Goal: Task Accomplishment & Management: Complete application form

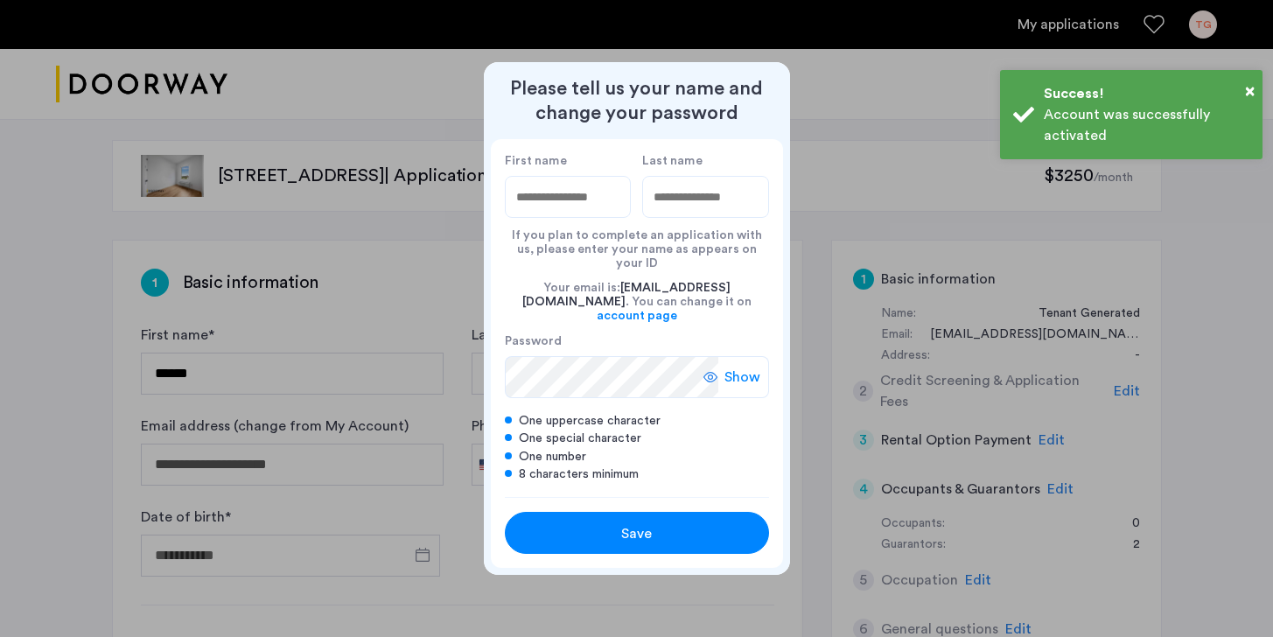
click at [576, 213] on input "First name" at bounding box center [568, 197] width 127 height 42
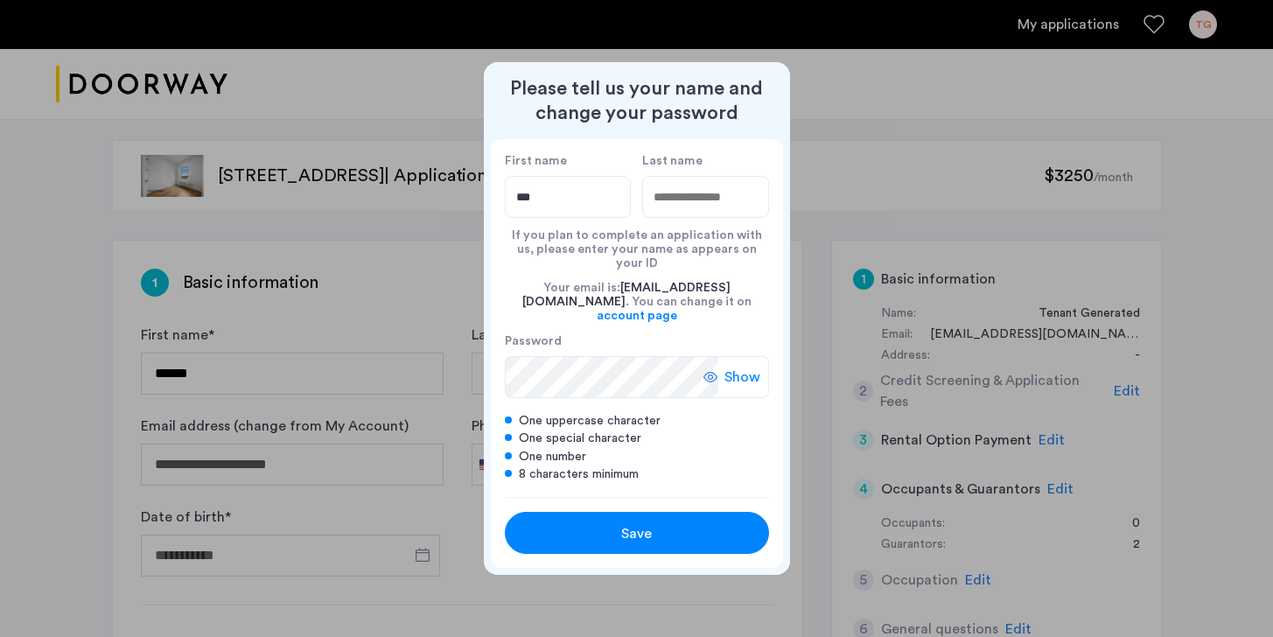
type input "***"
click at [686, 210] on input "Last name" at bounding box center [705, 197] width 127 height 42
type input "*******"
click at [738, 367] on span "Show" at bounding box center [742, 377] width 36 height 21
click at [615, 523] on div "Save" at bounding box center [637, 533] width 168 height 21
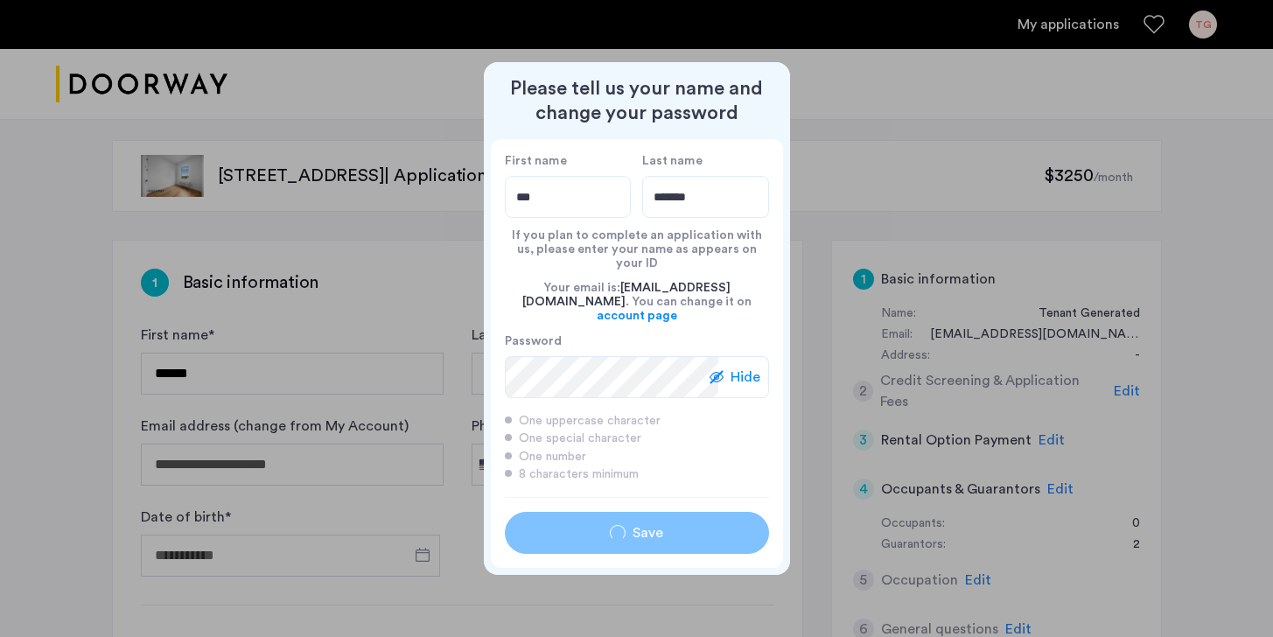
type input "***"
type input "*******"
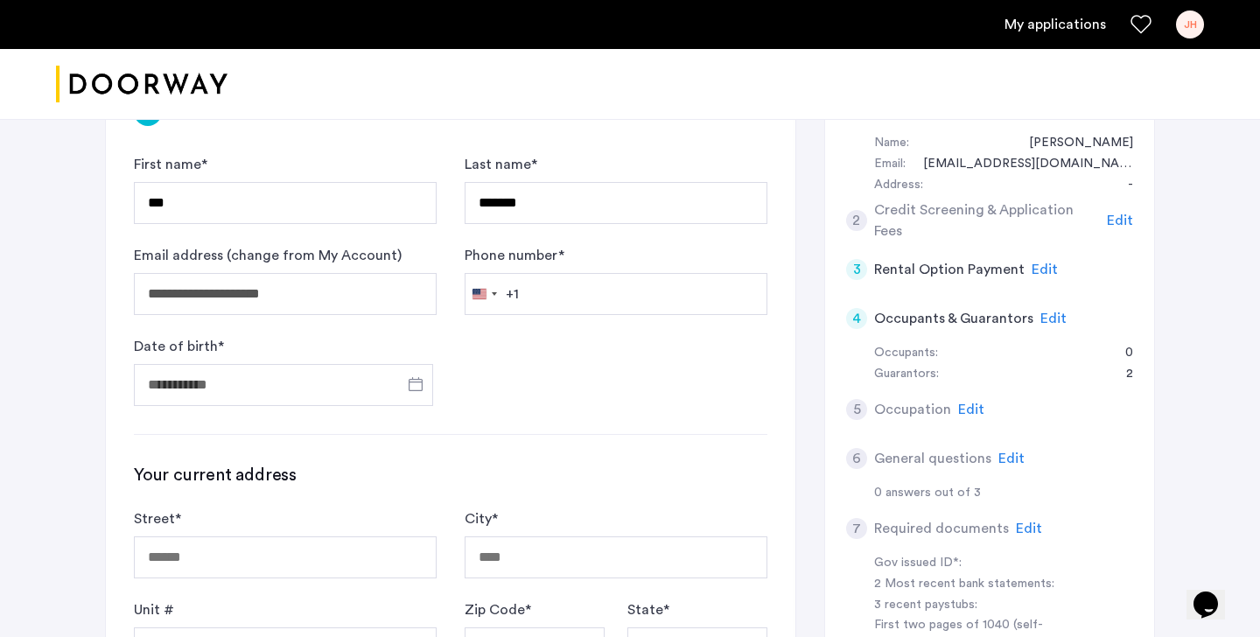
scroll to position [182, 0]
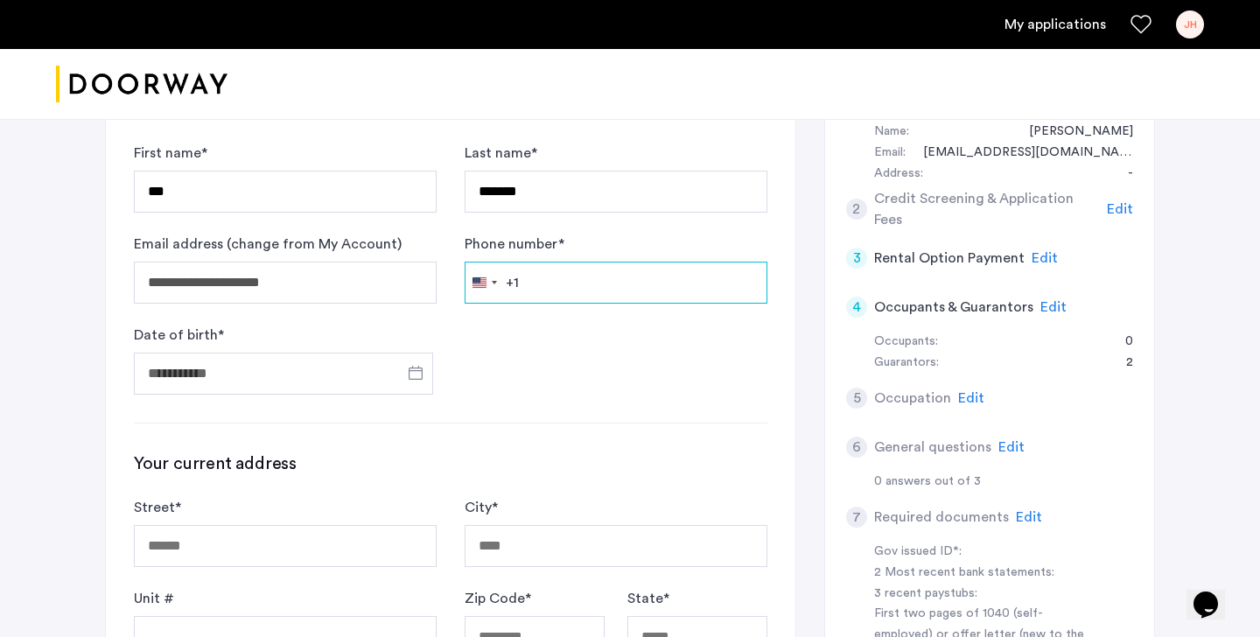
click at [541, 290] on input "Phone number *" at bounding box center [616, 283] width 303 height 42
type input "**********"
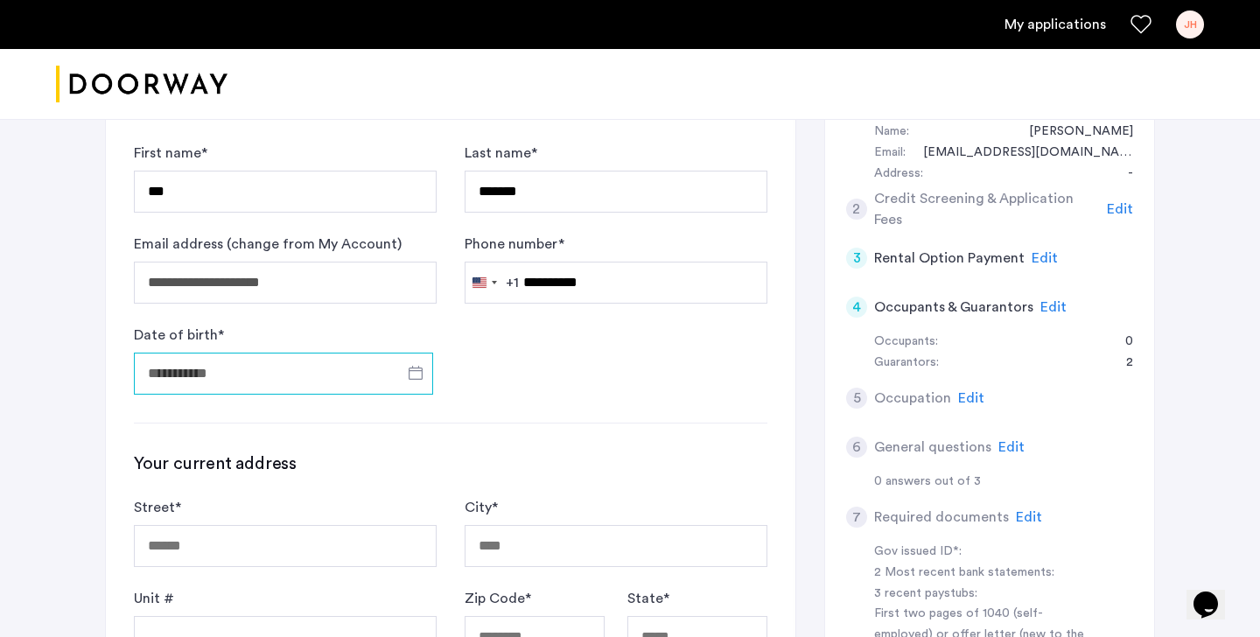
click at [339, 378] on input "Date of birth *" at bounding box center [283, 374] width 299 height 42
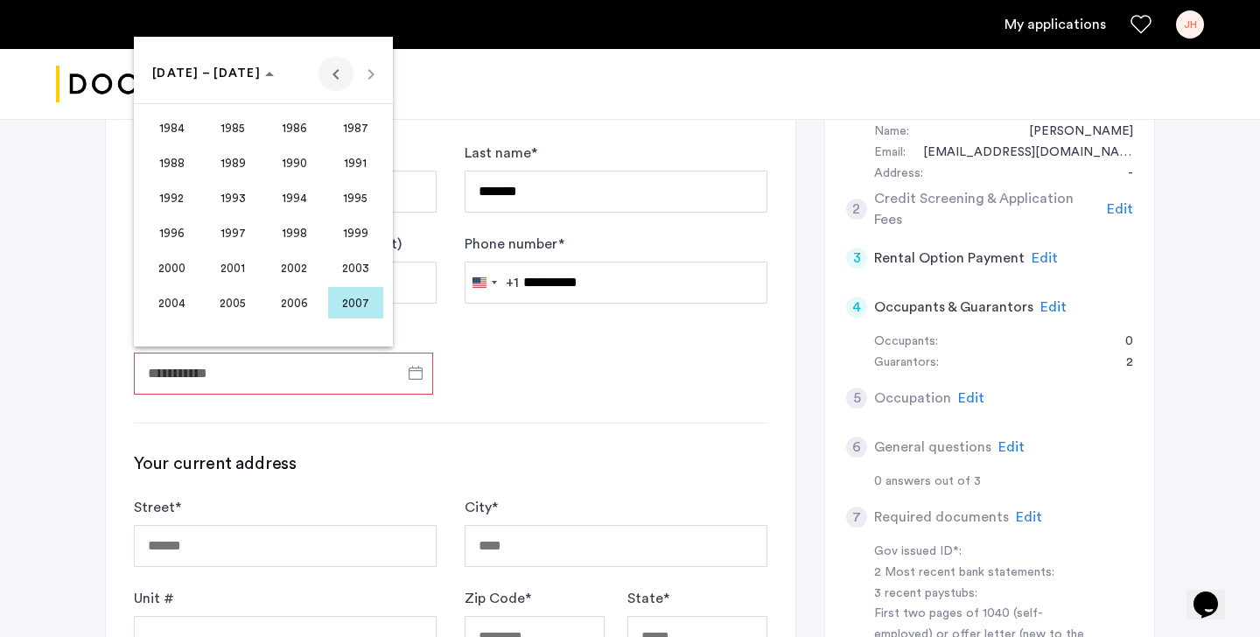
click at [334, 76] on span "Previous 24 years" at bounding box center [335, 73] width 35 height 35
click at [302, 258] on span "1954" at bounding box center [294, 267] width 55 height 31
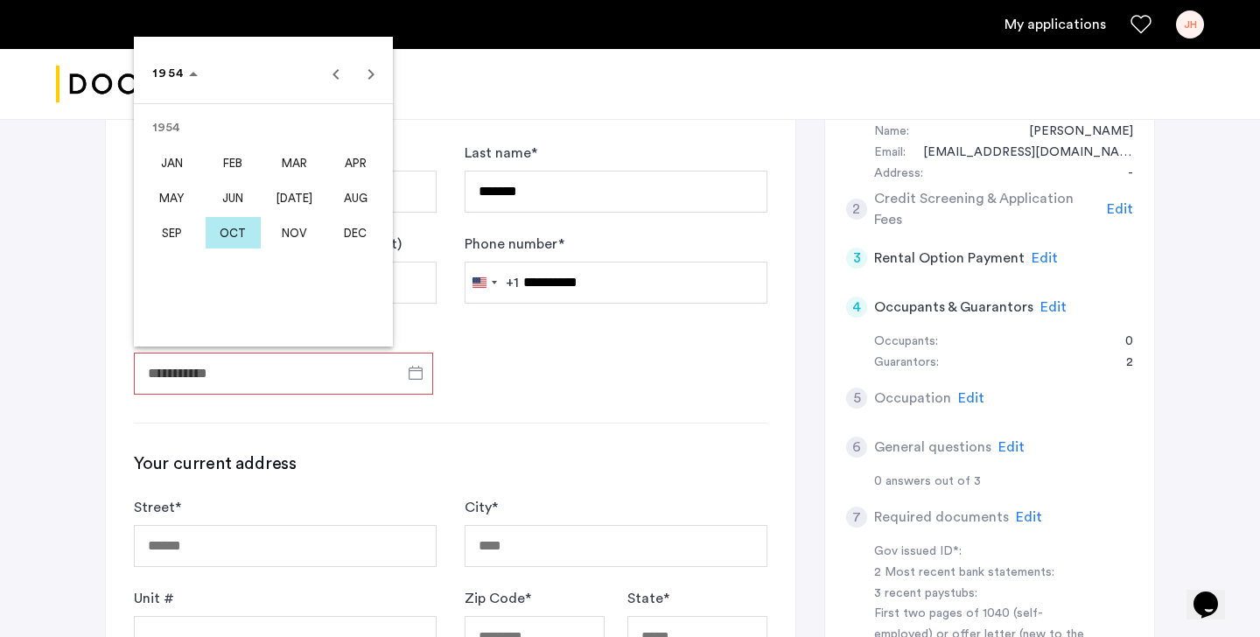
click at [176, 164] on span "JAN" at bounding box center [171, 162] width 55 height 31
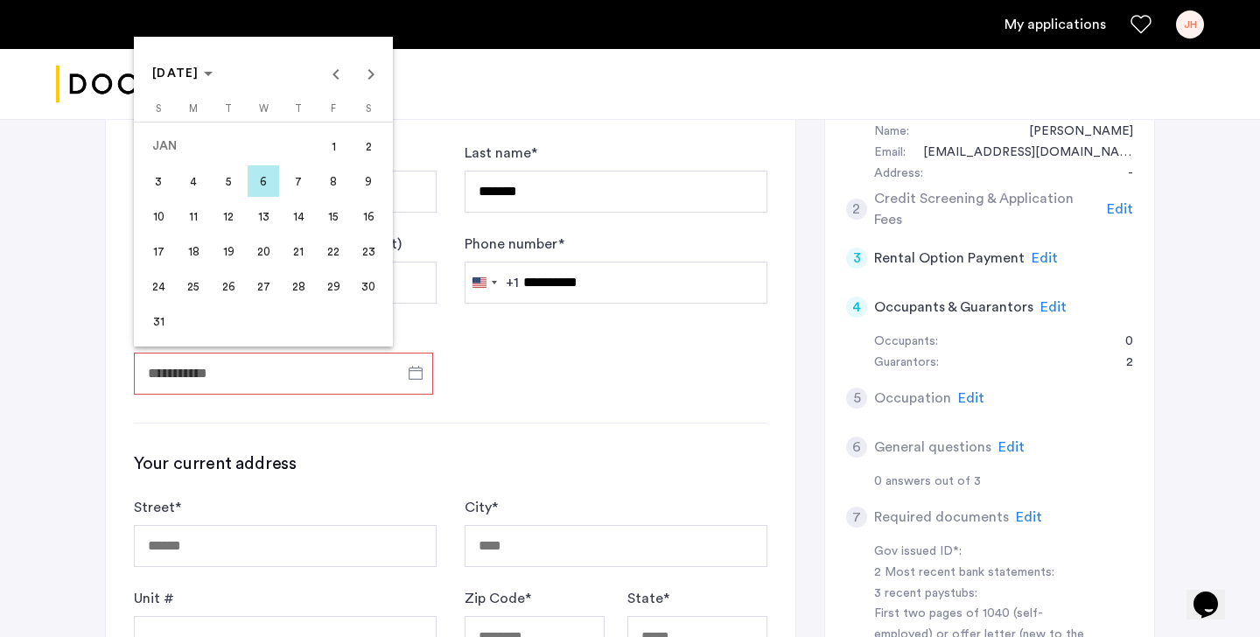
click at [153, 318] on span "31" at bounding box center [158, 320] width 31 height 31
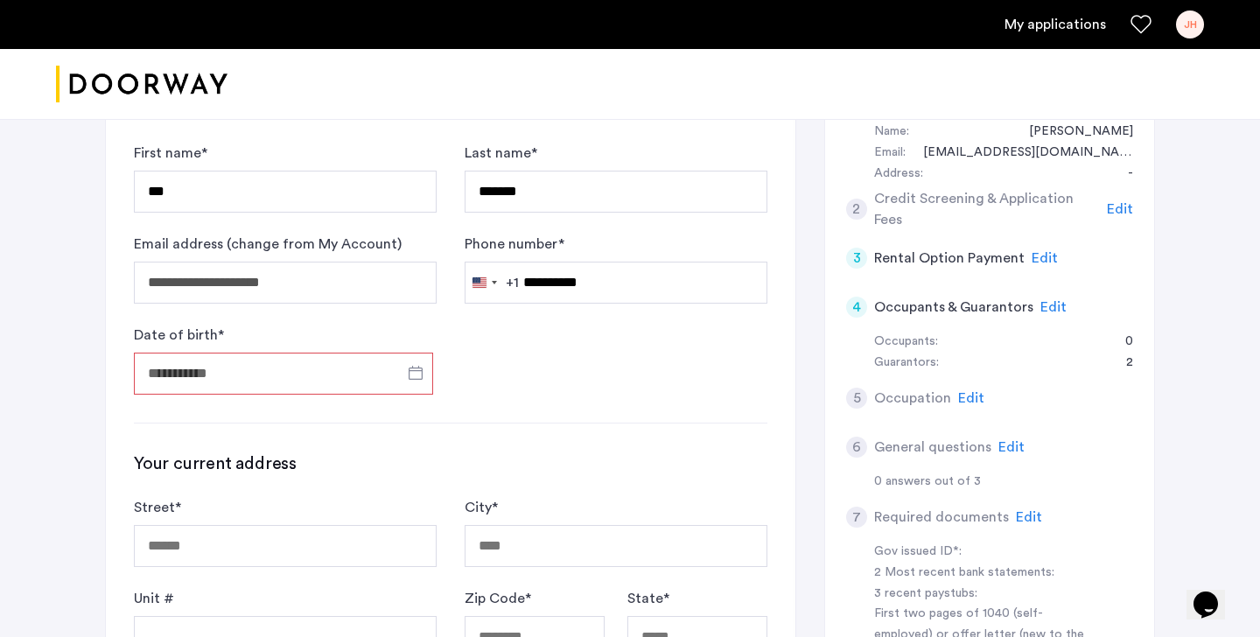
type input "**********"
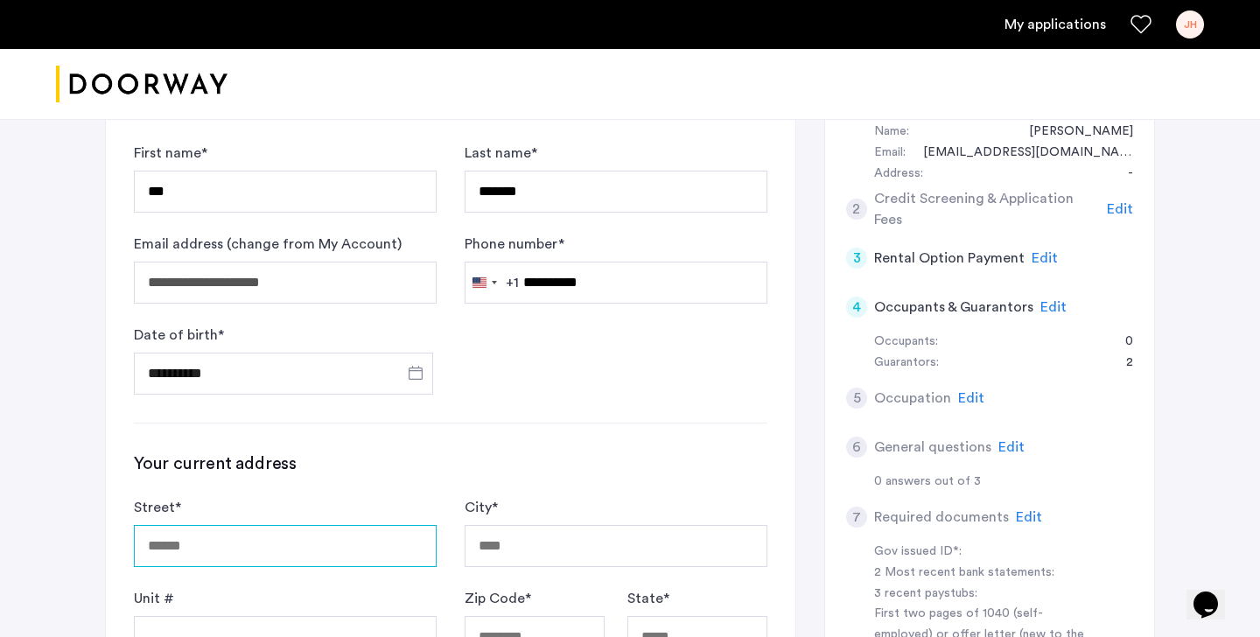
click at [259, 549] on input "Street *" at bounding box center [285, 546] width 303 height 42
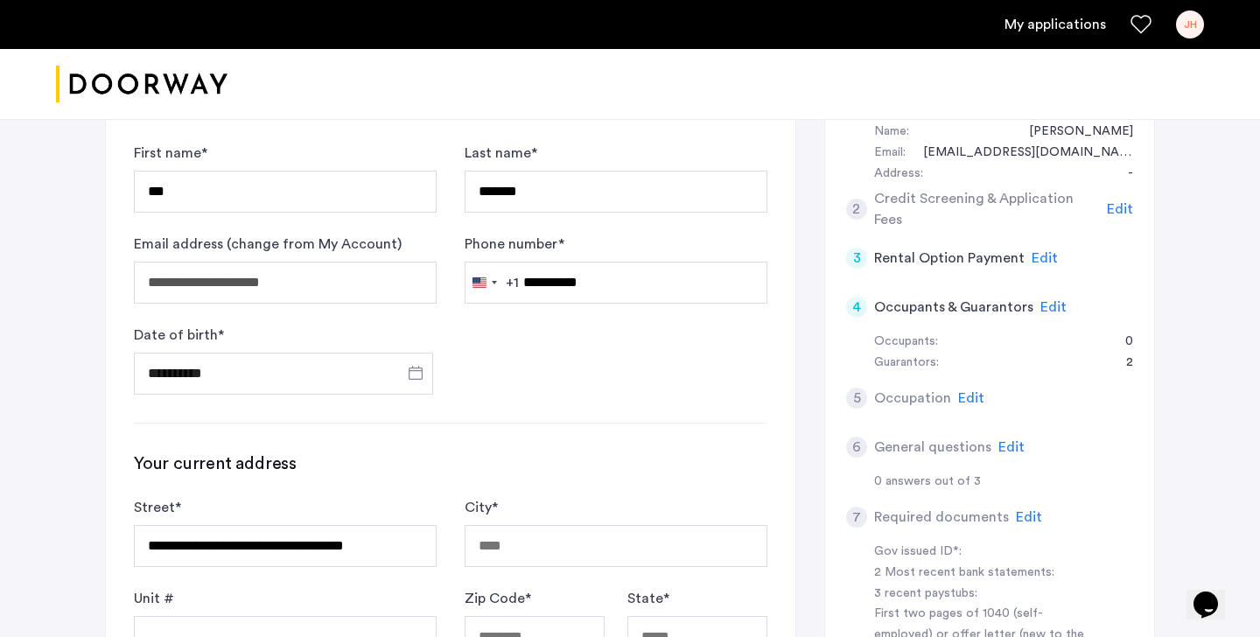
type input "**********"
type input "*********"
type input "*****"
type input "**"
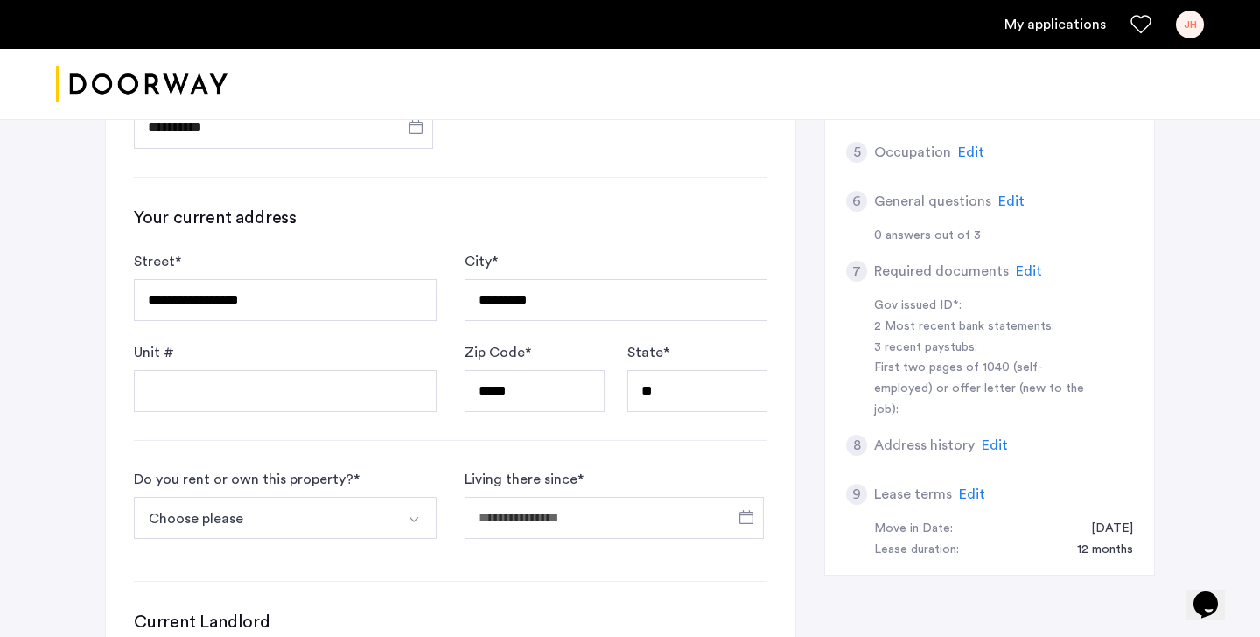
scroll to position [458, 0]
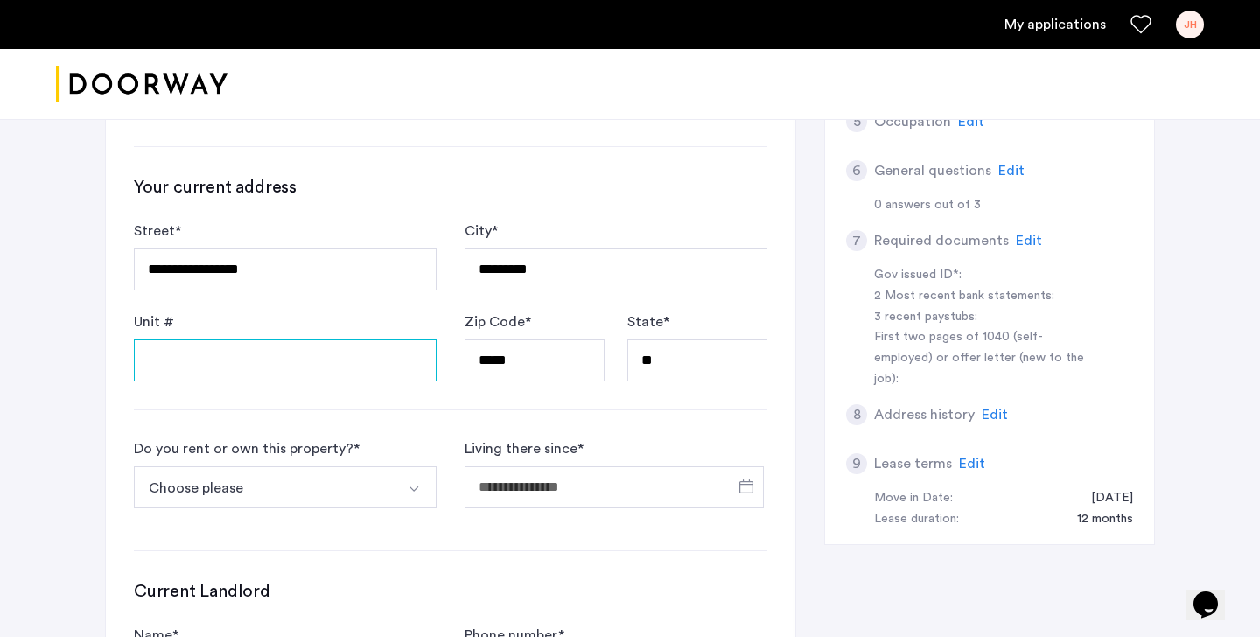
click at [176, 357] on input "Unit #" at bounding box center [285, 360] width 303 height 42
click at [419, 488] on img "Select option" at bounding box center [414, 489] width 14 height 14
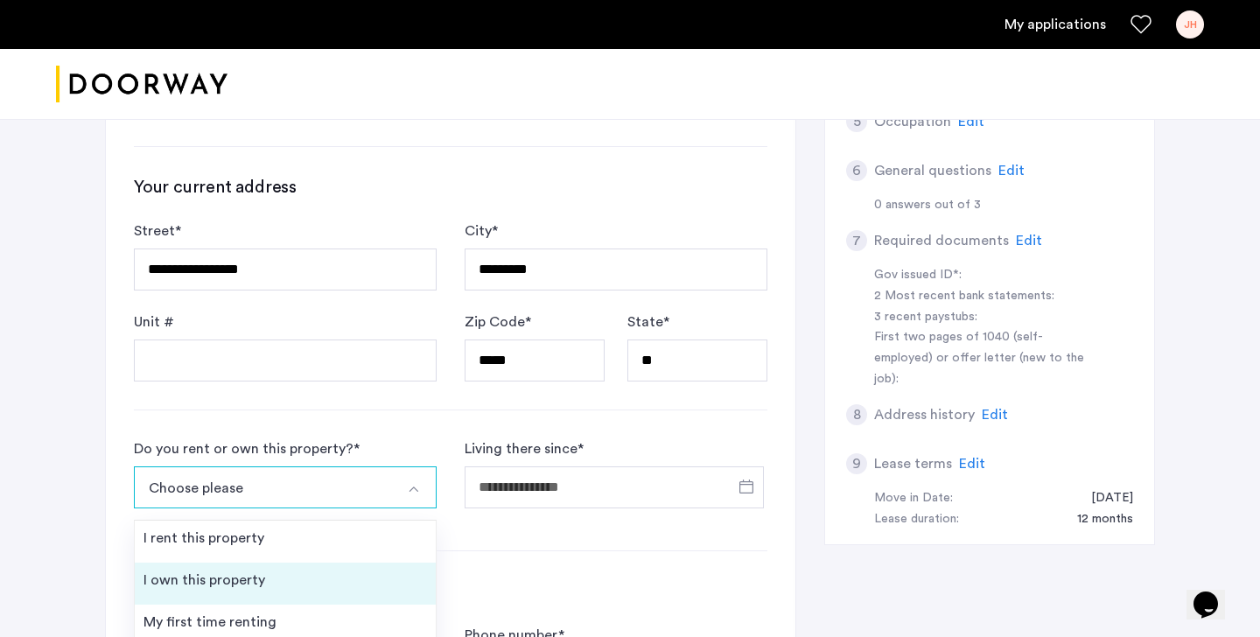
click at [285, 579] on li "I own this property" at bounding box center [285, 584] width 301 height 42
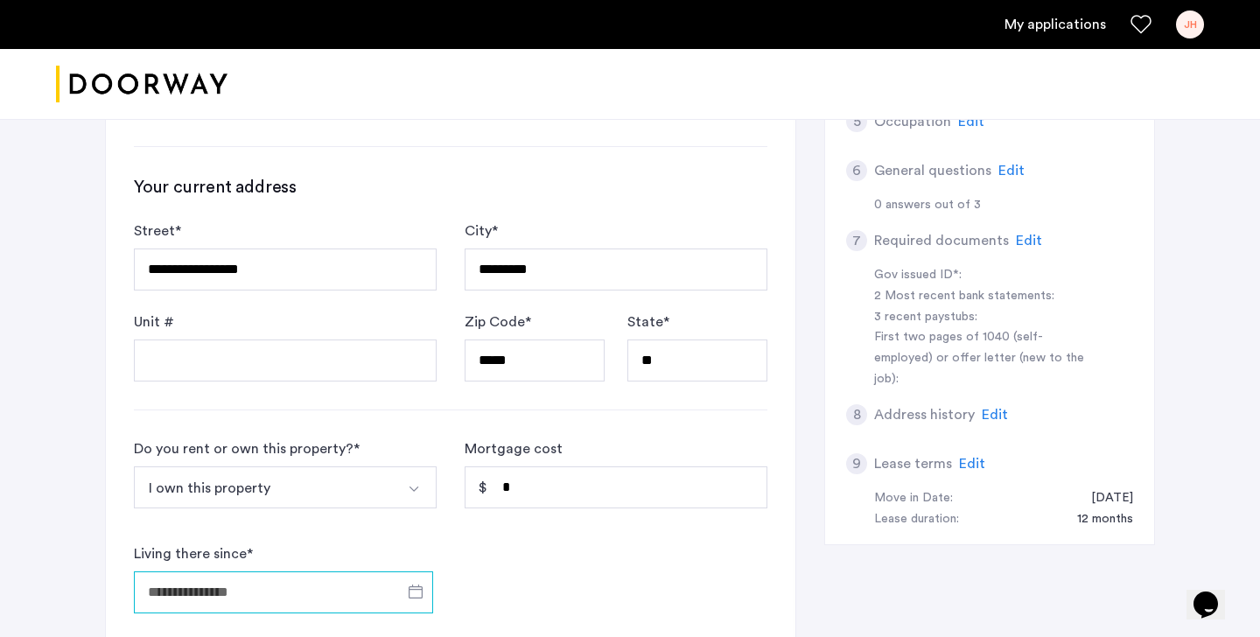
click at [342, 593] on input "Living there since *" at bounding box center [283, 592] width 299 height 42
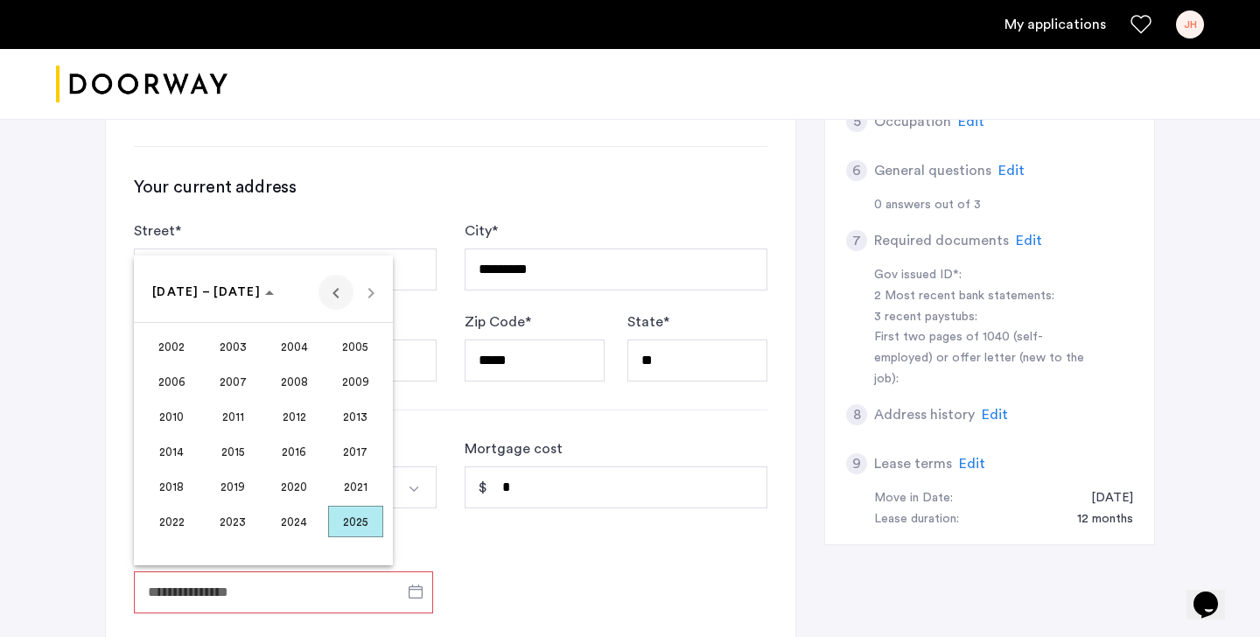
click at [340, 289] on span "Previous 24 years" at bounding box center [335, 292] width 35 height 35
click at [221, 448] on span "1991" at bounding box center [233, 451] width 55 height 31
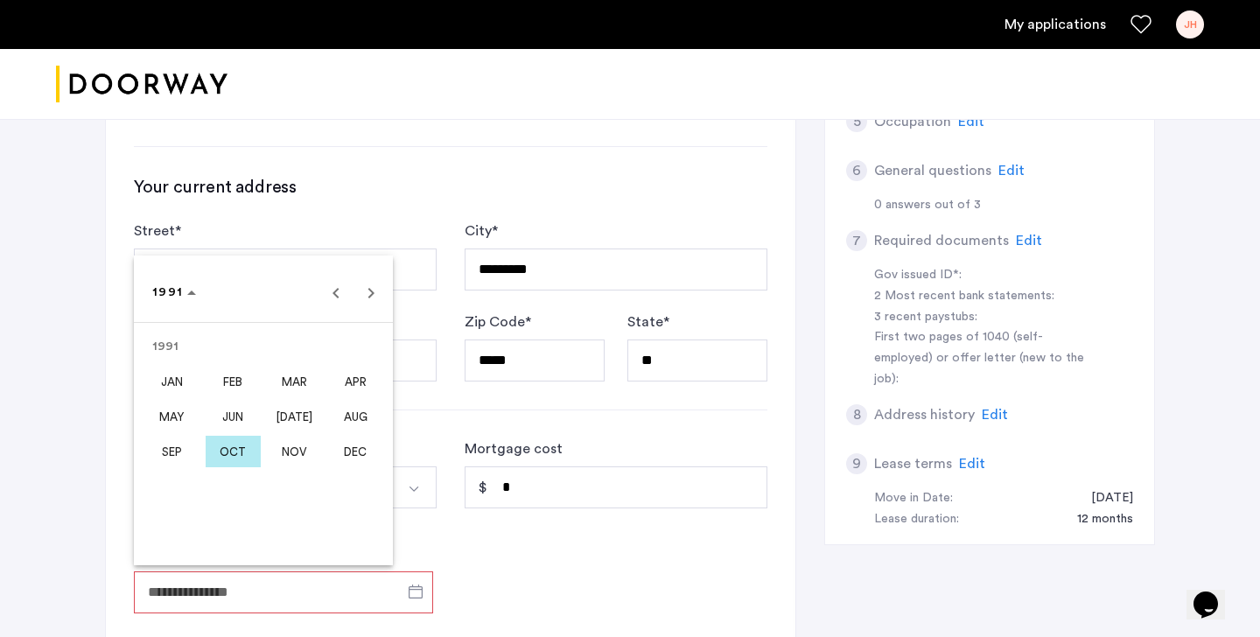
click at [171, 384] on span "JAN" at bounding box center [171, 381] width 55 height 31
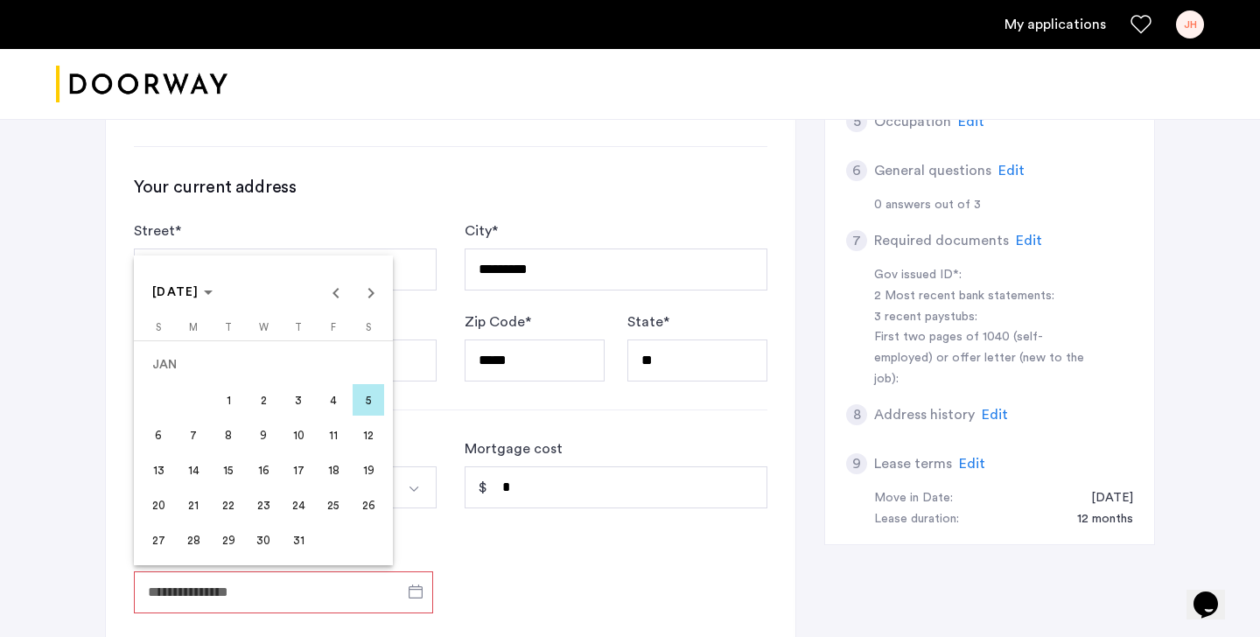
click at [415, 591] on div at bounding box center [630, 318] width 1260 height 637
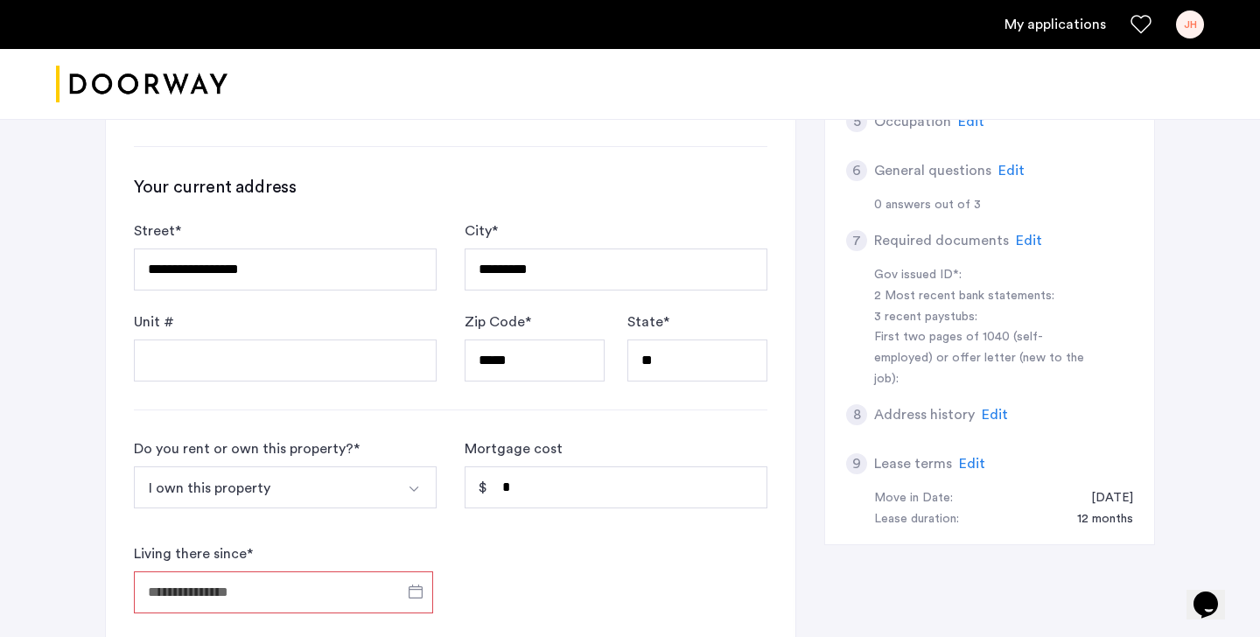
click at [322, 596] on input "Living there since *" at bounding box center [283, 592] width 299 height 42
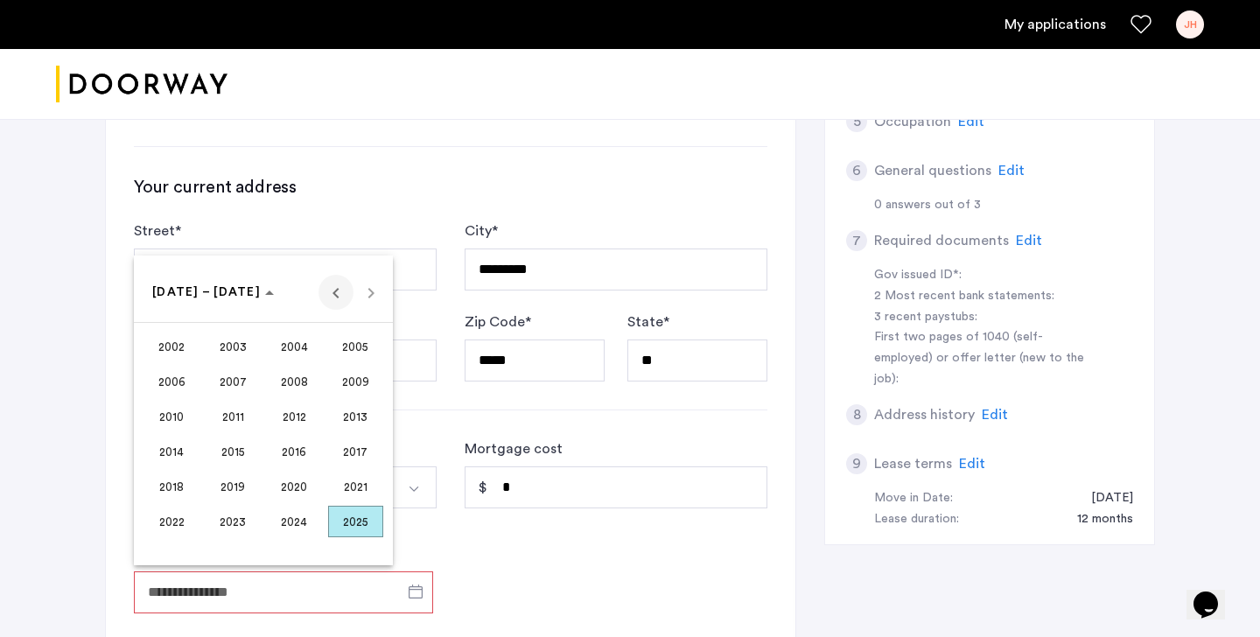
click at [327, 295] on span "Previous 24 years" at bounding box center [335, 292] width 35 height 35
click at [370, 291] on span "Next 24 years" at bounding box center [370, 292] width 35 height 35
click at [224, 453] on span "1991" at bounding box center [233, 451] width 55 height 31
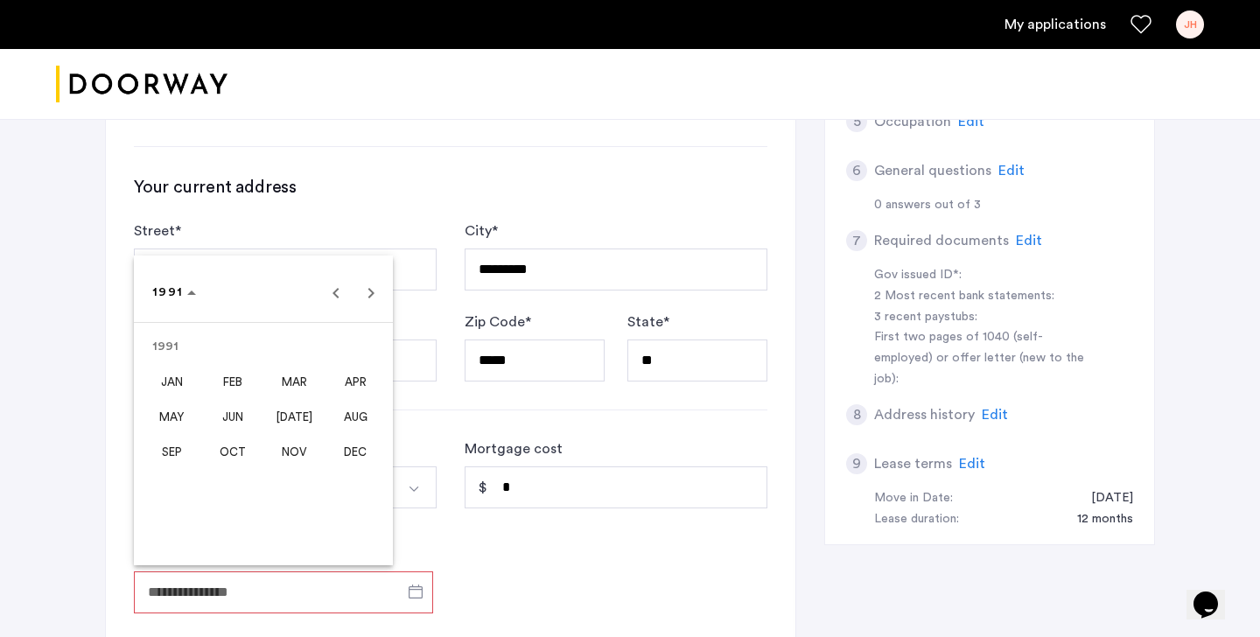
click at [171, 377] on span "JAN" at bounding box center [171, 381] width 55 height 31
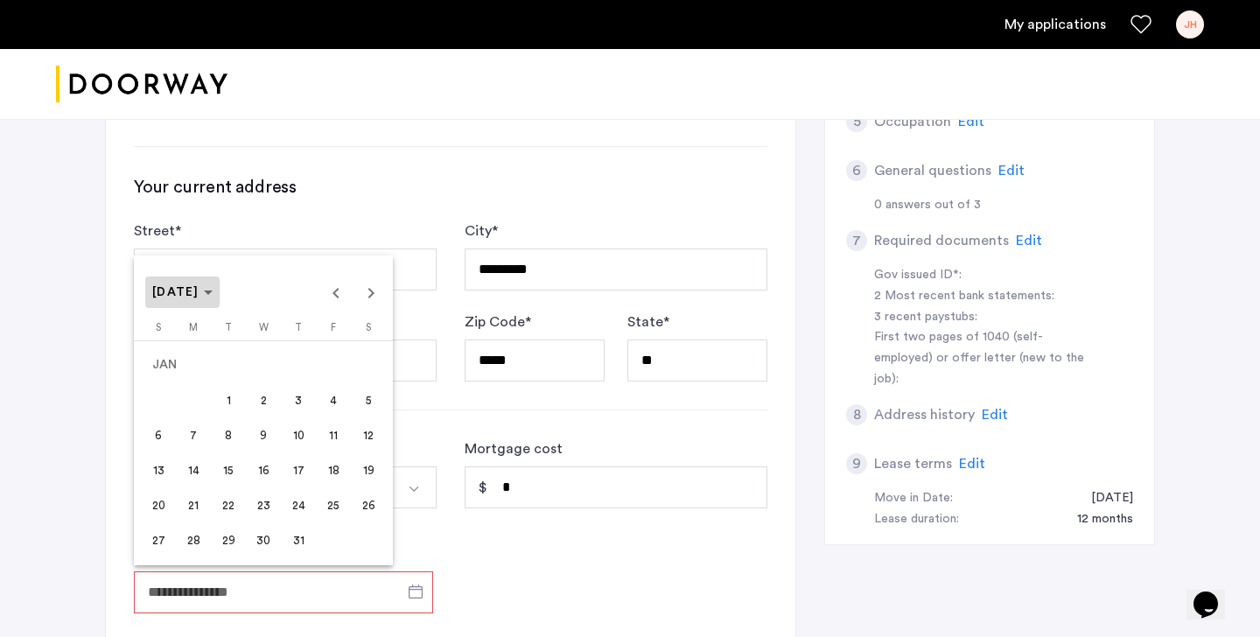
click at [213, 297] on span "JAN 1991" at bounding box center [182, 292] width 60 height 15
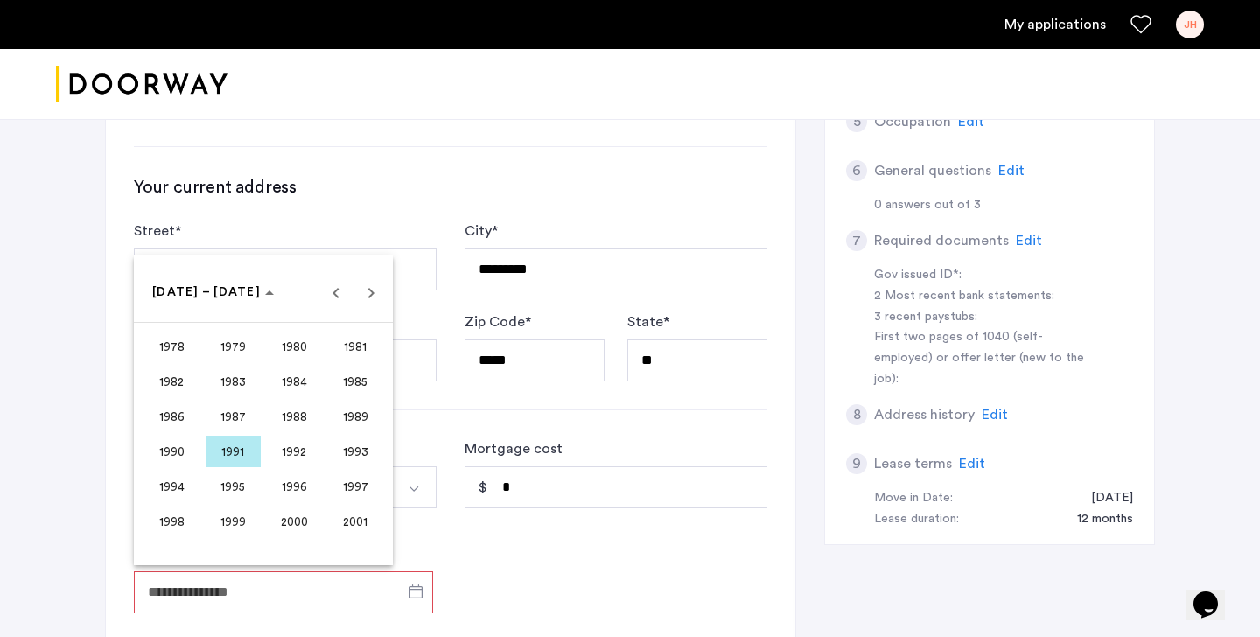
click at [255, 282] on div "1978 to 2001 1978 – 2001" at bounding box center [263, 292] width 250 height 35
click at [412, 598] on div at bounding box center [630, 318] width 1260 height 637
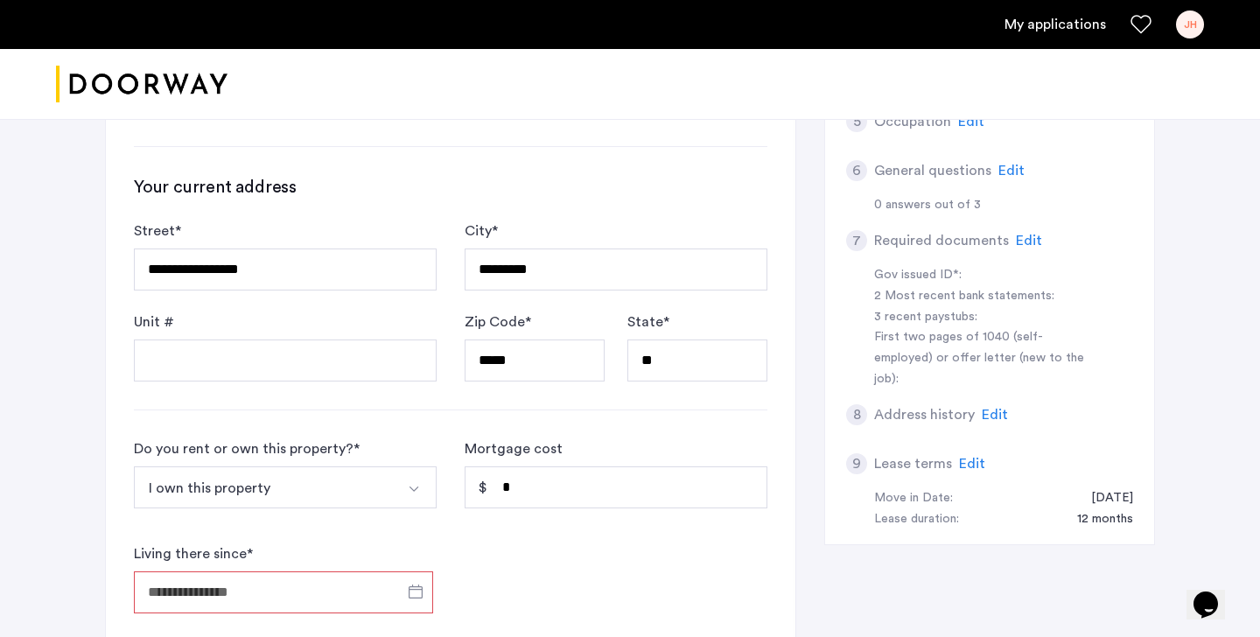
click at [306, 597] on input "Living there since *" at bounding box center [283, 592] width 299 height 42
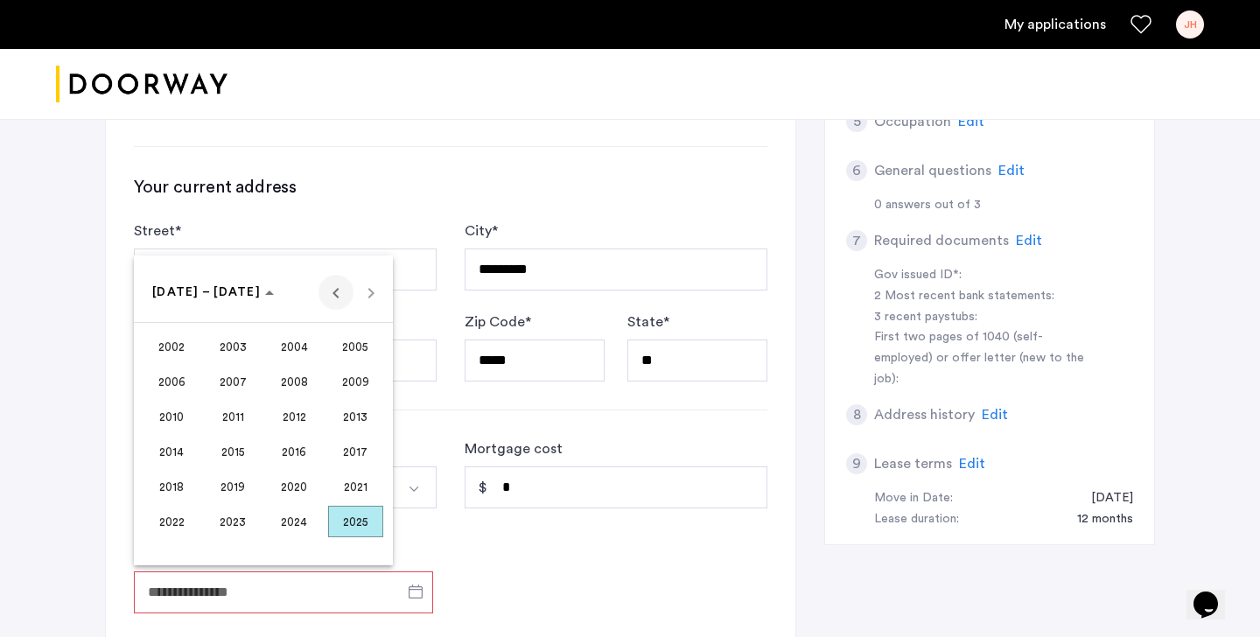
click at [332, 295] on span "Previous 24 years" at bounding box center [335, 292] width 35 height 35
click at [239, 438] on span "1991" at bounding box center [233, 451] width 55 height 31
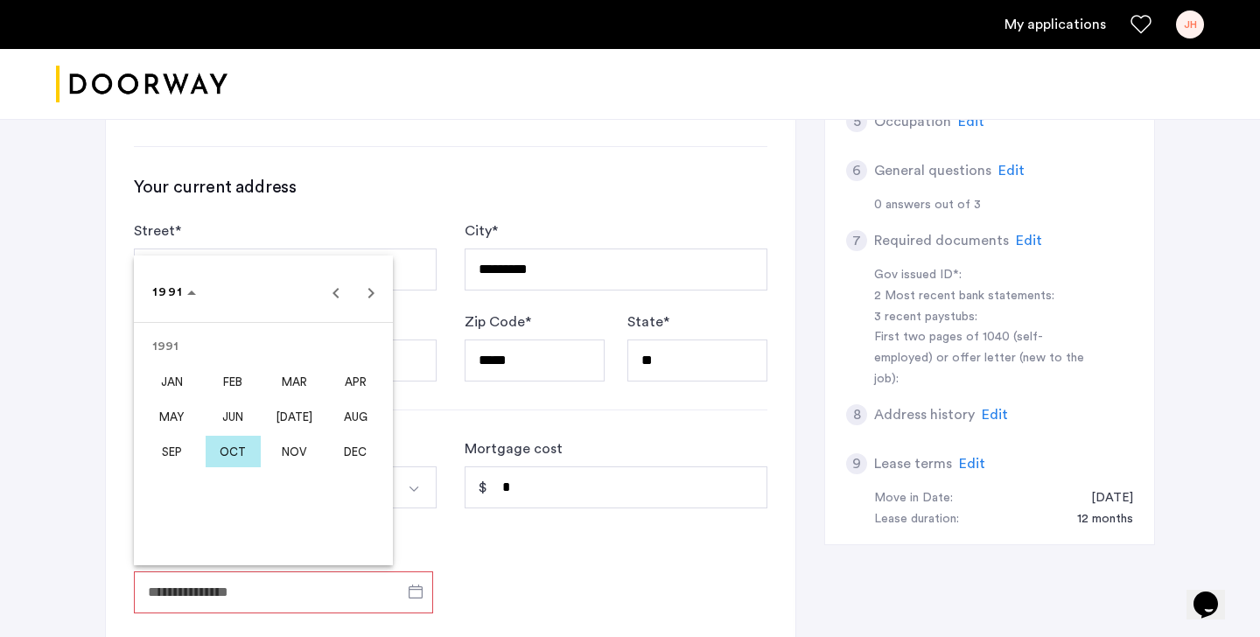
click at [182, 381] on span "JAN" at bounding box center [171, 381] width 55 height 31
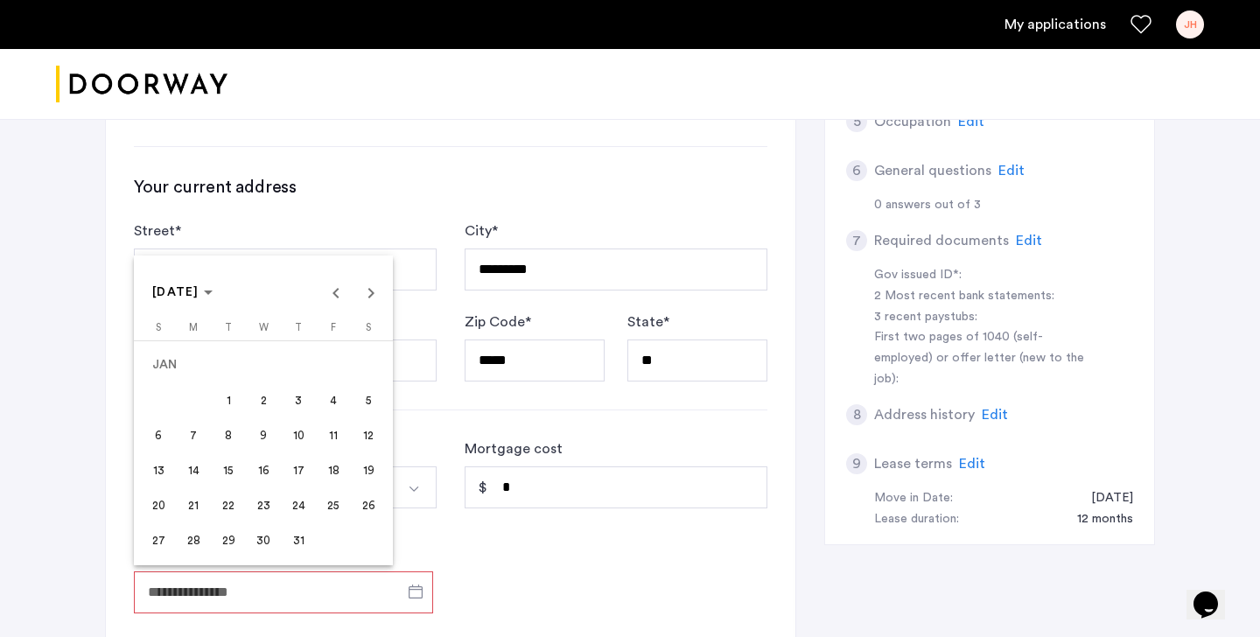
click at [223, 469] on span "15" at bounding box center [228, 469] width 31 height 31
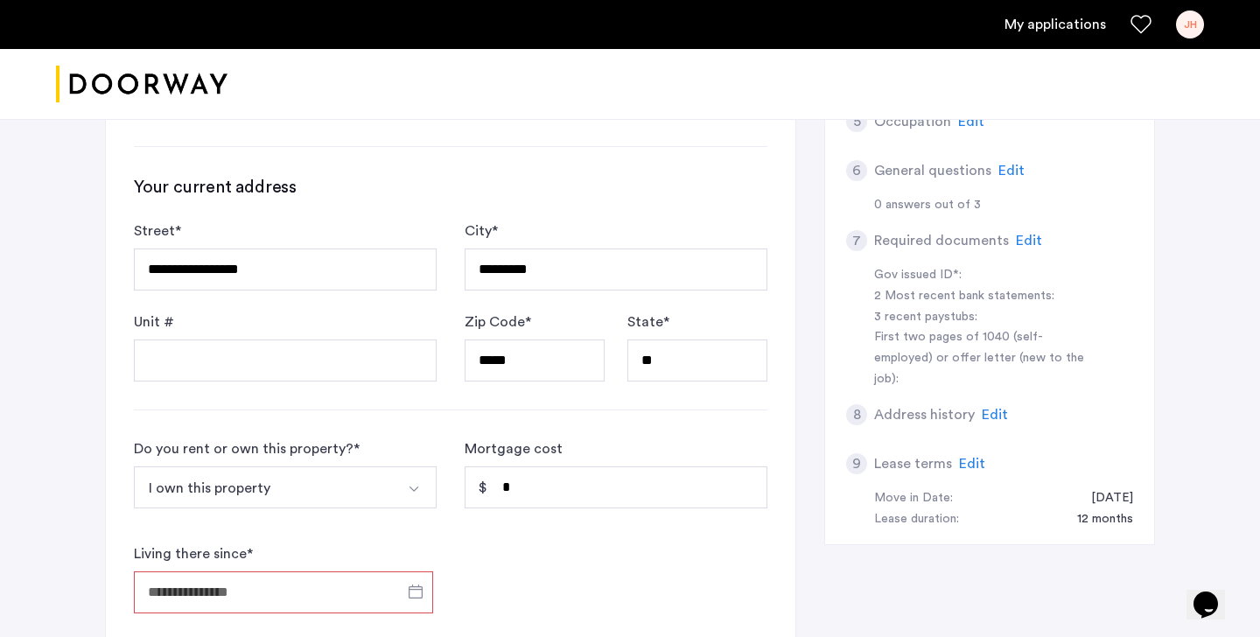
type input "**********"
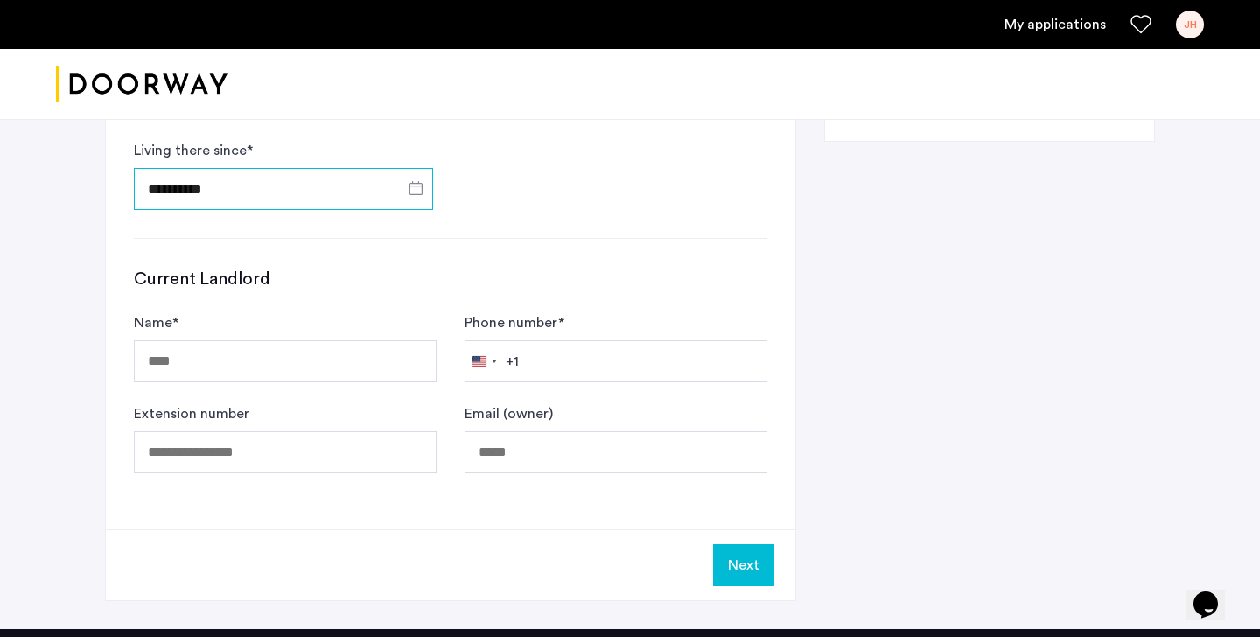
scroll to position [876, 0]
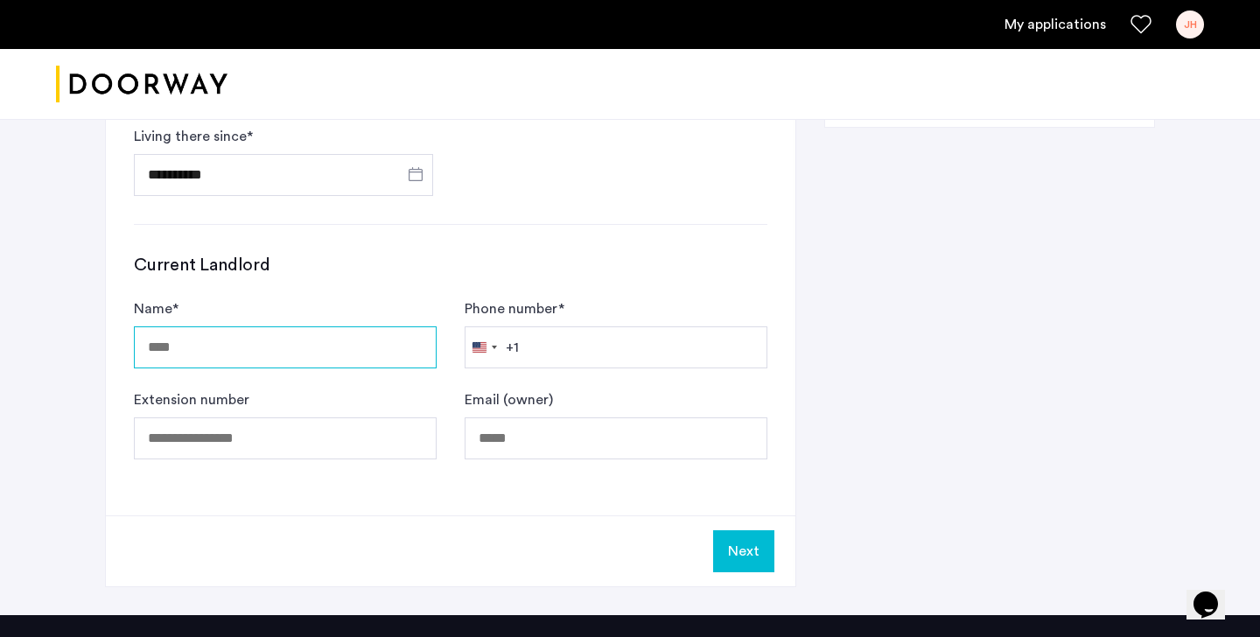
click at [260, 358] on input "Name *" at bounding box center [285, 347] width 303 height 42
type input "****"
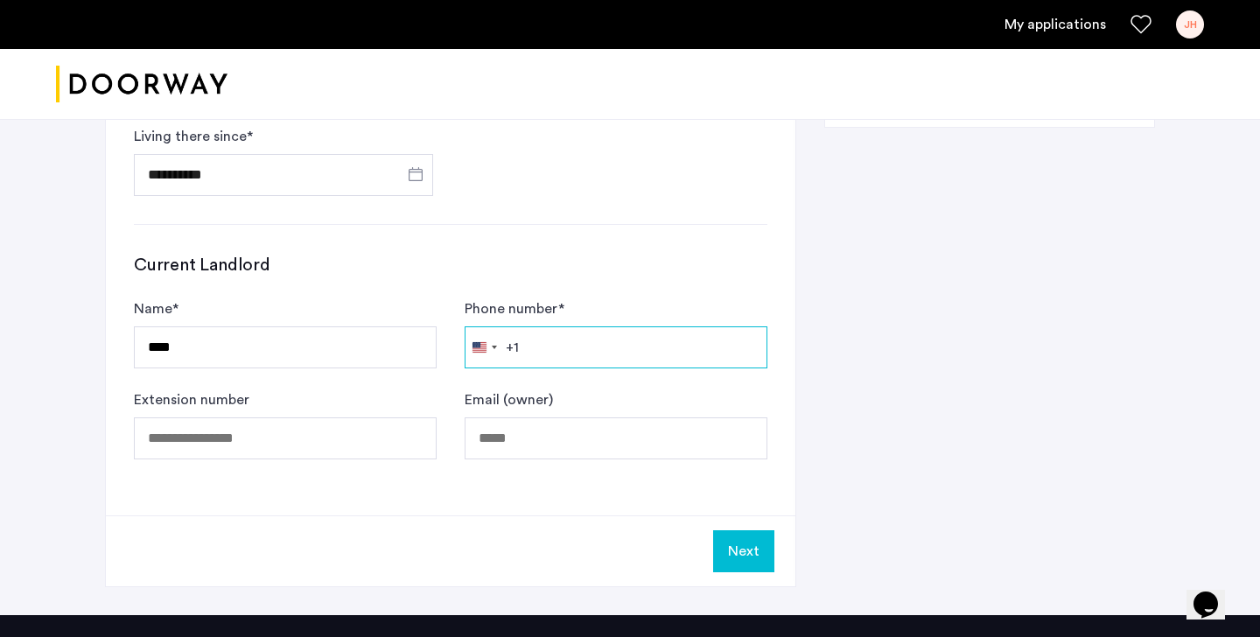
click at [559, 354] on input "Phone number *" at bounding box center [616, 347] width 303 height 42
type input "**********"
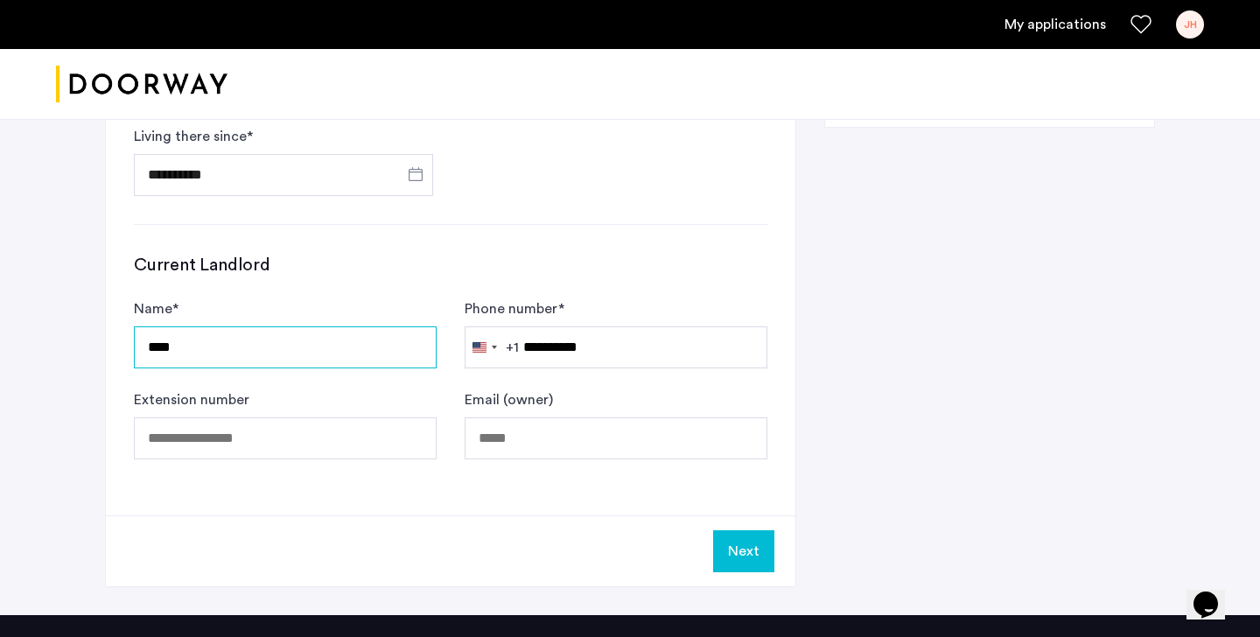
drag, startPoint x: 228, startPoint y: 358, endPoint x: 139, endPoint y: 344, distance: 90.3
click at [139, 344] on input "****" at bounding box center [285, 347] width 303 height 42
type input "*"
type input "******"
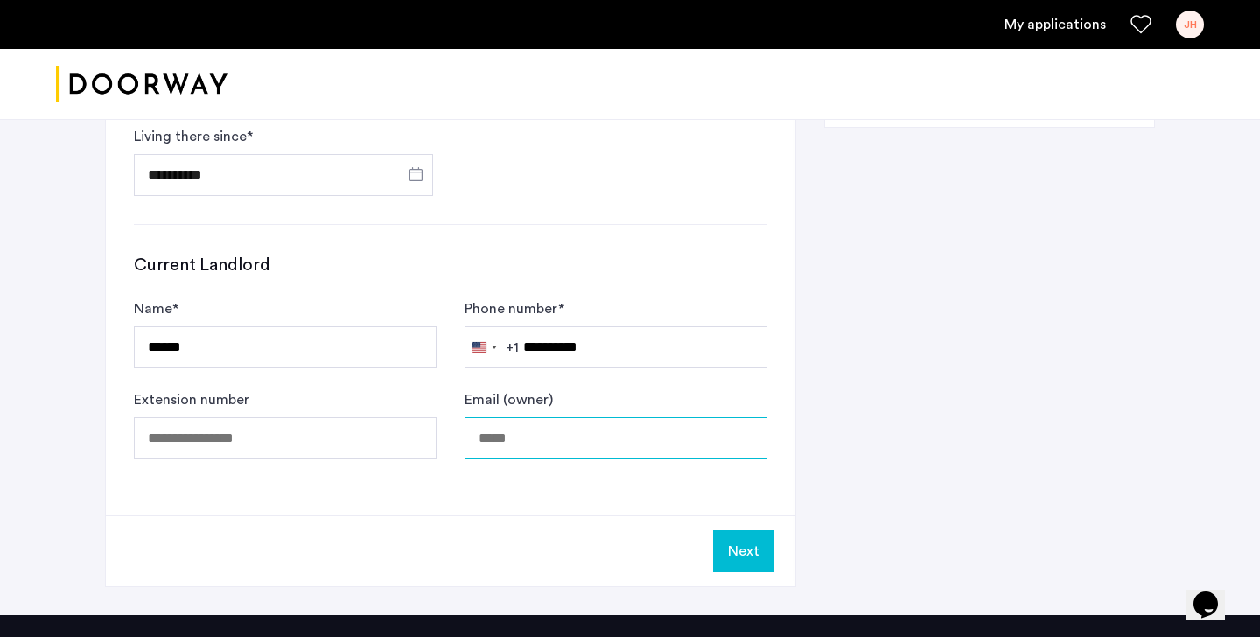
click at [514, 433] on input "Email (owner)" at bounding box center [616, 438] width 303 height 42
type input "**********"
click at [750, 538] on button "Next" at bounding box center [743, 551] width 61 height 42
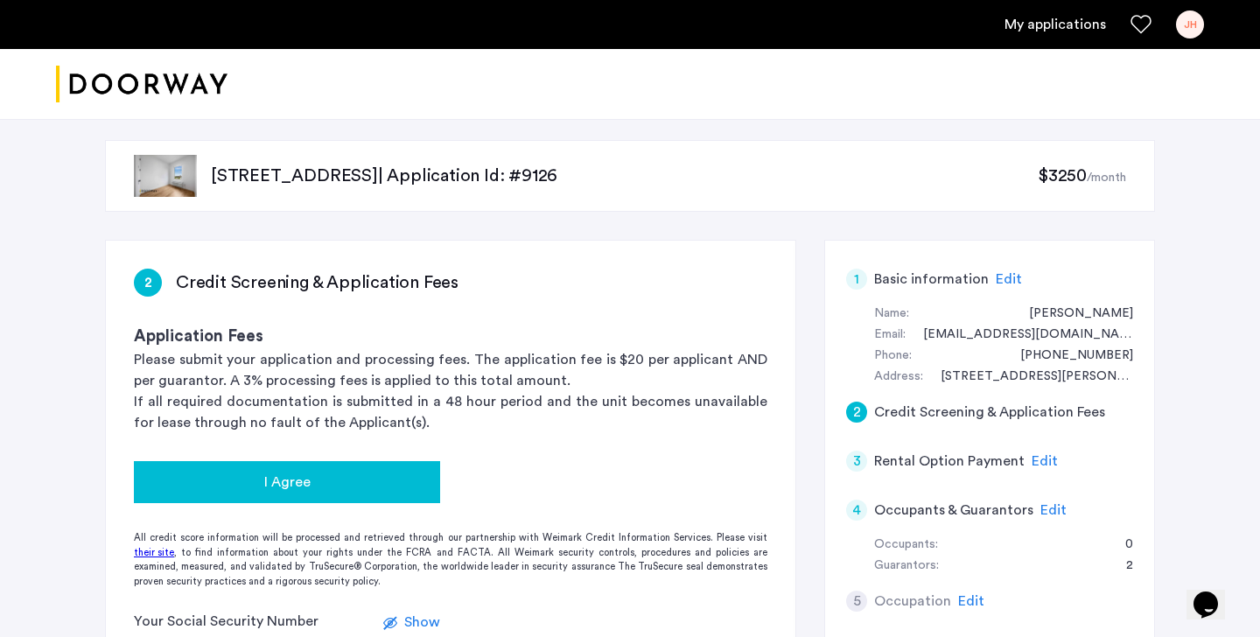
click at [320, 479] on div "I Agree" at bounding box center [287, 482] width 278 height 21
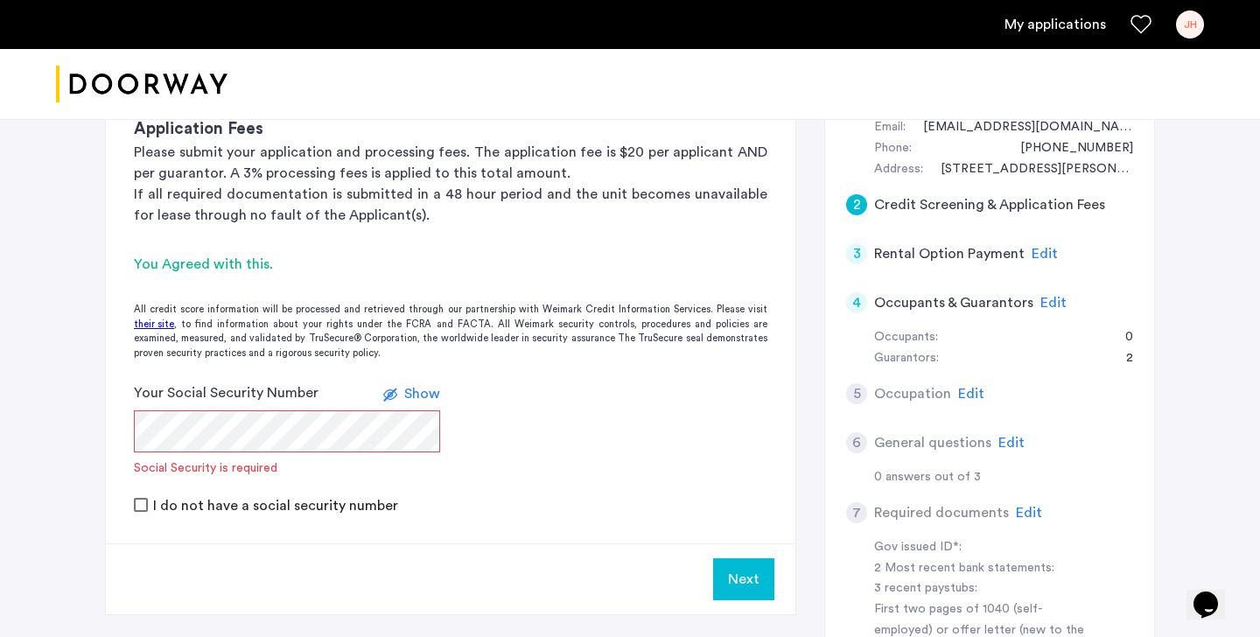
scroll to position [206, 0]
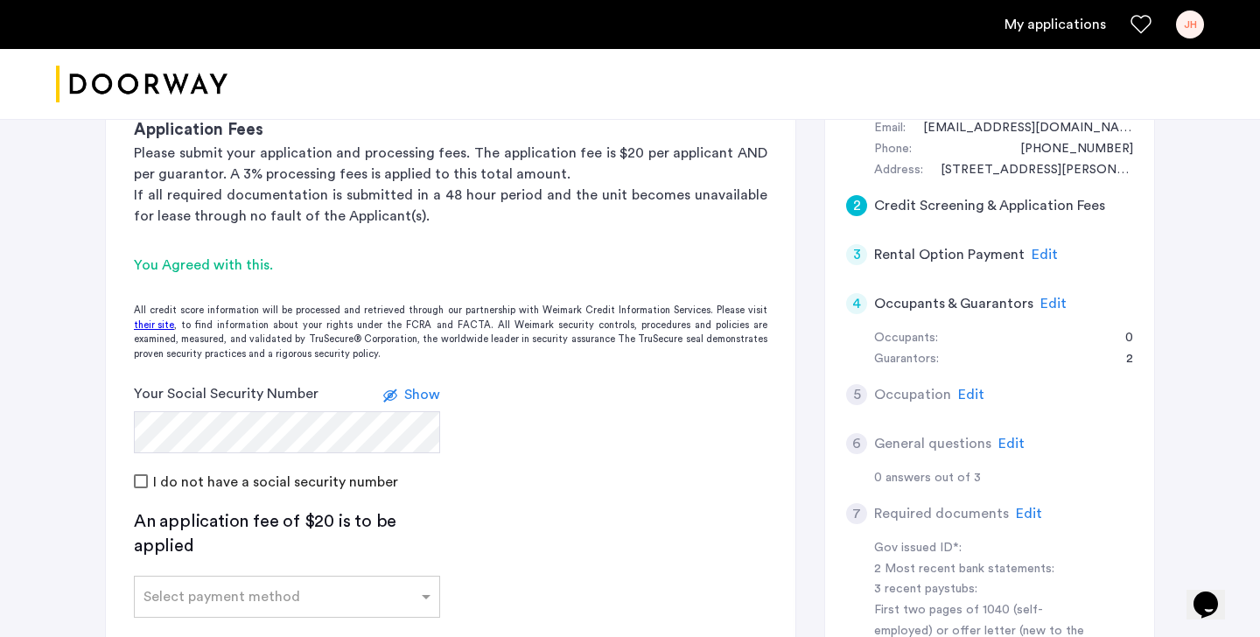
click at [509, 457] on form "Your Social Security Number Show I do not have a social security number" at bounding box center [450, 437] width 689 height 108
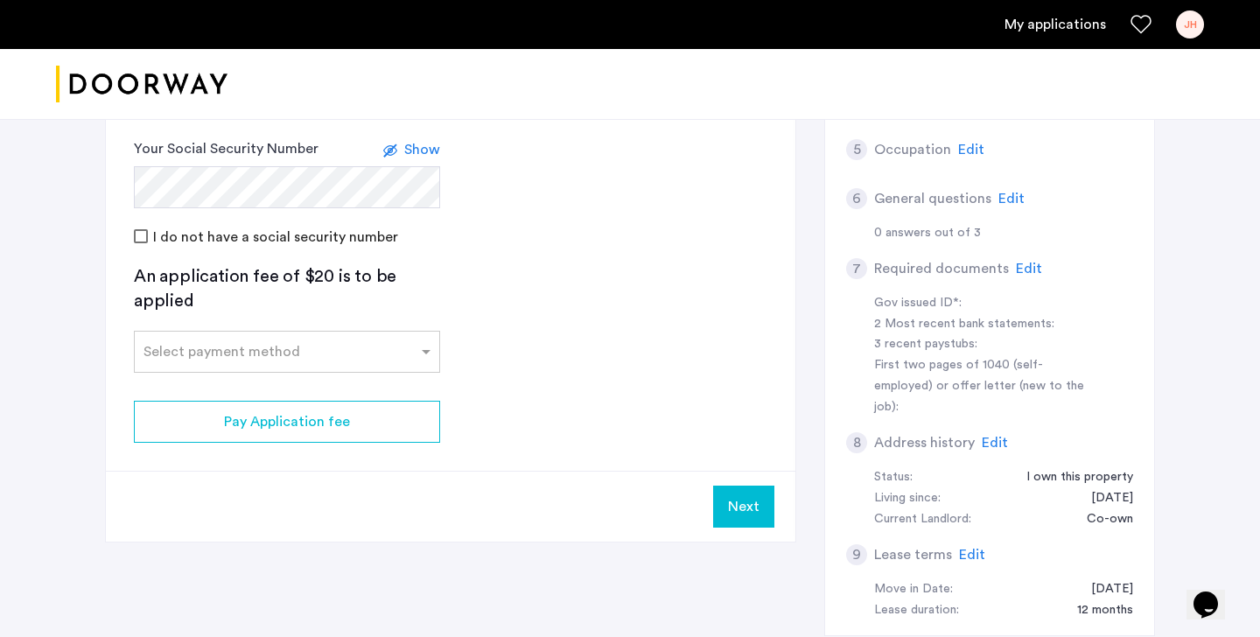
scroll to position [460, 0]
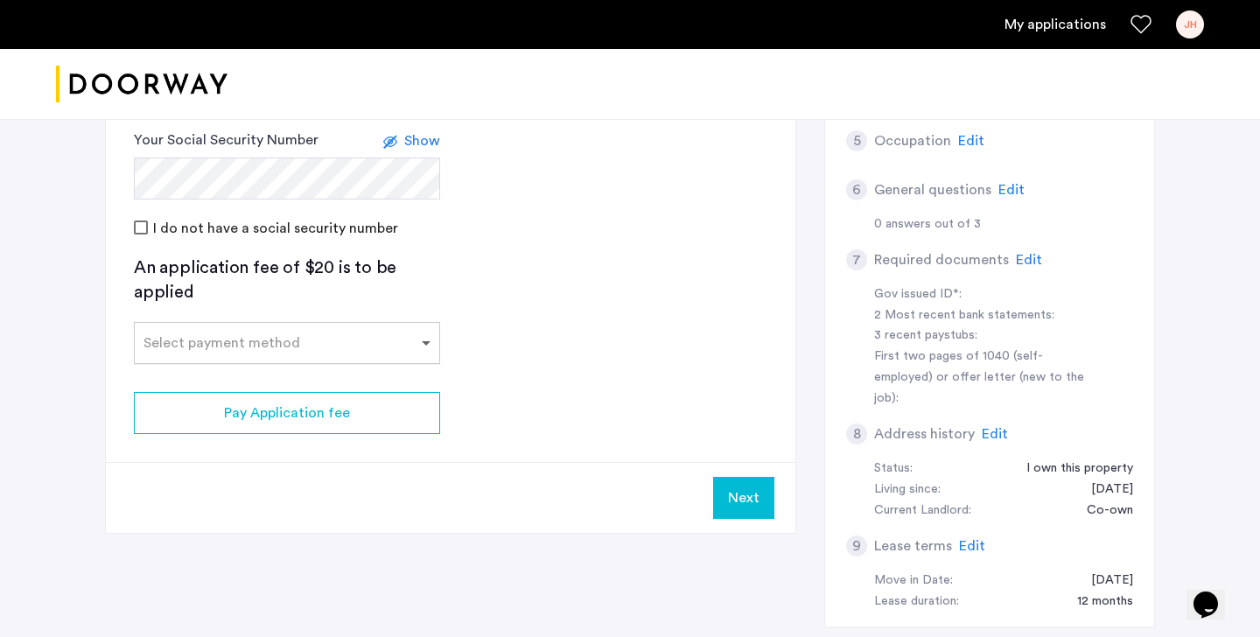
click at [427, 339] on span at bounding box center [428, 342] width 22 height 21
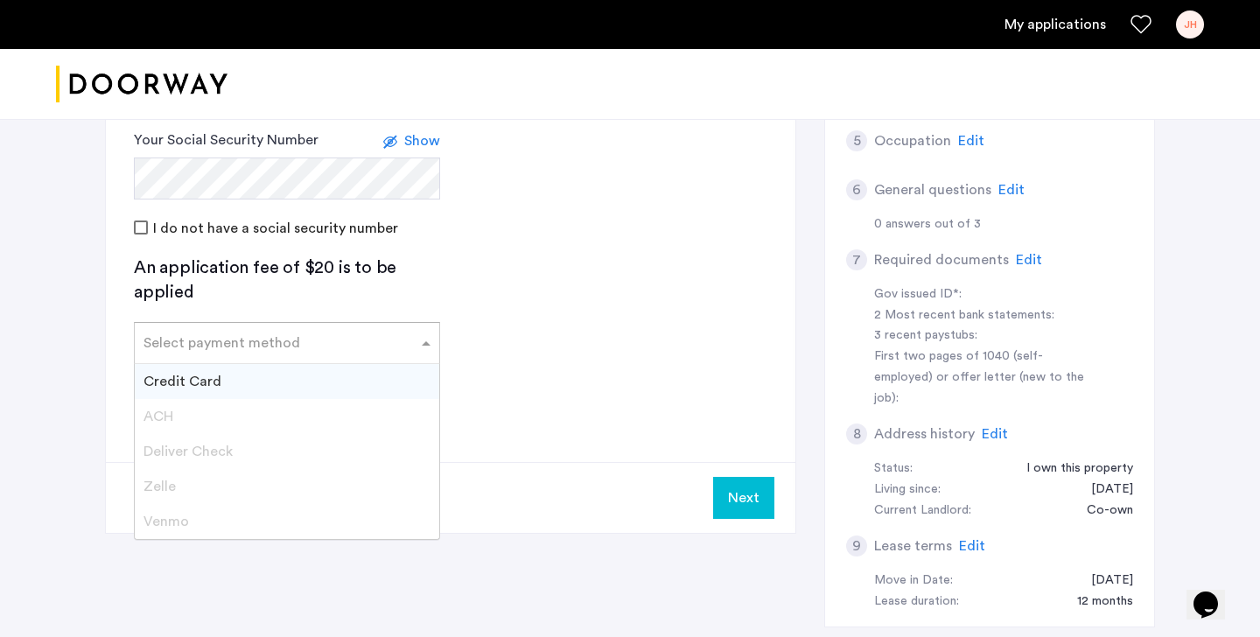
click at [373, 377] on div "Credit Card" at bounding box center [287, 381] width 304 height 35
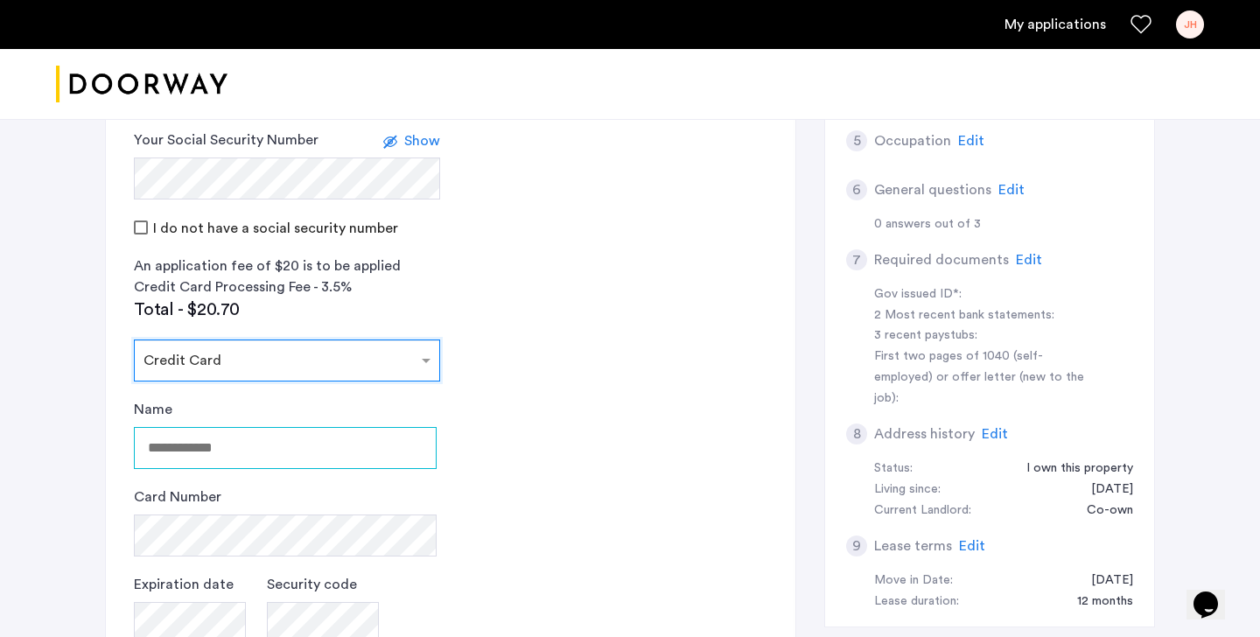
click at [301, 451] on input "Name" at bounding box center [285, 448] width 303 height 42
type input "**********"
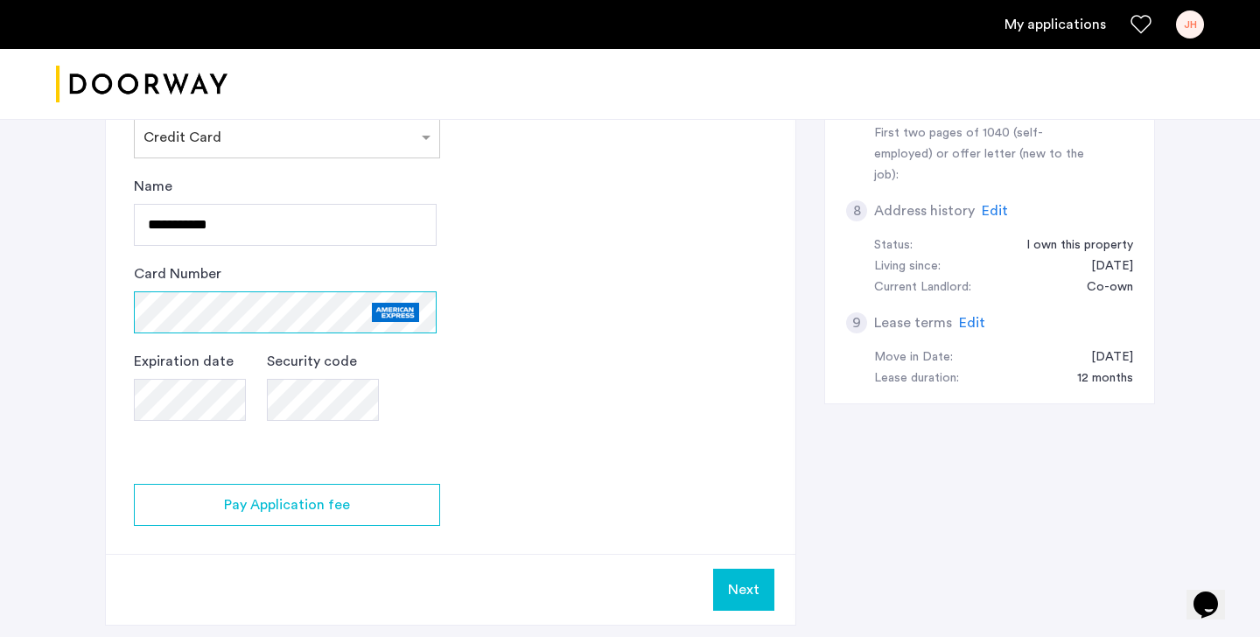
scroll to position [686, 0]
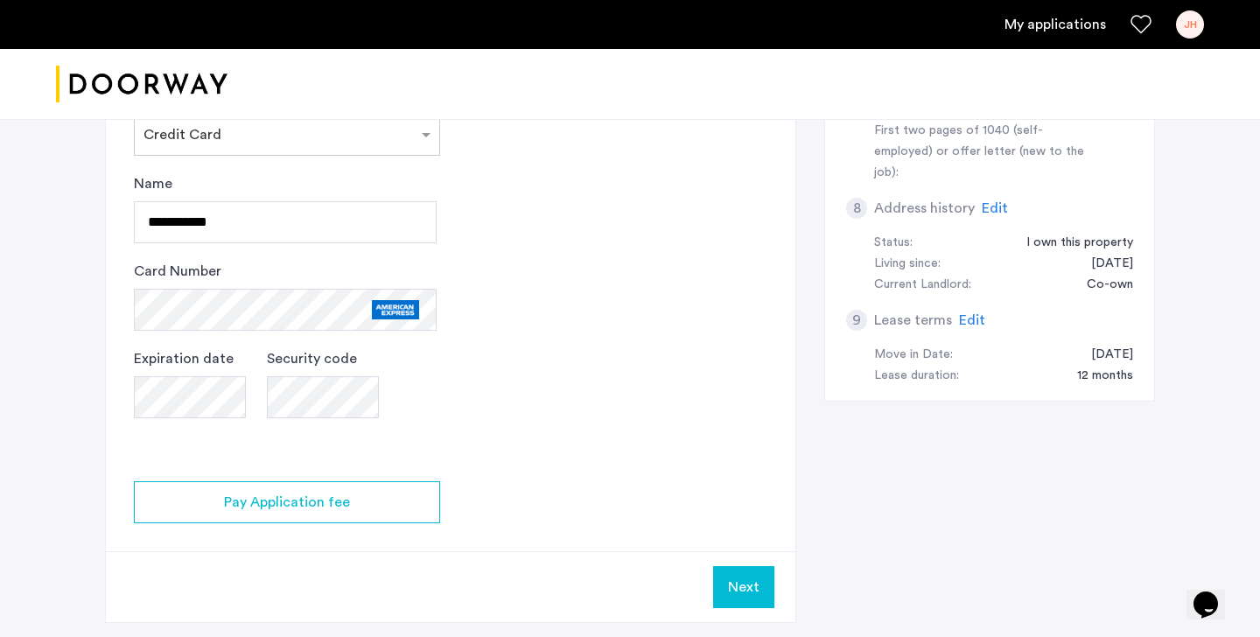
click at [506, 395] on app-credit-screening "2 Credit Screening & Application Fees Application Fees Please submit your appli…" at bounding box center [450, 88] width 689 height 1067
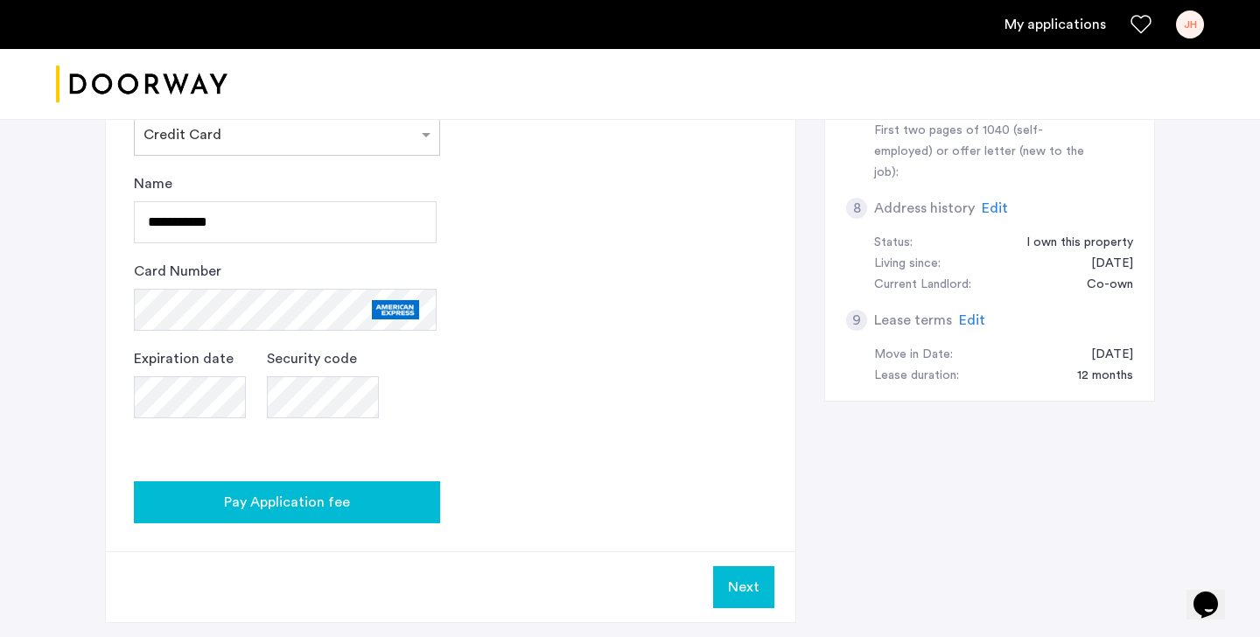
click at [314, 505] on span "Pay Application fee" at bounding box center [287, 502] width 126 height 21
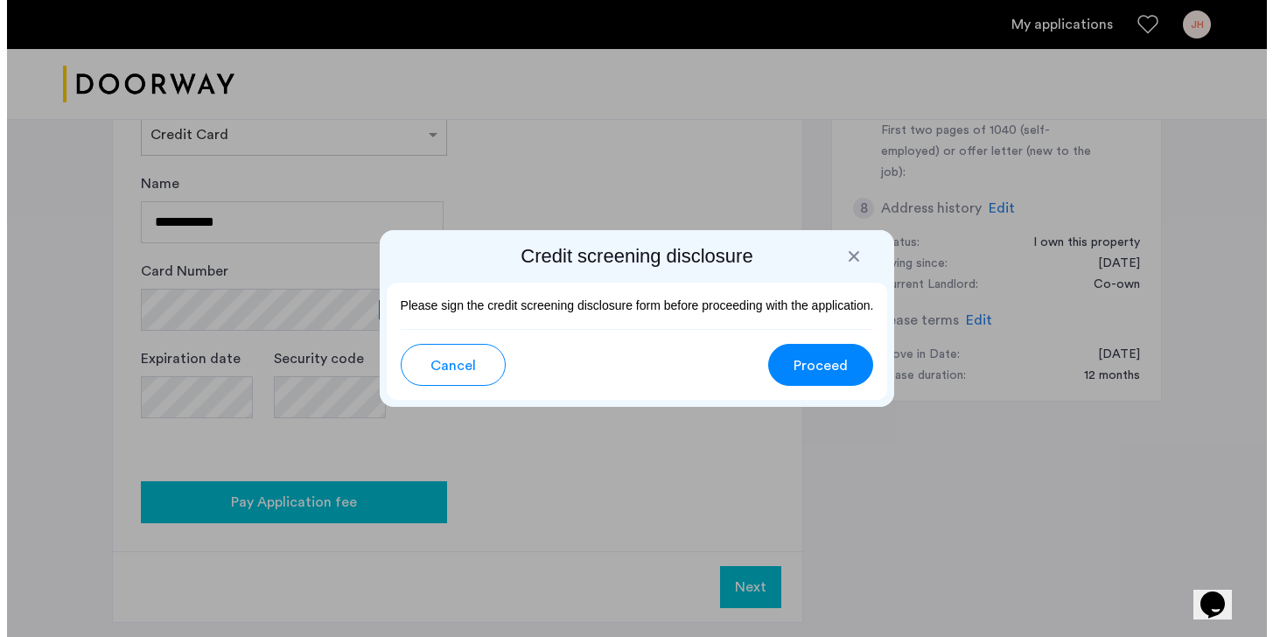
scroll to position [0, 0]
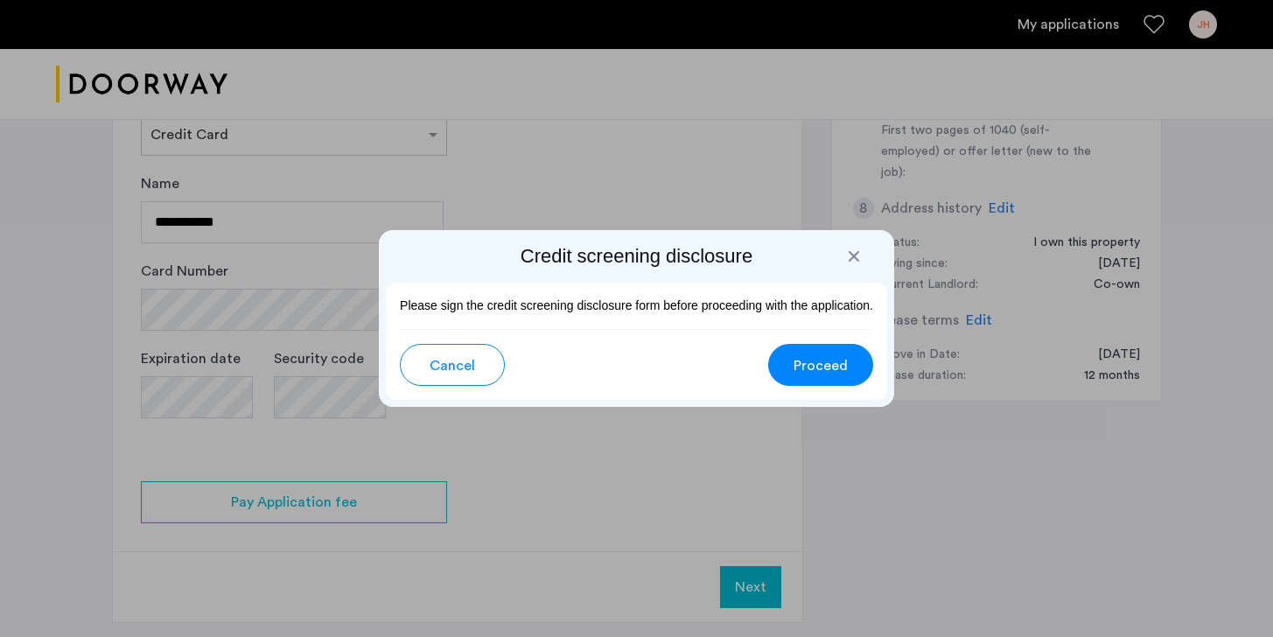
click at [633, 535] on div at bounding box center [636, 318] width 1273 height 637
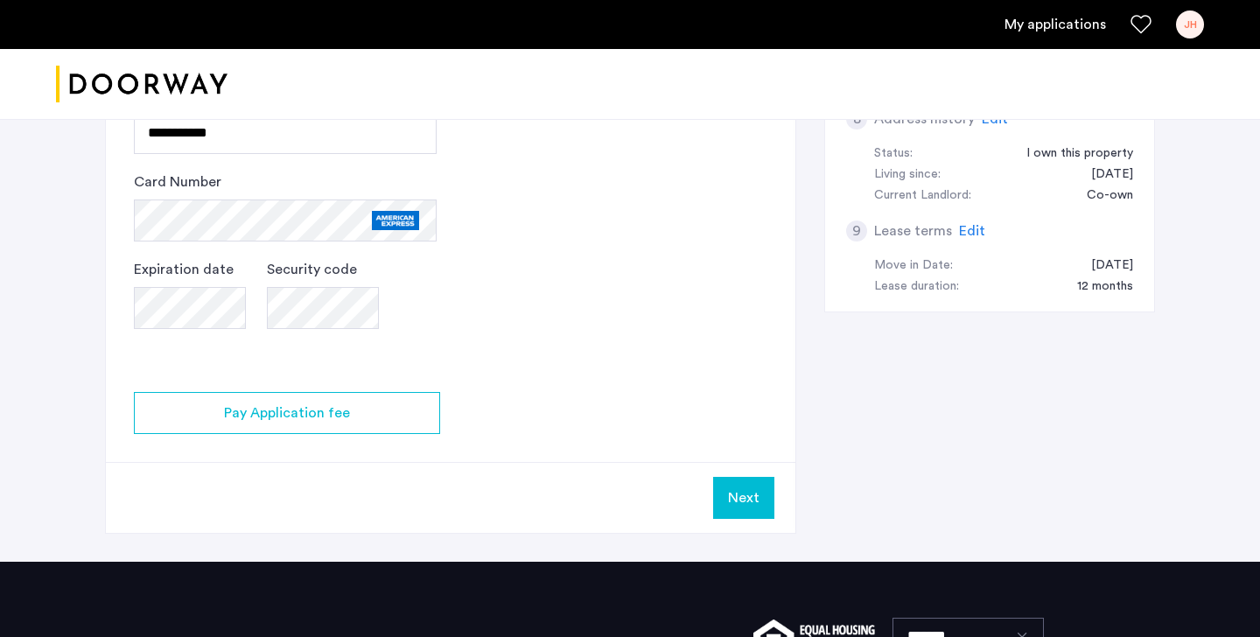
scroll to position [772, 0]
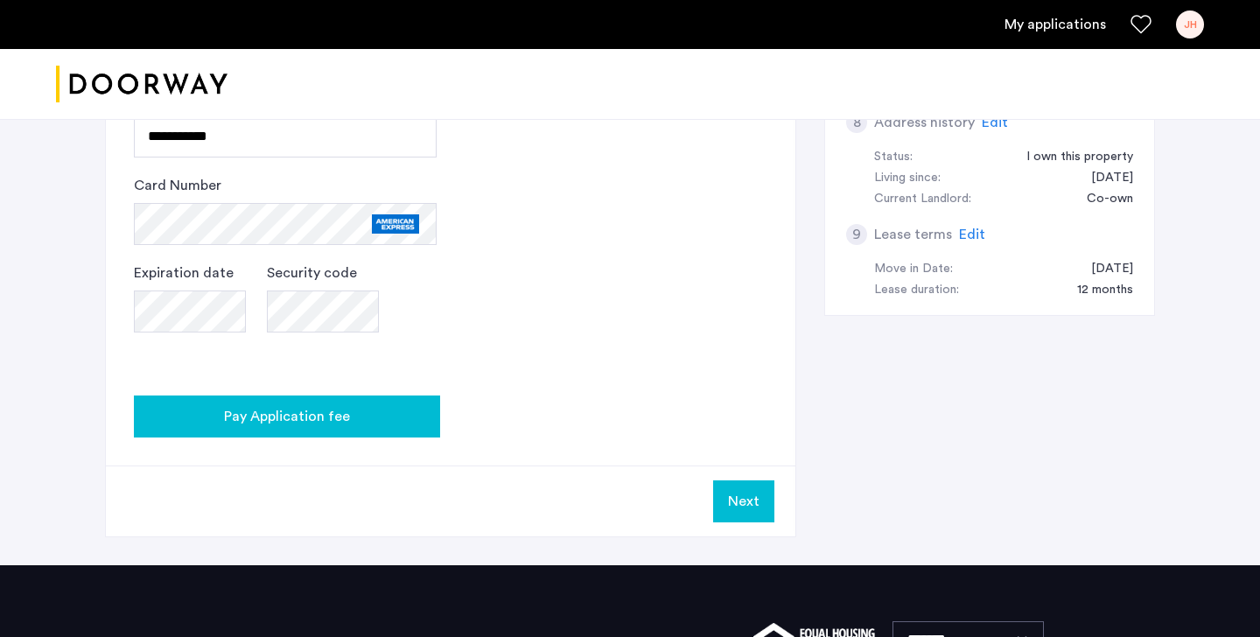
click at [396, 406] on div "Pay Application fee" at bounding box center [287, 416] width 278 height 21
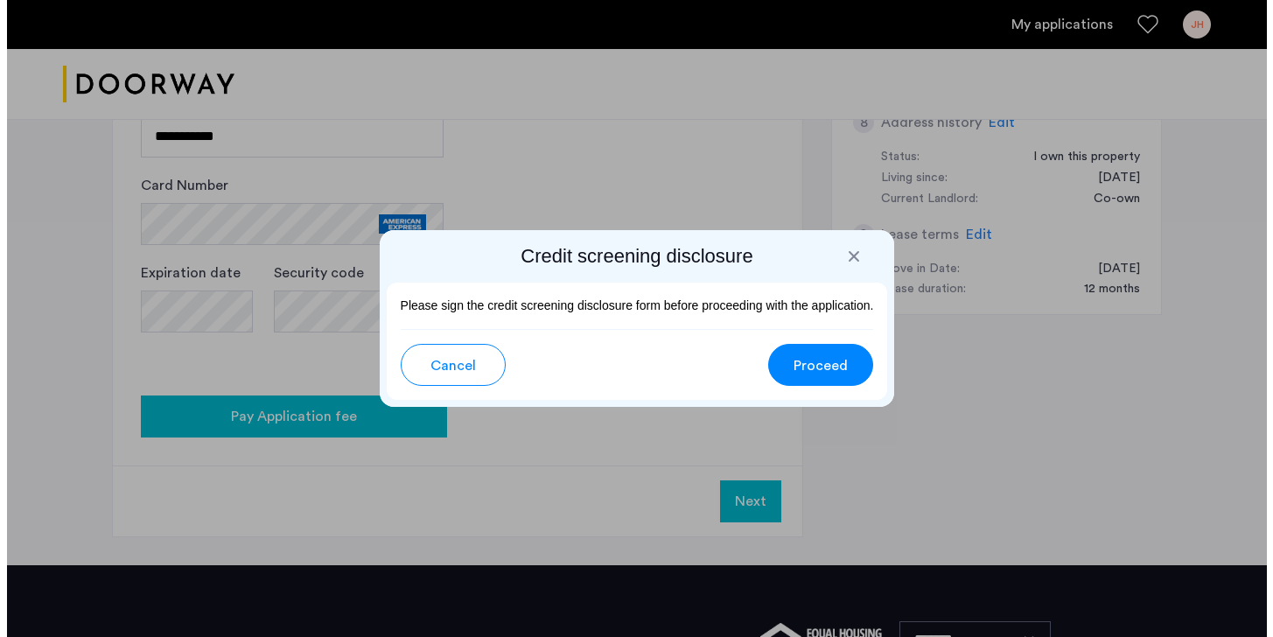
scroll to position [0, 0]
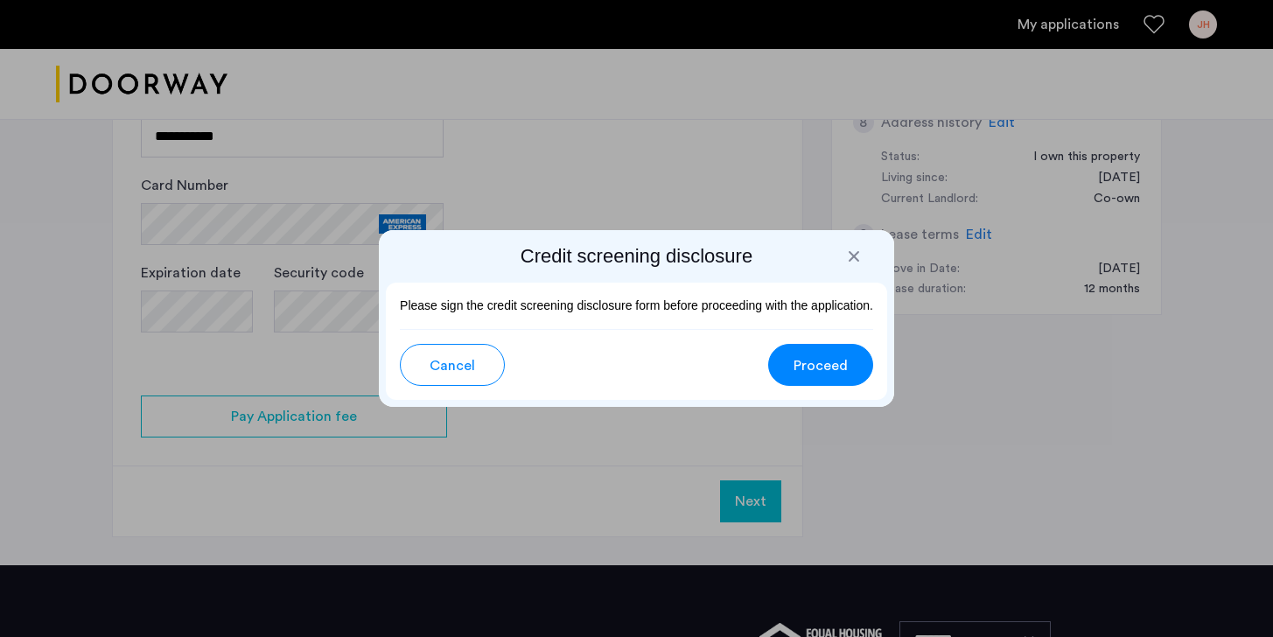
click at [798, 367] on span "Proceed" at bounding box center [820, 365] width 54 height 21
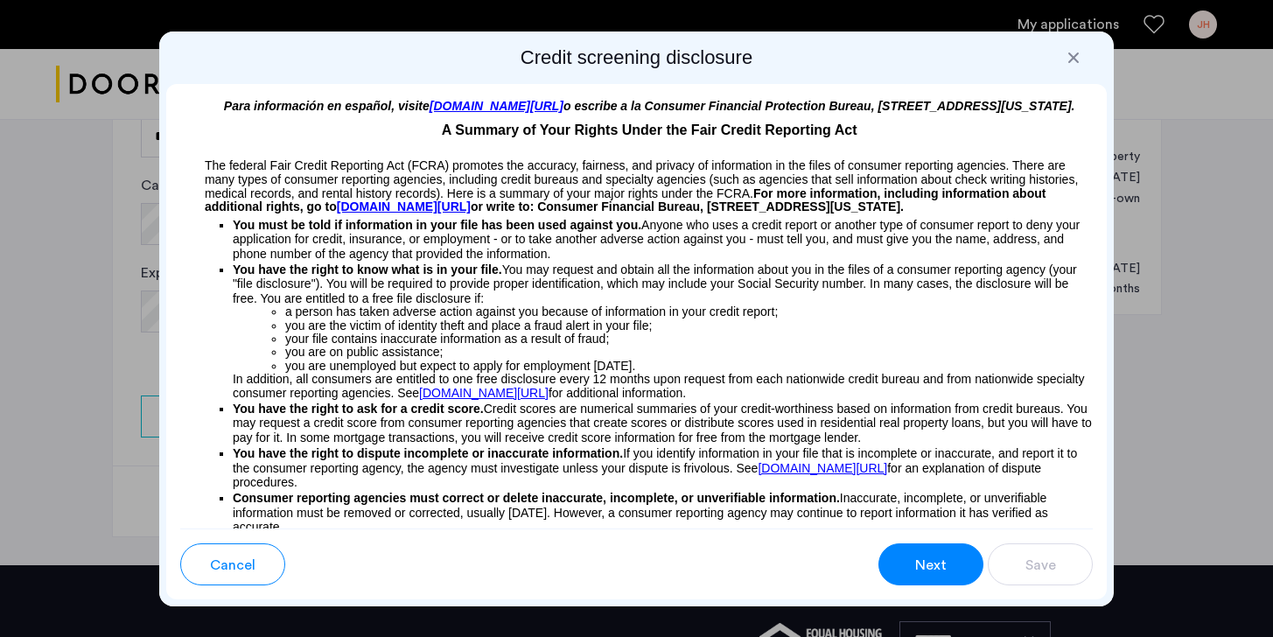
click at [943, 568] on span "Next" at bounding box center [930, 565] width 31 height 21
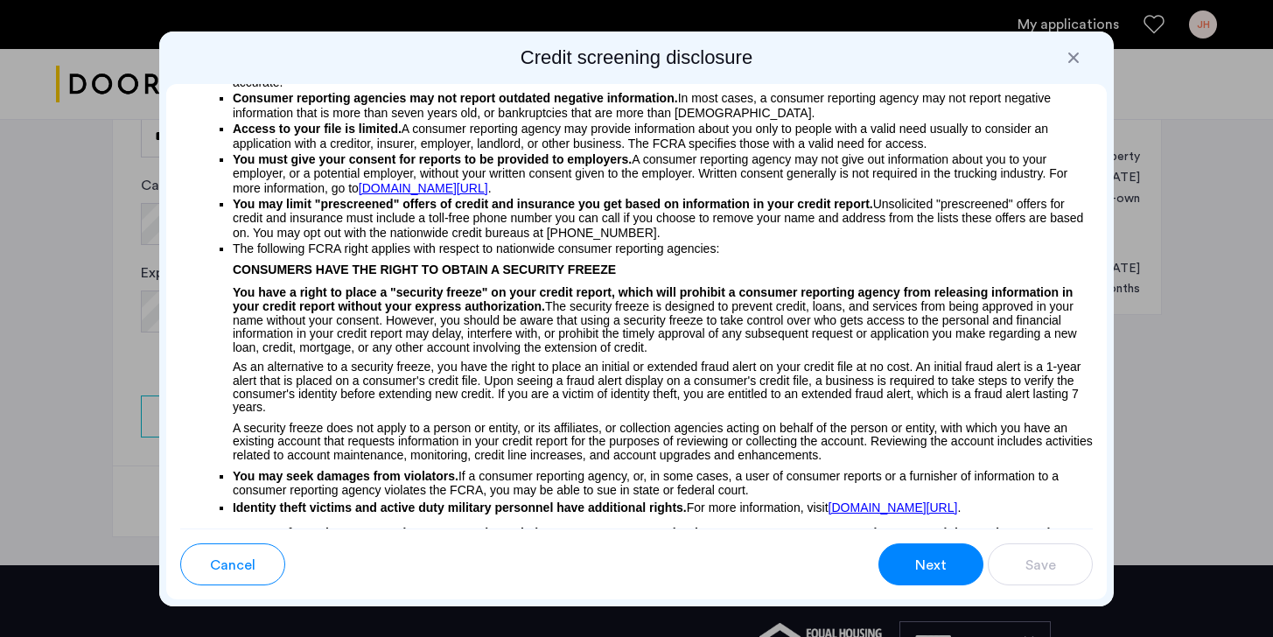
click at [943, 568] on span "Next" at bounding box center [930, 565] width 31 height 21
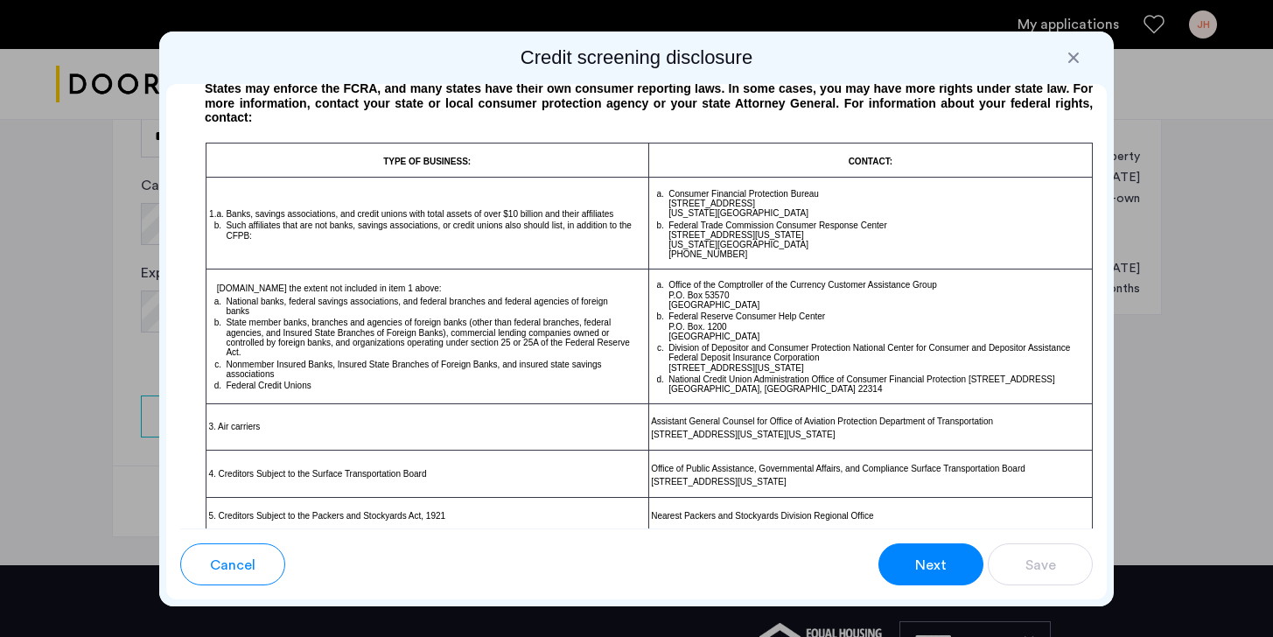
click at [943, 568] on span "Next" at bounding box center [930, 565] width 31 height 21
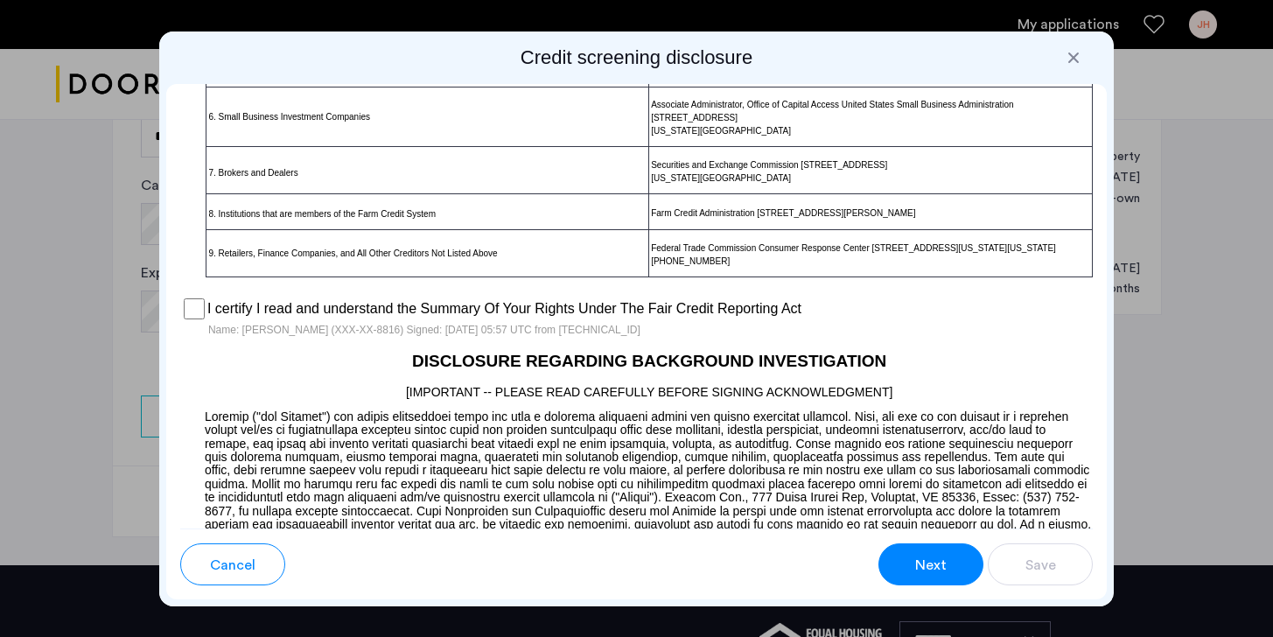
click at [921, 560] on span "Next" at bounding box center [930, 565] width 31 height 21
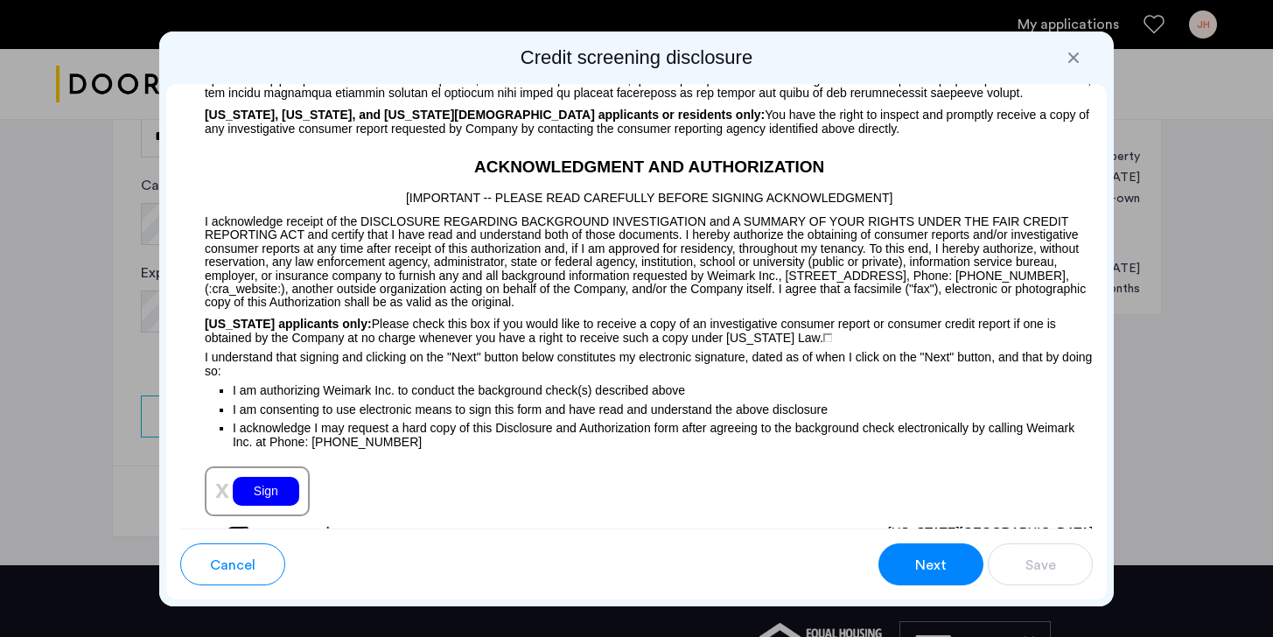
click at [262, 506] on div "Sign" at bounding box center [266, 491] width 66 height 29
click at [933, 562] on span "Next" at bounding box center [930, 565] width 31 height 21
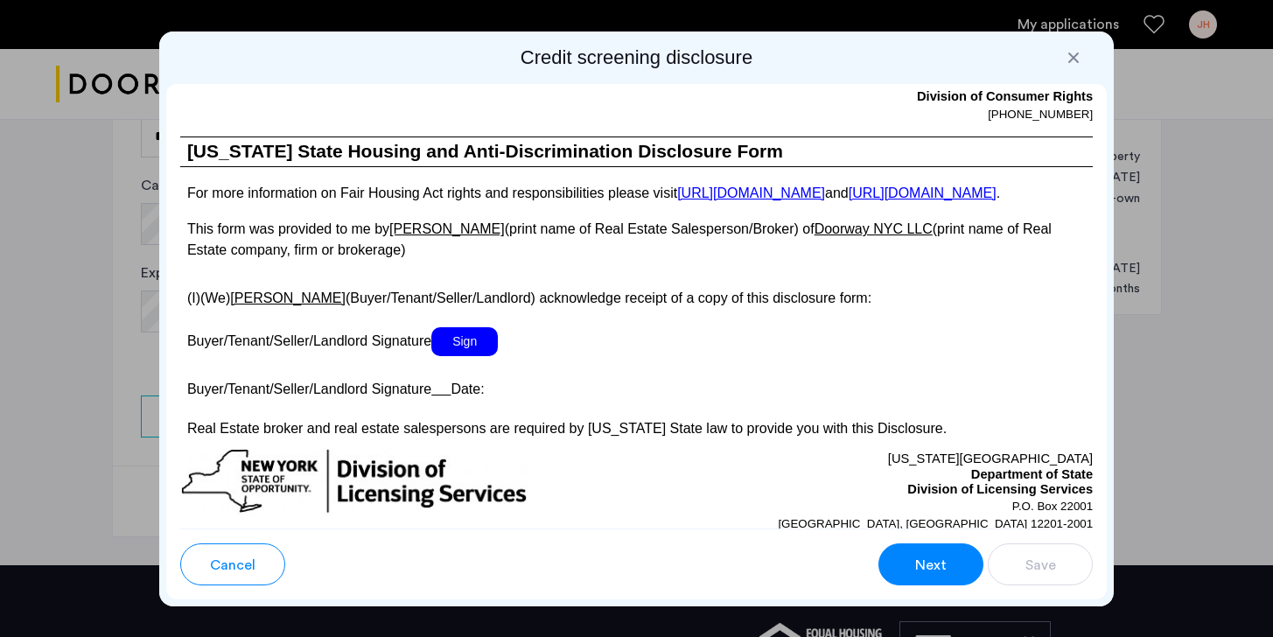
scroll to position [3165, 0]
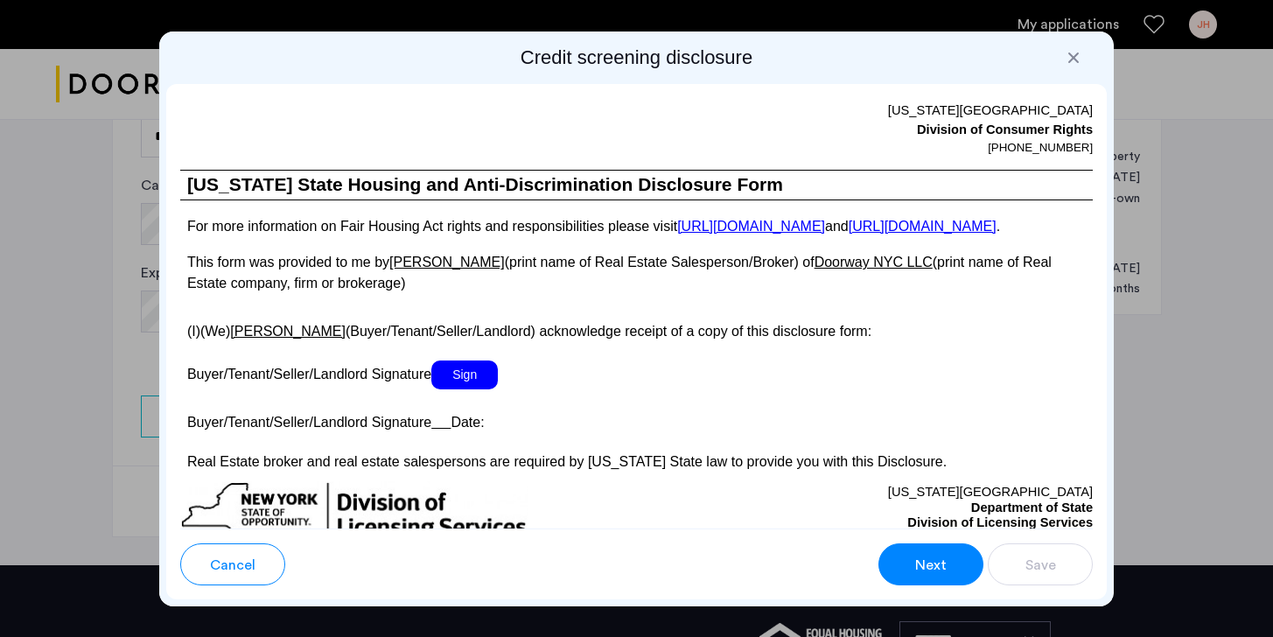
click at [469, 389] on span "Sign" at bounding box center [464, 374] width 66 height 29
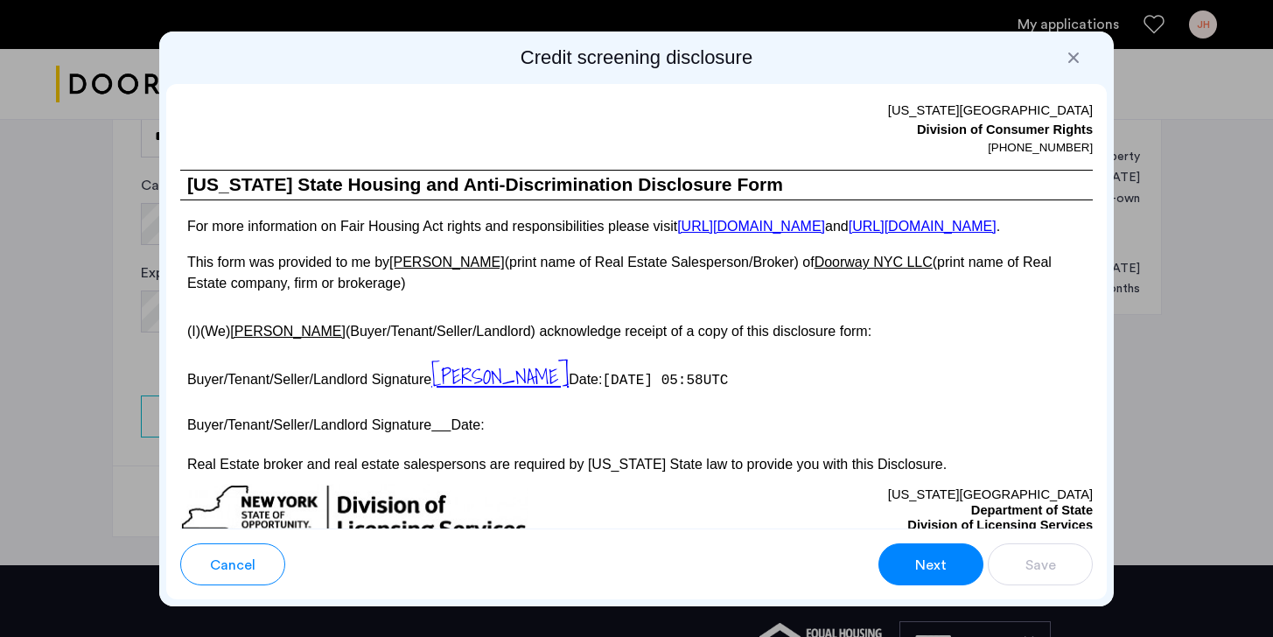
click at [947, 561] on button "Next" at bounding box center [930, 564] width 105 height 42
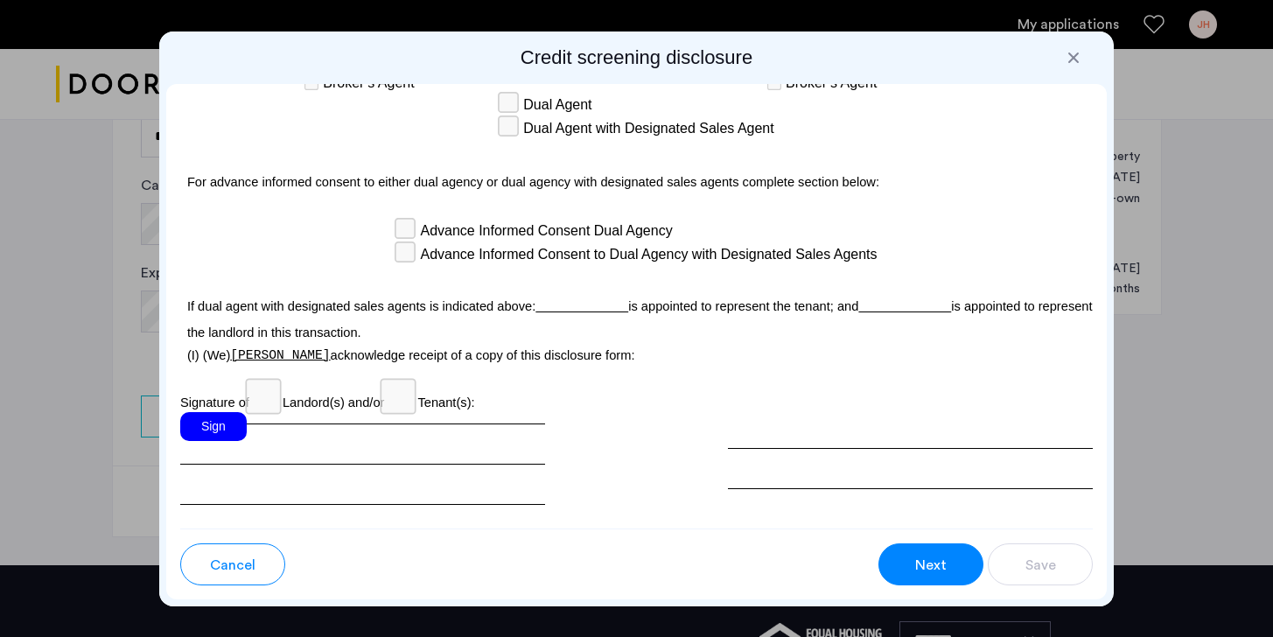
scroll to position [5139, 0]
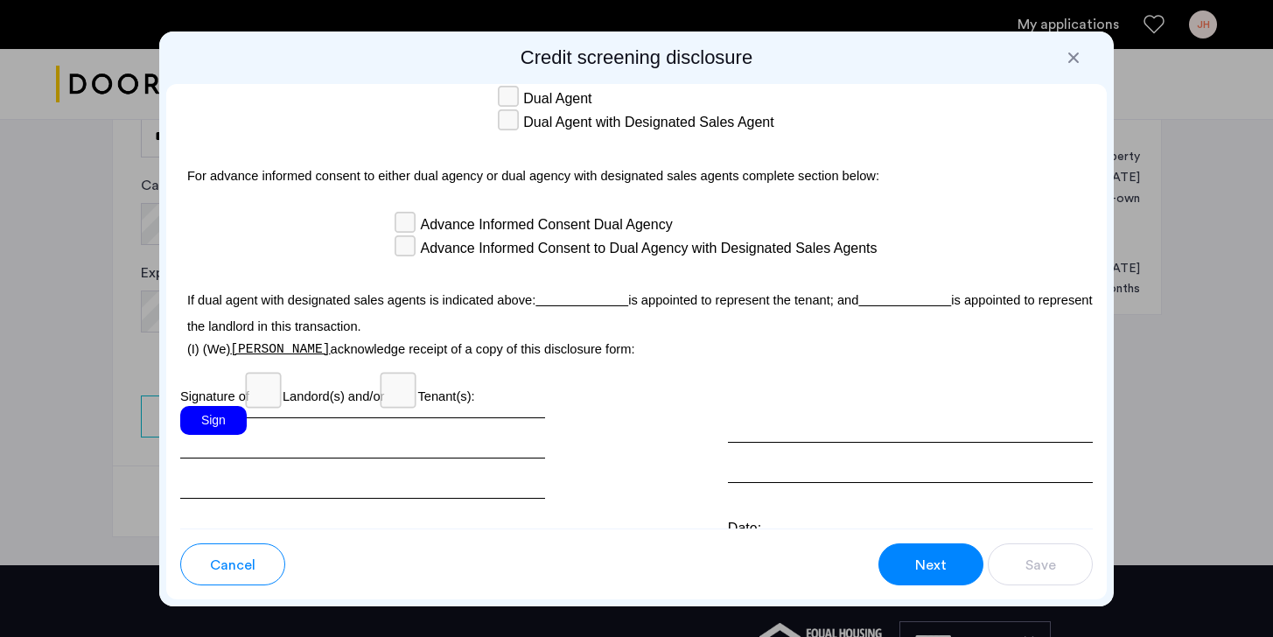
click at [198, 419] on div "Sign" at bounding box center [213, 420] width 66 height 29
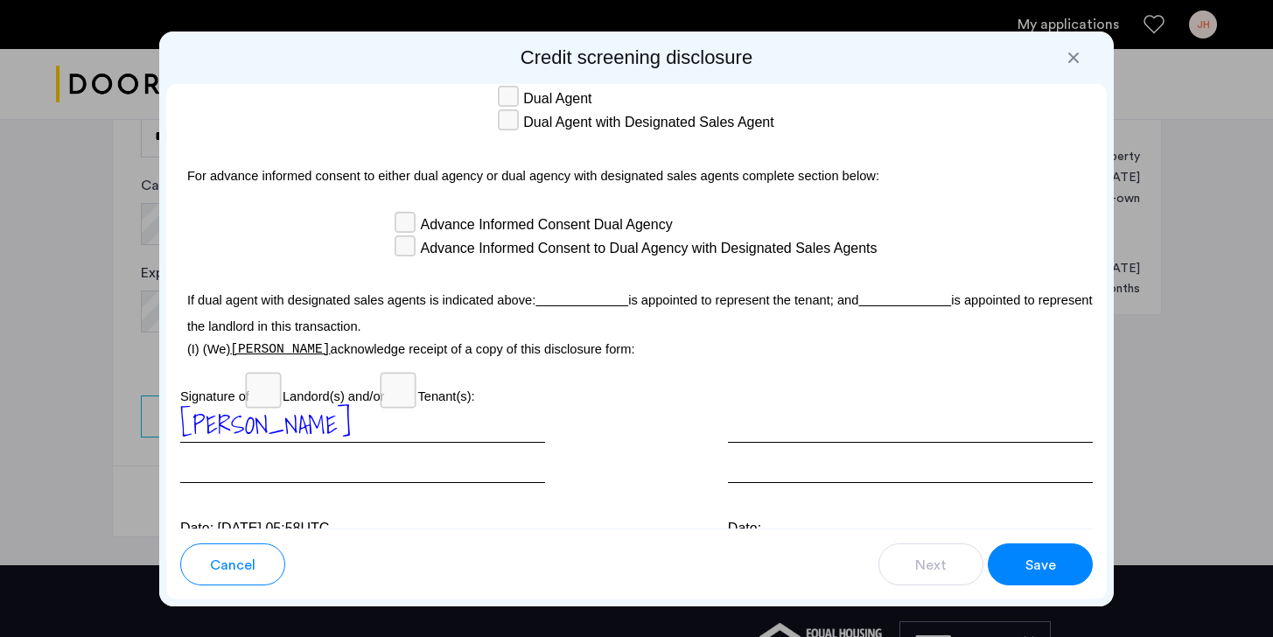
click at [1045, 556] on span "Save" at bounding box center [1040, 565] width 31 height 21
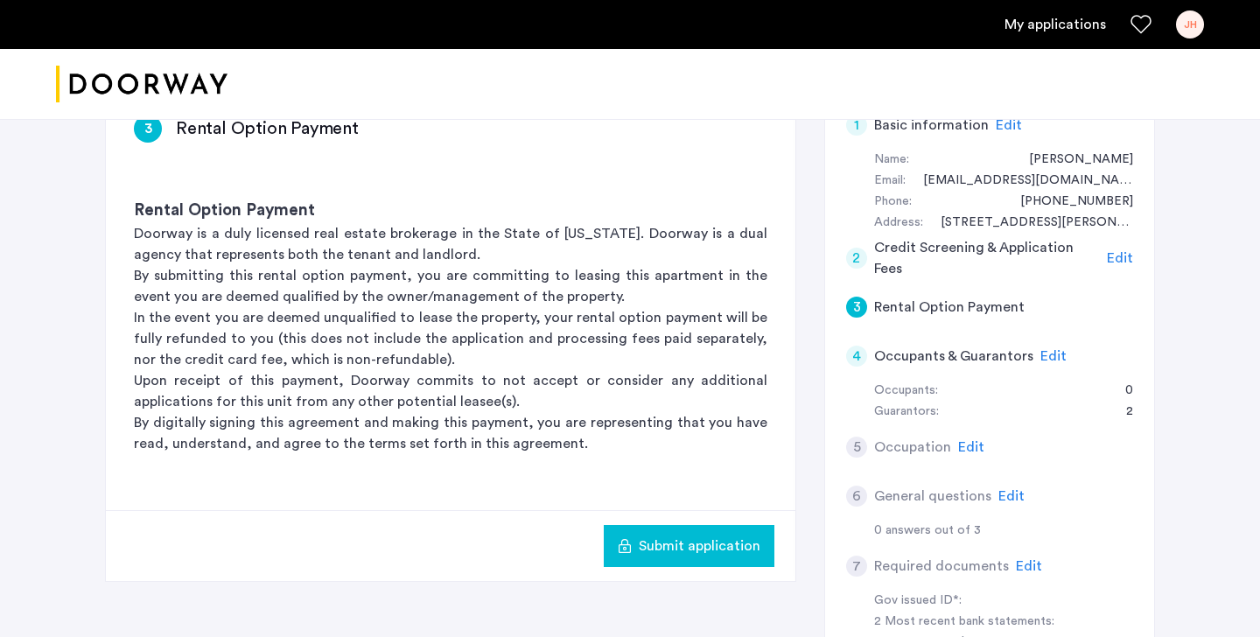
scroll to position [155, 0]
click at [675, 546] on span "Submit application" at bounding box center [700, 545] width 122 height 21
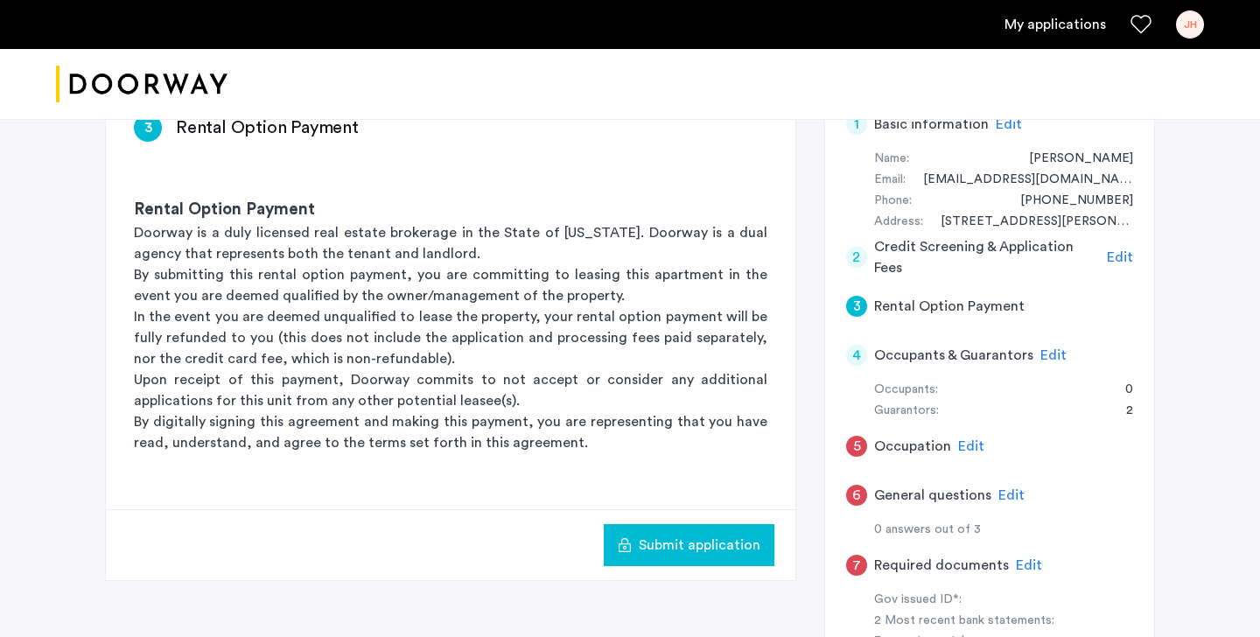
click at [1051, 352] on span "Edit" at bounding box center [1053, 355] width 26 height 14
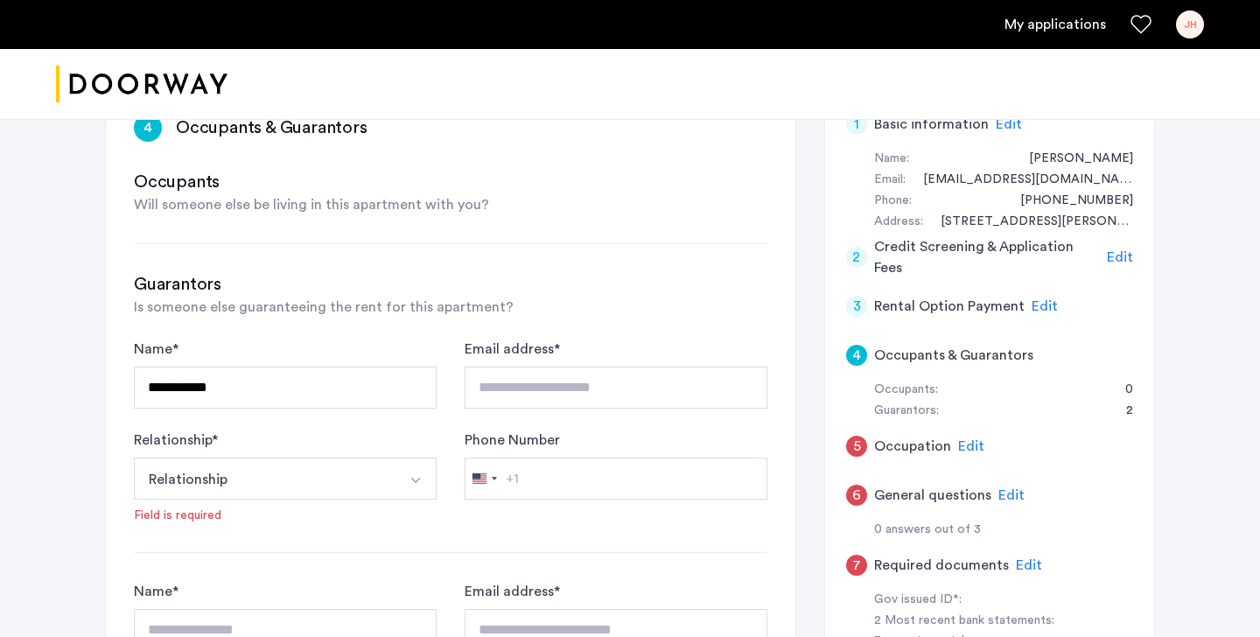
click at [268, 486] on button "Relationship" at bounding box center [265, 479] width 262 height 42
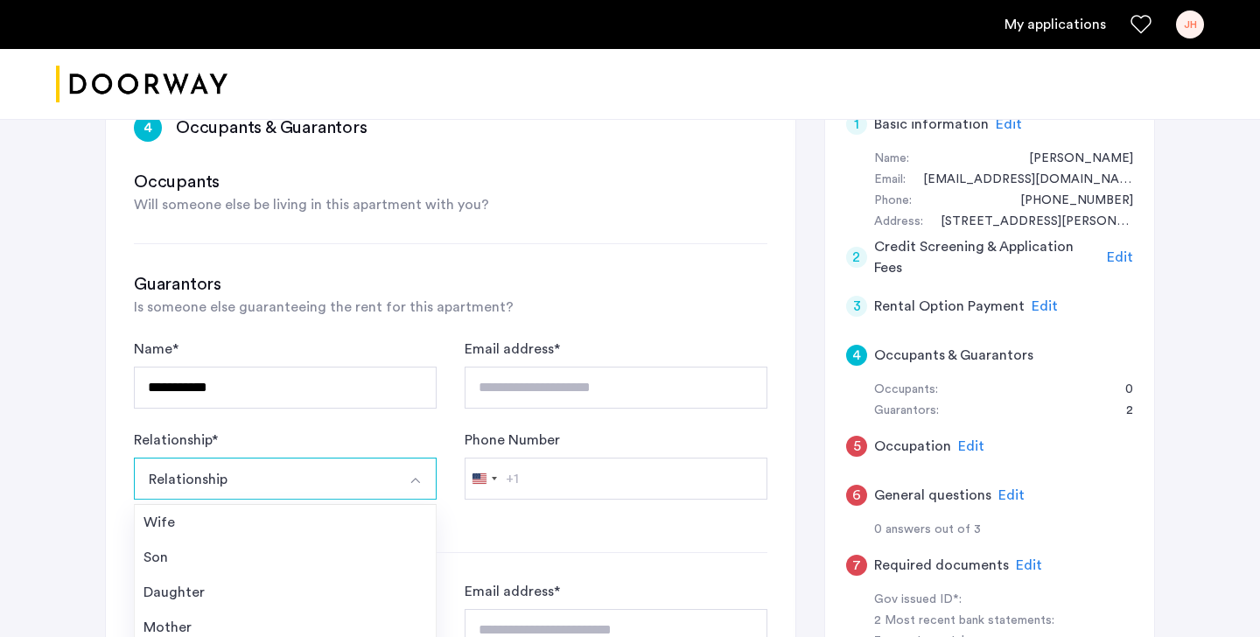
scroll to position [63, 0]
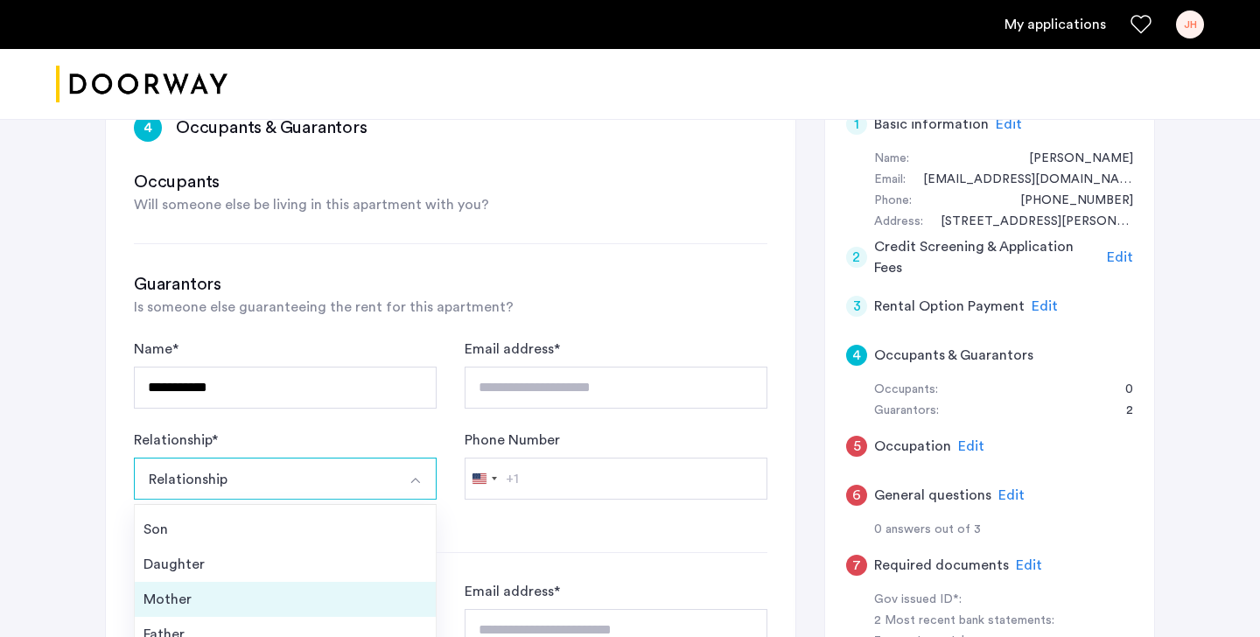
click at [201, 591] on div "Mother" at bounding box center [284, 599] width 283 height 21
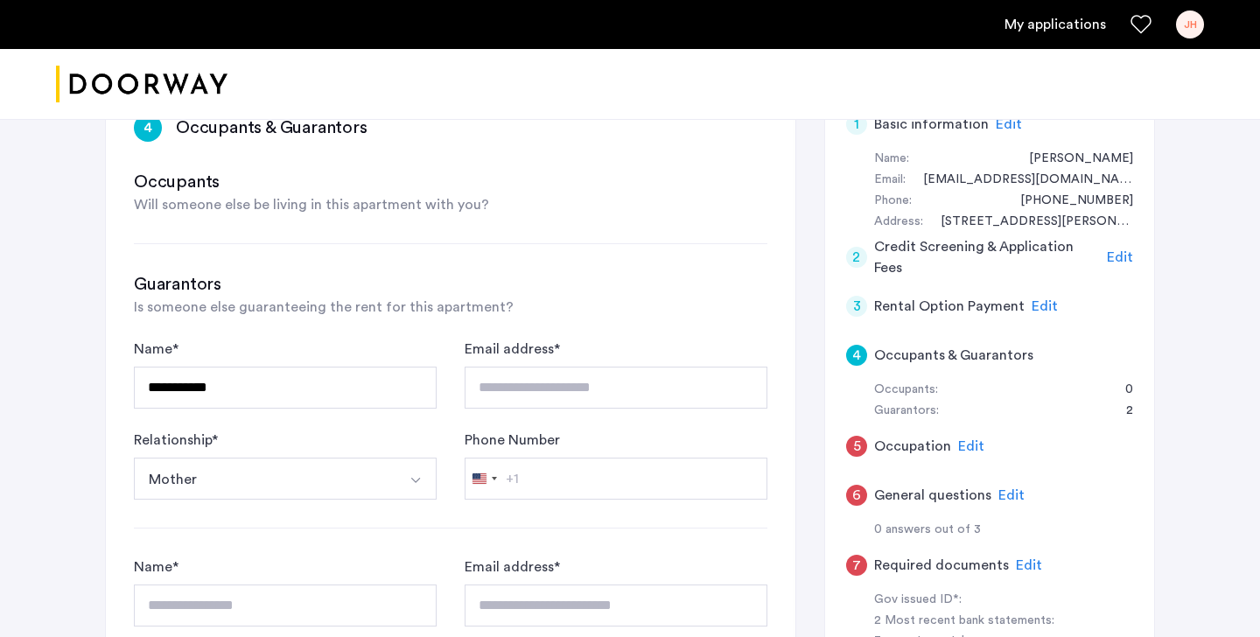
drag, startPoint x: 533, startPoint y: 211, endPoint x: 469, endPoint y: 231, distance: 67.0
click at [531, 211] on div "Occupants Will someone else be living in this apartment with you?" at bounding box center [450, 192] width 633 height 45
click at [332, 228] on div "**********" at bounding box center [450, 491] width 689 height 811
drag, startPoint x: 469, startPoint y: 248, endPoint x: 137, endPoint y: 234, distance: 331.9
click at [137, 234] on div "**********" at bounding box center [450, 491] width 689 height 811
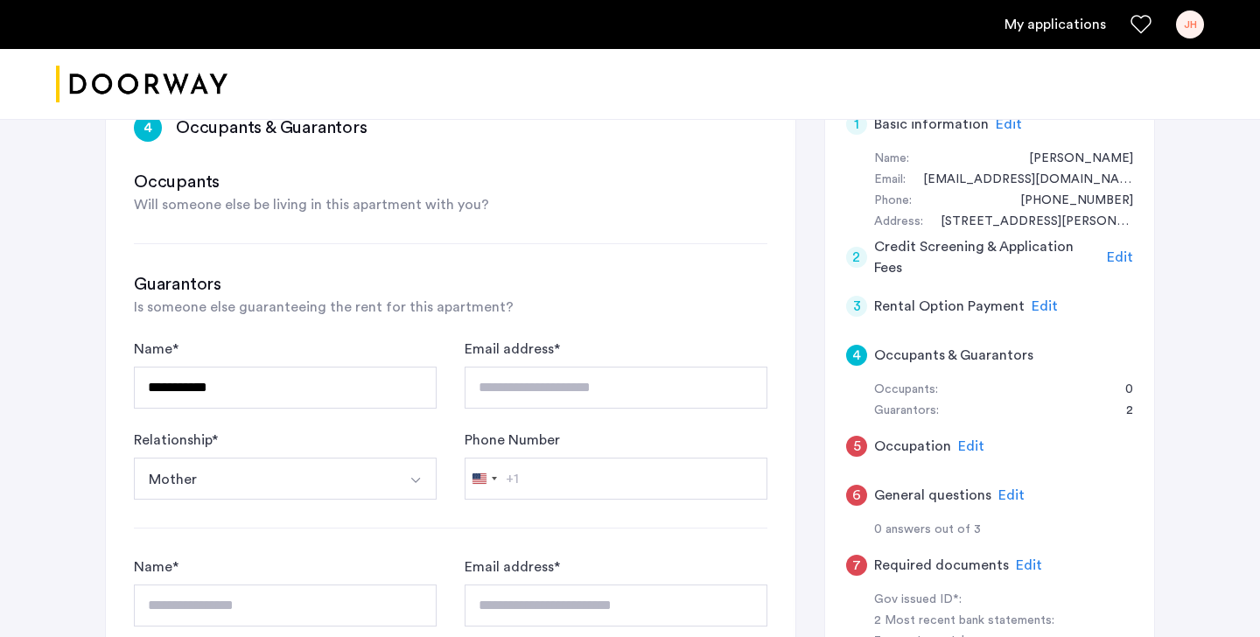
click at [159, 241] on div "**********" at bounding box center [450, 491] width 689 height 811
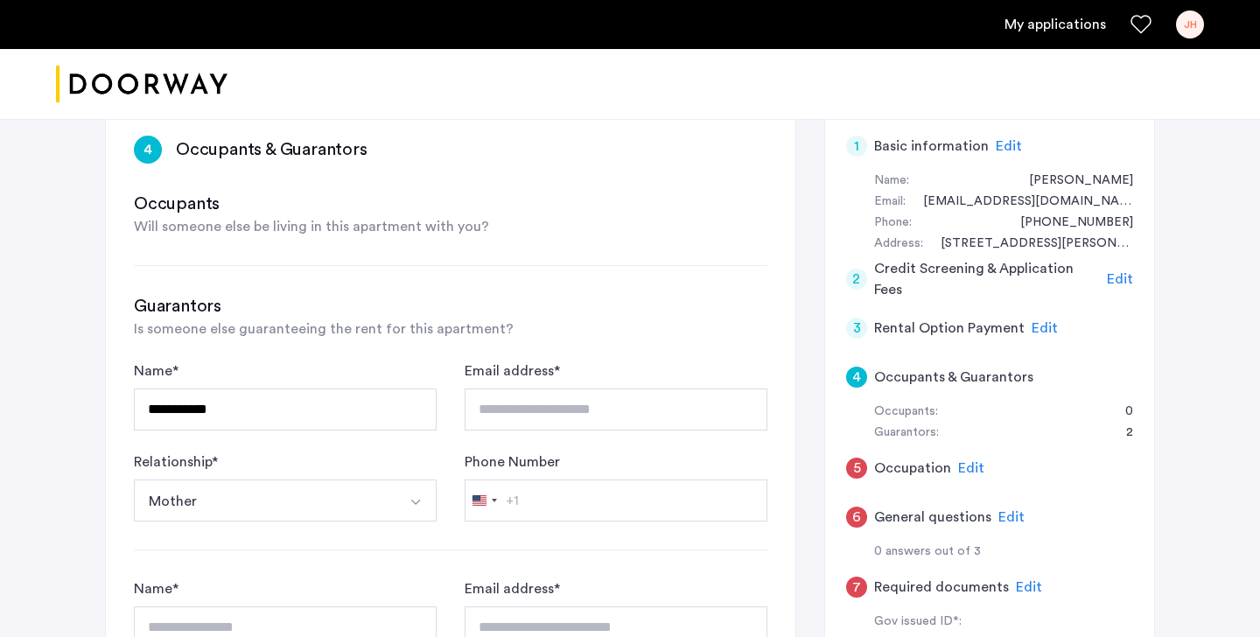
scroll to position [83, 0]
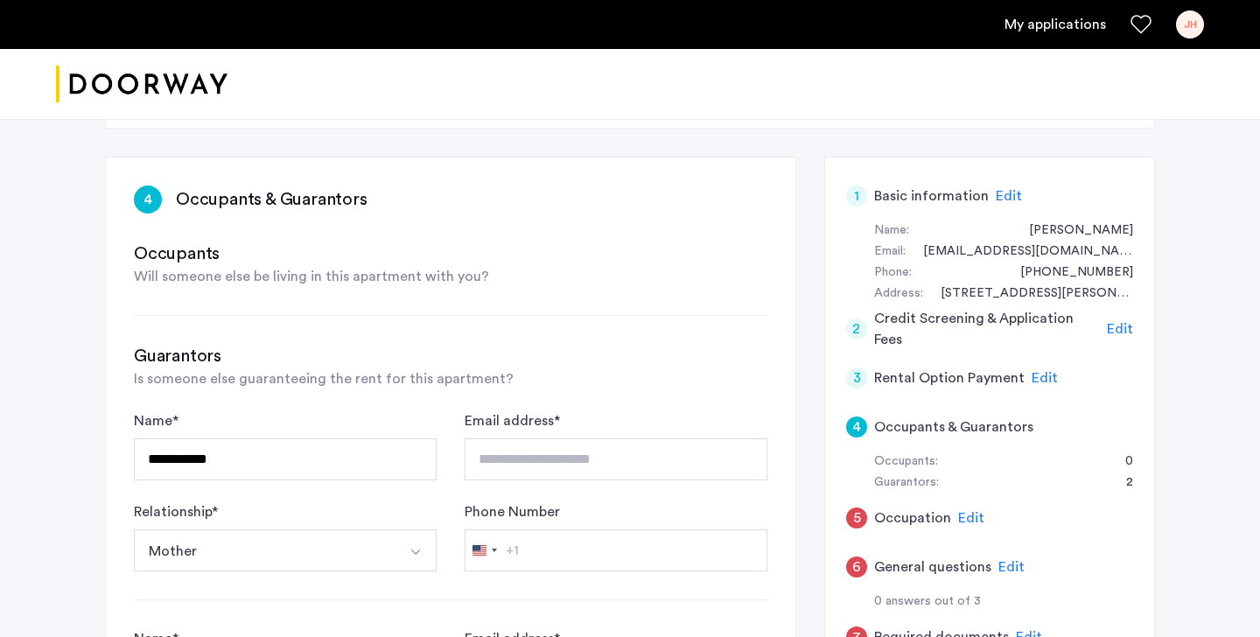
click at [266, 283] on span "Will someone else be living in this apartment with you?" at bounding box center [311, 276] width 355 height 14
click at [246, 290] on div "**********" at bounding box center [450, 562] width 689 height 811
click at [243, 299] on div "**********" at bounding box center [450, 562] width 689 height 811
click at [210, 275] on span "Will someone else be living in this apartment with you?" at bounding box center [311, 276] width 355 height 14
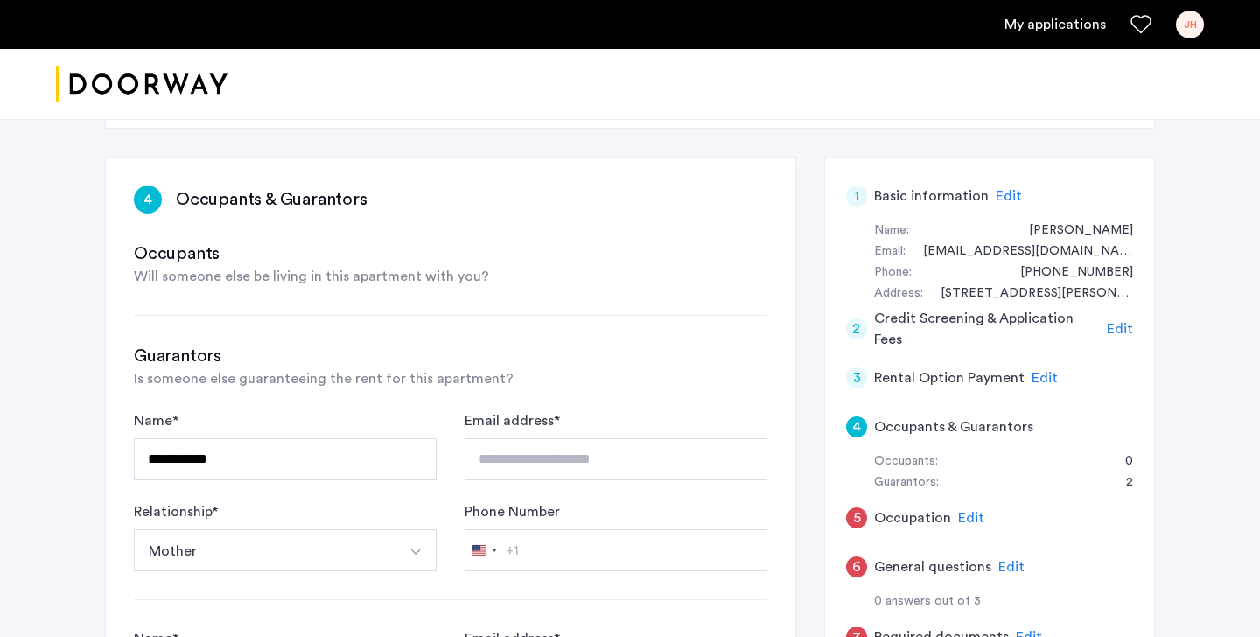
click at [1127, 325] on span "Edit" at bounding box center [1120, 329] width 26 height 14
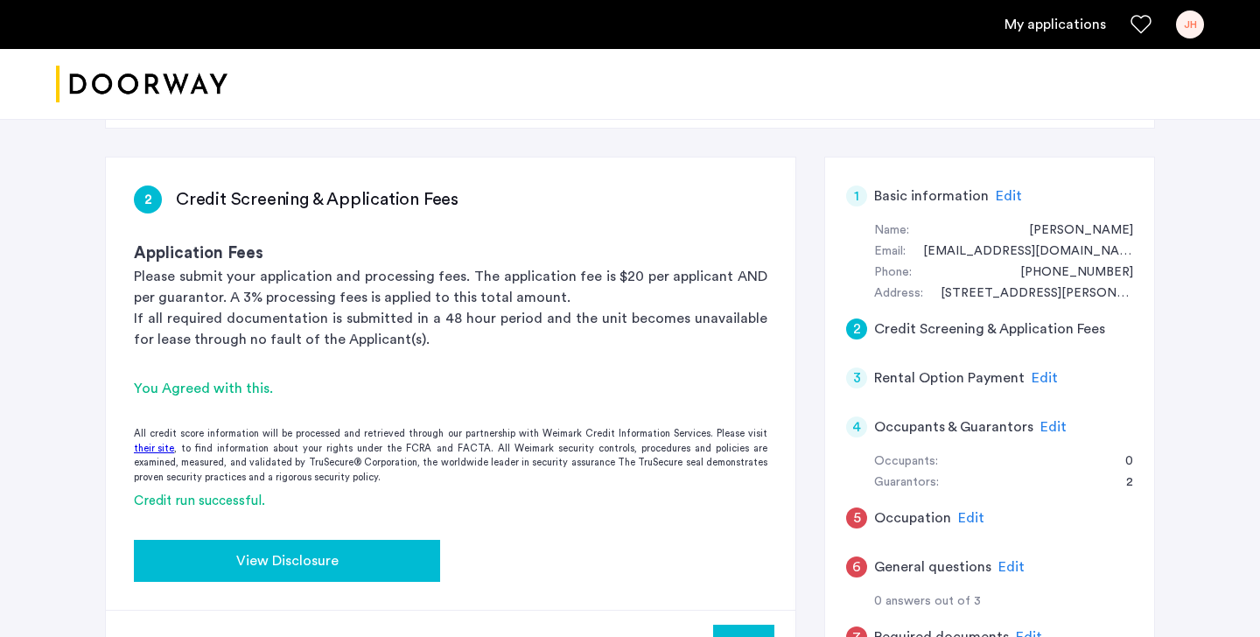
click at [360, 559] on div "View Disclosure" at bounding box center [287, 560] width 278 height 21
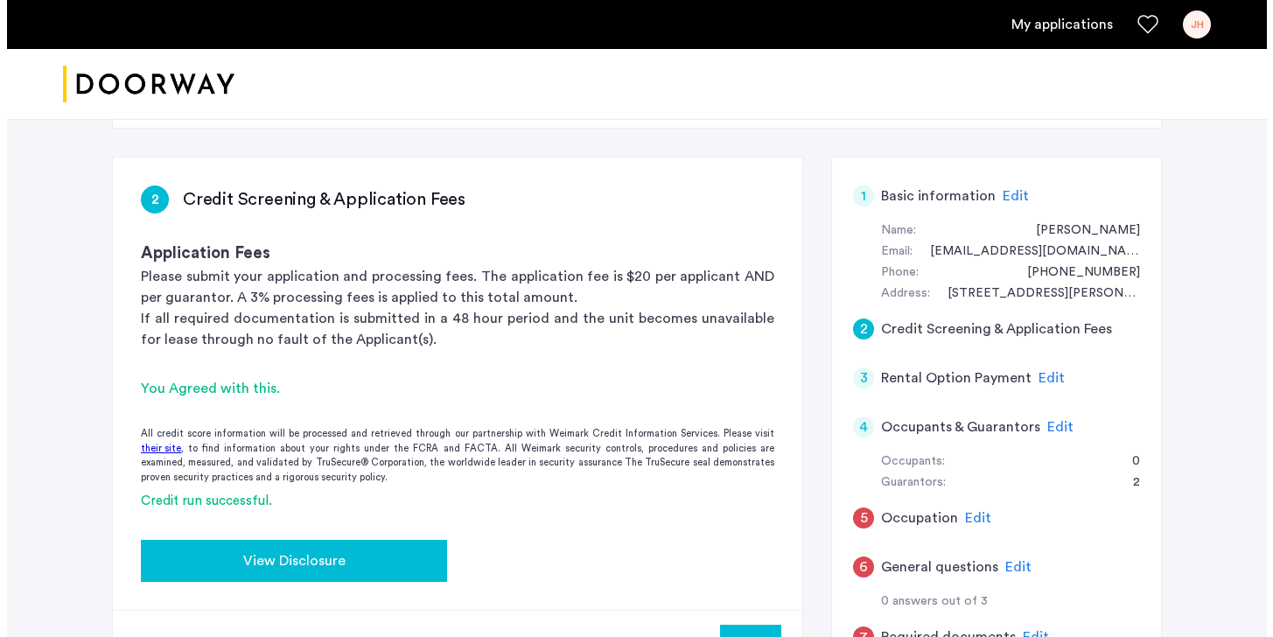
scroll to position [0, 0]
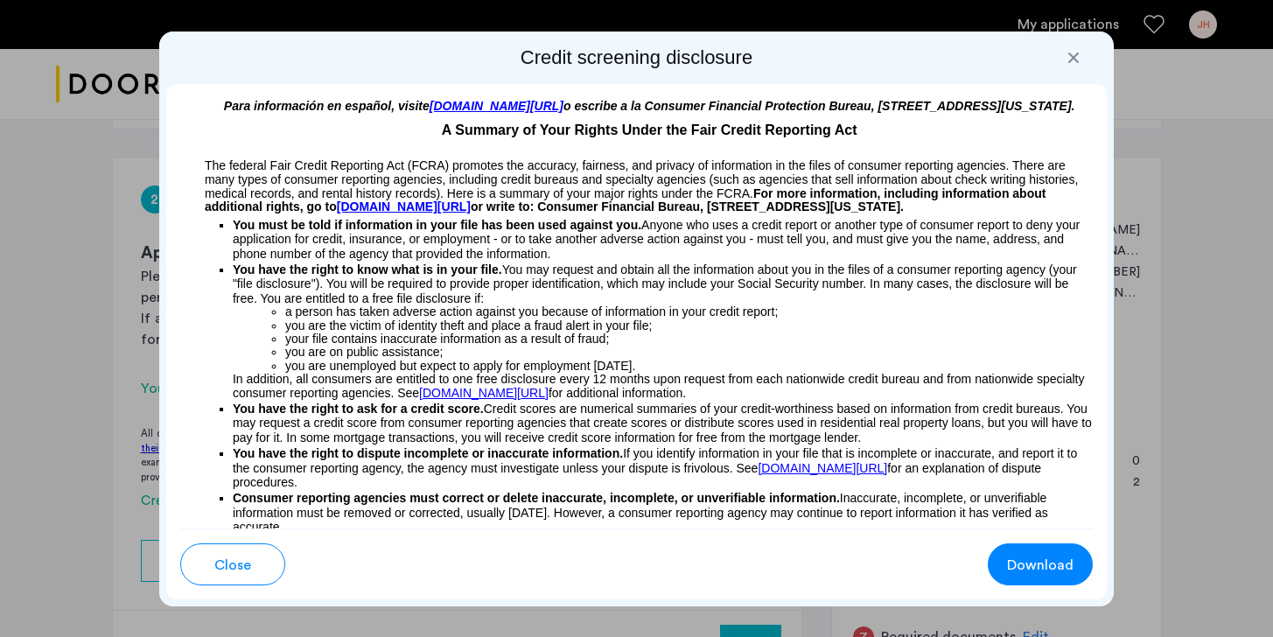
click at [1024, 568] on span "Download" at bounding box center [1040, 565] width 66 height 21
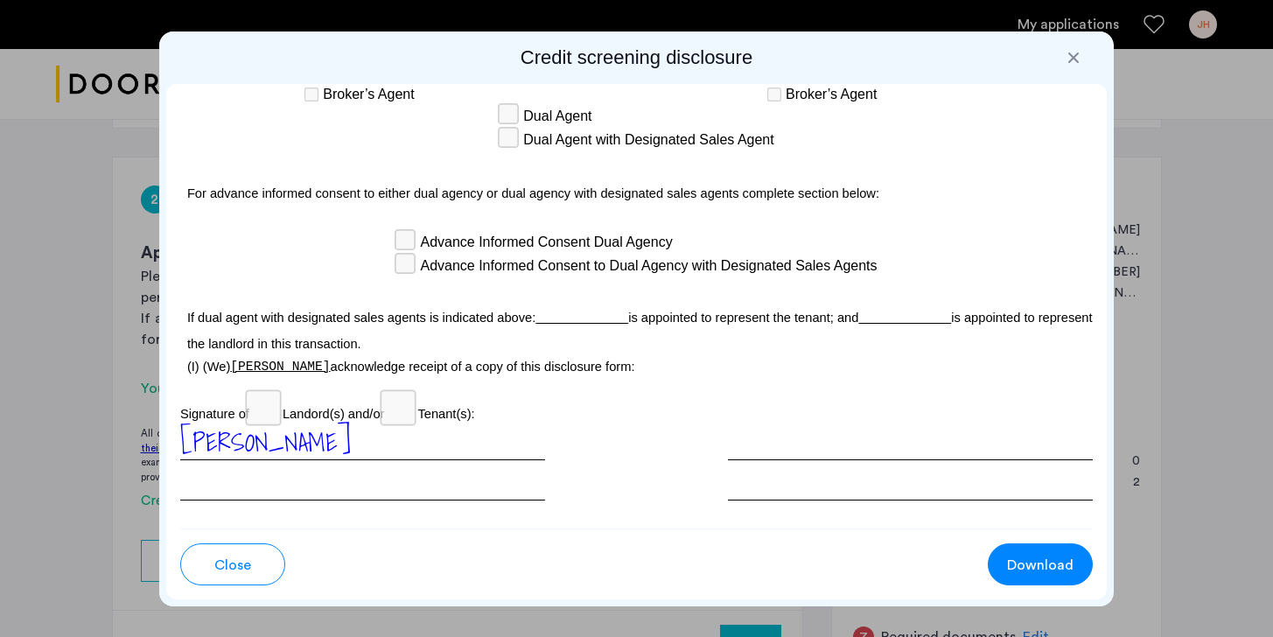
scroll to position [5228, 0]
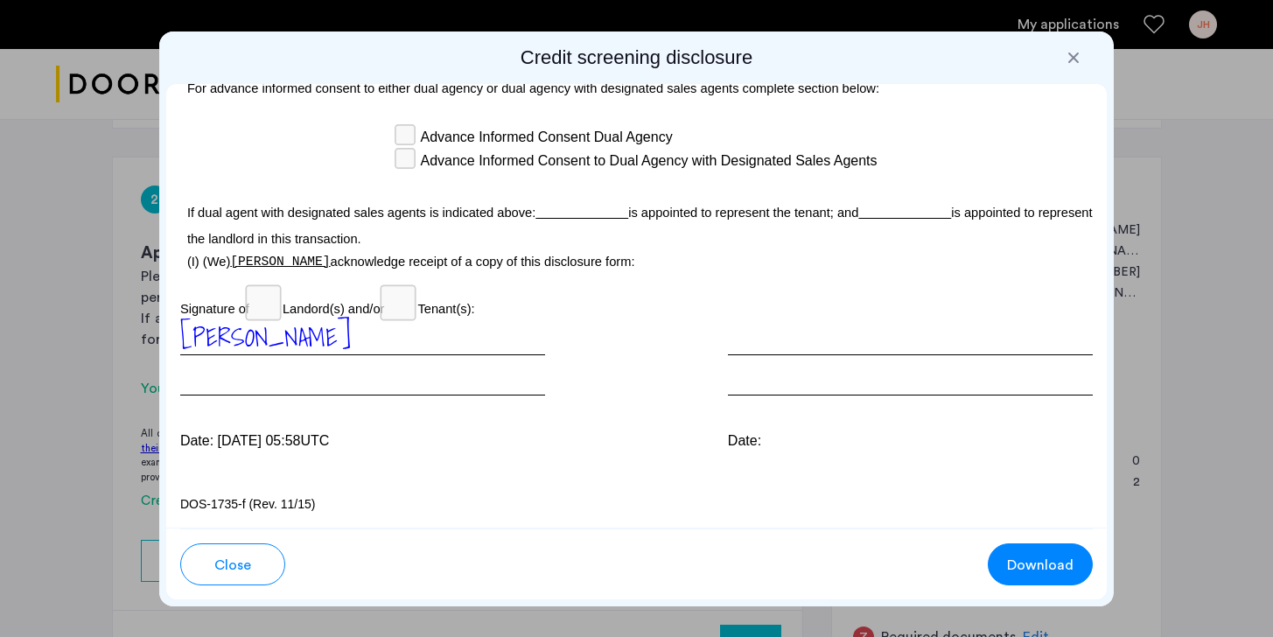
click at [230, 567] on span "Close" at bounding box center [232, 565] width 37 height 21
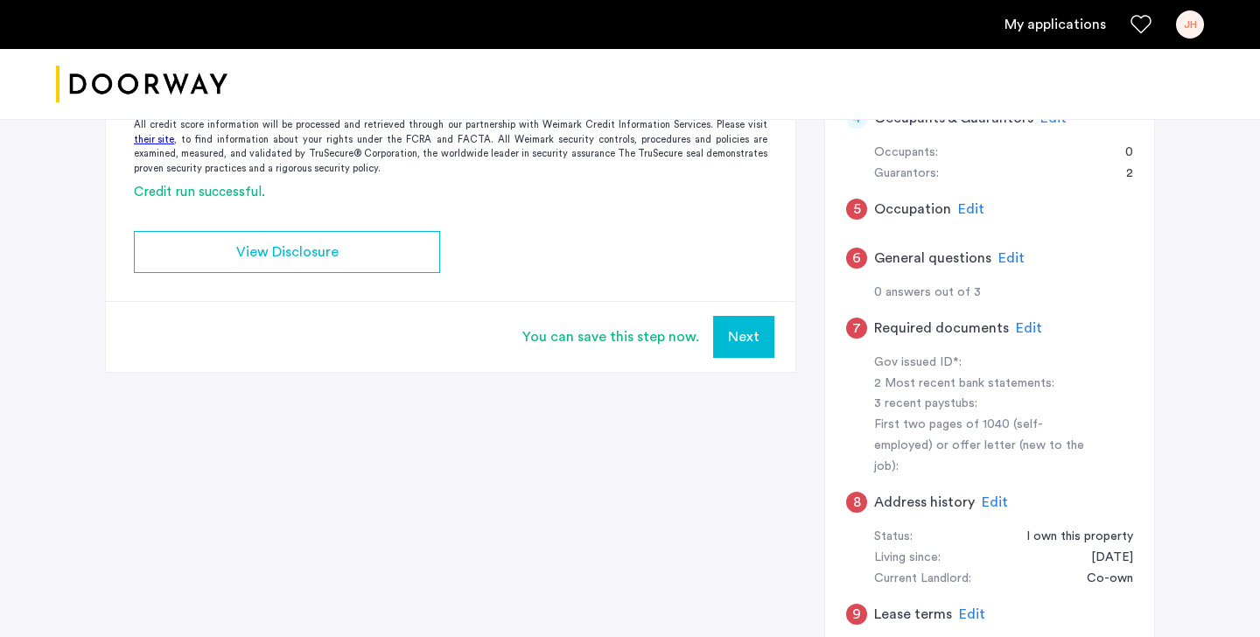
scroll to position [390, 0]
click at [678, 338] on div "You can save this step now." at bounding box center [610, 338] width 177 height 21
click at [759, 340] on button "Next" at bounding box center [743, 339] width 61 height 42
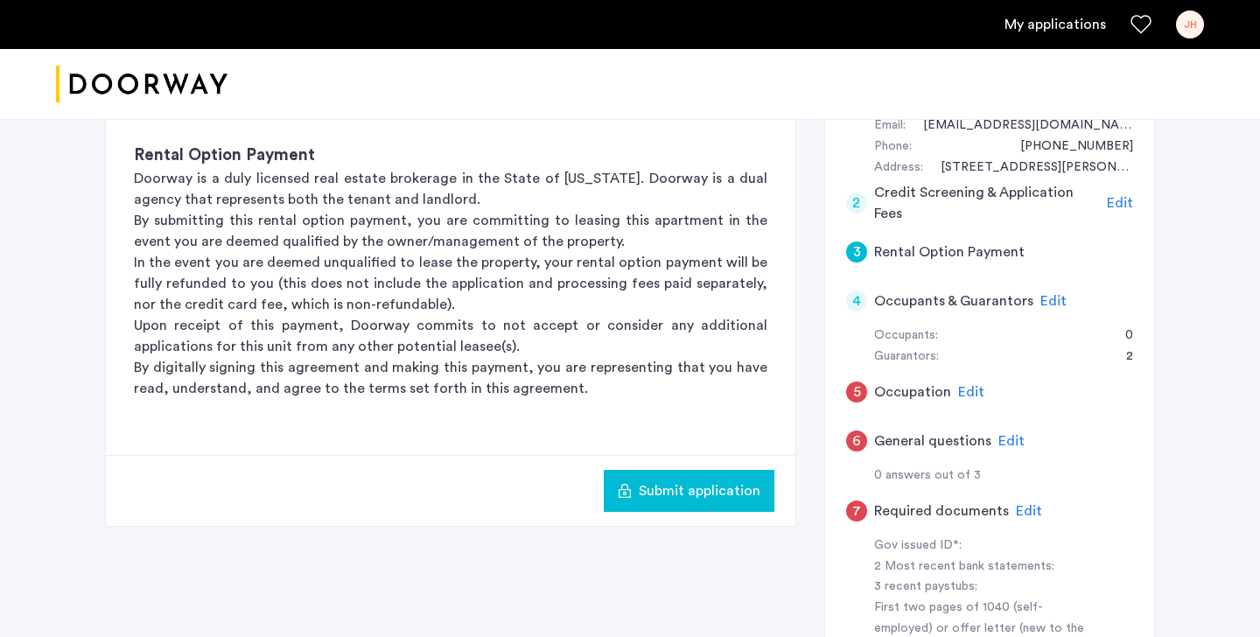
scroll to position [201, 0]
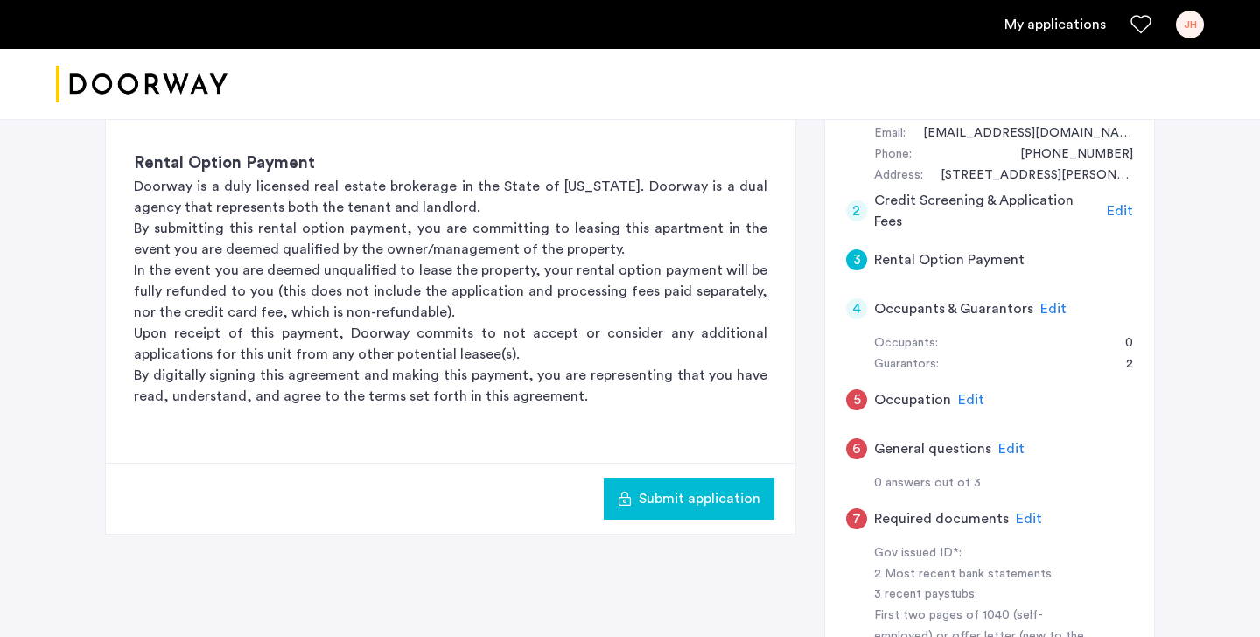
click at [990, 260] on h5 "Rental Option Payment" at bounding box center [949, 259] width 150 height 21
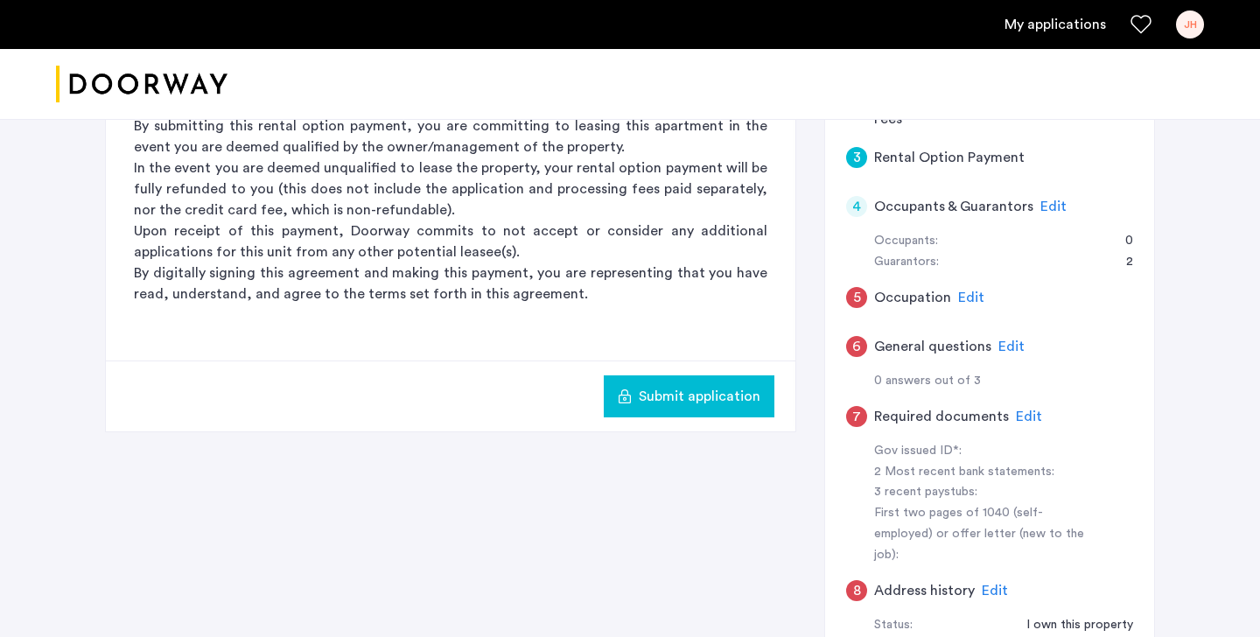
scroll to position [298, 0]
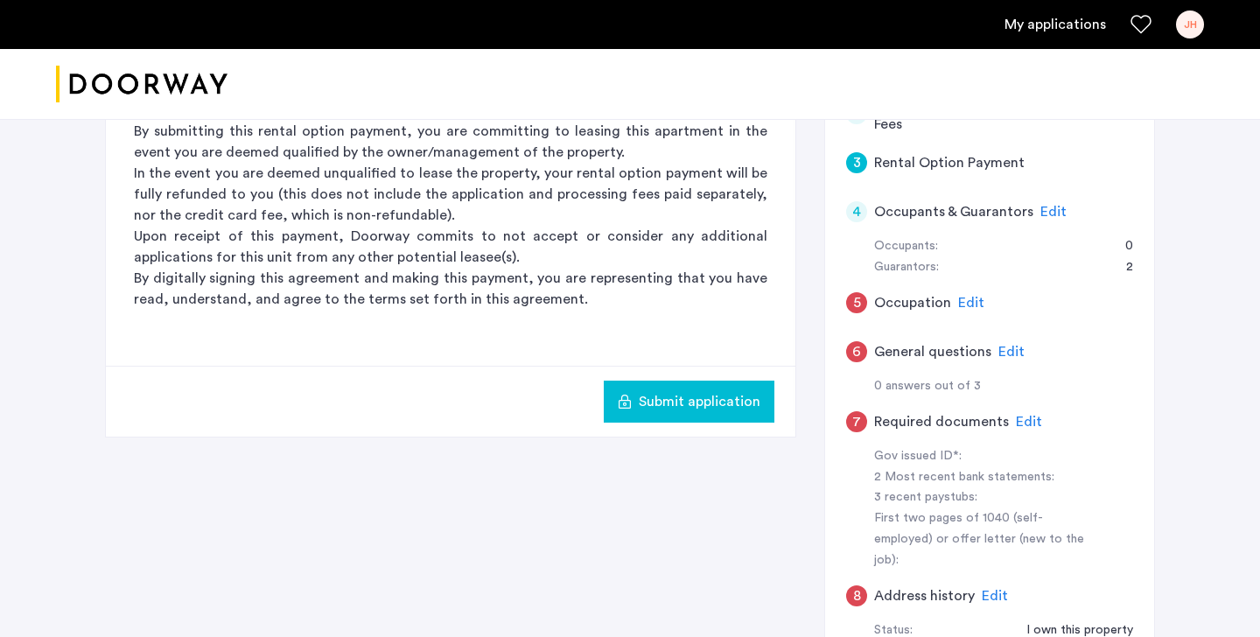
click at [703, 407] on span "Submit application" at bounding box center [700, 401] width 122 height 21
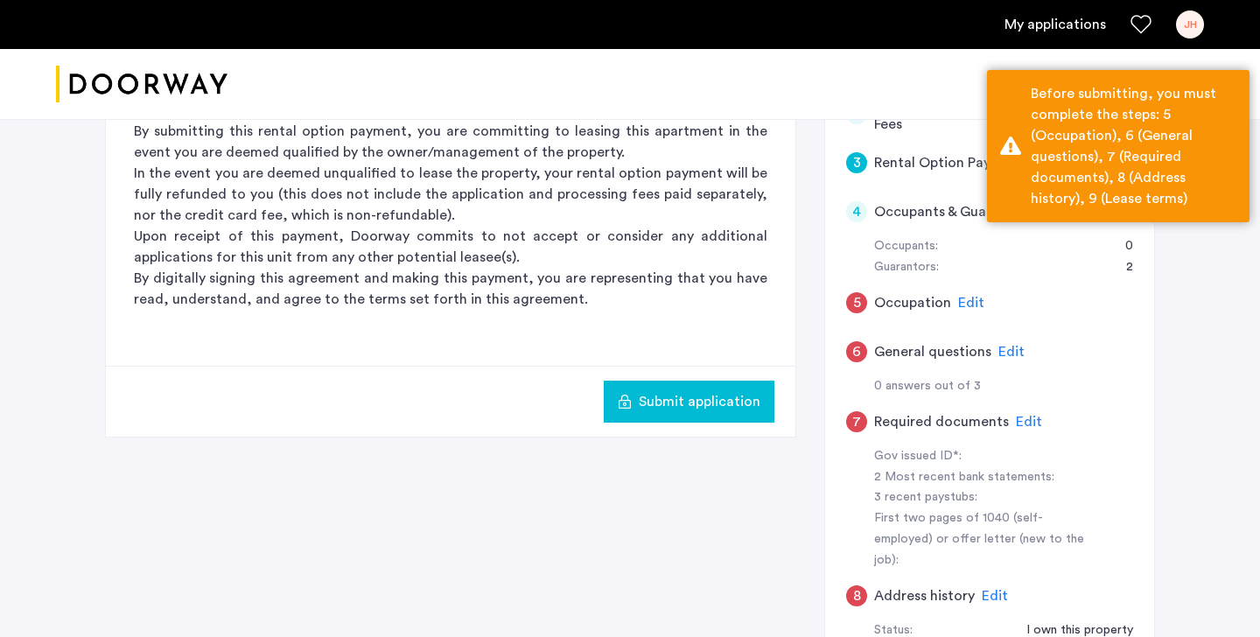
click at [1199, 316] on div "962 Bushwick Avenue, Unit 4A, Brooklyn, NY 11221 | Application Id: #9126 $3250 …" at bounding box center [630, 315] width 1260 height 1003
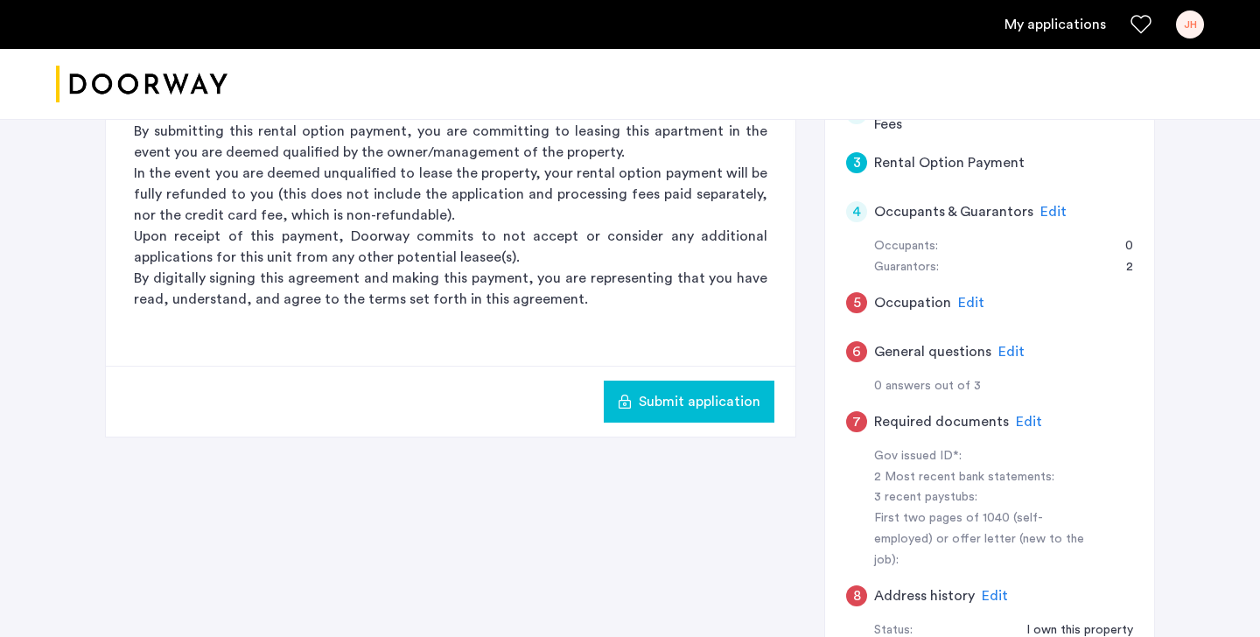
click at [966, 304] on span "Edit" at bounding box center [971, 303] width 26 height 14
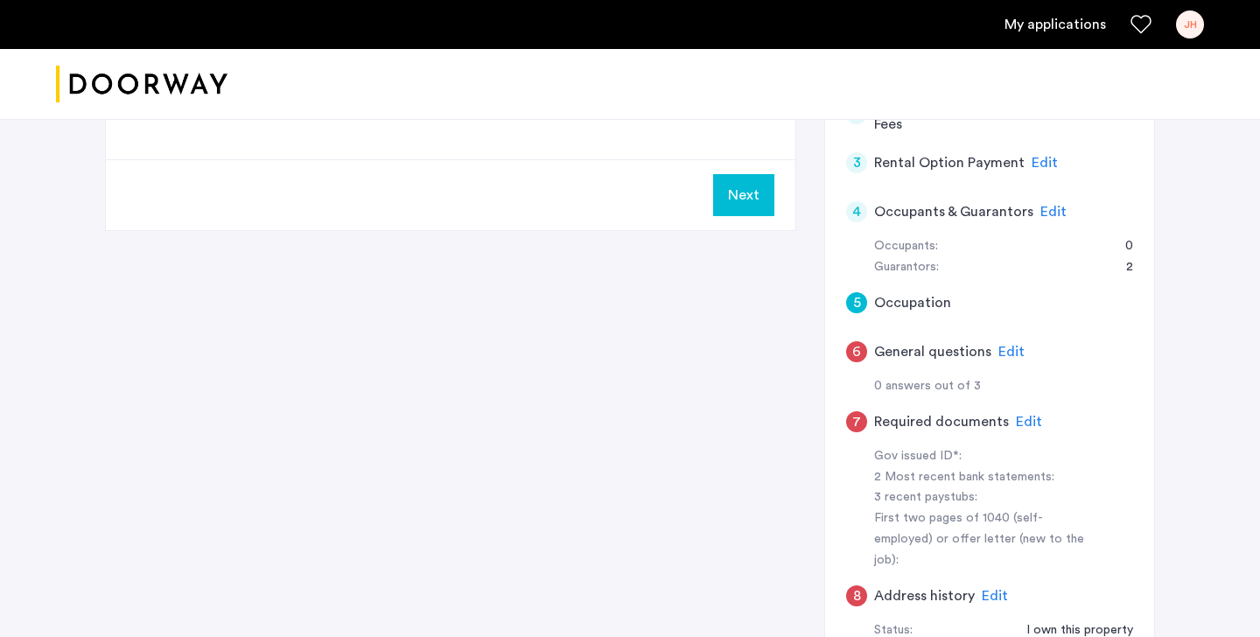
click at [741, 205] on button "Next" at bounding box center [743, 195] width 61 height 42
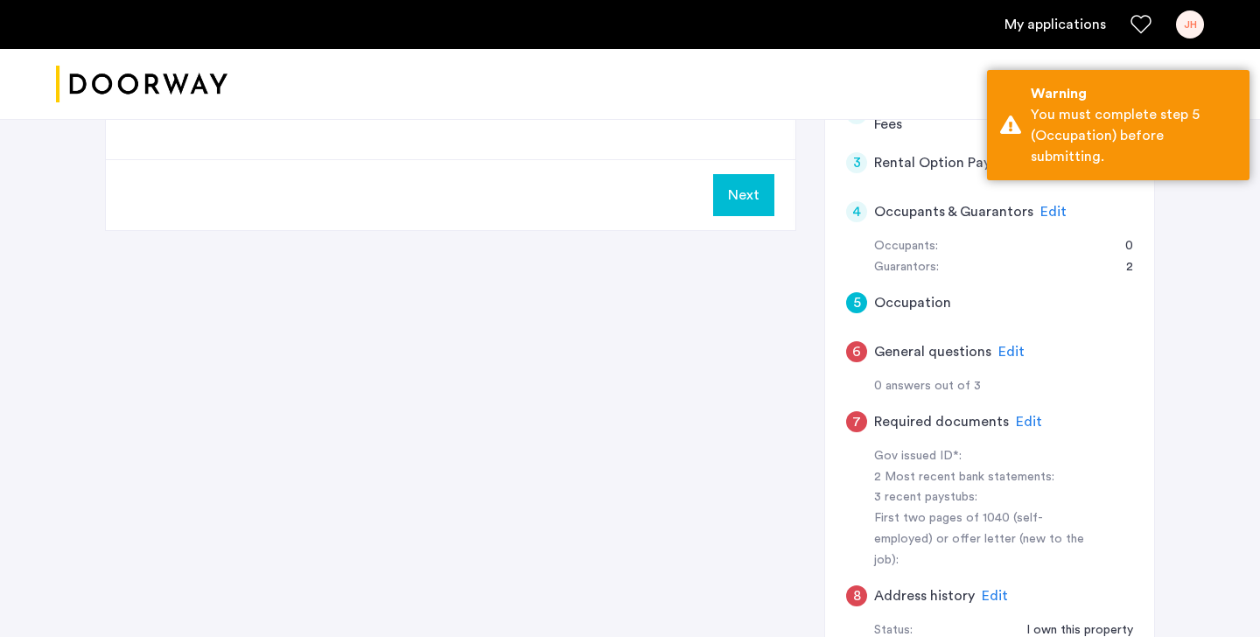
click at [596, 210] on div "Next" at bounding box center [450, 194] width 689 height 71
click at [875, 294] on h5 "Occupation" at bounding box center [912, 302] width 77 height 21
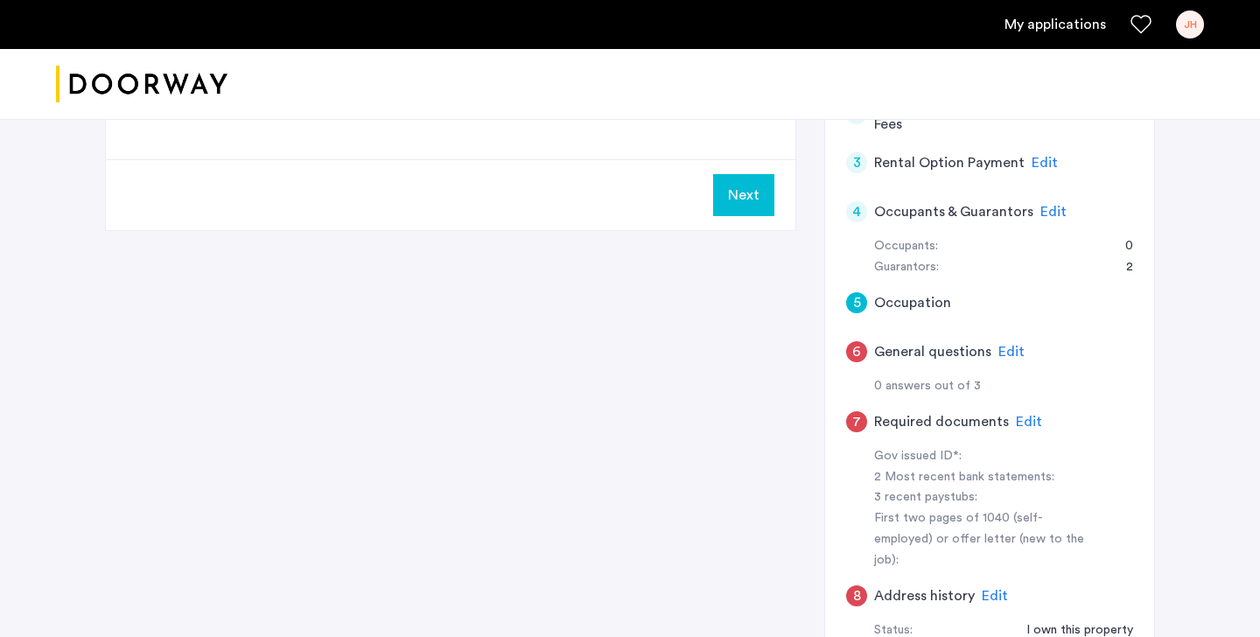
click at [263, 214] on div "Next" at bounding box center [450, 194] width 689 height 71
click at [241, 157] on div "5 Occupation Employed Student Self Employed Retired Unemployed" at bounding box center [450, 50] width 689 height 217
click at [237, 153] on div "5 Occupation Employed Student Self Employed Retired Unemployed" at bounding box center [450, 50] width 689 height 217
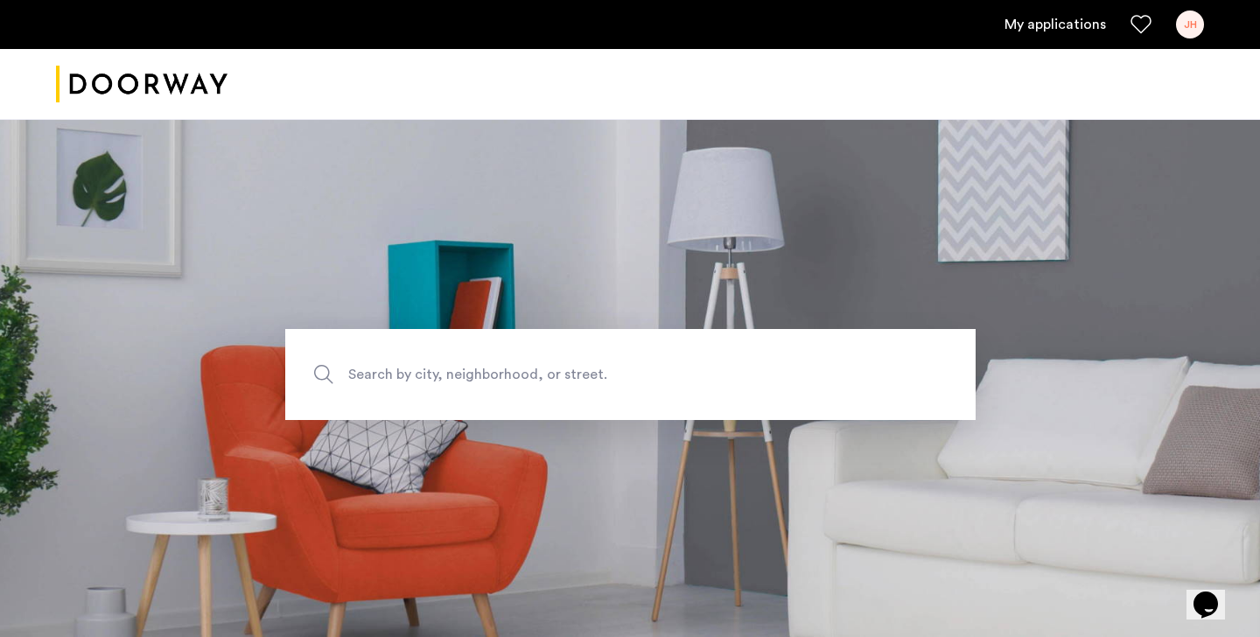
click at [162, 229] on section "Search by city, neighborhood, or street." at bounding box center [630, 374] width 1260 height 525
click at [1066, 24] on link "My applications" at bounding box center [1054, 24] width 101 height 21
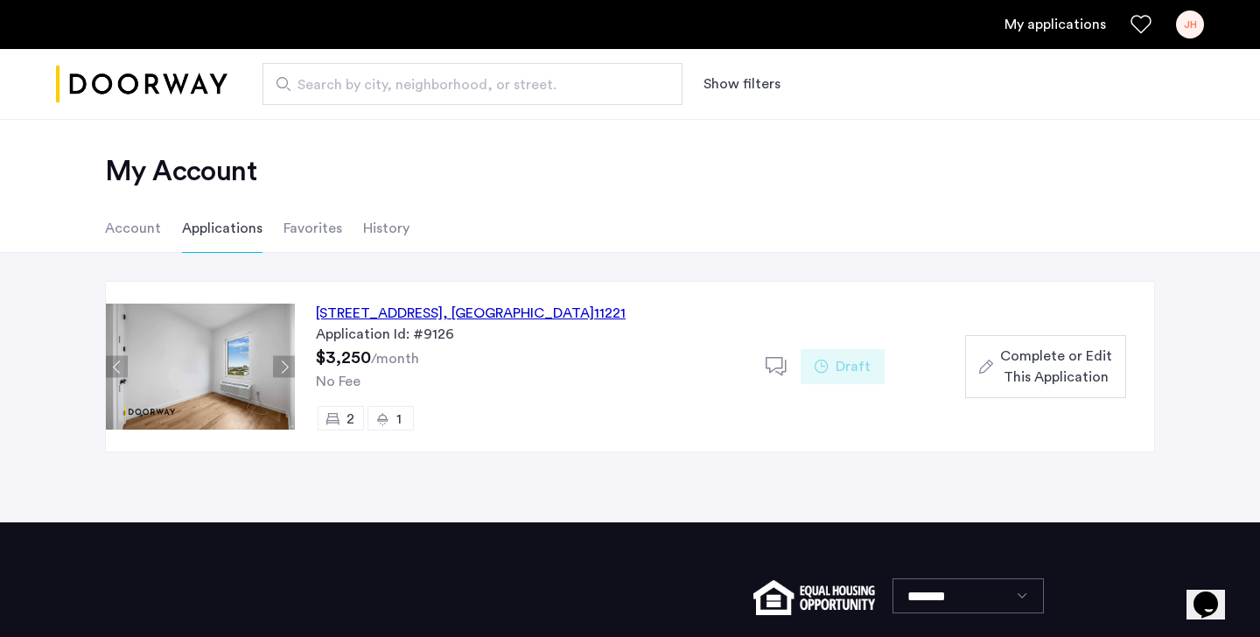
click at [1063, 371] on span "Complete or Edit This Application" at bounding box center [1056, 367] width 112 height 42
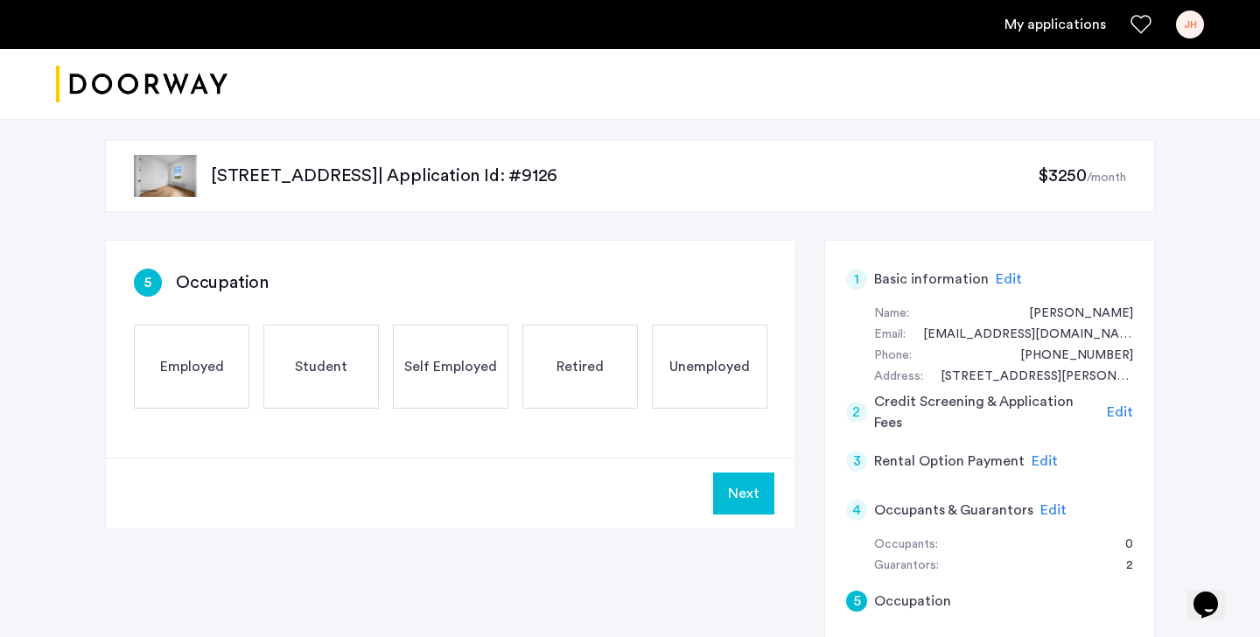
click at [174, 363] on span "Employed" at bounding box center [192, 366] width 64 height 21
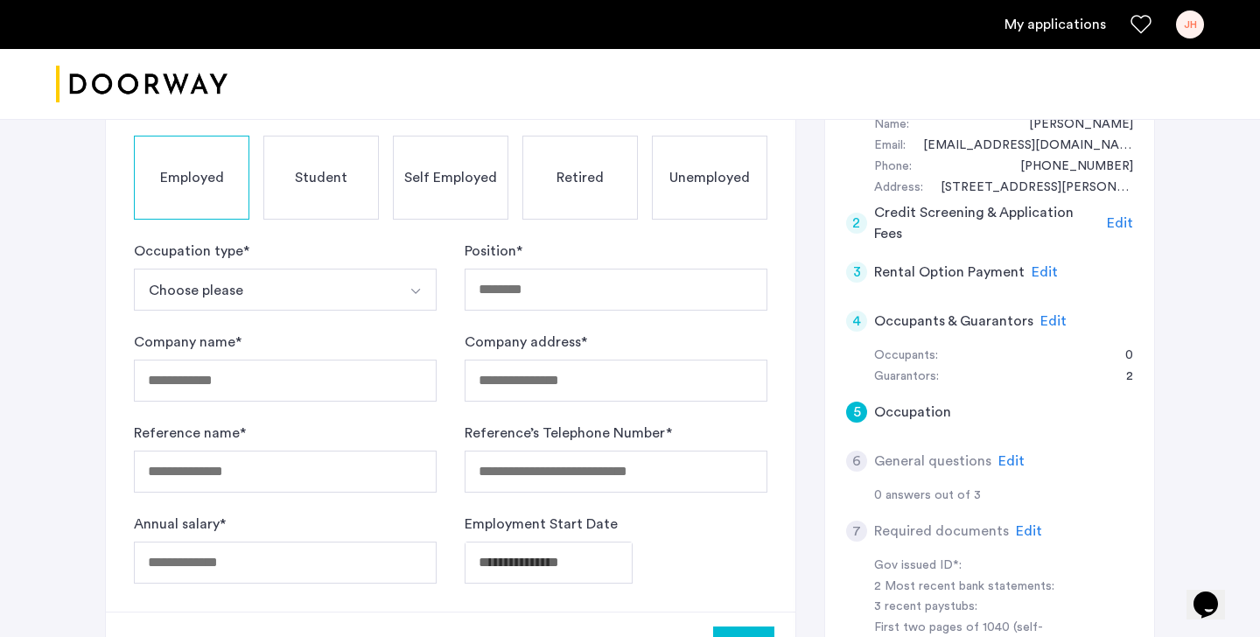
scroll to position [131, 0]
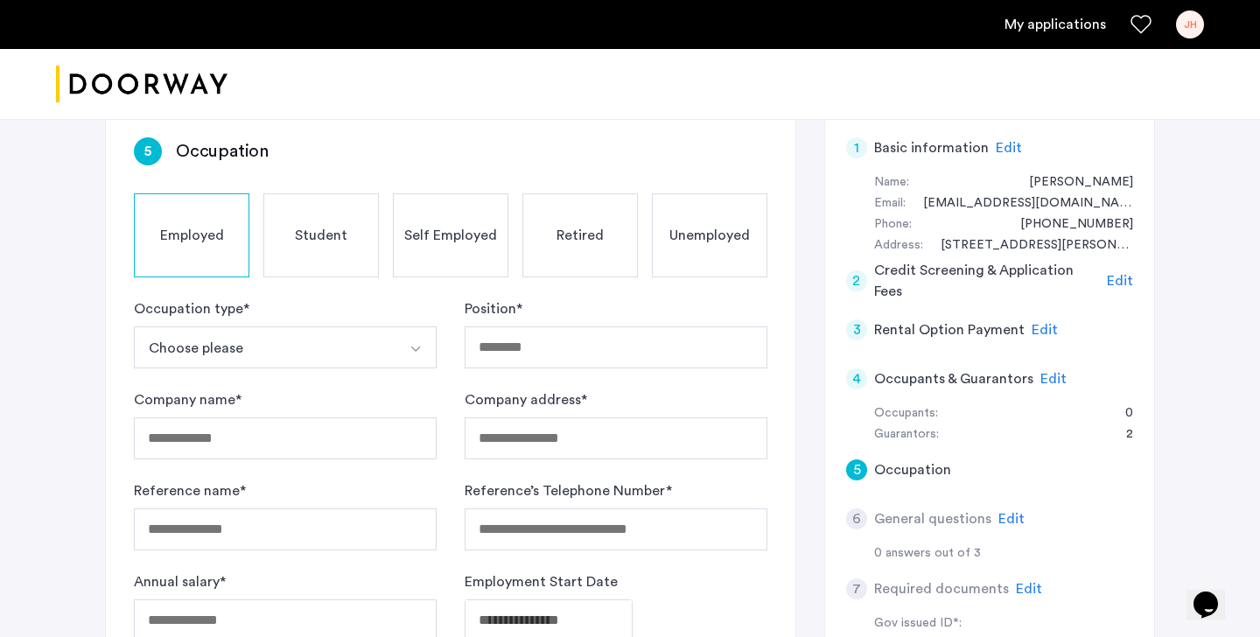
click at [411, 353] on img "Select option" at bounding box center [416, 349] width 14 height 14
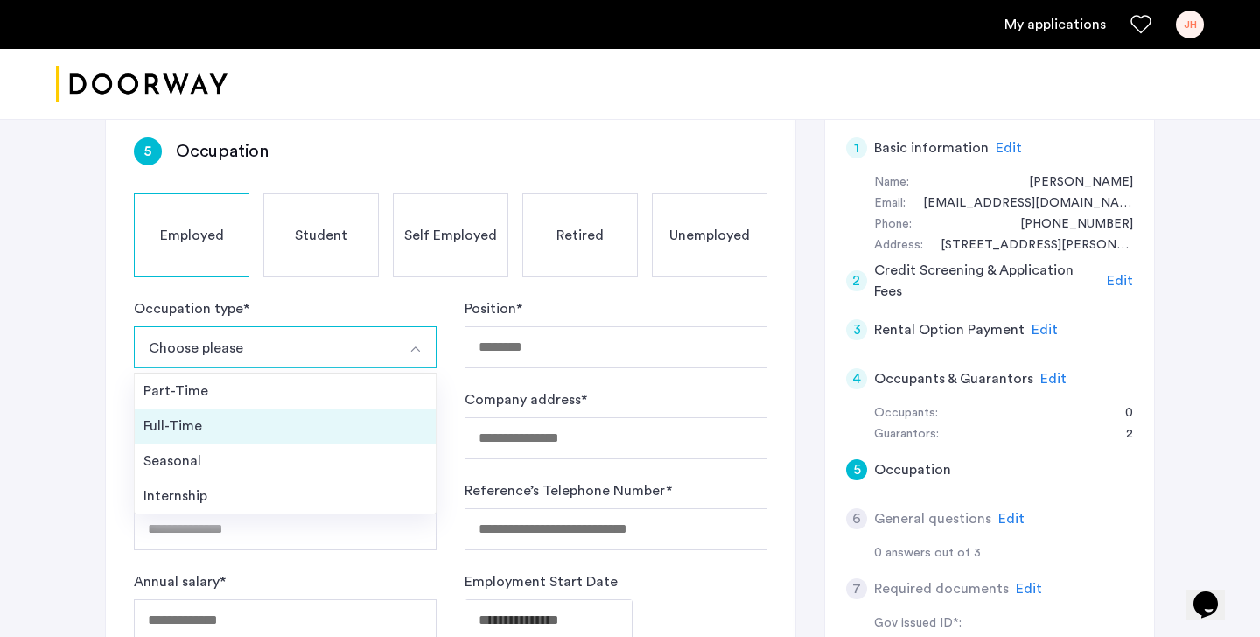
click at [308, 426] on div "Full-Time" at bounding box center [284, 426] width 283 height 21
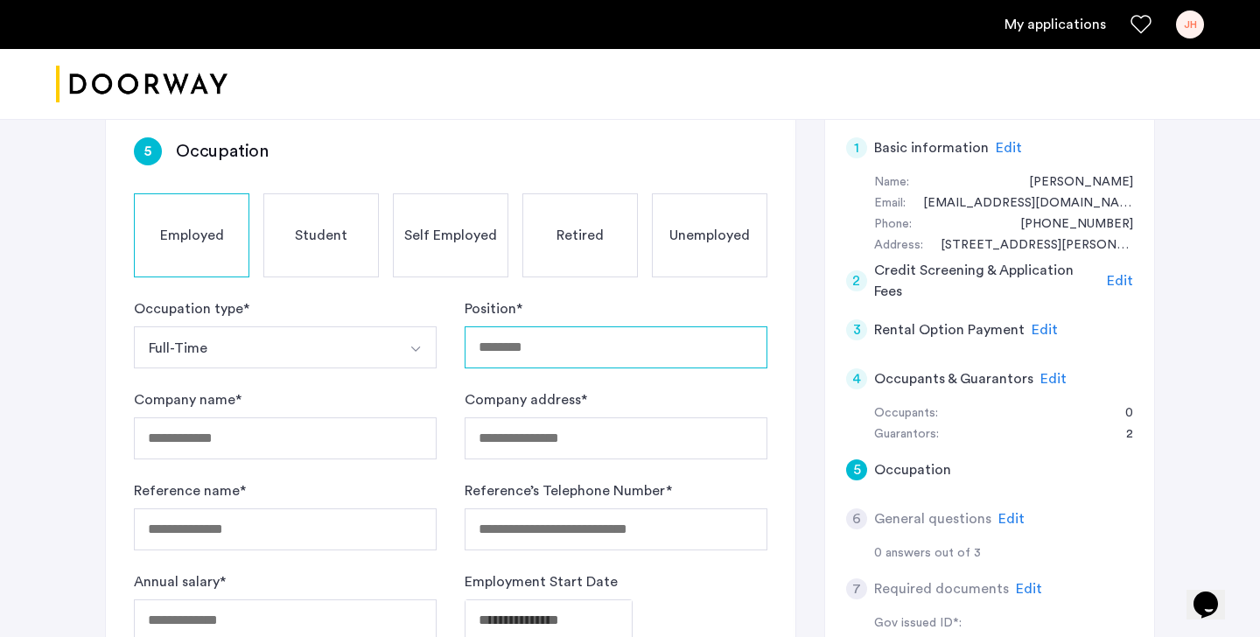
click at [764, 352] on input "Position *" at bounding box center [616, 347] width 303 height 42
type input "**********"
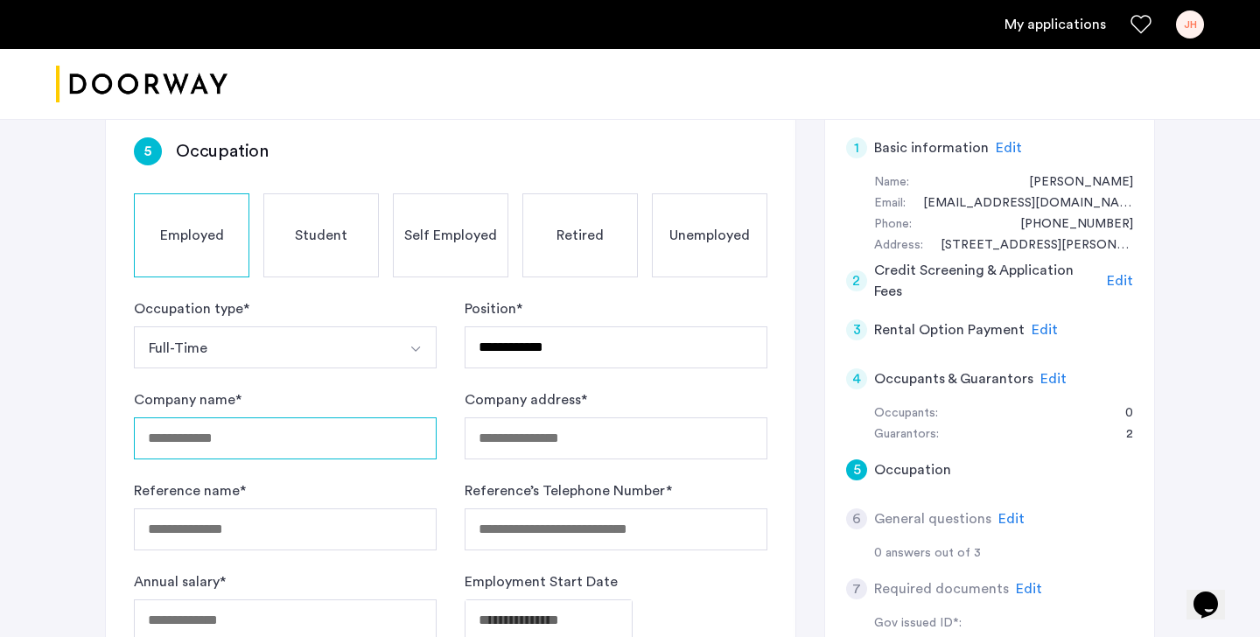
click at [366, 429] on input "Company name *" at bounding box center [285, 438] width 303 height 42
type input "**********"
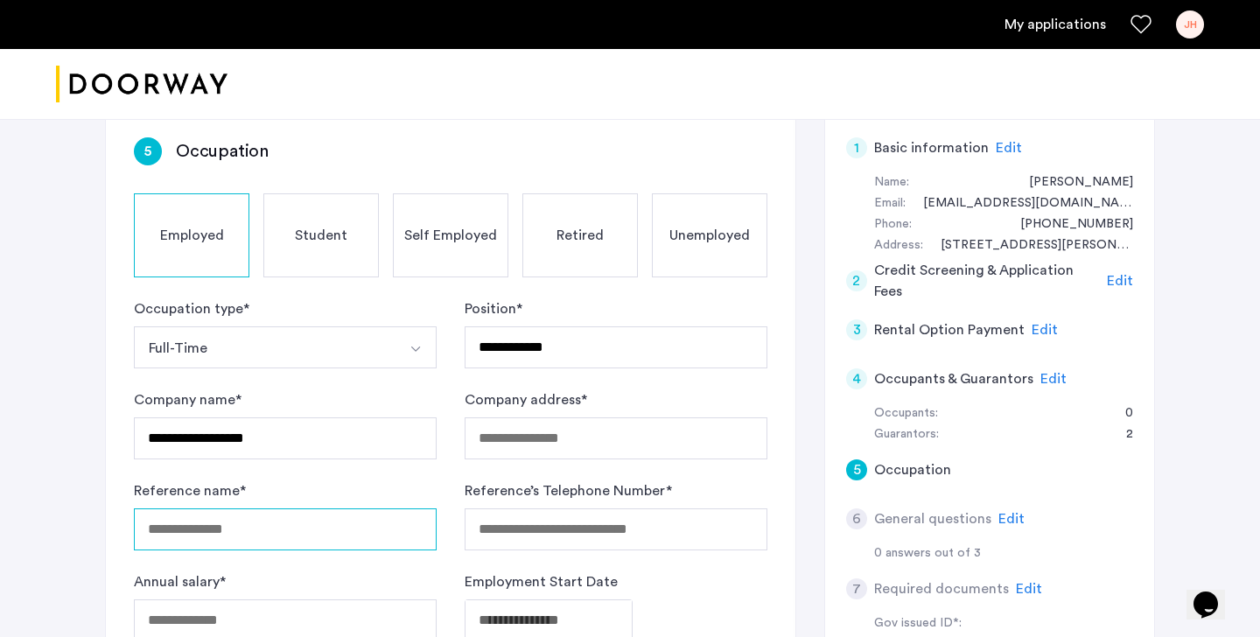
click at [274, 533] on input "Reference name *" at bounding box center [285, 529] width 303 height 42
type input "**********"
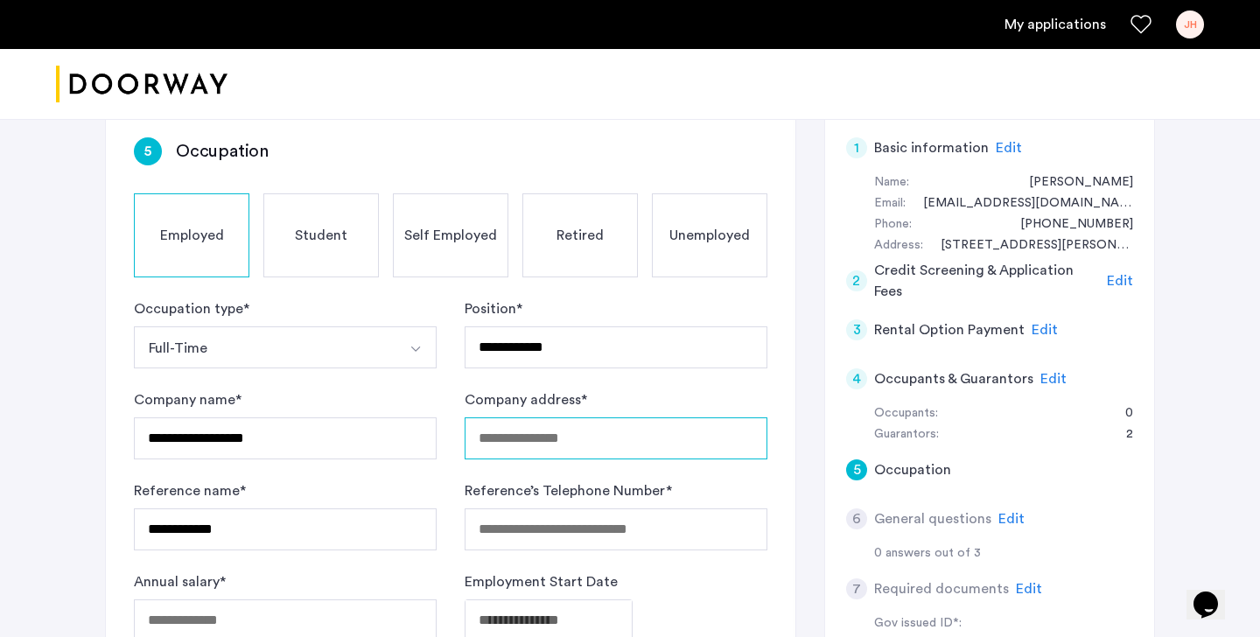
click at [577, 430] on input "Company address *" at bounding box center [616, 438] width 303 height 42
type input "**********"
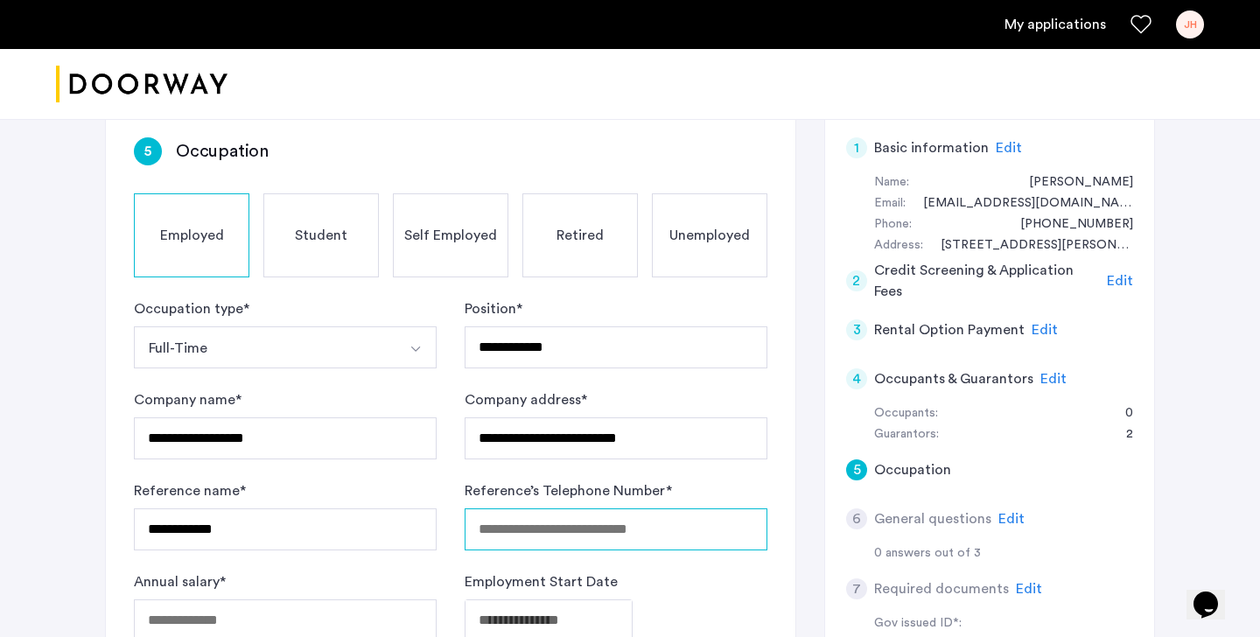
click at [503, 530] on input "Reference’s Telephone Number *" at bounding box center [616, 529] width 303 height 42
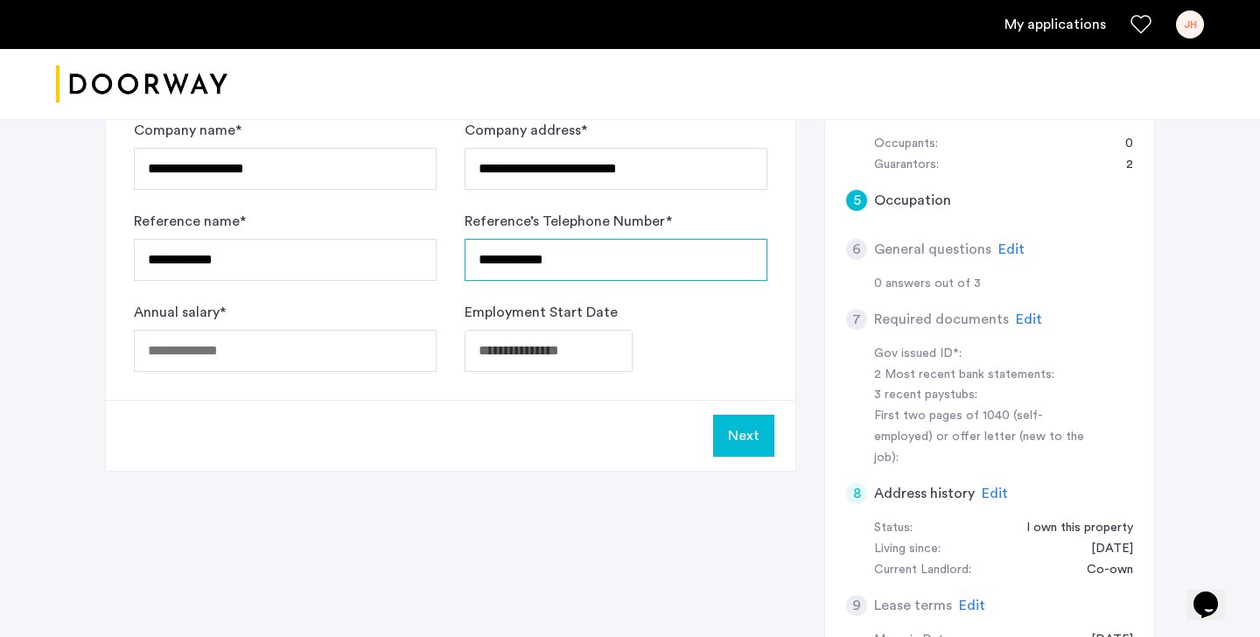
scroll to position [402, 0]
type input "**********"
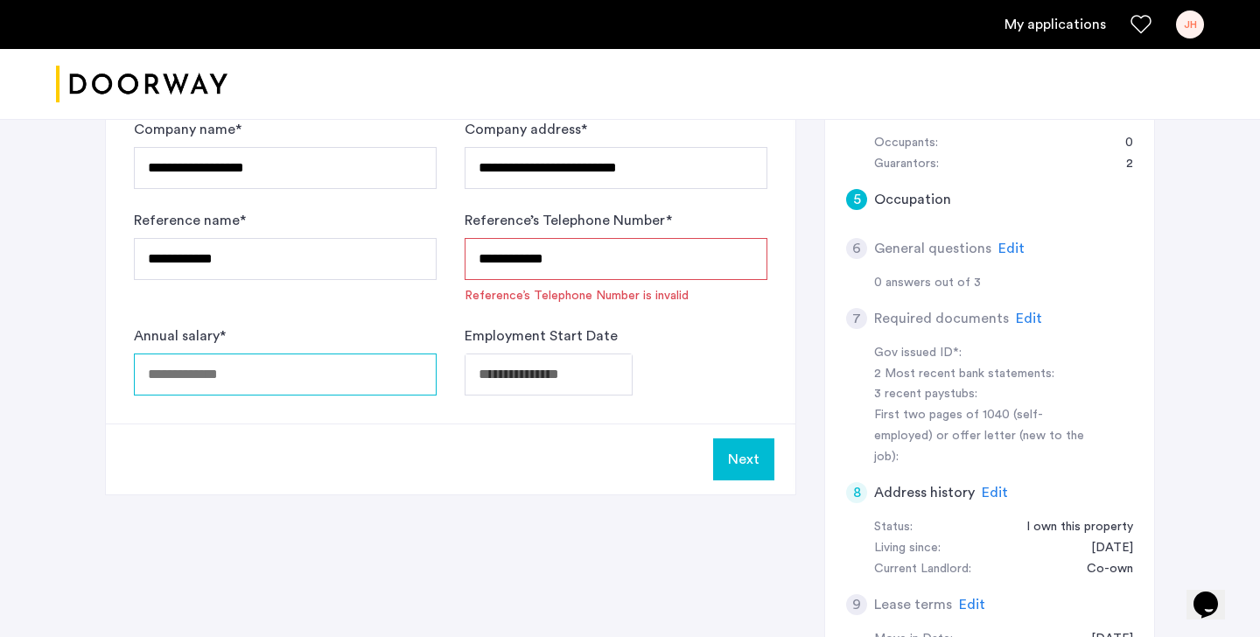
click at [281, 373] on input "Annual salary *" at bounding box center [285, 374] width 303 height 42
click at [191, 373] on input "******" at bounding box center [285, 374] width 303 height 42
drag, startPoint x: 201, startPoint y: 373, endPoint x: 169, endPoint y: 372, distance: 32.4
click at [169, 372] on input "******" at bounding box center [285, 374] width 303 height 42
click at [193, 372] on input "***" at bounding box center [285, 374] width 303 height 42
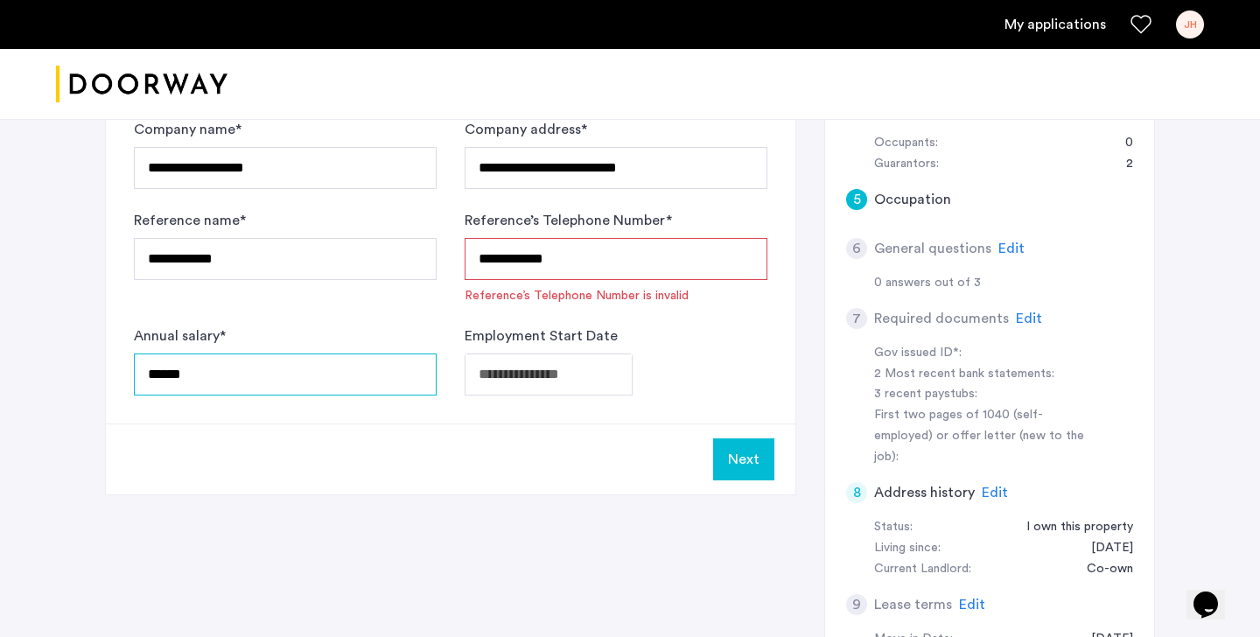
type input "******"
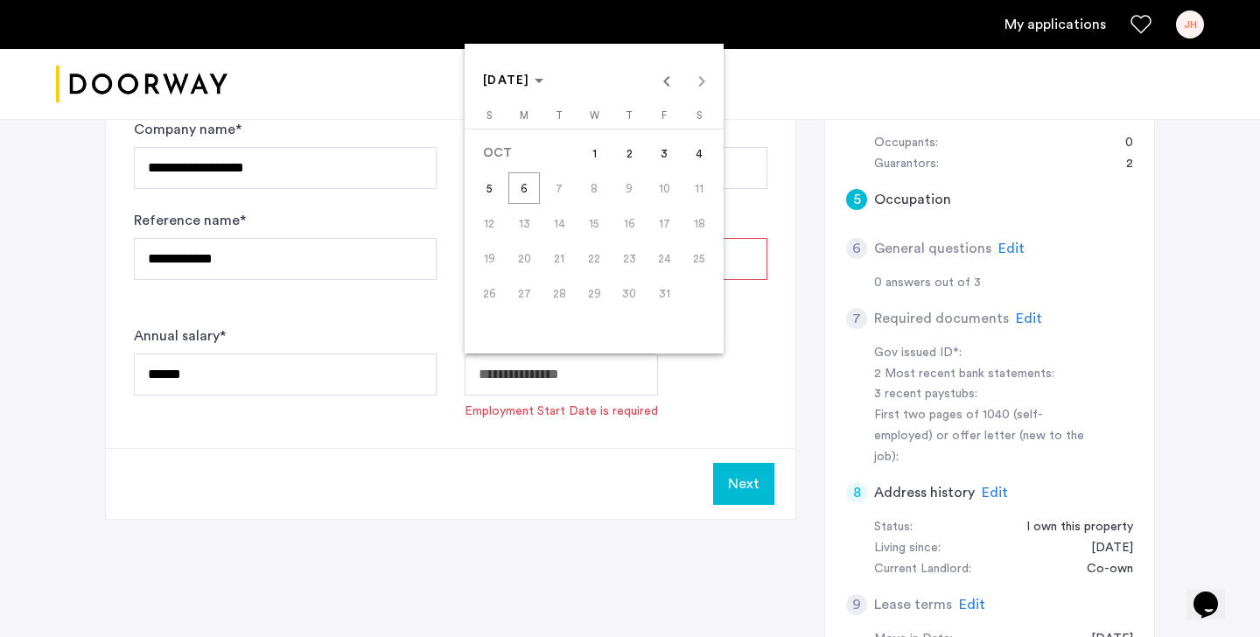
click at [667, 80] on span "Previous month" at bounding box center [666, 80] width 35 height 35
click at [543, 85] on span "SEP 2025" at bounding box center [513, 80] width 60 height 15
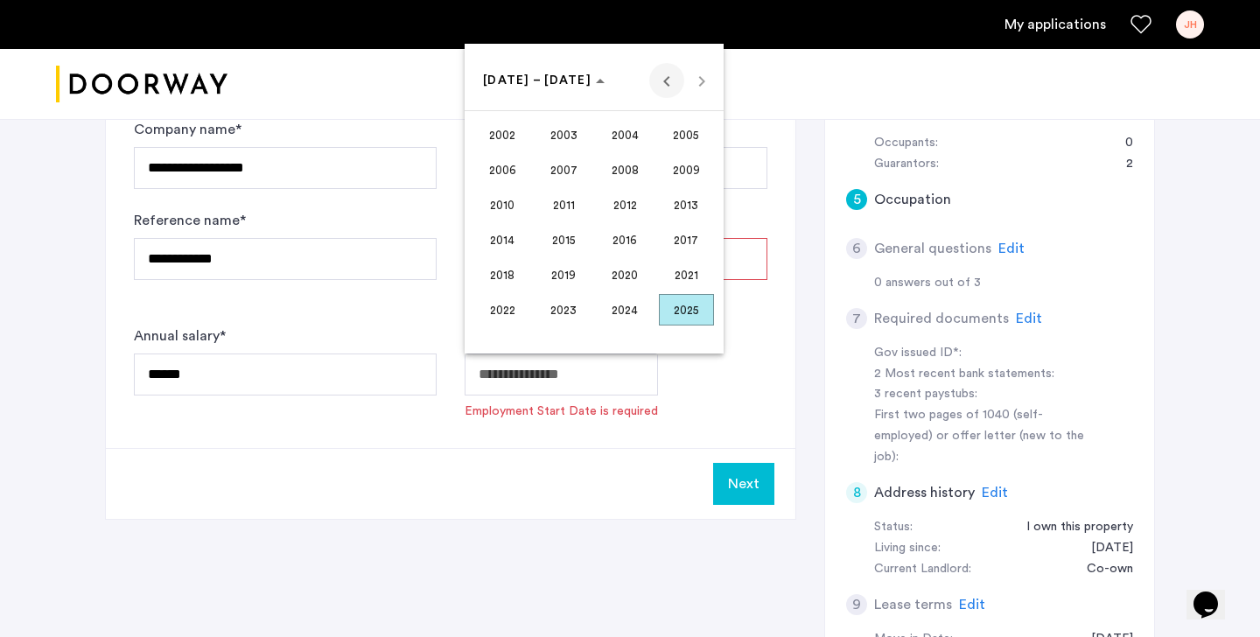
click at [664, 82] on span "Previous 24 years" at bounding box center [666, 80] width 35 height 35
click at [635, 236] on span "1992" at bounding box center [625, 239] width 55 height 31
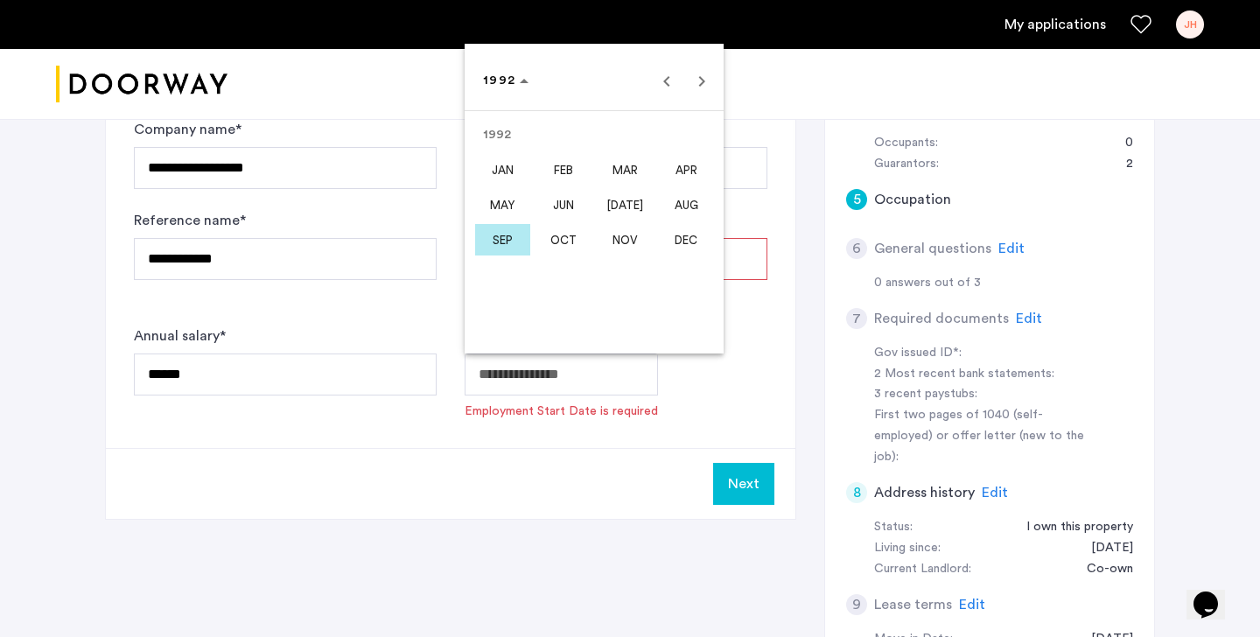
click at [508, 206] on span "MAY" at bounding box center [502, 204] width 55 height 31
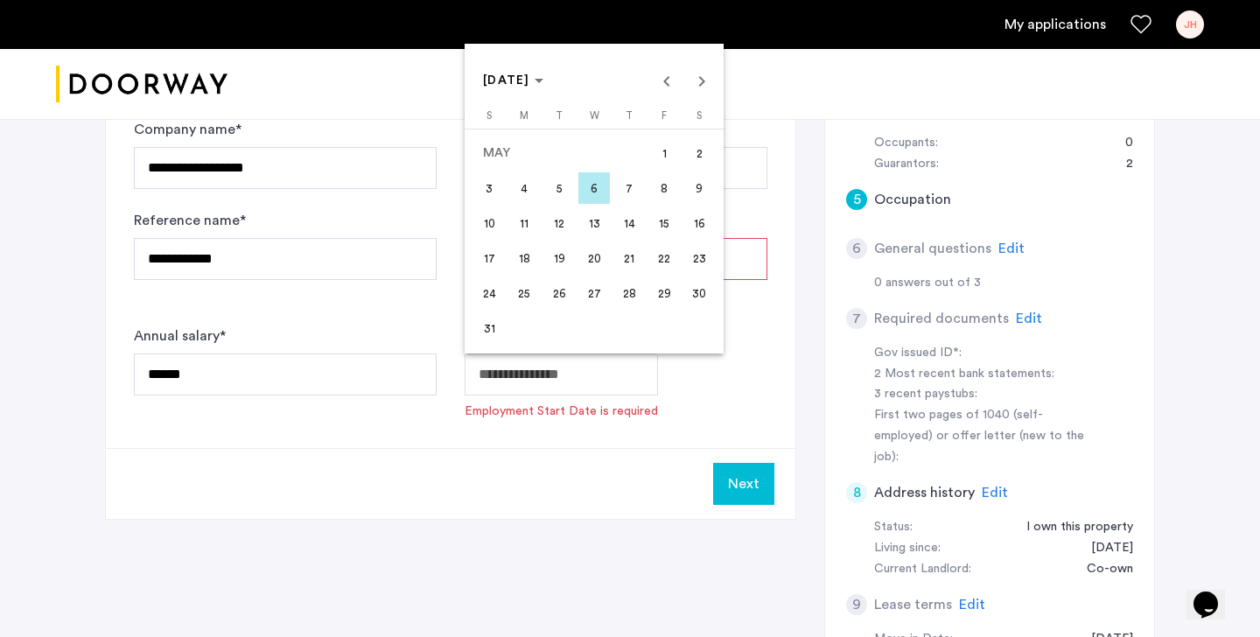
click at [525, 195] on span "4" at bounding box center [523, 187] width 31 height 31
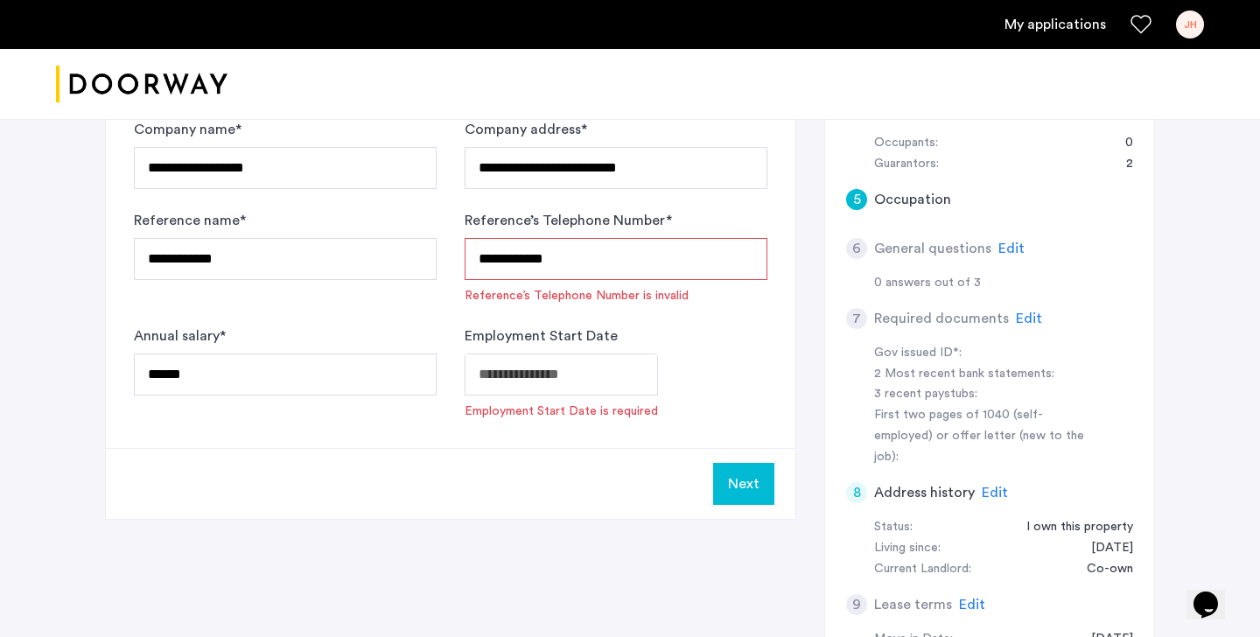
type input "**********"
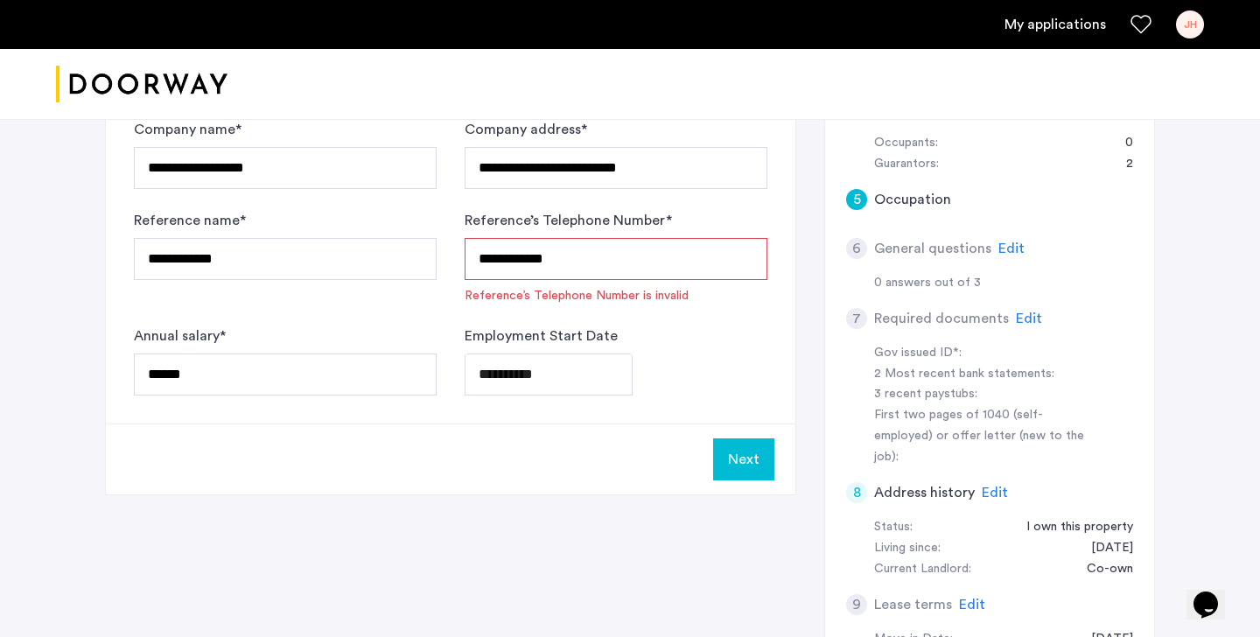
click at [748, 460] on button "Next" at bounding box center [743, 459] width 61 height 42
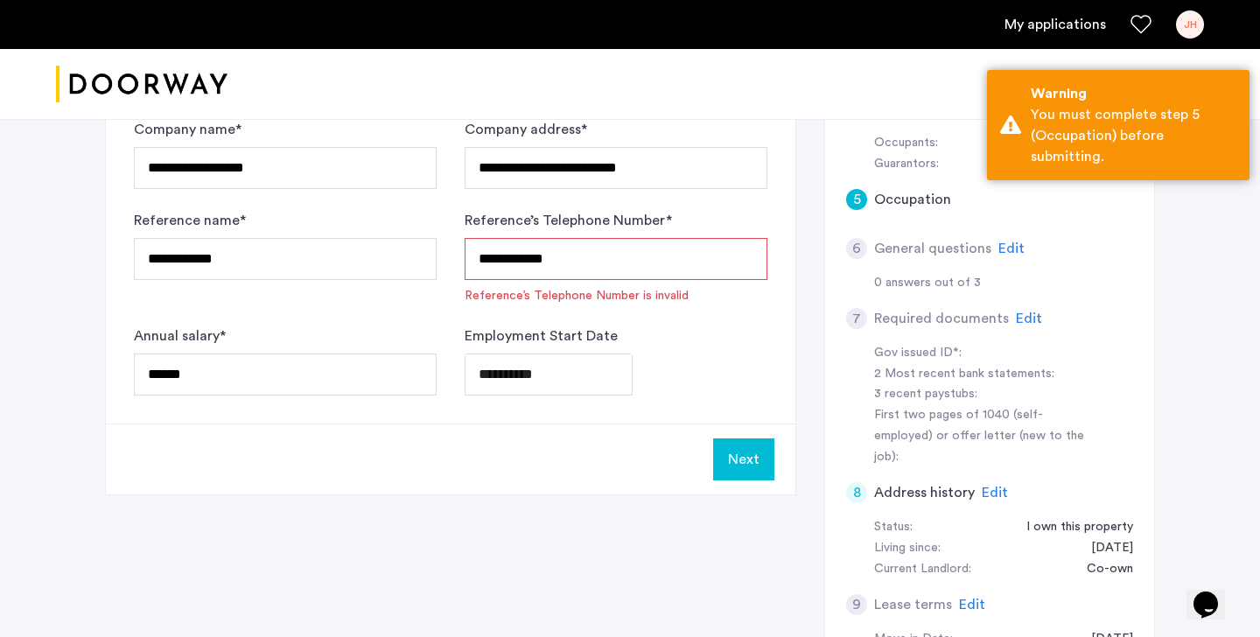
click at [566, 485] on div "Next" at bounding box center [450, 458] width 689 height 71
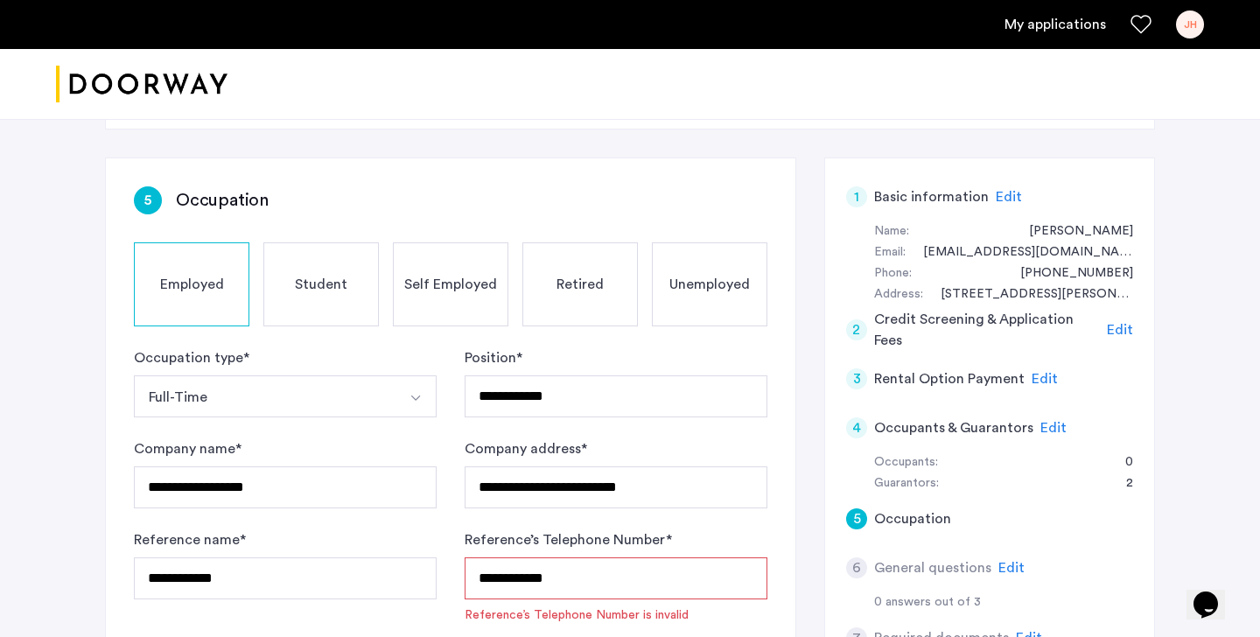
scroll to position [81, 0]
drag, startPoint x: 569, startPoint y: 582, endPoint x: 472, endPoint y: 573, distance: 97.5
click at [472, 573] on input "**********" at bounding box center [616, 579] width 303 height 42
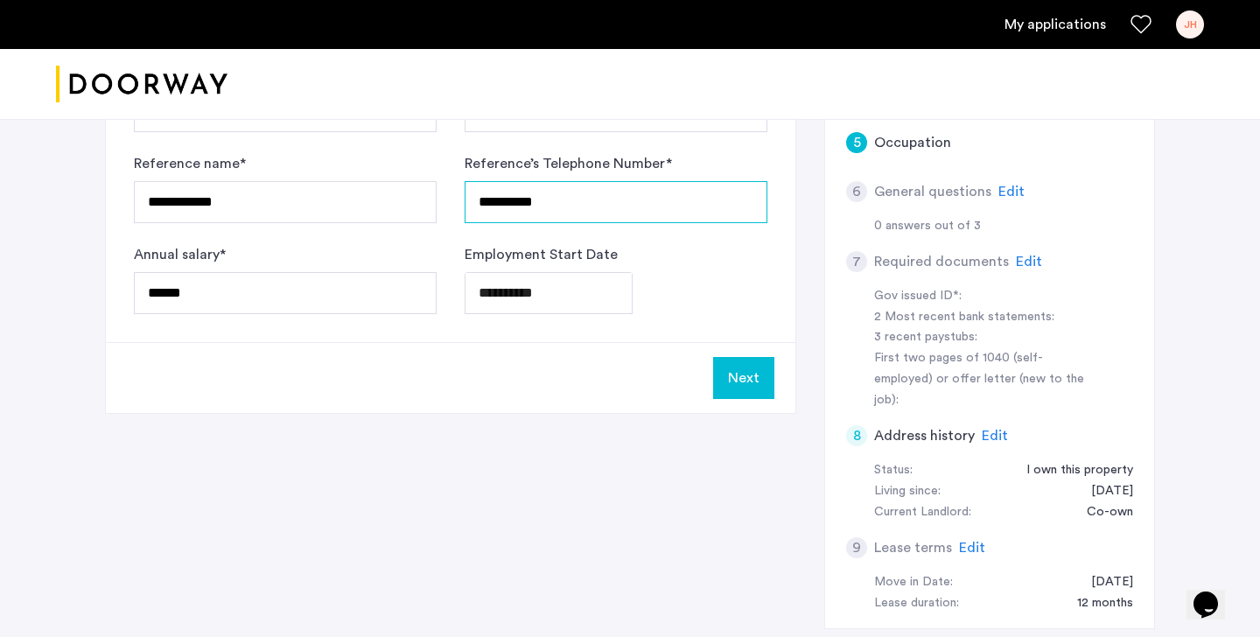
type input "**********"
click at [744, 380] on button "Next" at bounding box center [743, 378] width 61 height 42
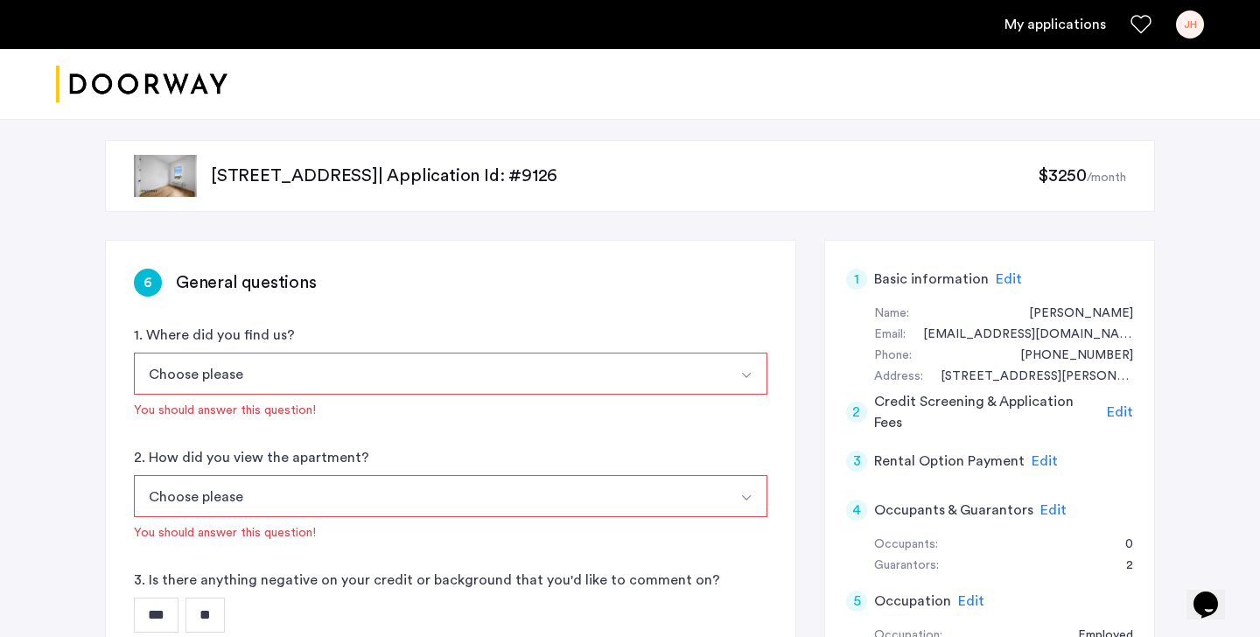
click at [472, 373] on button "Choose please" at bounding box center [430, 374] width 592 height 42
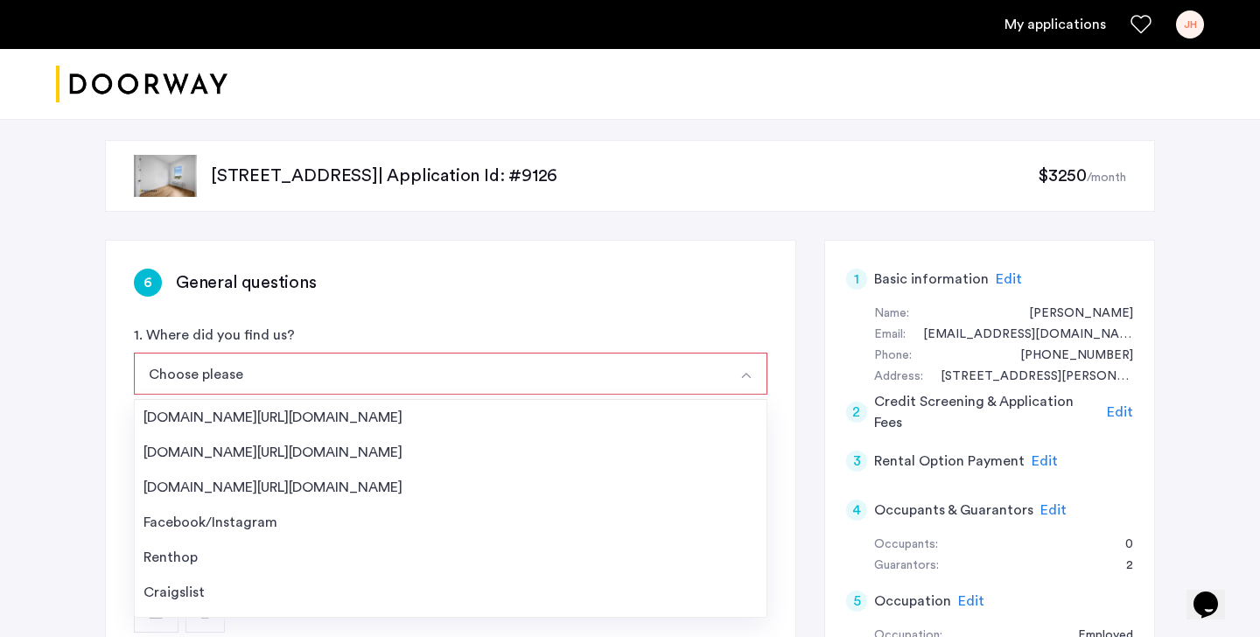
scroll to position [28, 0]
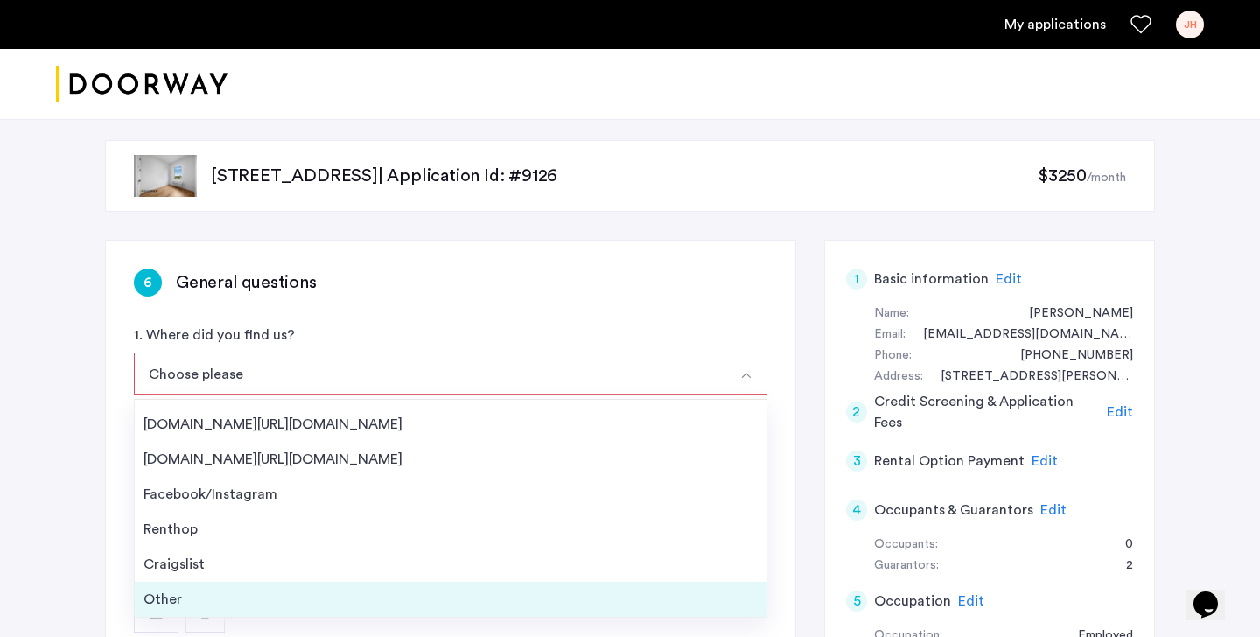
click at [210, 595] on div "Other" at bounding box center [450, 599] width 614 height 21
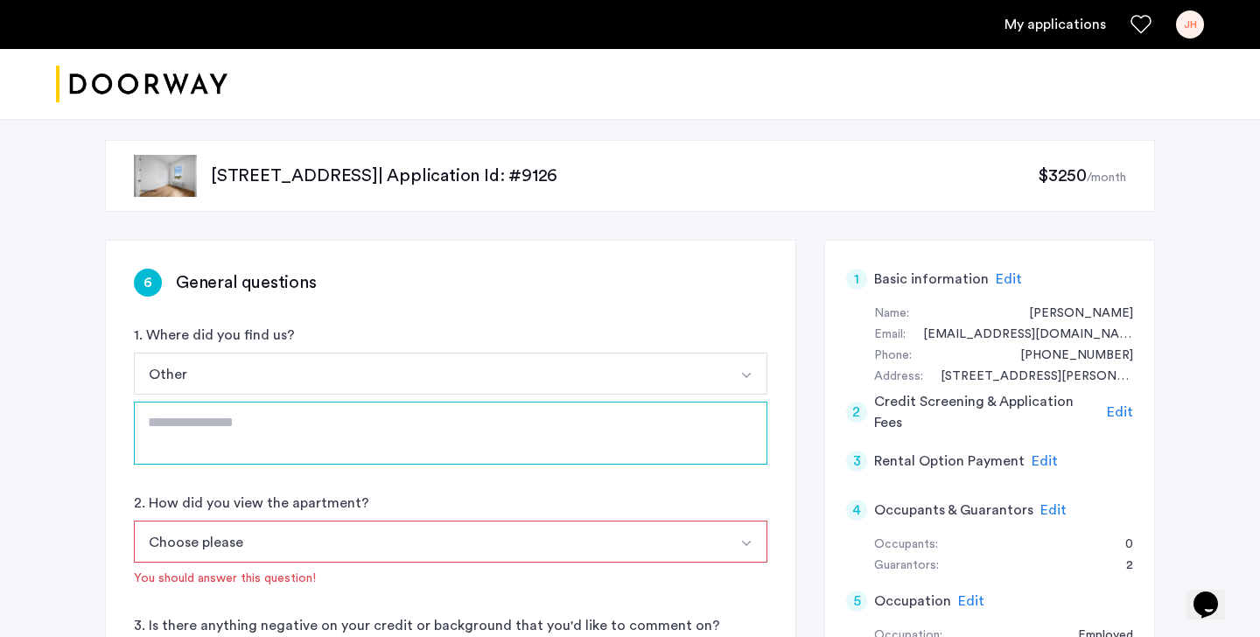
click at [235, 425] on textarea at bounding box center [450, 433] width 633 height 63
type textarea "**********"
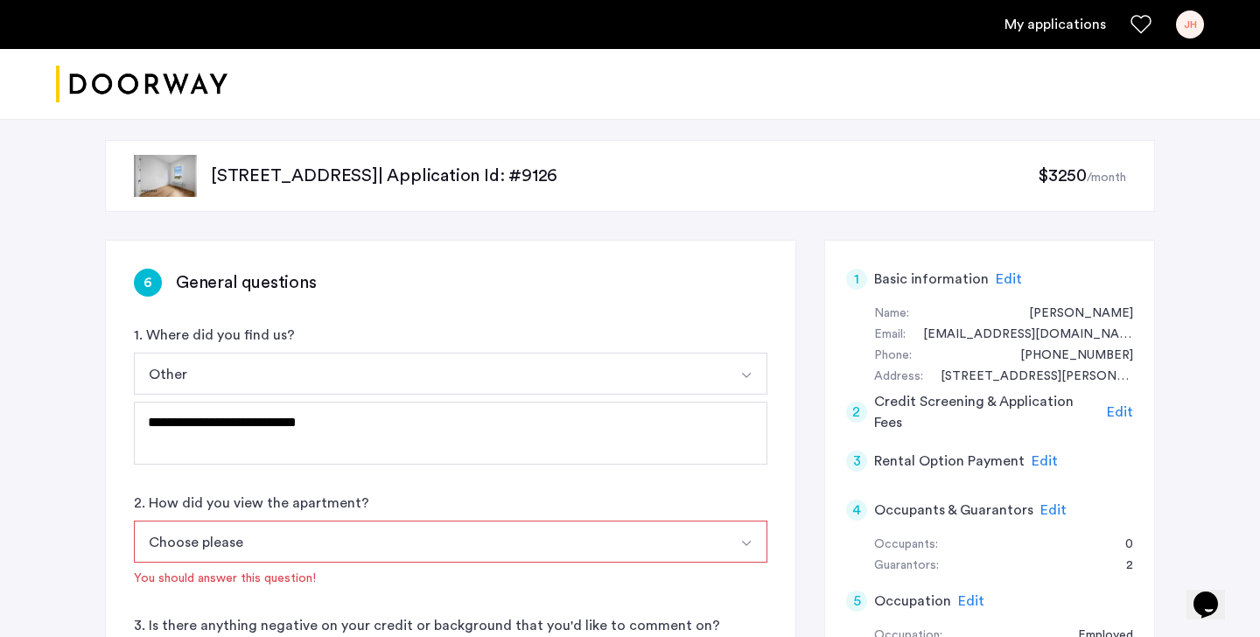
click at [743, 545] on img "Select option" at bounding box center [746, 543] width 14 height 14
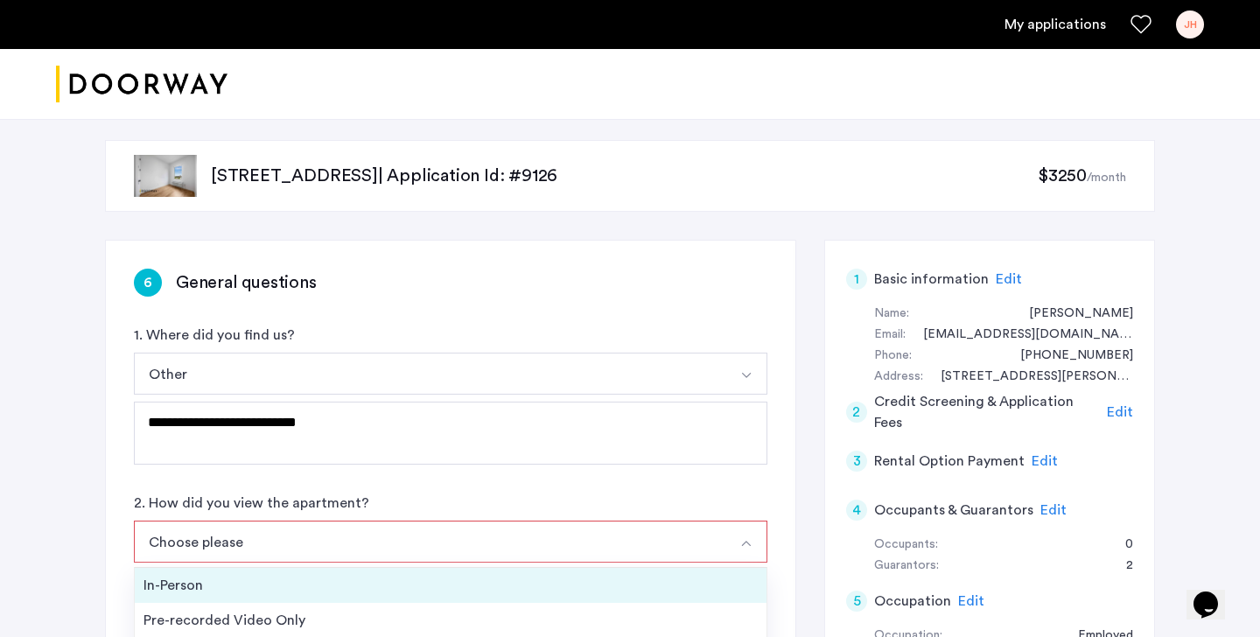
click at [549, 589] on div "In-Person" at bounding box center [450, 585] width 614 height 21
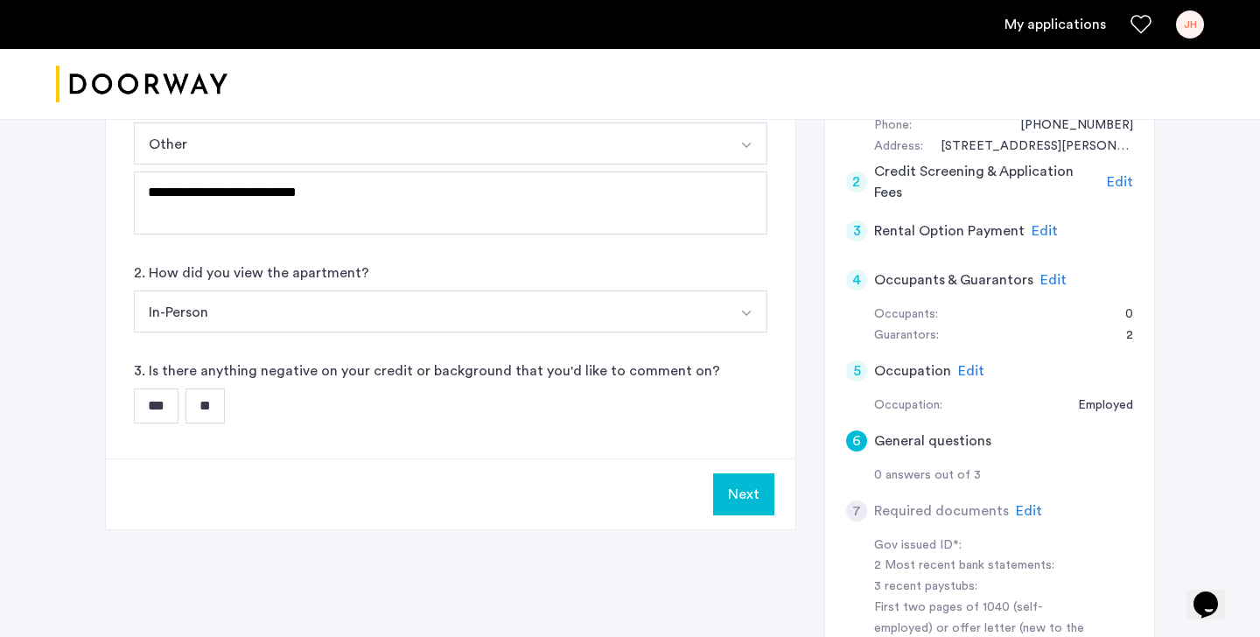
scroll to position [269, 0]
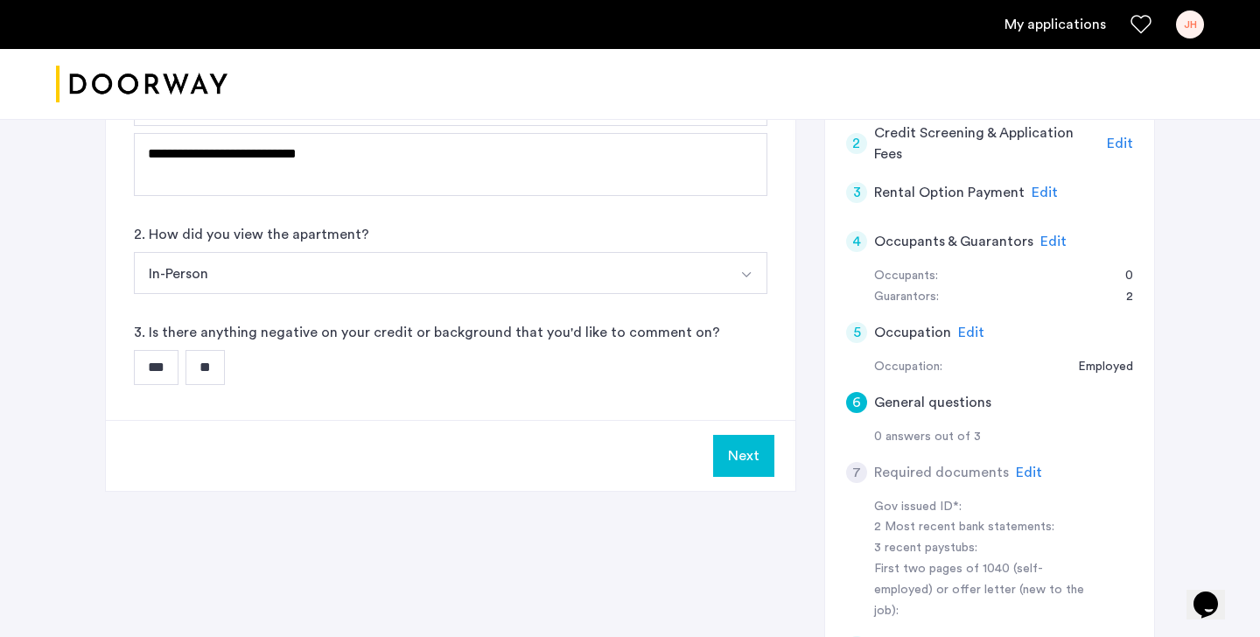
click at [225, 375] on input "**" at bounding box center [204, 367] width 39 height 35
click at [738, 452] on button "Next" at bounding box center [743, 456] width 61 height 42
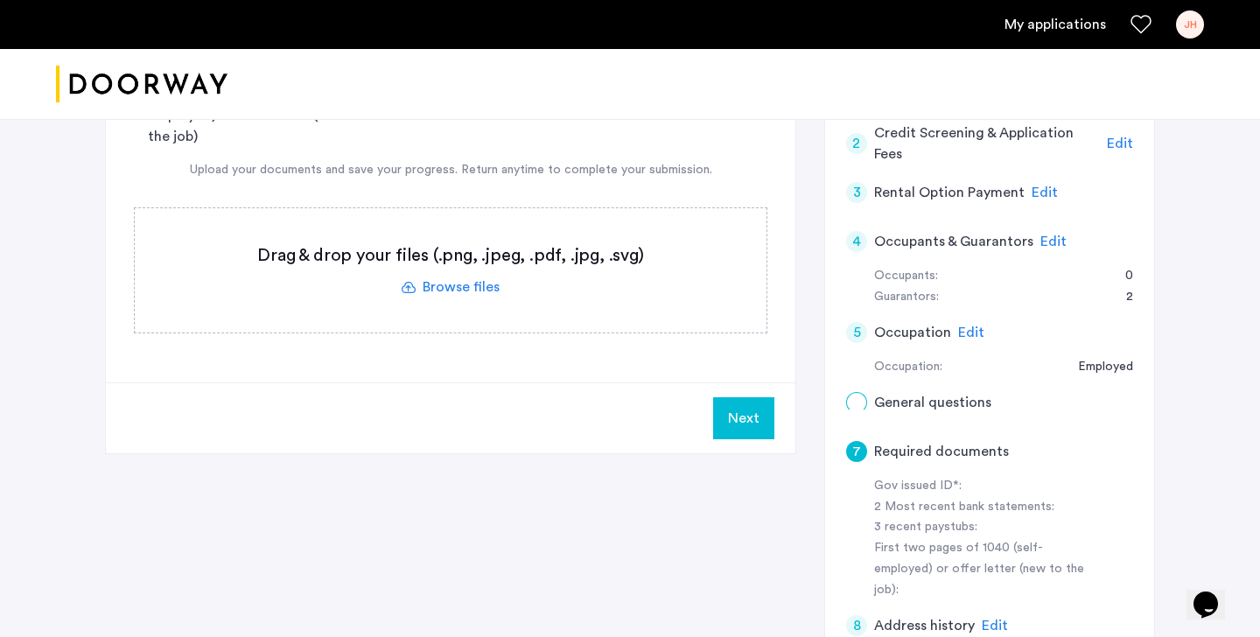
scroll to position [0, 0]
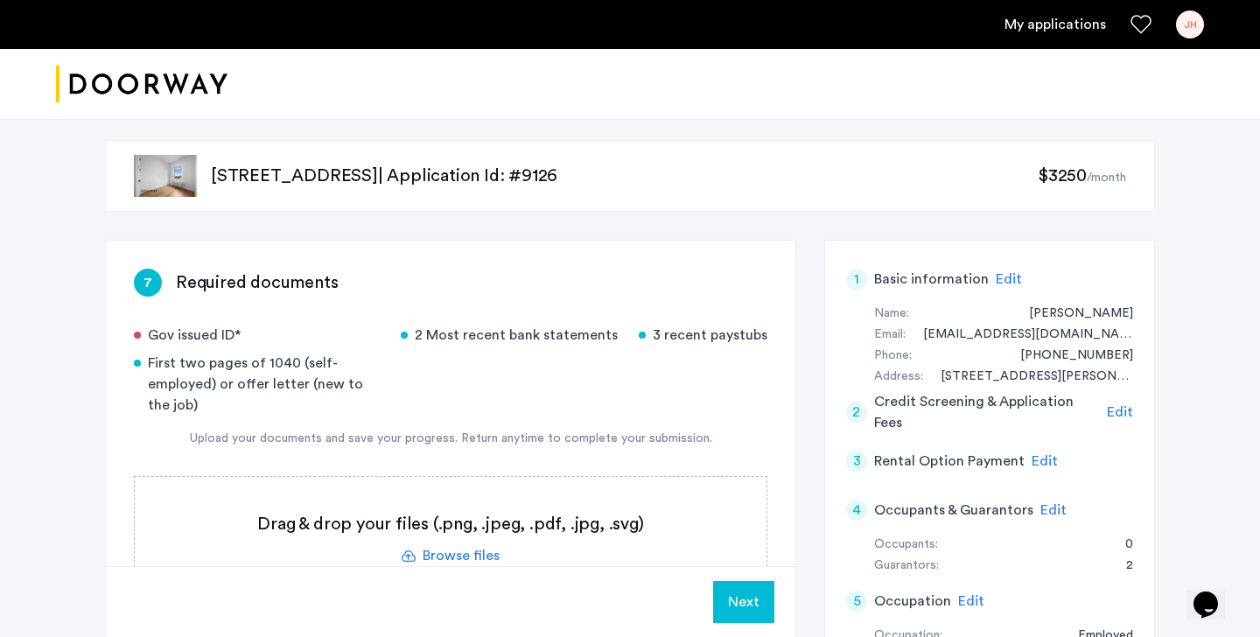
click at [471, 548] on label at bounding box center [451, 539] width 632 height 124
click at [0, 0] on input "file" at bounding box center [0, 0] width 0 height 0
click at [724, 603] on span "Upload" at bounding box center [725, 601] width 45 height 21
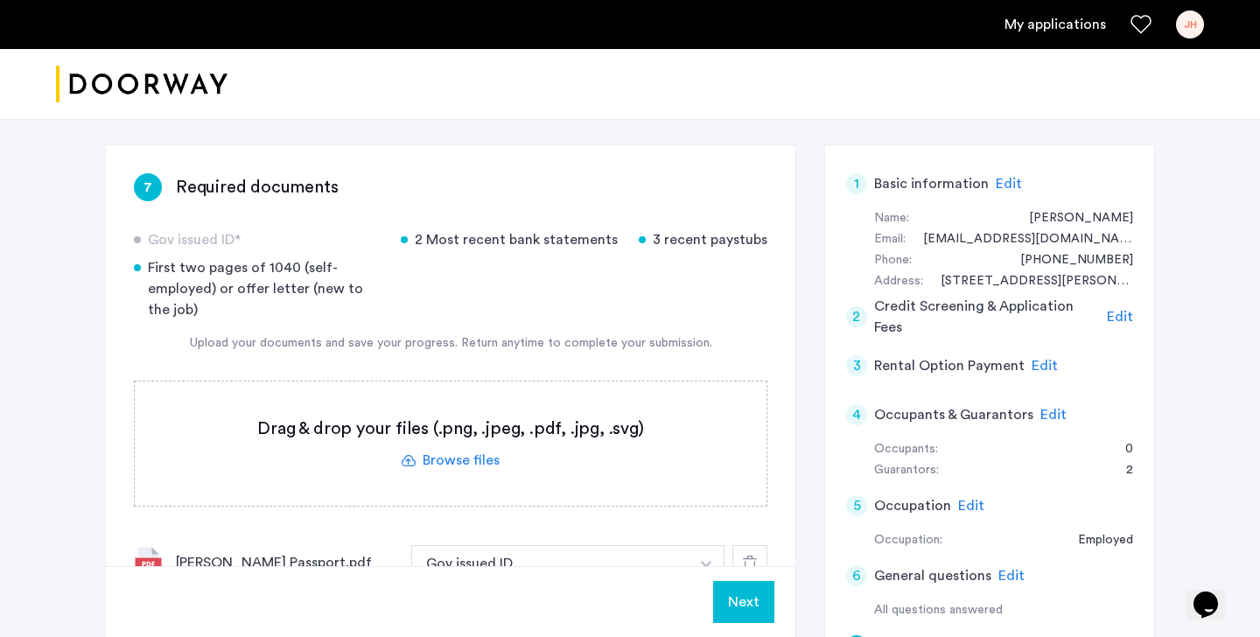
scroll to position [81, 0]
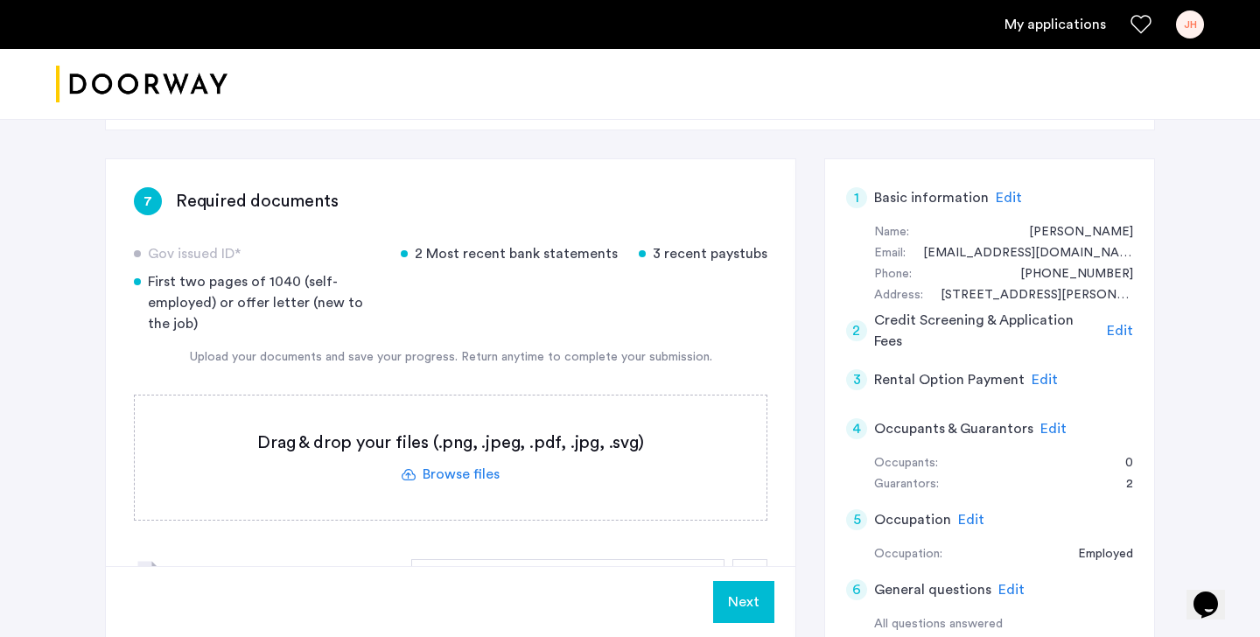
click at [480, 473] on label at bounding box center [451, 457] width 632 height 124
click at [0, 0] on input "file" at bounding box center [0, 0] width 0 height 0
click at [723, 603] on span "Upload" at bounding box center [725, 601] width 45 height 21
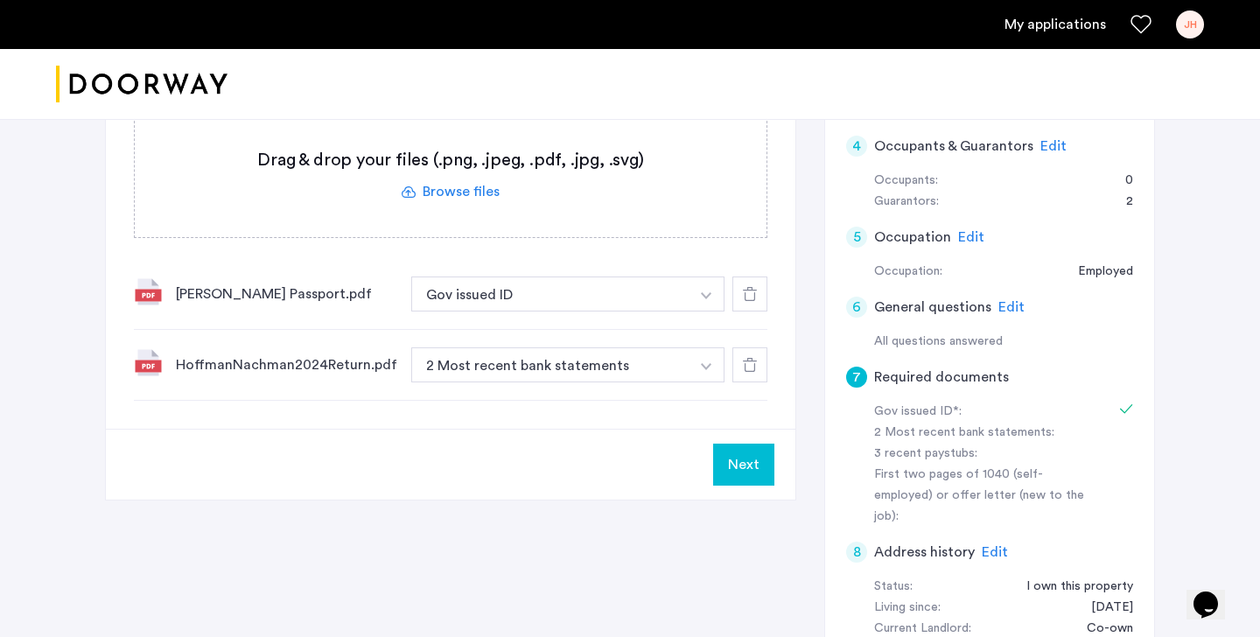
scroll to position [374, 0]
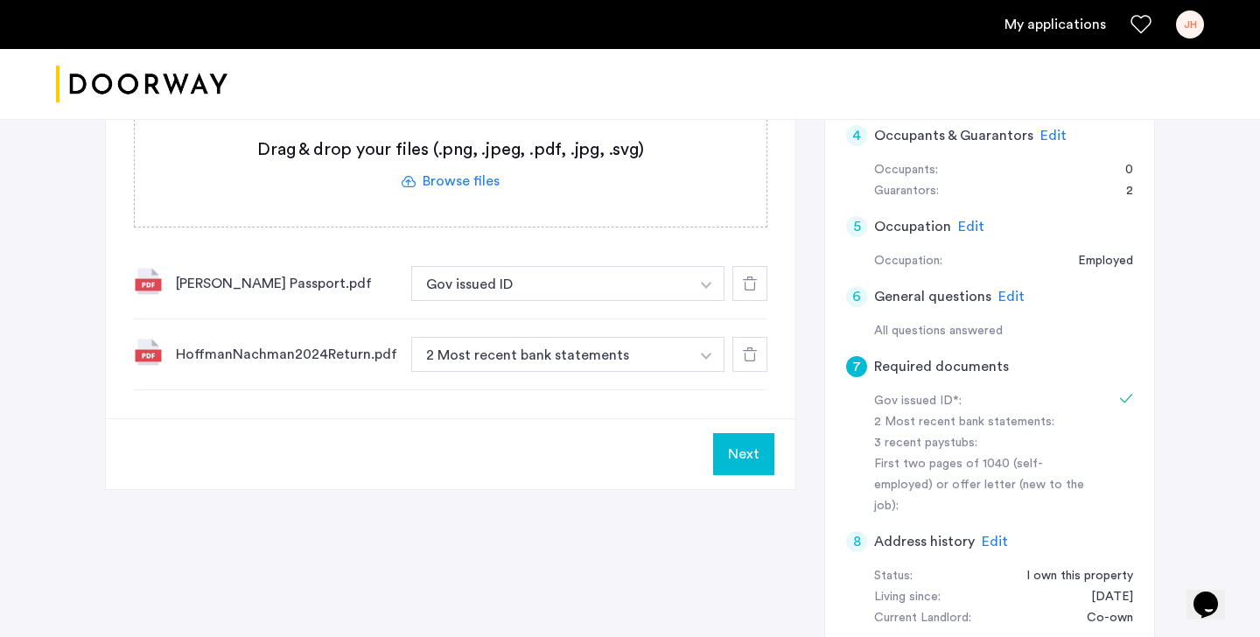
click at [709, 281] on button "button" at bounding box center [707, 283] width 36 height 35
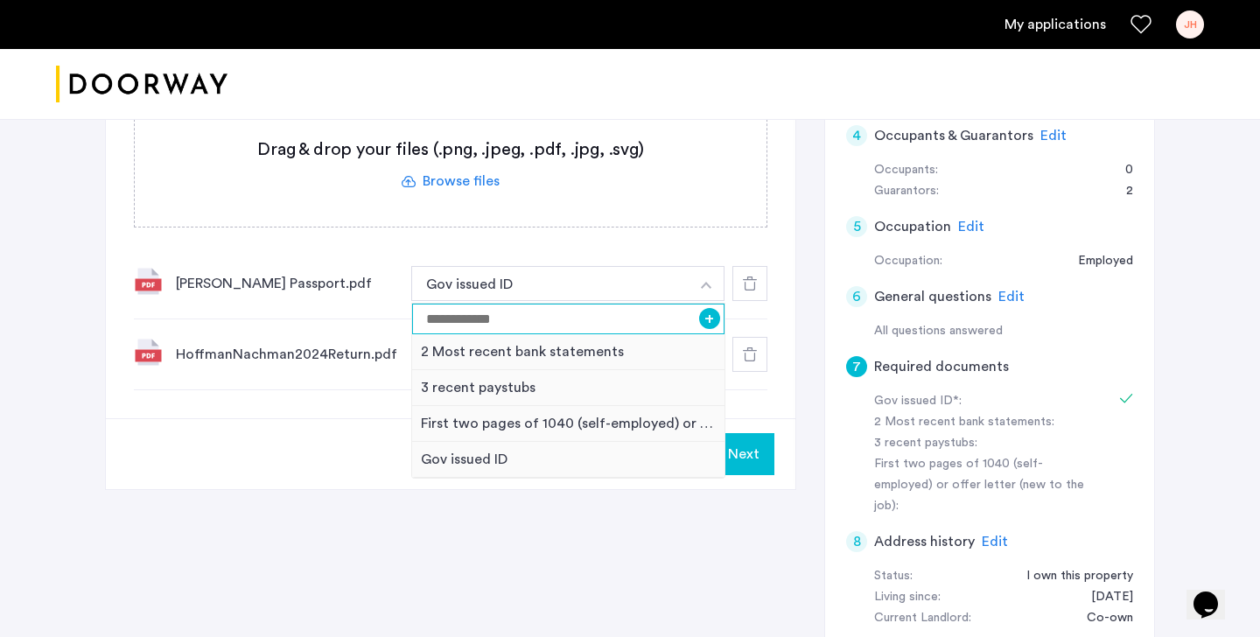
click at [619, 329] on input at bounding box center [568, 319] width 312 height 31
type input "**********"
click at [710, 318] on button "+" at bounding box center [709, 318] width 21 height 21
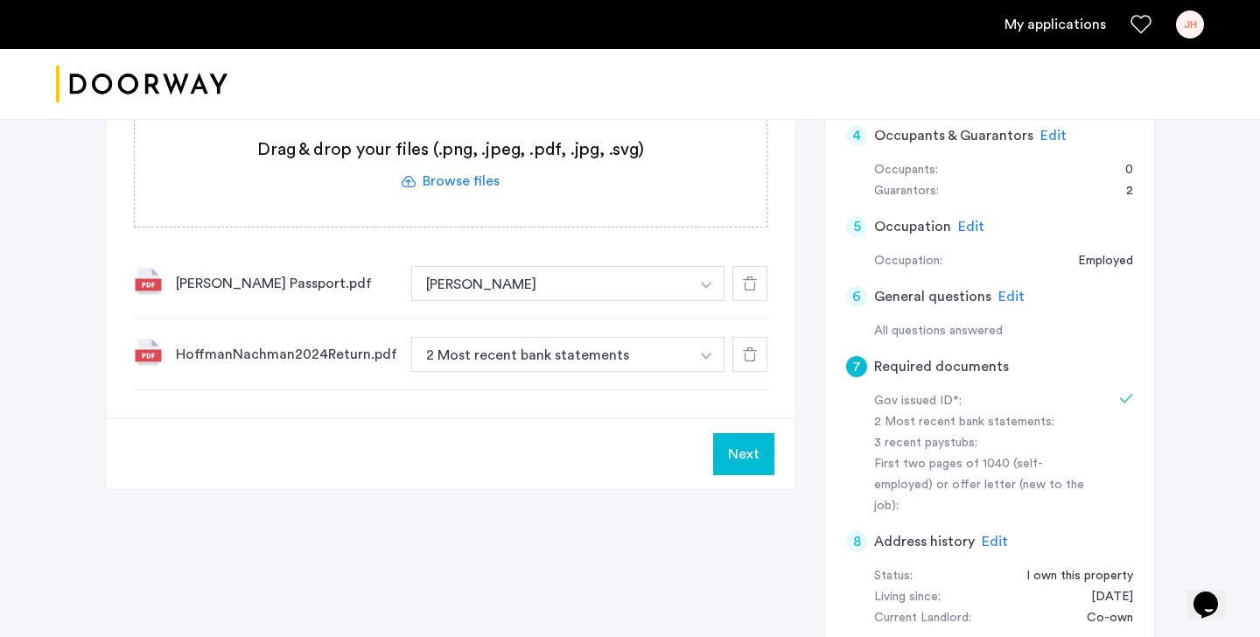
click at [468, 181] on label at bounding box center [451, 164] width 632 height 124
click at [0, 0] on input "file" at bounding box center [0, 0] width 0 height 0
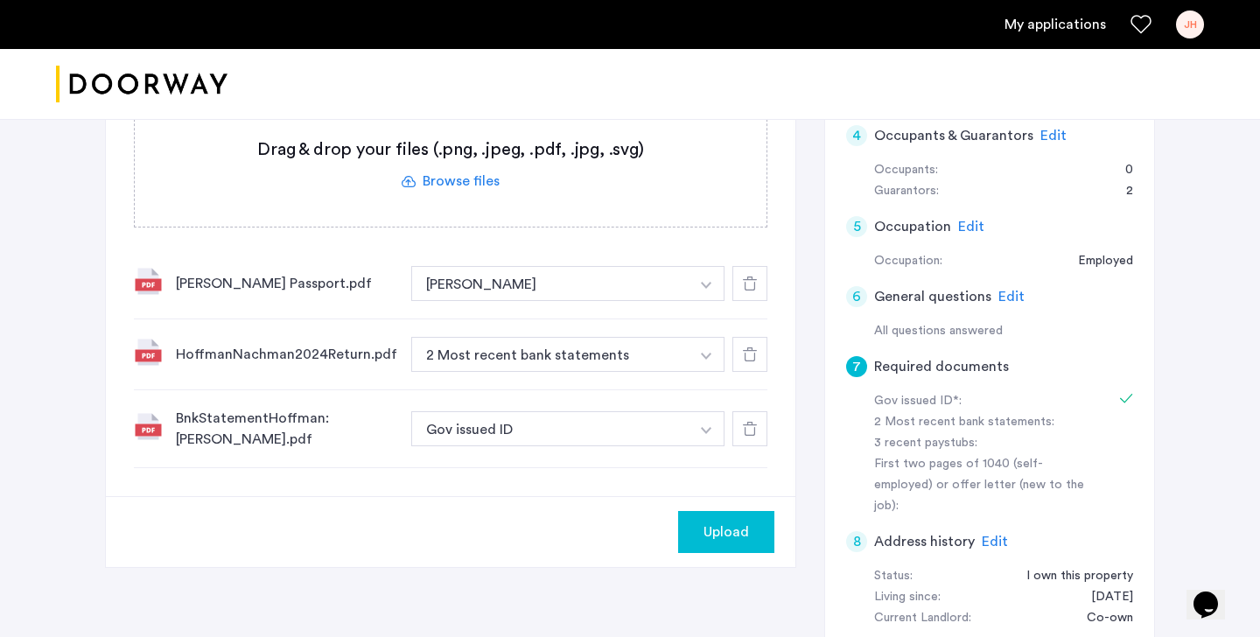
click at [707, 359] on img "button" at bounding box center [706, 356] width 10 height 7
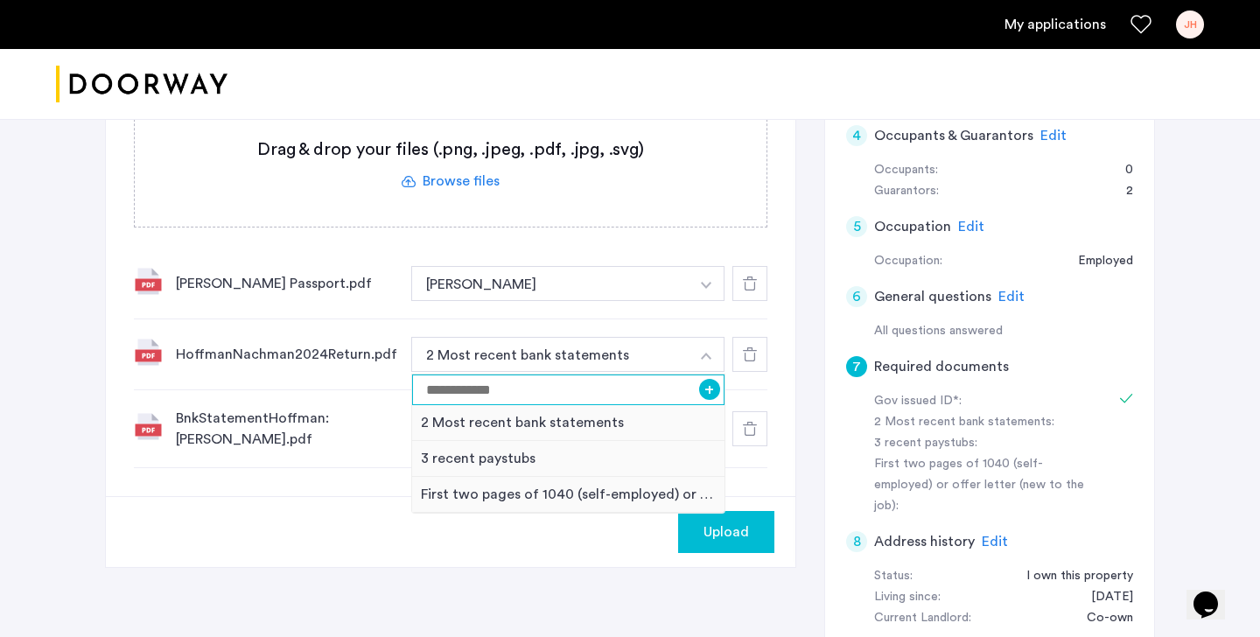
click at [609, 398] on input at bounding box center [568, 389] width 312 height 31
type input "**********"
click at [712, 542] on span "Upload" at bounding box center [725, 531] width 45 height 21
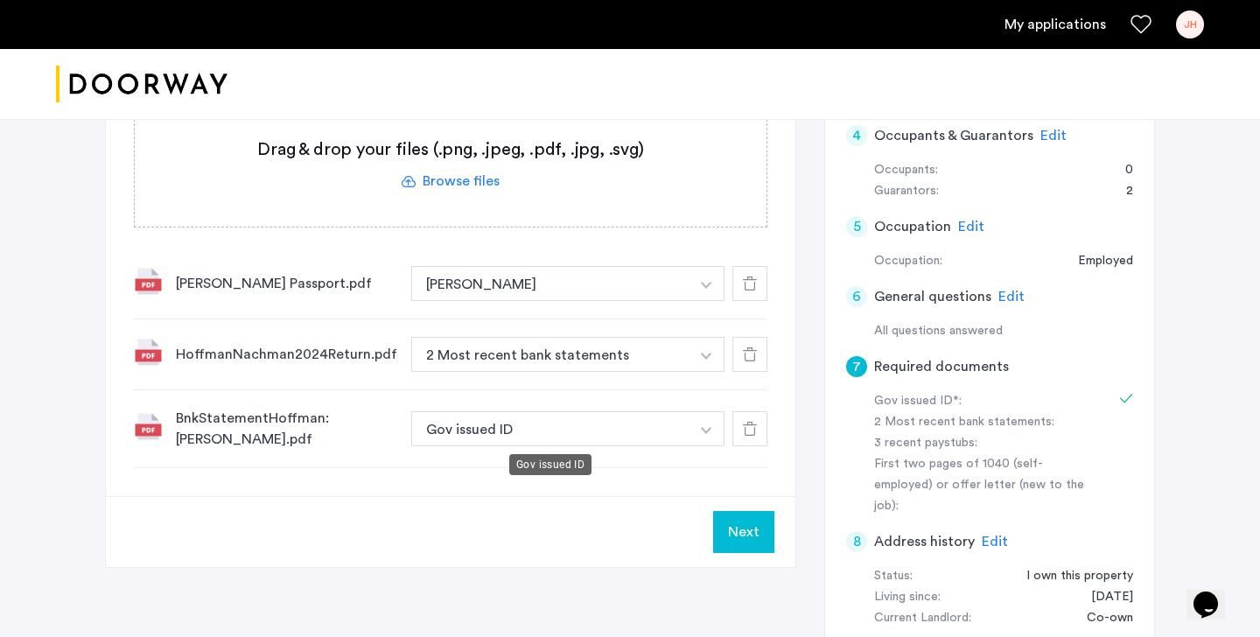
click at [573, 428] on button "Gov issued ID" at bounding box center [550, 428] width 278 height 35
click at [711, 428] on button "button" at bounding box center [707, 428] width 36 height 35
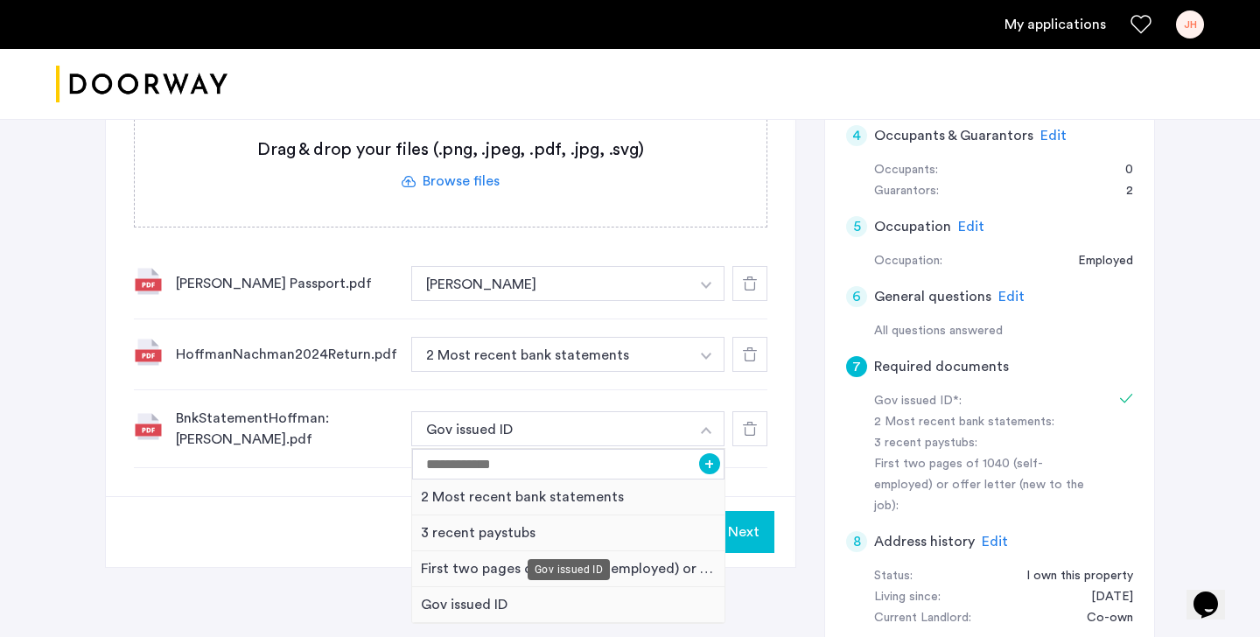
scroll to position [394, 0]
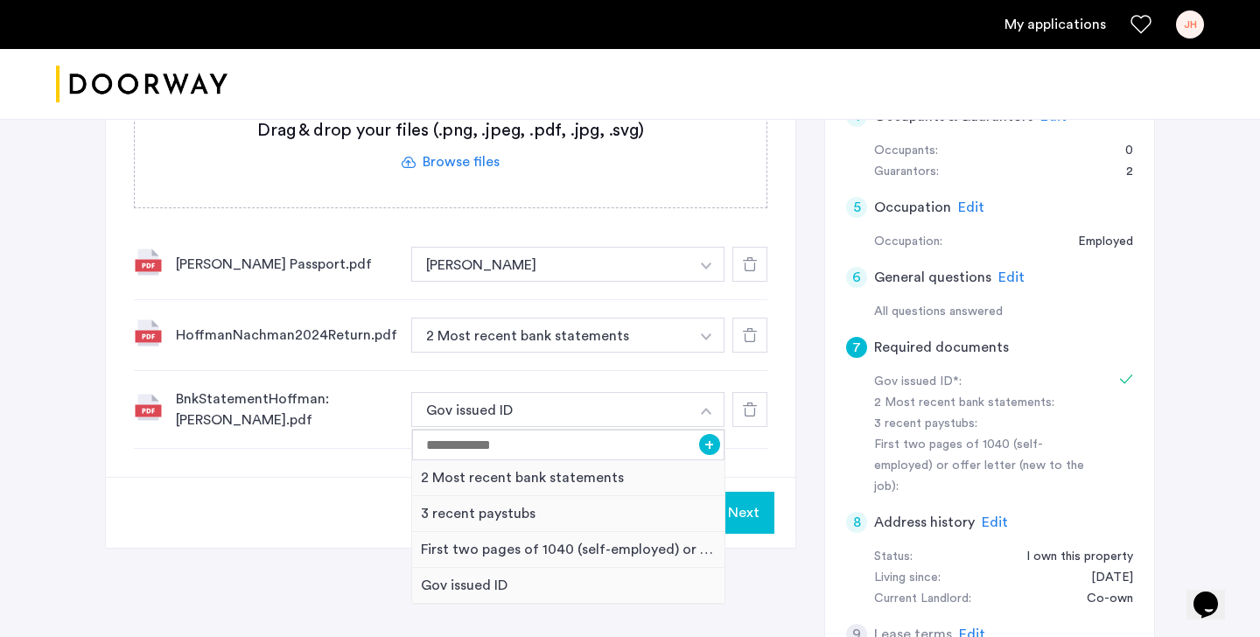
click at [302, 488] on div "Next" at bounding box center [450, 512] width 689 height 71
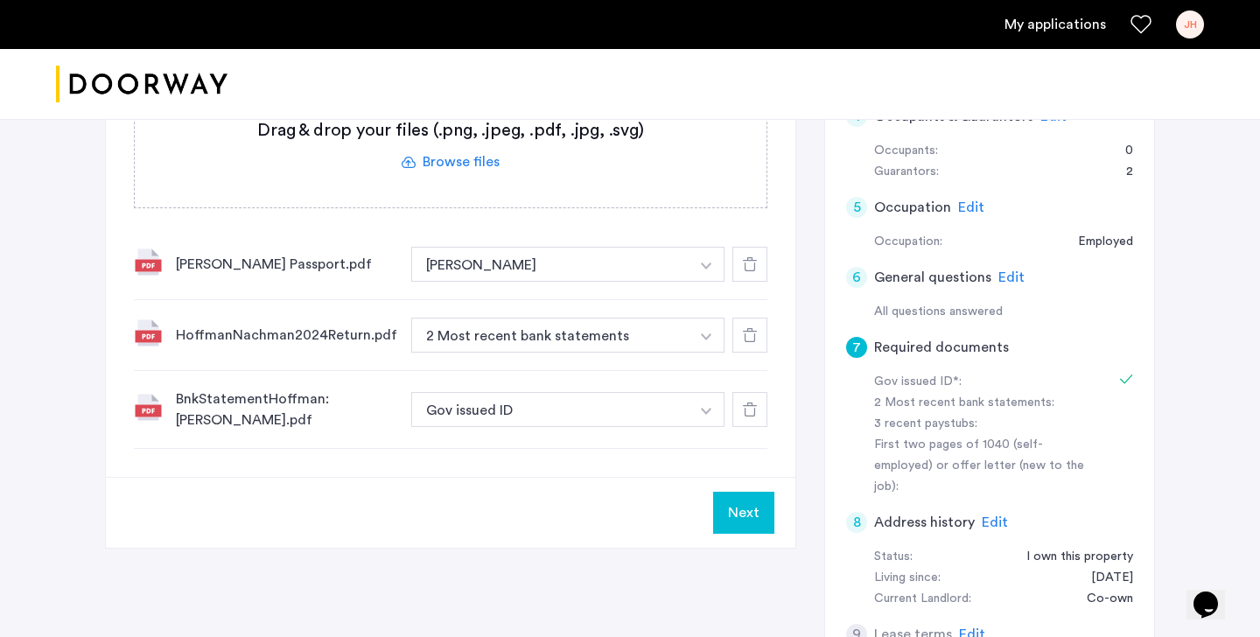
click at [447, 167] on label at bounding box center [451, 145] width 632 height 124
click at [0, 0] on input "file" at bounding box center [0, 0] width 0 height 0
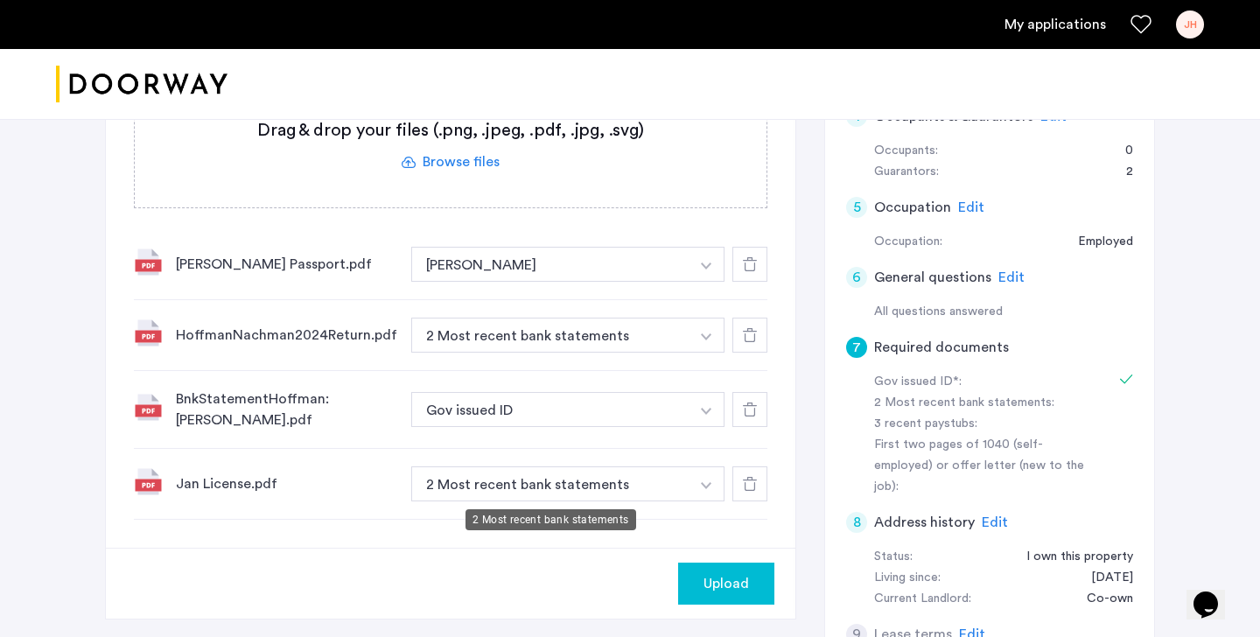
click at [507, 490] on button "2 Most recent bank statements" at bounding box center [550, 483] width 278 height 35
click at [709, 337] on img "button" at bounding box center [706, 336] width 10 height 7
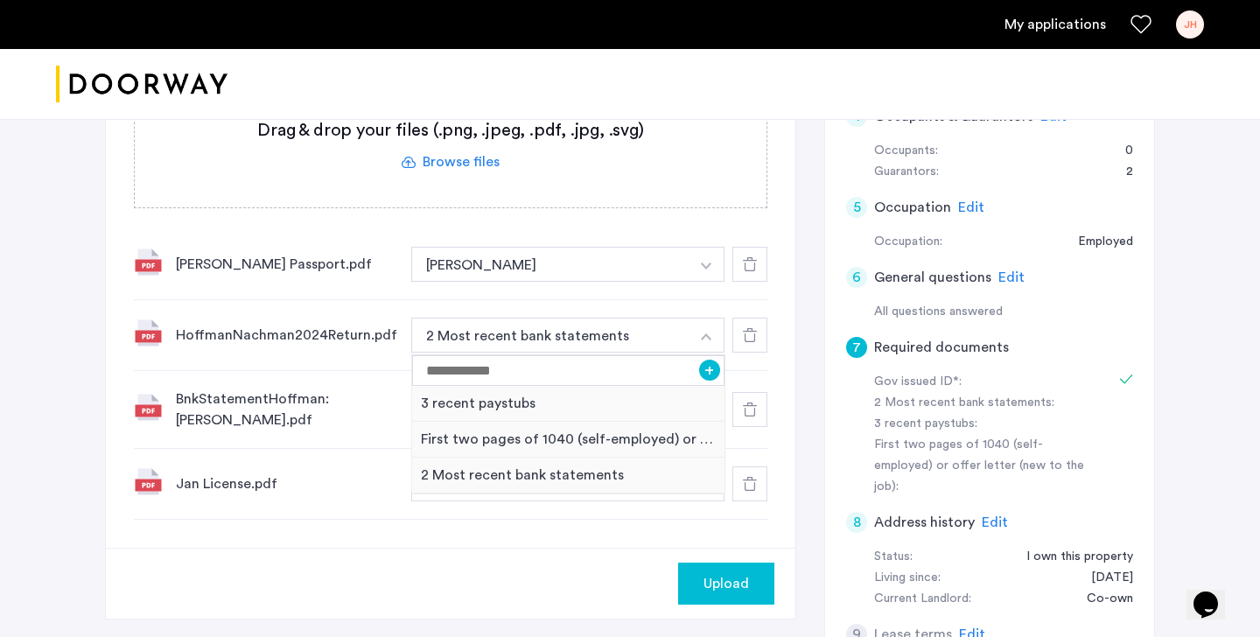
click at [343, 525] on div "7 Required documents Gov issued ID* 2 Most recent bank statements 3 recent pays…" at bounding box center [450, 197] width 689 height 701
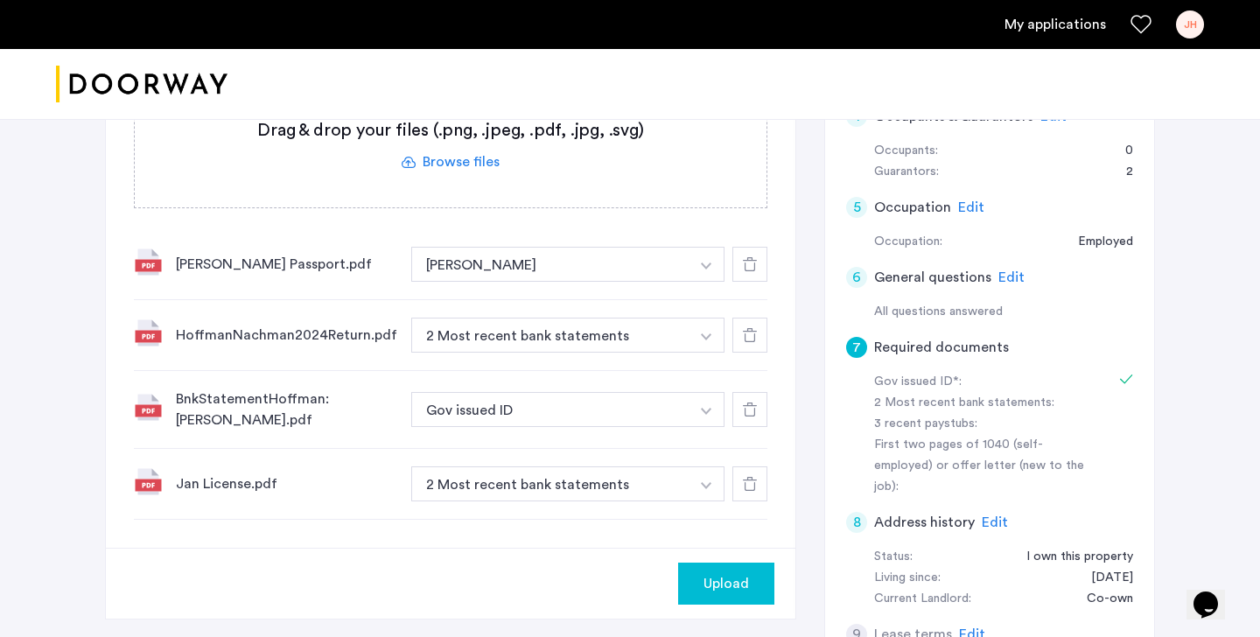
click at [151, 408] on img at bounding box center [148, 407] width 28 height 28
click at [183, 417] on div "BnkStatementHoffman:Nachman.pdf" at bounding box center [286, 409] width 221 height 42
click at [710, 337] on img "button" at bounding box center [706, 336] width 10 height 7
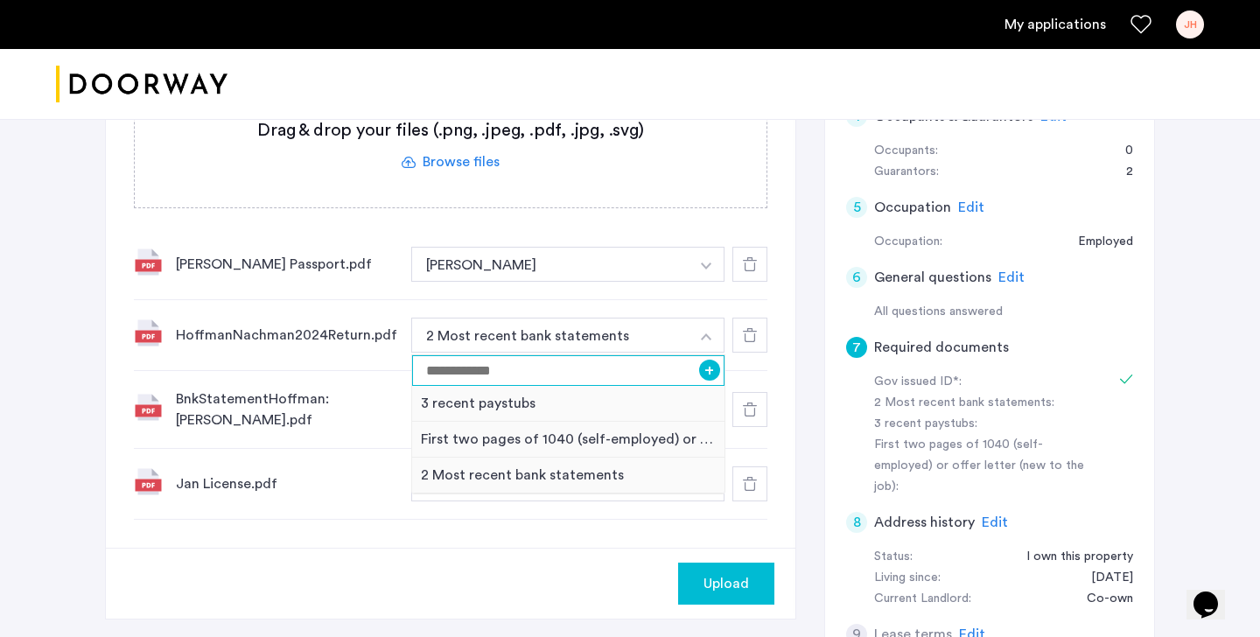
click at [658, 368] on input at bounding box center [568, 370] width 312 height 31
click at [349, 524] on div "7 Required documents Gov issued ID* 2 Most recent bank statements 3 recent pays…" at bounding box center [450, 197] width 689 height 701
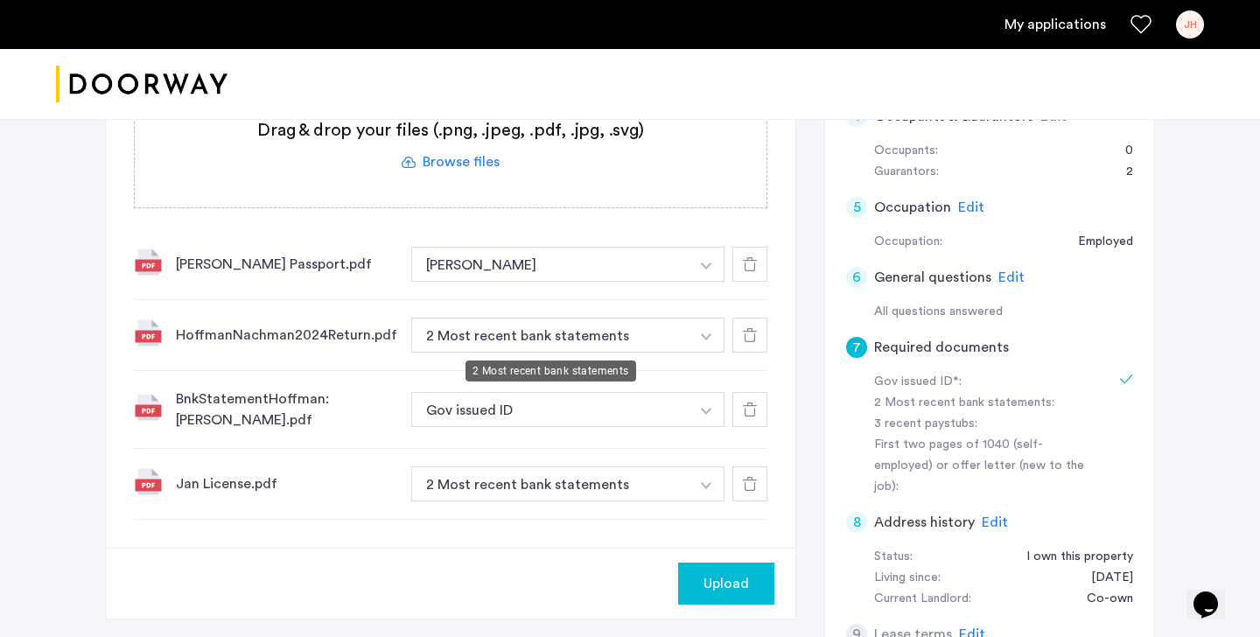
click at [516, 330] on button "2 Most recent bank statements" at bounding box center [550, 335] width 278 height 35
click at [703, 342] on button "button" at bounding box center [707, 335] width 36 height 35
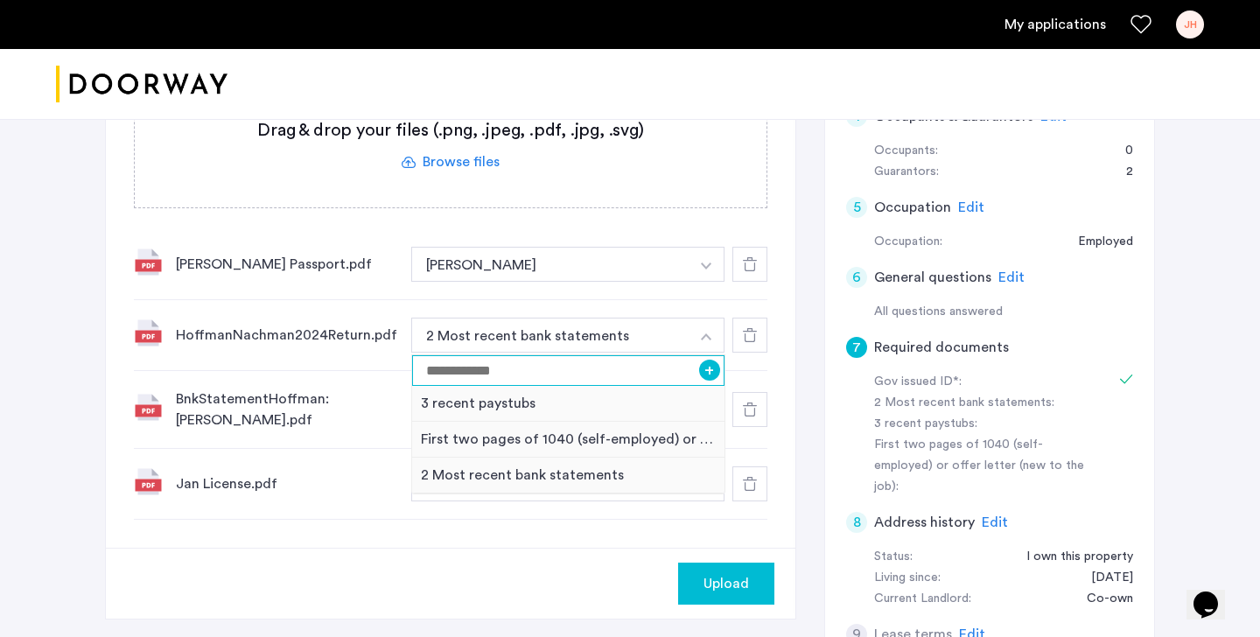
click at [627, 374] on input at bounding box center [568, 370] width 312 height 31
type input "**********"
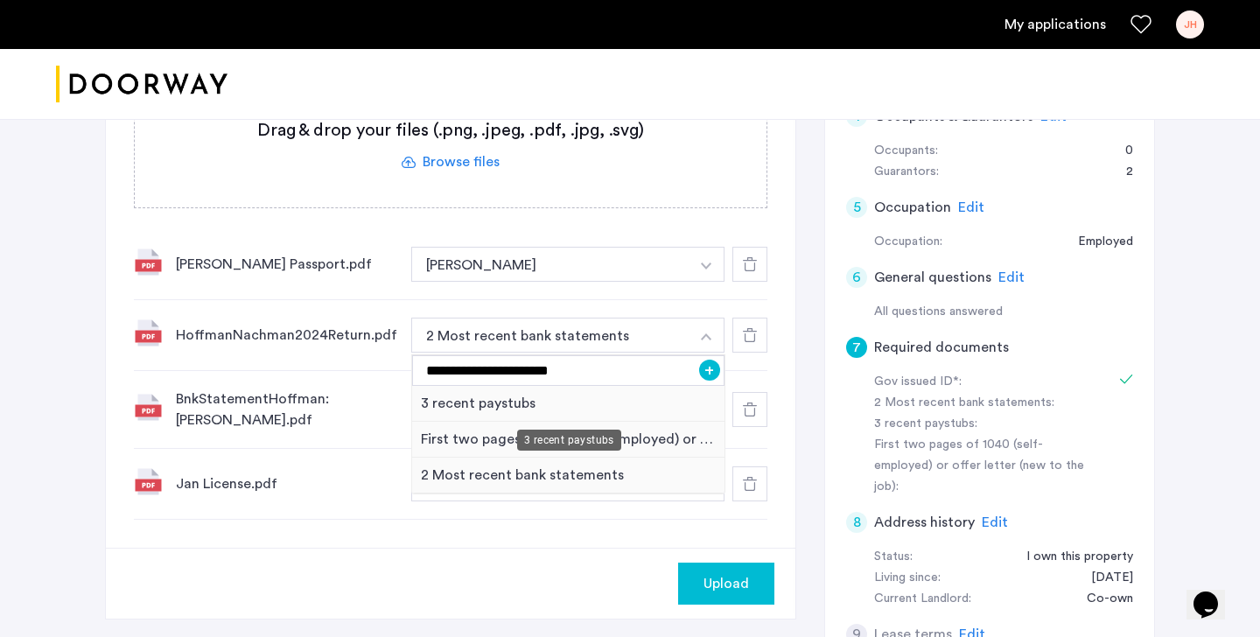
click at [607, 411] on div "3 recent paystubs" at bounding box center [568, 404] width 312 height 36
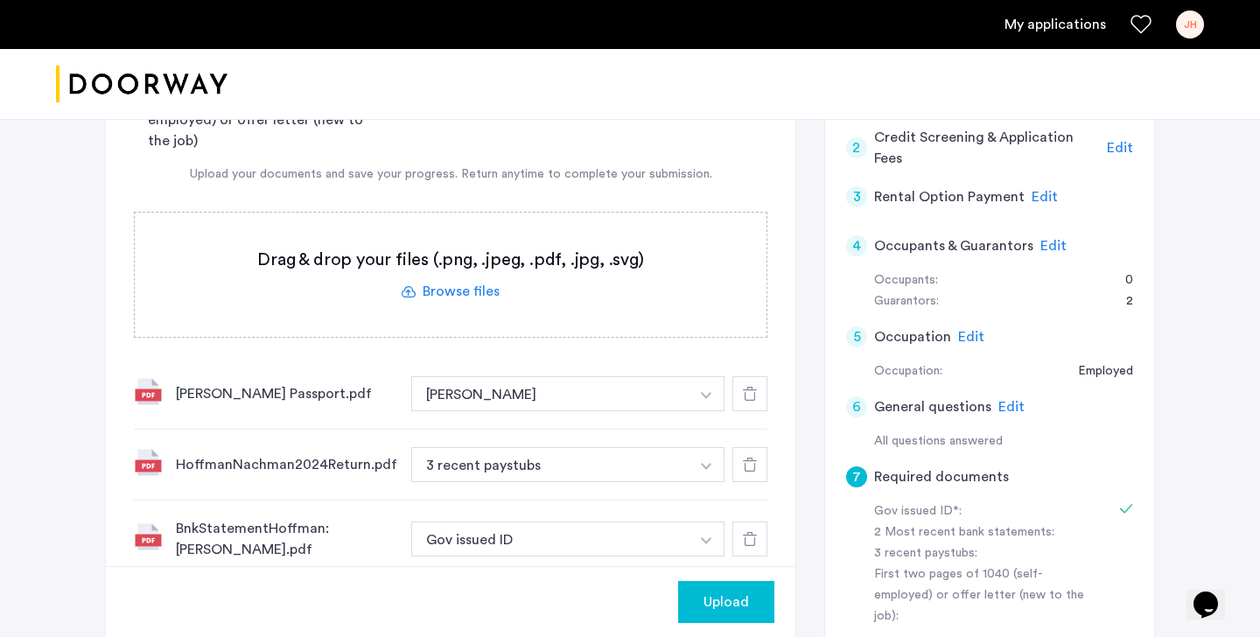
scroll to position [262, 0]
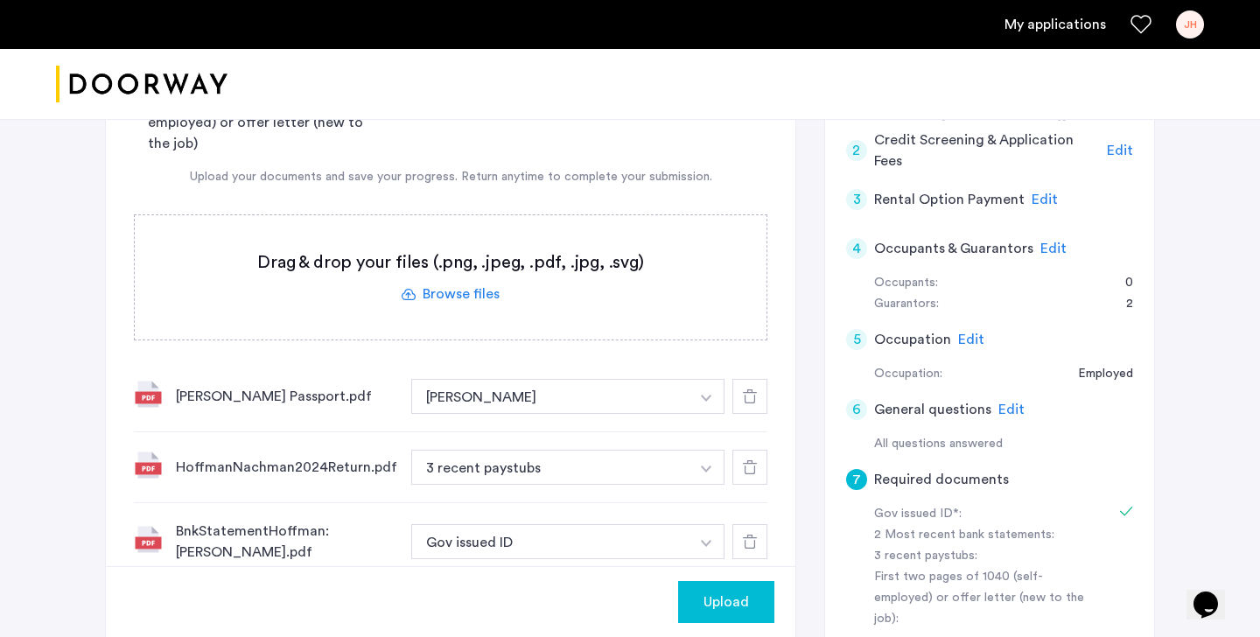
click at [1055, 246] on span "Edit" at bounding box center [1053, 248] width 26 height 14
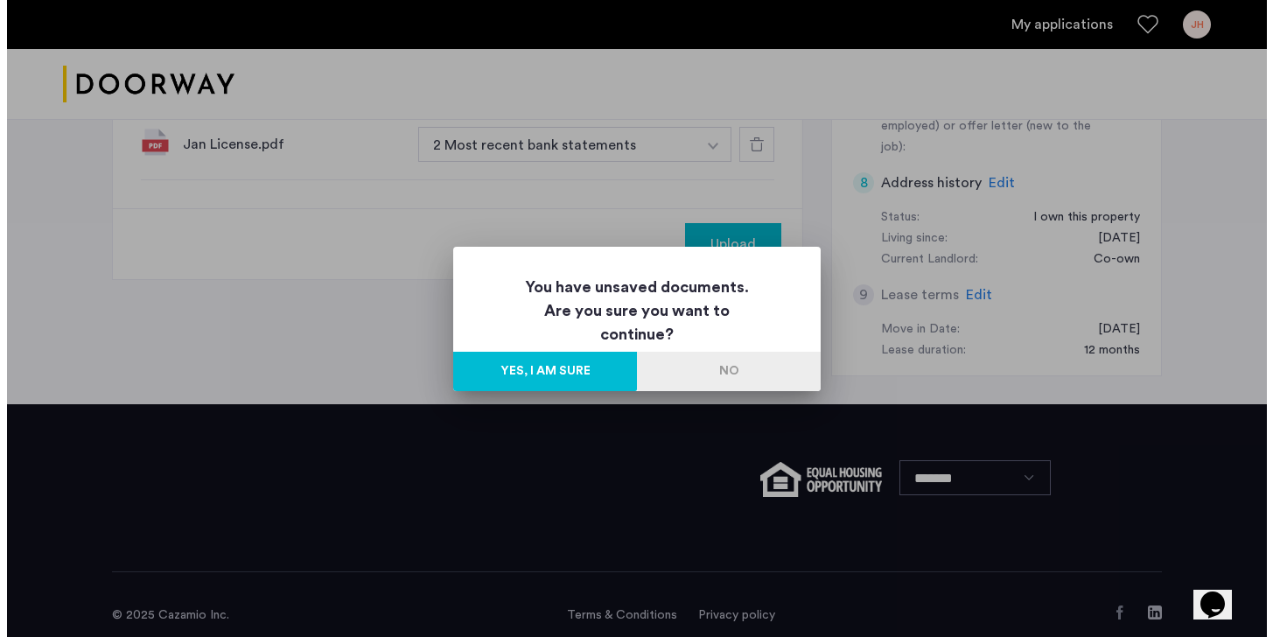
scroll to position [0, 0]
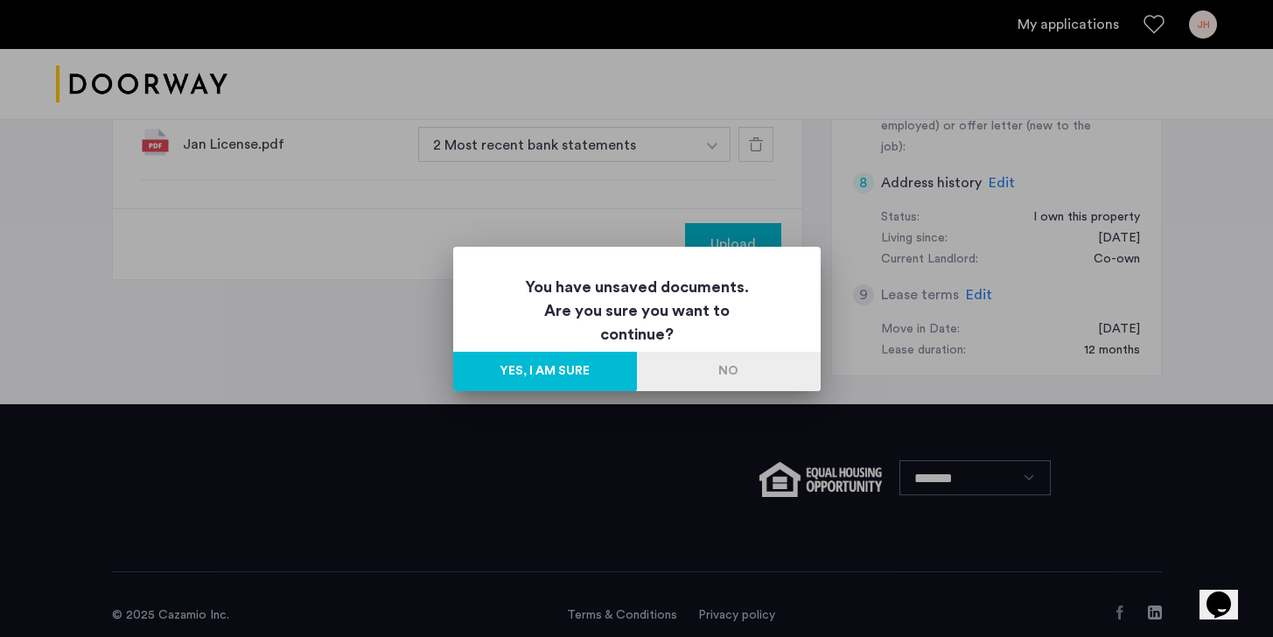
click at [742, 373] on button "No" at bounding box center [729, 371] width 184 height 39
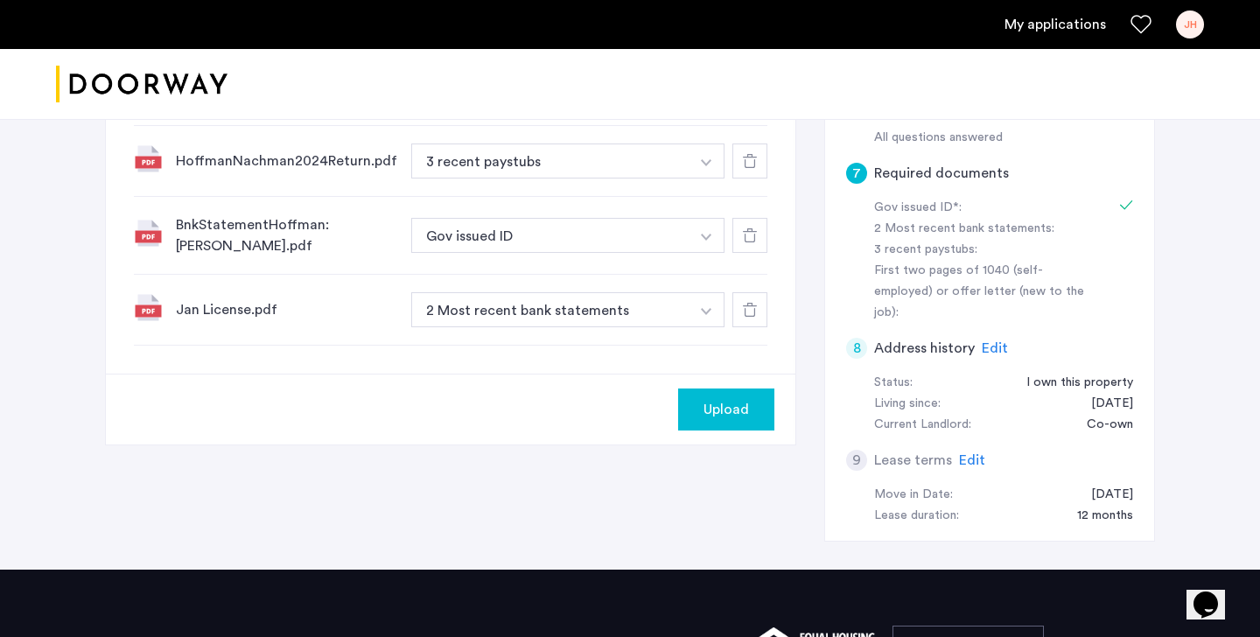
scroll to position [569, 0]
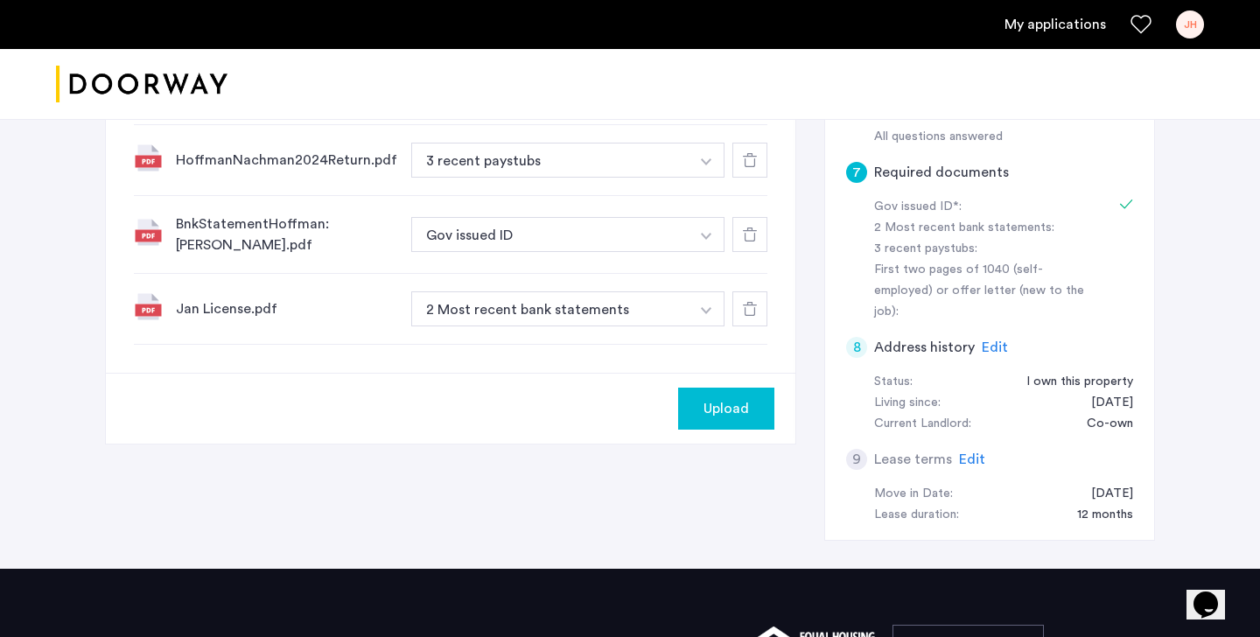
click at [705, 159] on img "button" at bounding box center [706, 161] width 10 height 7
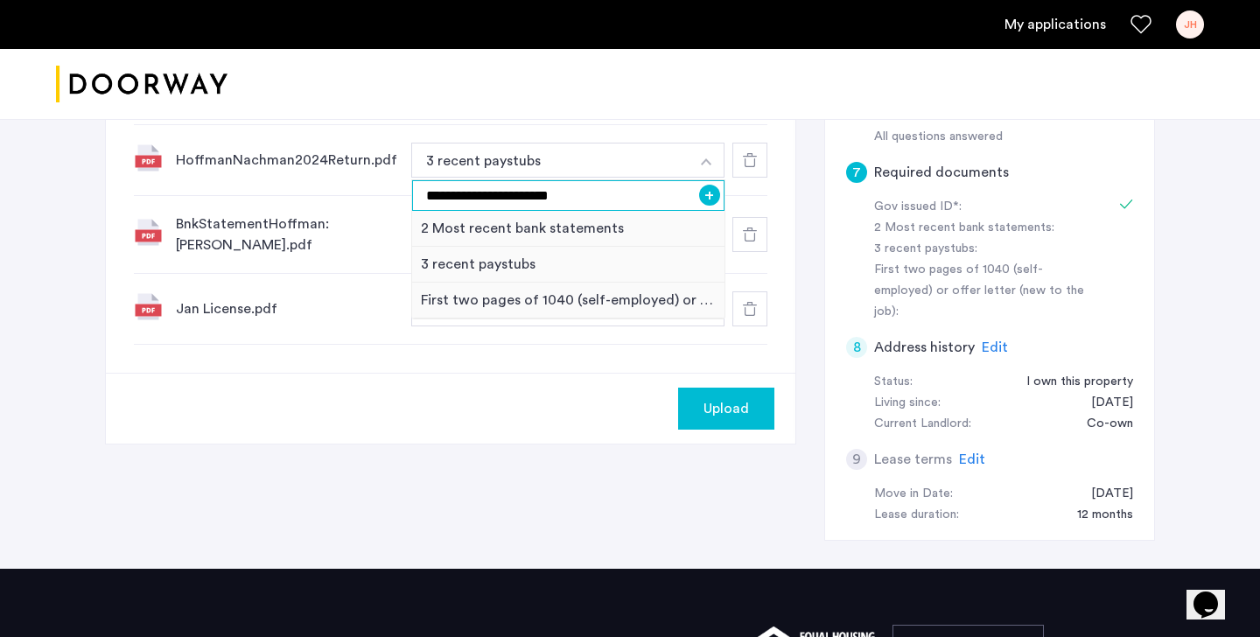
click at [607, 200] on input "**********" at bounding box center [568, 195] width 312 height 31
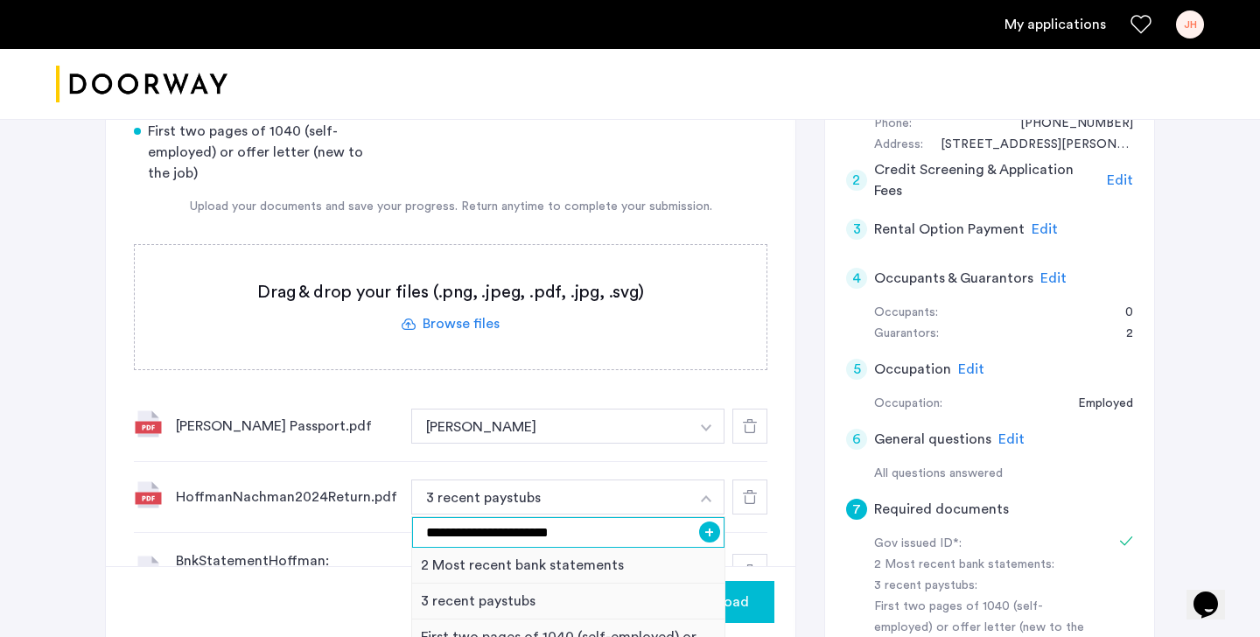
scroll to position [230, 0]
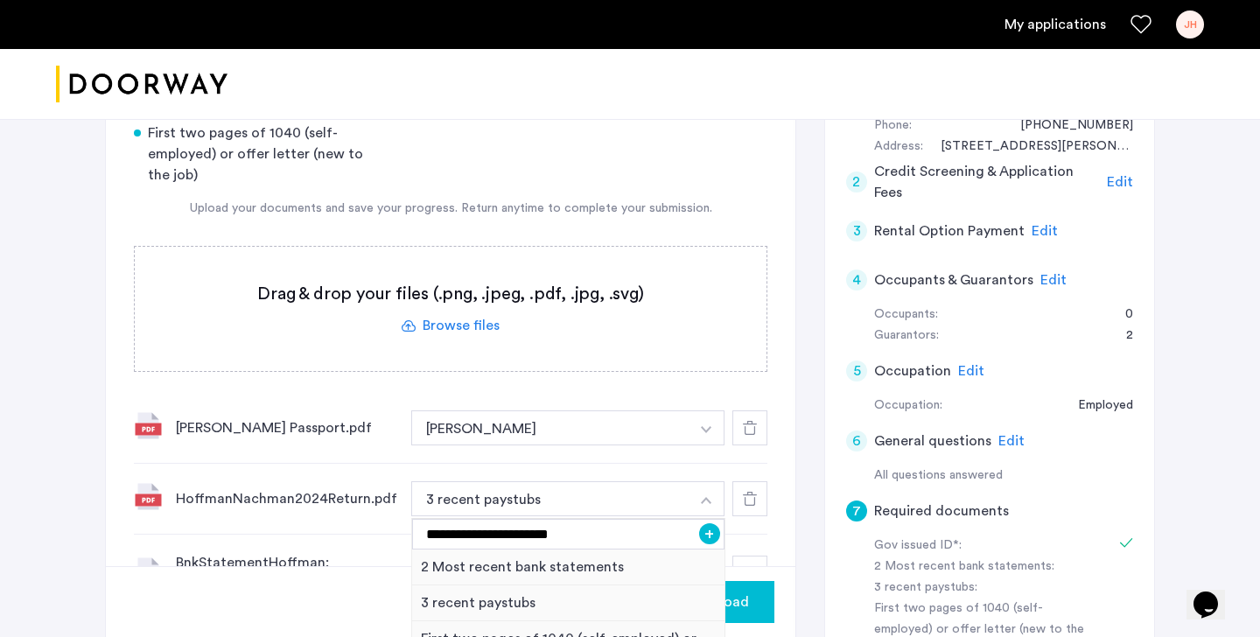
click at [473, 324] on label at bounding box center [451, 309] width 632 height 124
click at [0, 0] on input "file" at bounding box center [0, 0] width 0 height 0
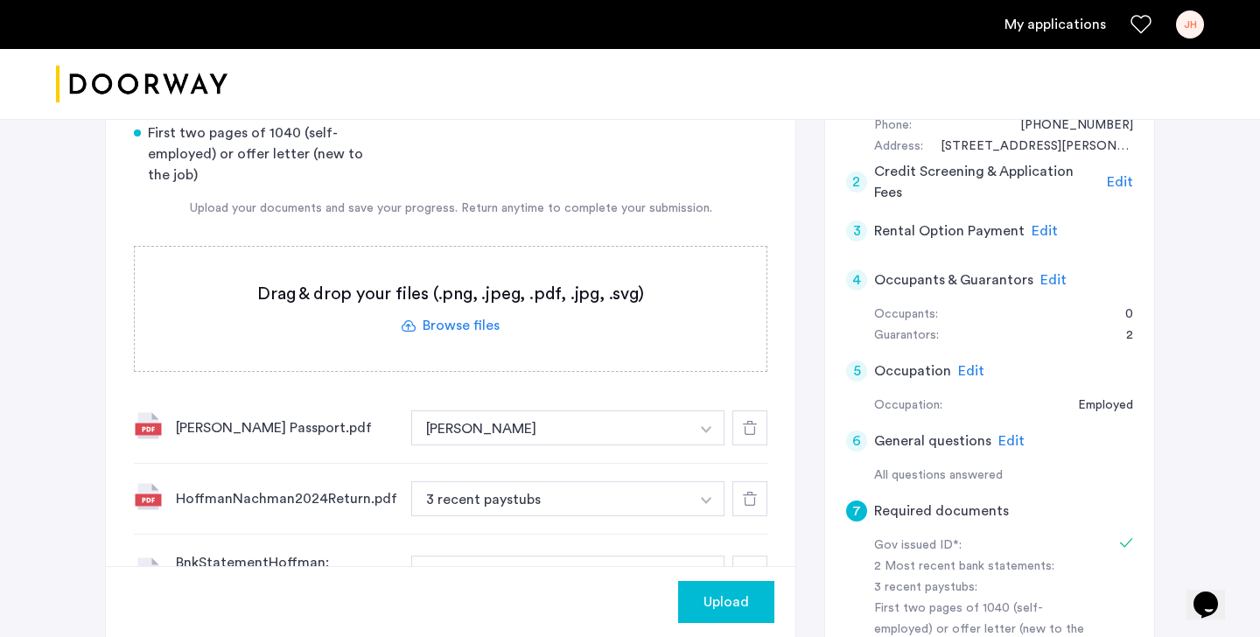
click at [710, 612] on span "Upload" at bounding box center [725, 601] width 45 height 21
click at [472, 325] on label at bounding box center [451, 309] width 632 height 124
click at [0, 0] on input "file" at bounding box center [0, 0] width 0 height 0
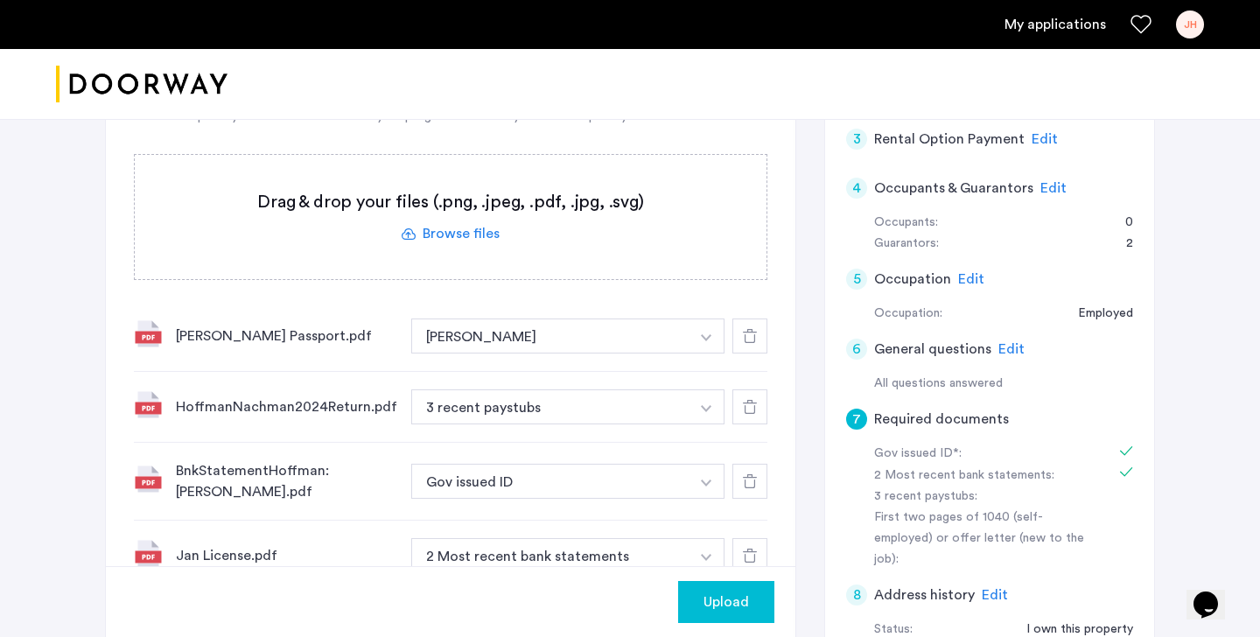
scroll to position [309, 0]
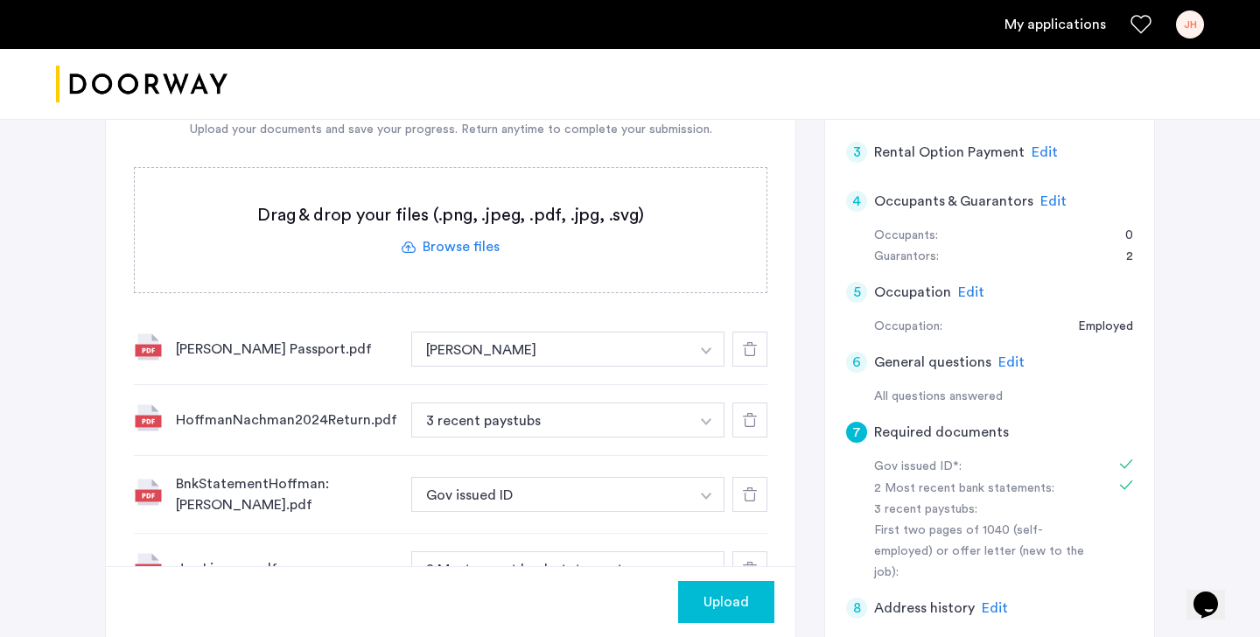
click at [472, 251] on label at bounding box center [451, 230] width 632 height 124
click at [0, 0] on input "file" at bounding box center [0, 0] width 0 height 0
click at [733, 600] on span "Upload" at bounding box center [725, 601] width 45 height 21
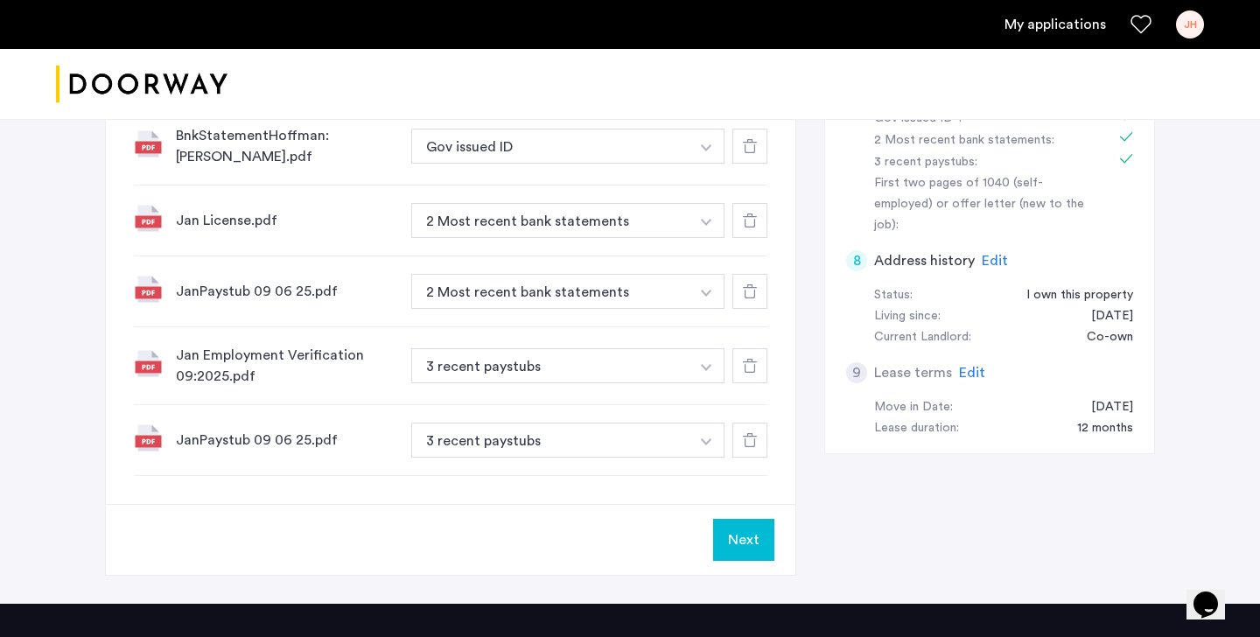
scroll to position [659, 0]
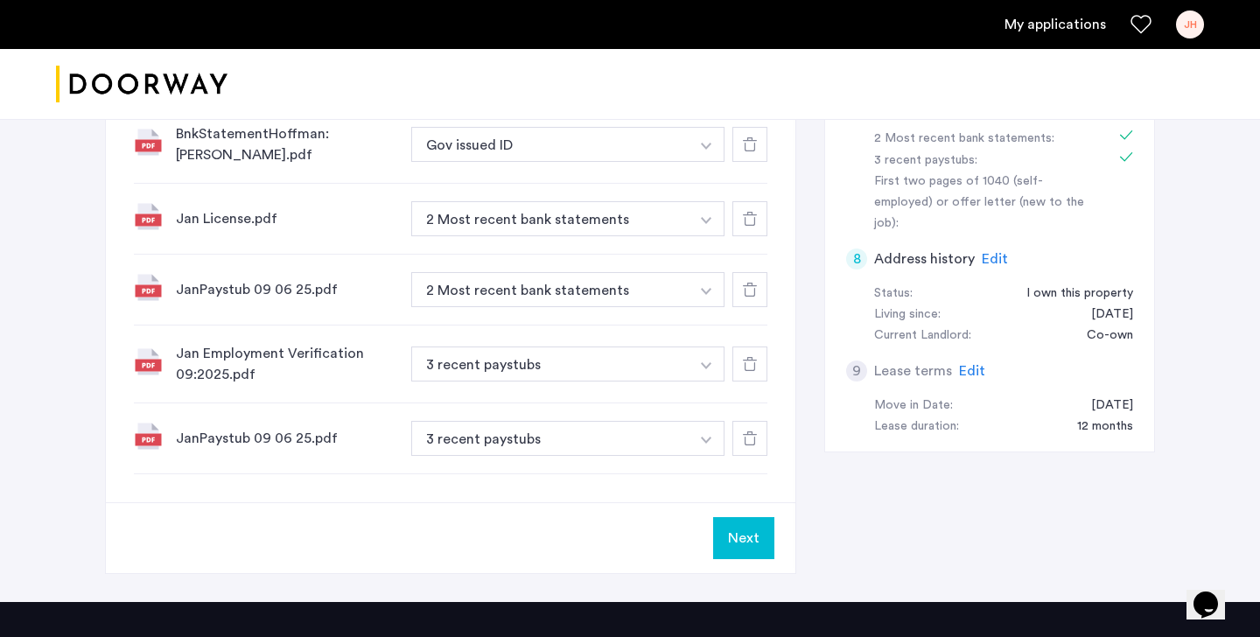
click at [749, 437] on icon at bounding box center [750, 438] width 14 height 14
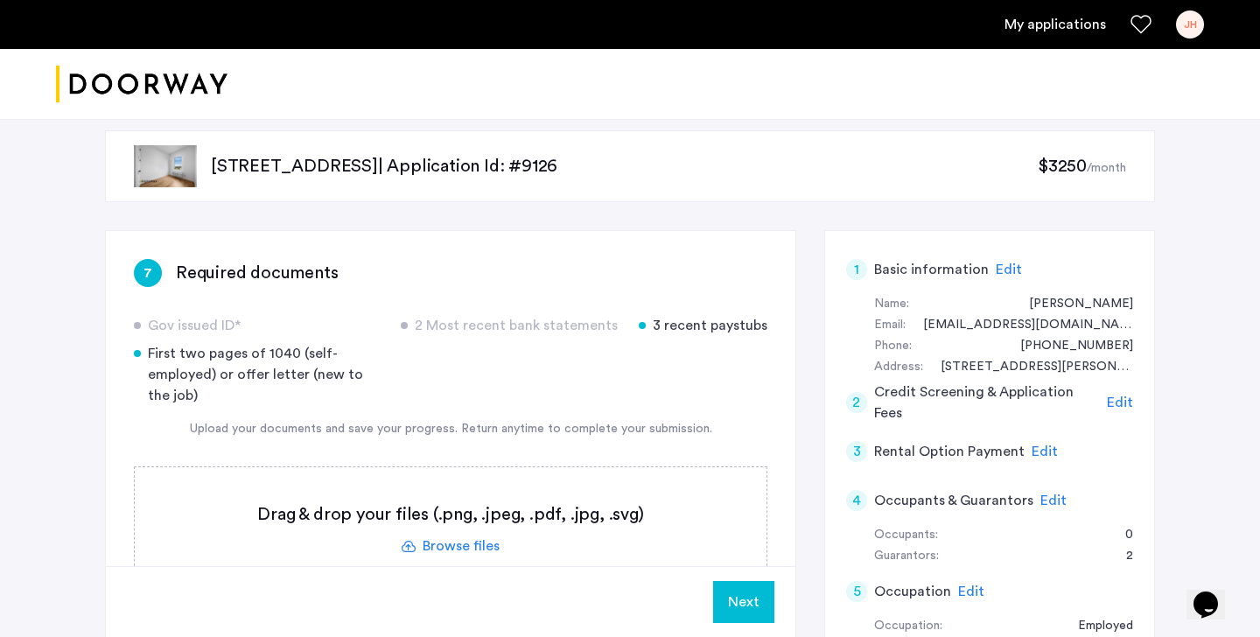
scroll to position [0, 0]
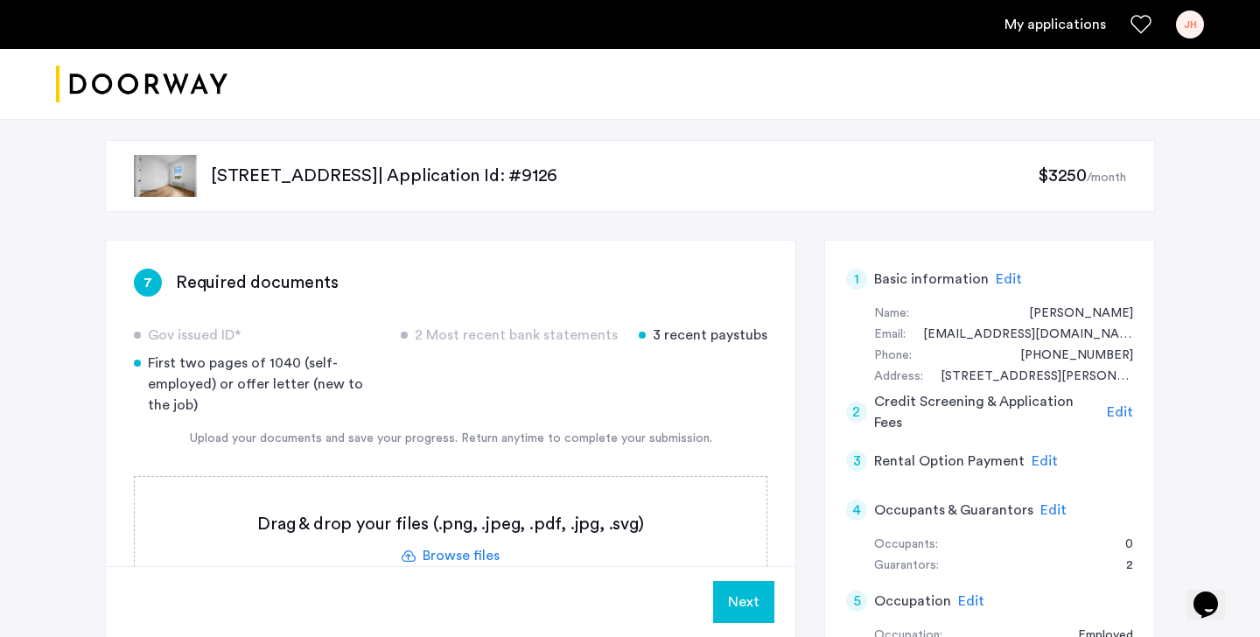
click at [474, 550] on label at bounding box center [451, 539] width 632 height 124
click at [0, 0] on input "file" at bounding box center [0, 0] width 0 height 0
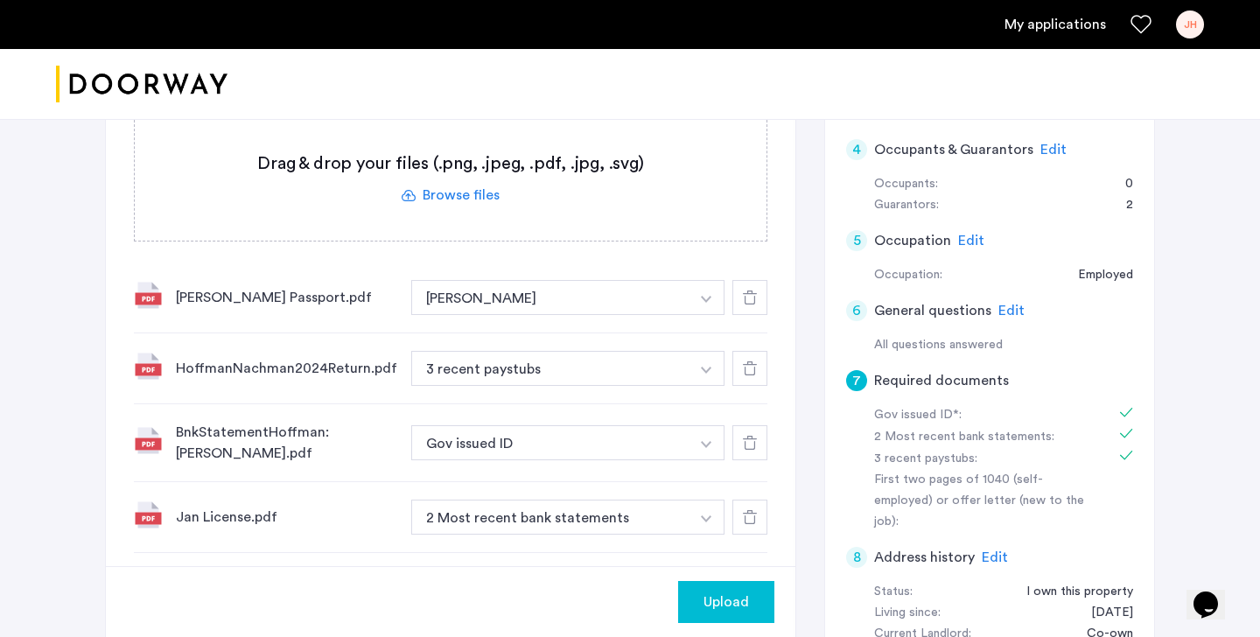
scroll to position [360, 0]
click at [709, 449] on button "button" at bounding box center [707, 443] width 36 height 35
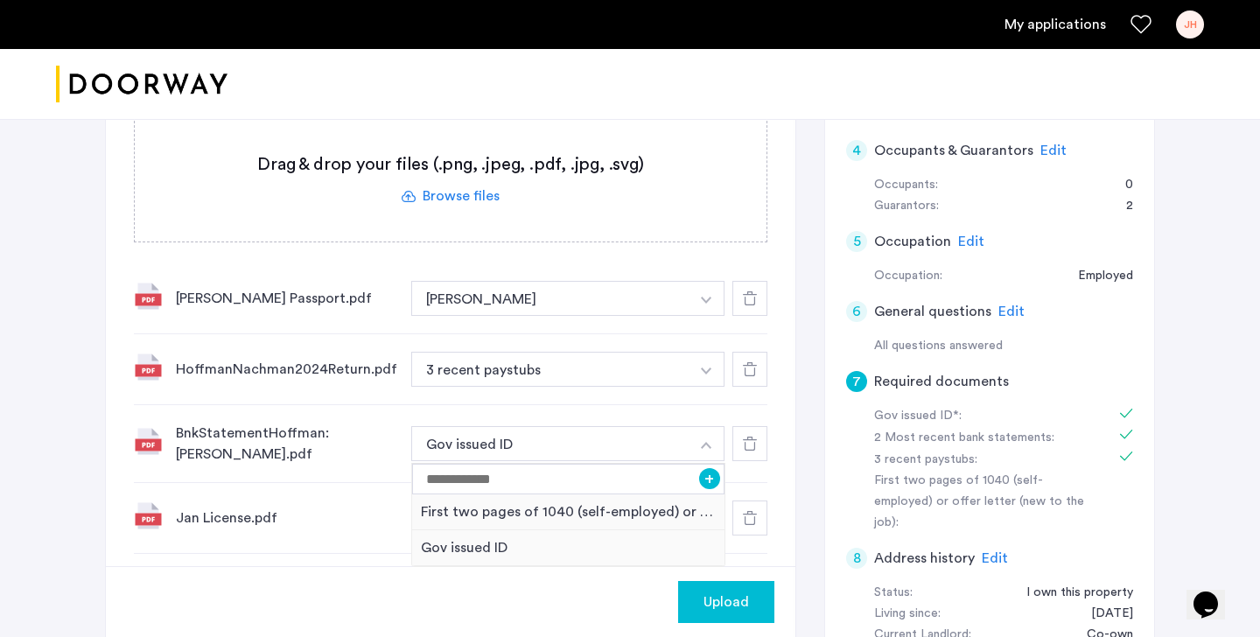
click at [707, 369] on img "button" at bounding box center [706, 370] width 10 height 7
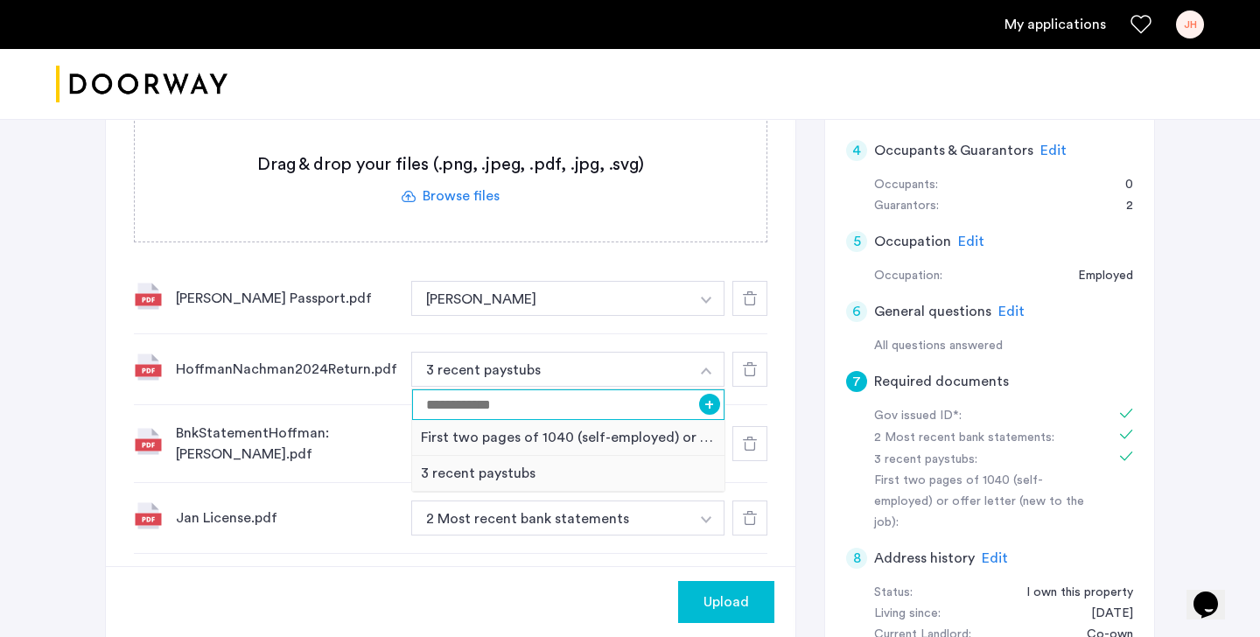
click at [613, 412] on input at bounding box center [568, 404] width 312 height 31
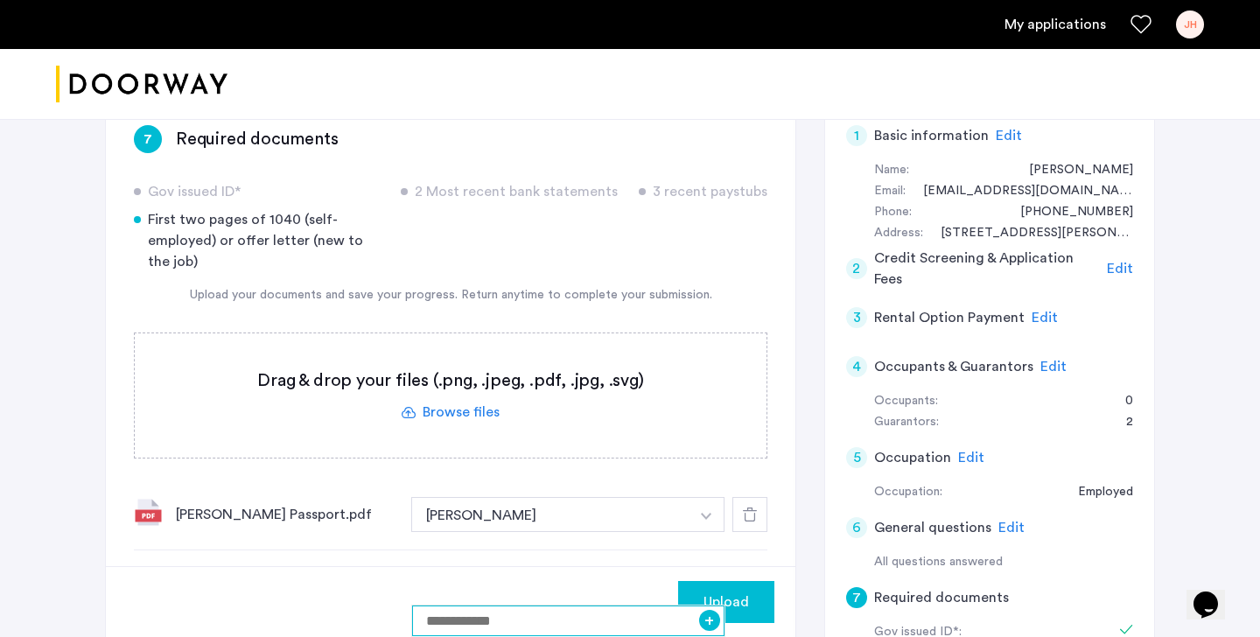
scroll to position [113, 0]
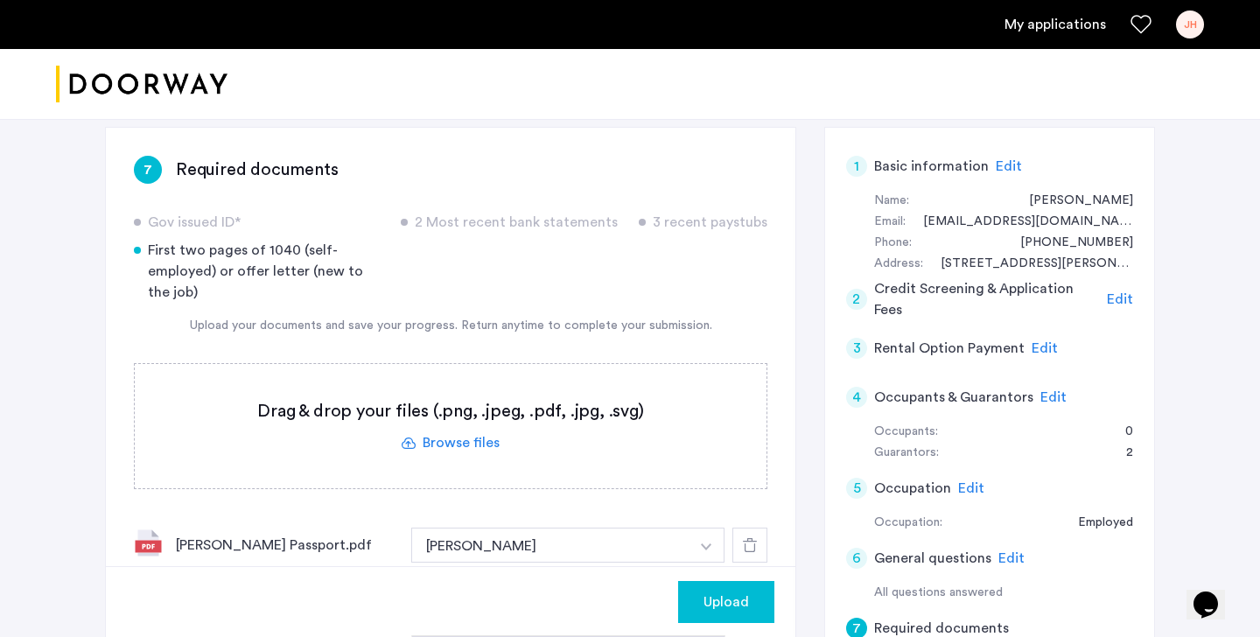
click at [449, 438] on label at bounding box center [451, 426] width 632 height 124
click at [0, 0] on input "file" at bounding box center [0, 0] width 0 height 0
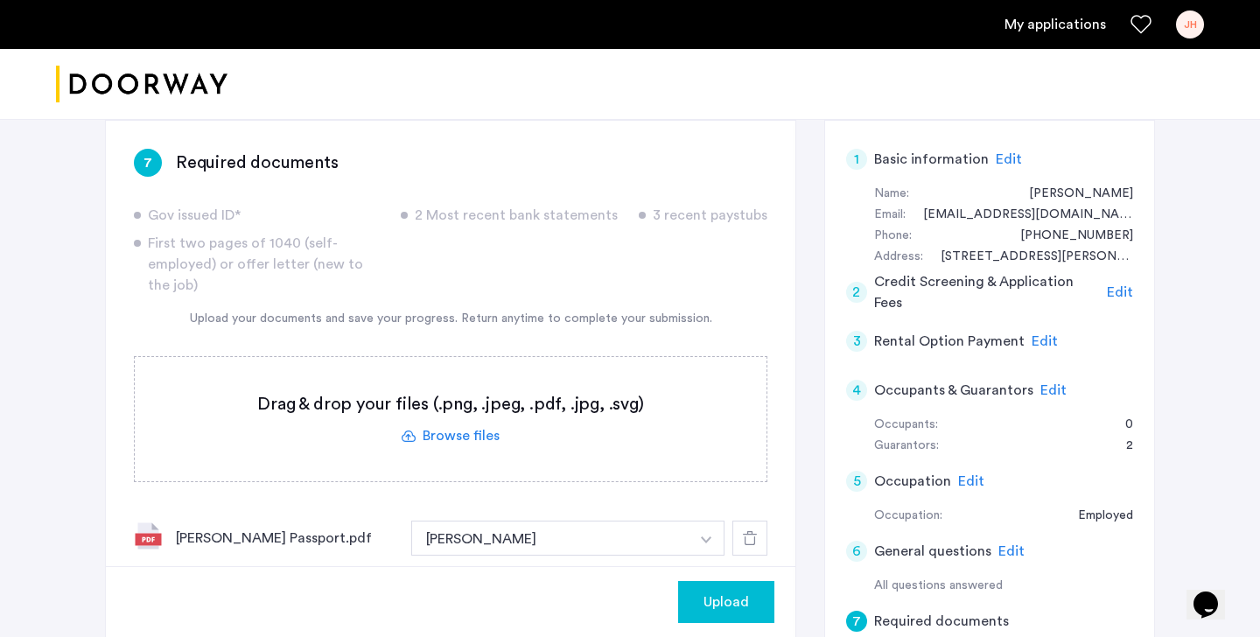
scroll to position [123, 0]
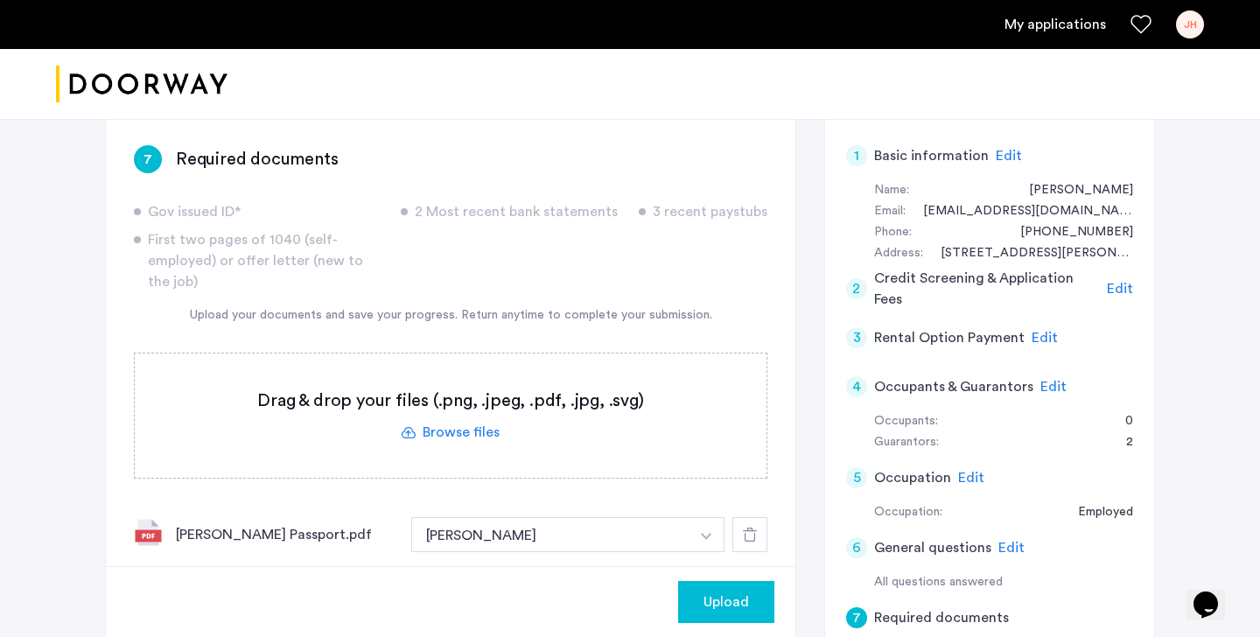
click at [451, 434] on label at bounding box center [451, 415] width 632 height 124
click at [0, 0] on input "file" at bounding box center [0, 0] width 0 height 0
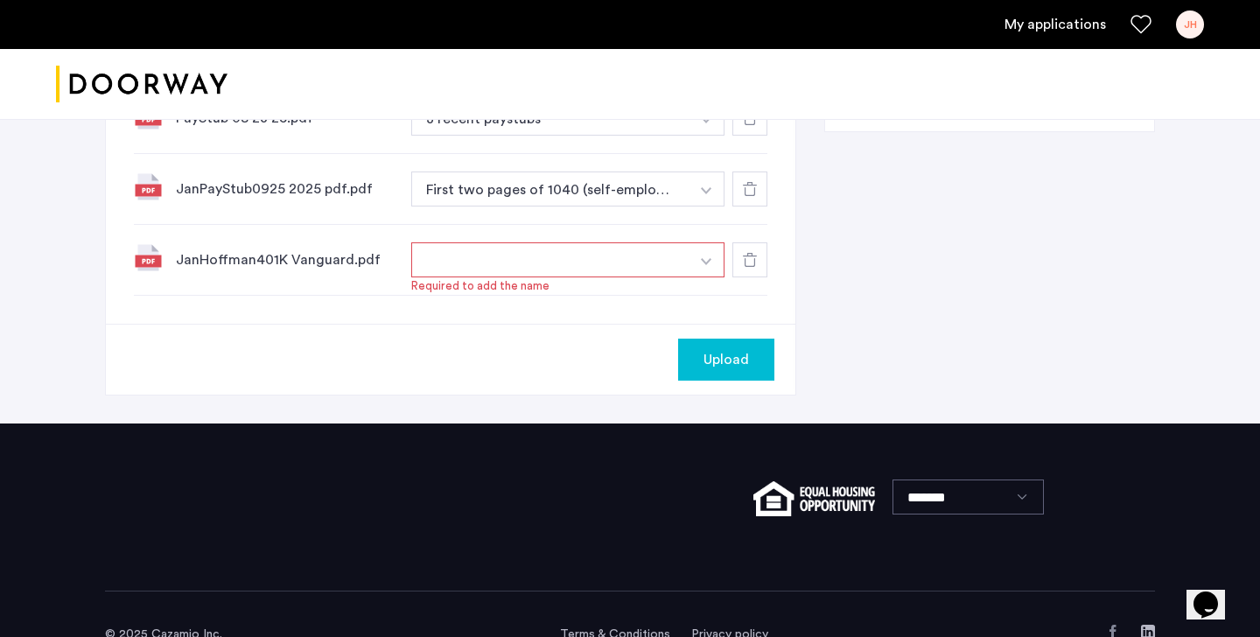
scroll to position [980, 0]
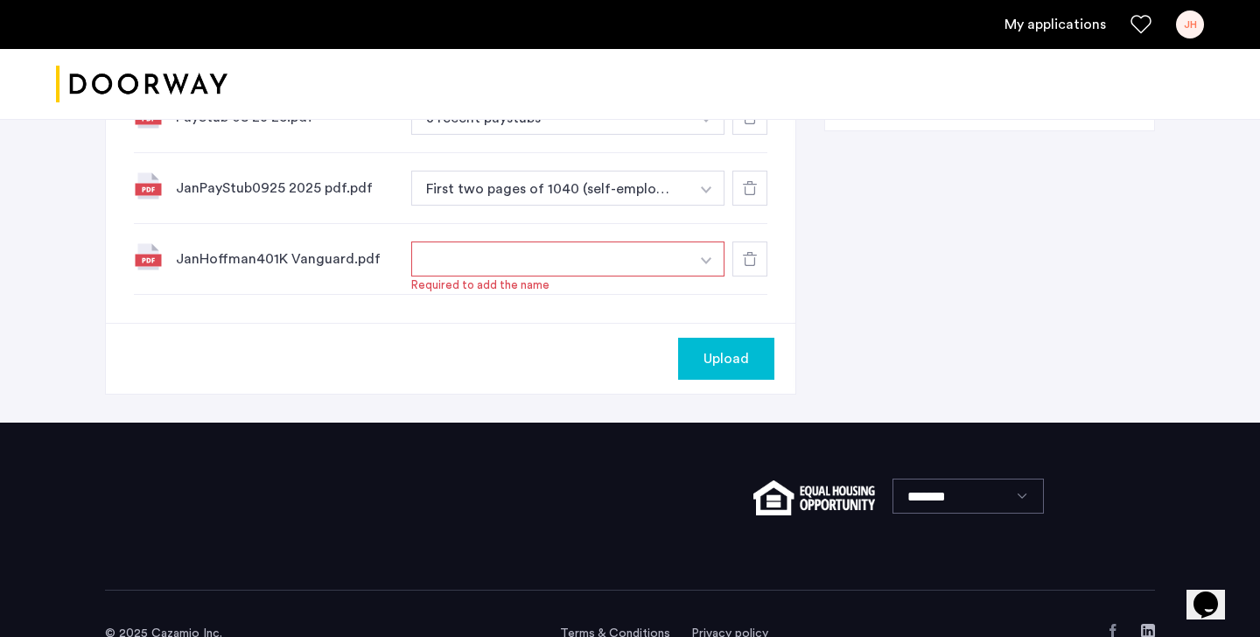
click at [705, 262] on img "button" at bounding box center [706, 260] width 10 height 7
click at [500, 298] on input at bounding box center [568, 294] width 312 height 31
click at [524, 269] on button "button" at bounding box center [550, 258] width 278 height 35
click at [520, 266] on button "button" at bounding box center [550, 258] width 278 height 35
click at [500, 301] on input at bounding box center [568, 294] width 312 height 31
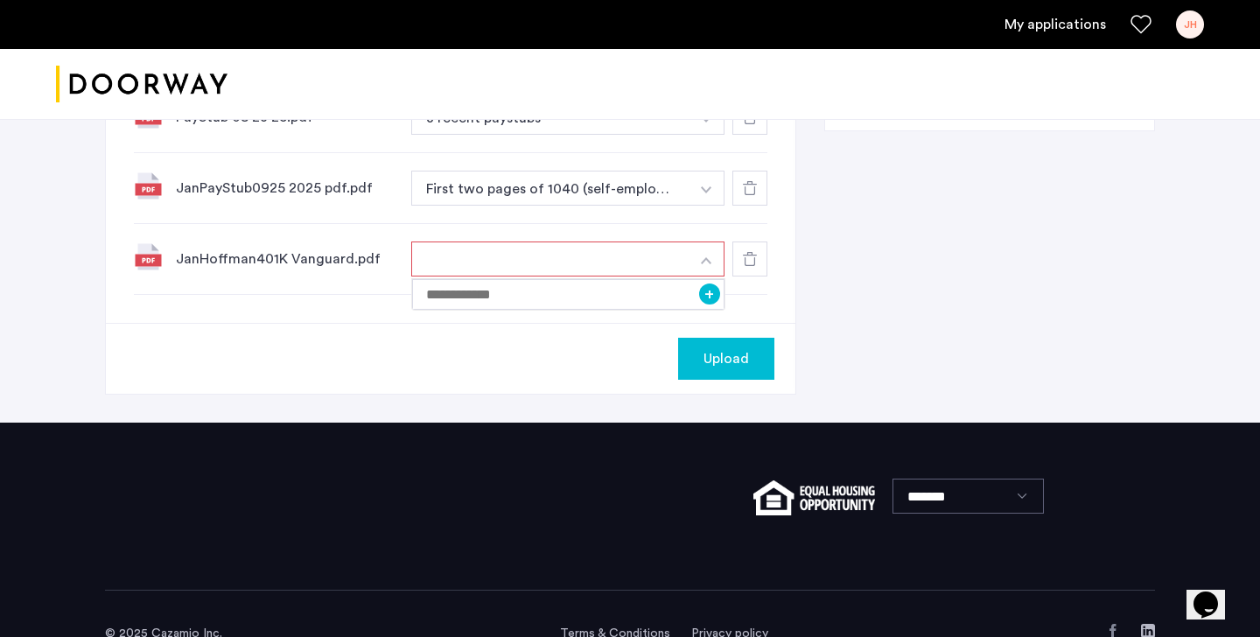
click at [703, 263] on img "button" at bounding box center [706, 260] width 10 height 7
click at [437, 262] on button "button" at bounding box center [550, 258] width 278 height 35
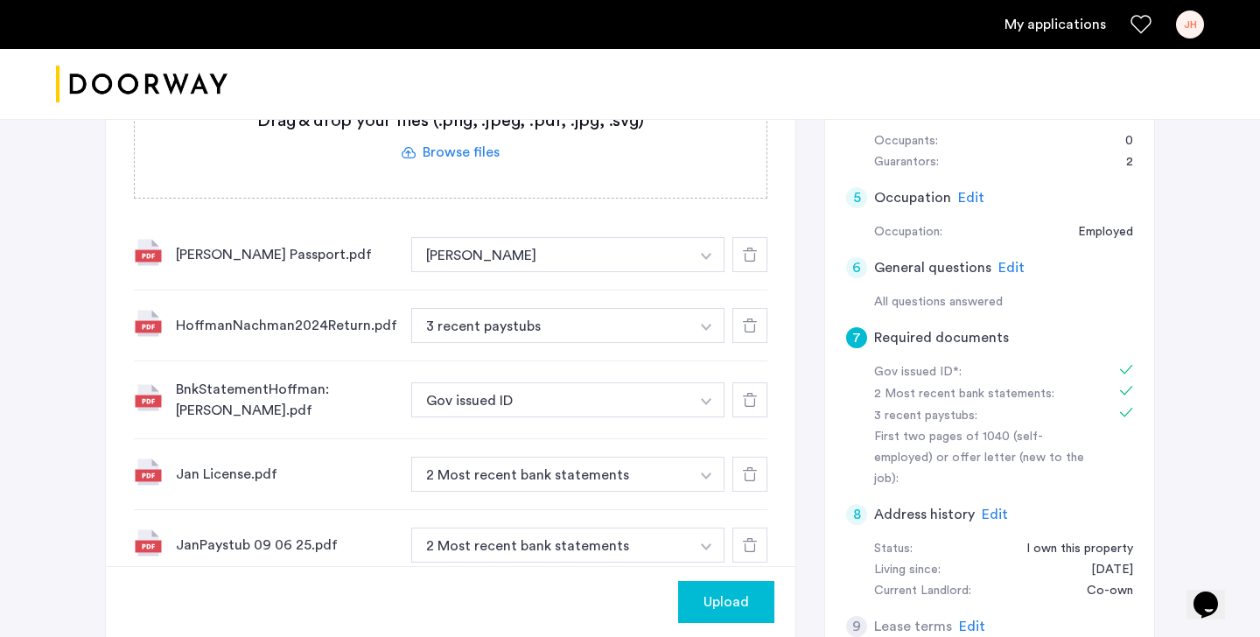
scroll to position [405, 0]
click at [705, 325] on img "button" at bounding box center [706, 325] width 10 height 7
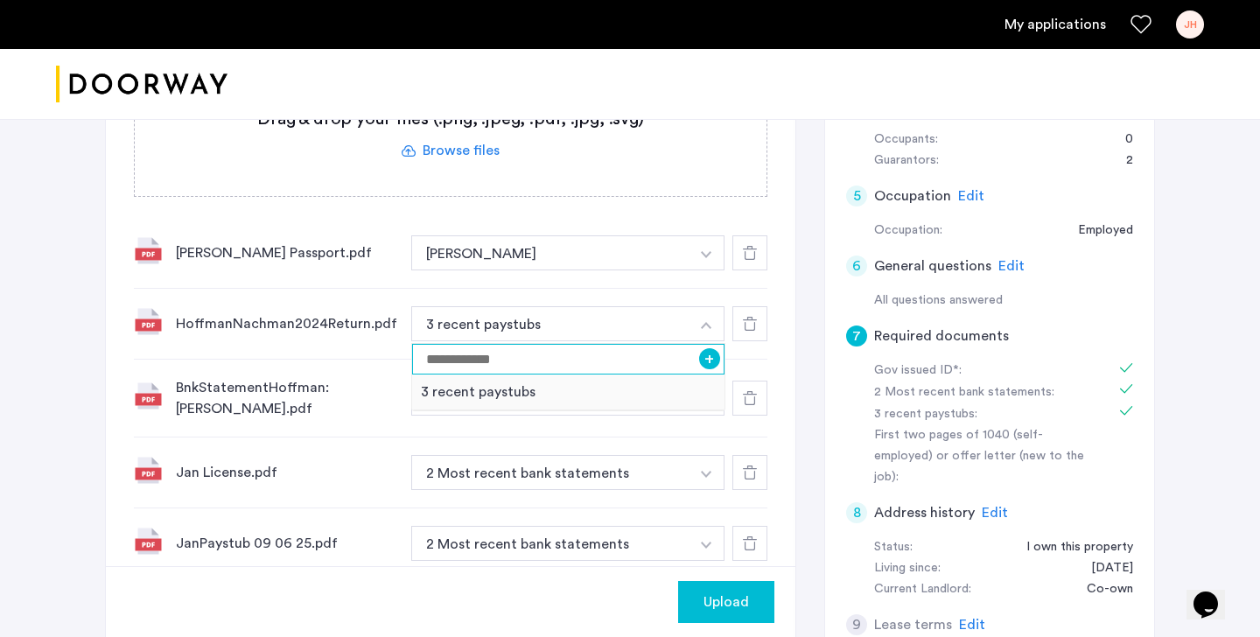
click at [602, 368] on input at bounding box center [568, 359] width 312 height 31
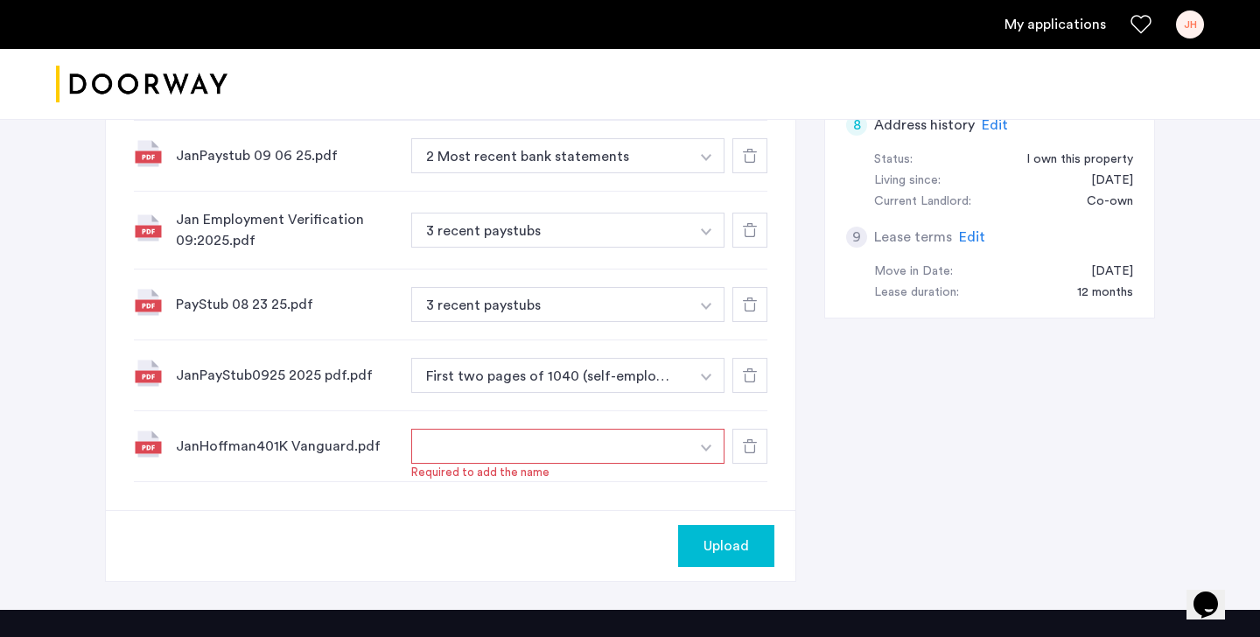
scroll to position [792, 0]
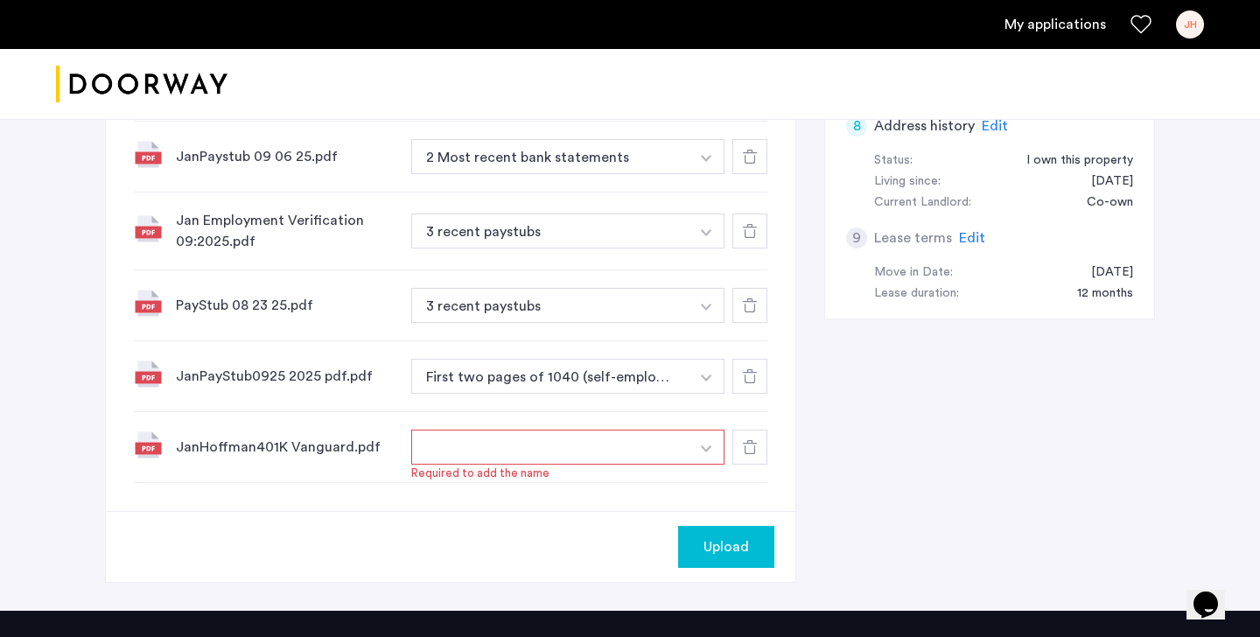
click at [710, 444] on button "button" at bounding box center [707, 447] width 36 height 35
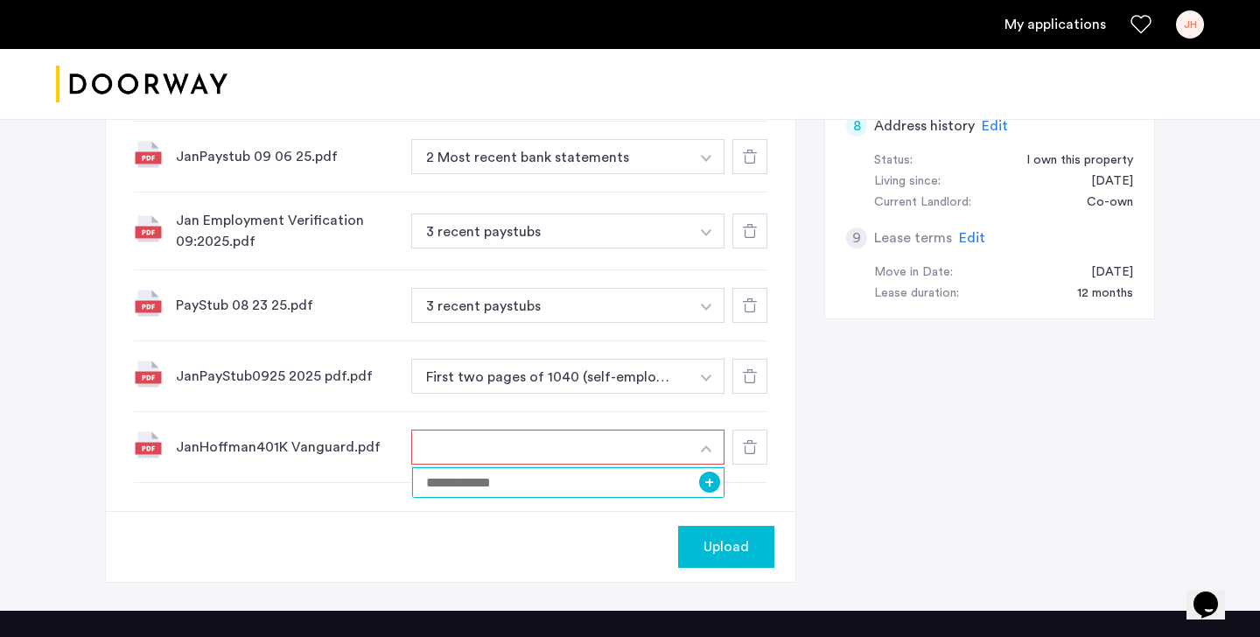
click at [486, 488] on input at bounding box center [568, 482] width 312 height 31
type input "****"
click at [711, 476] on button "+" at bounding box center [709, 482] width 21 height 21
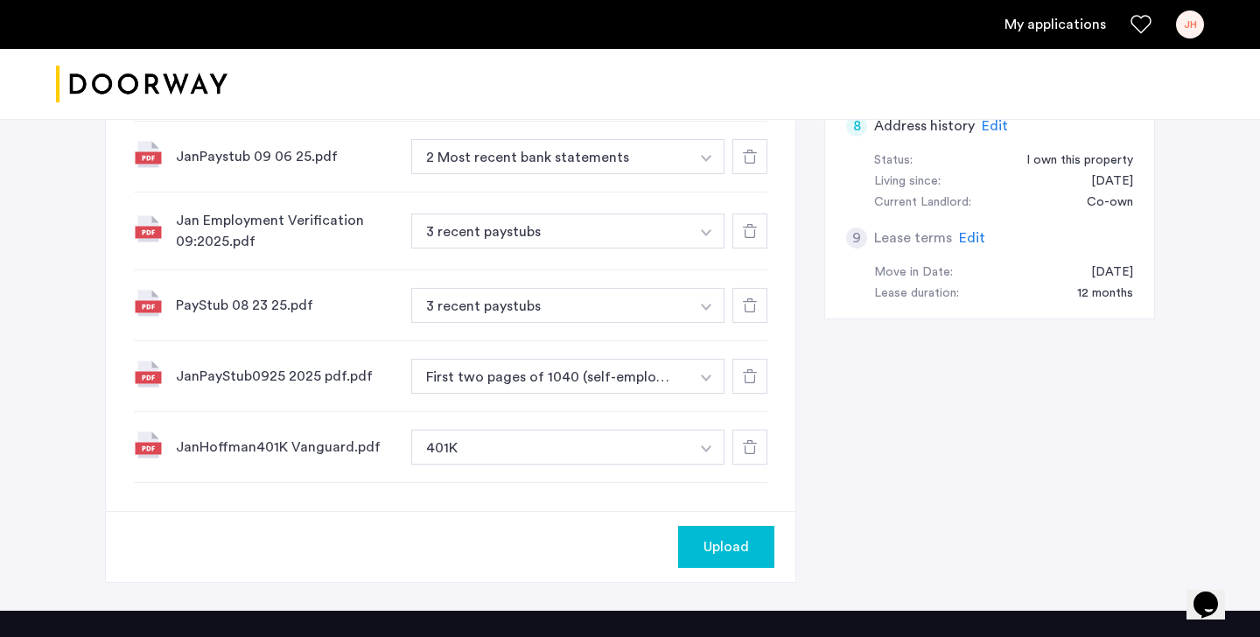
click at [706, 380] on img "button" at bounding box center [706, 377] width 10 height 7
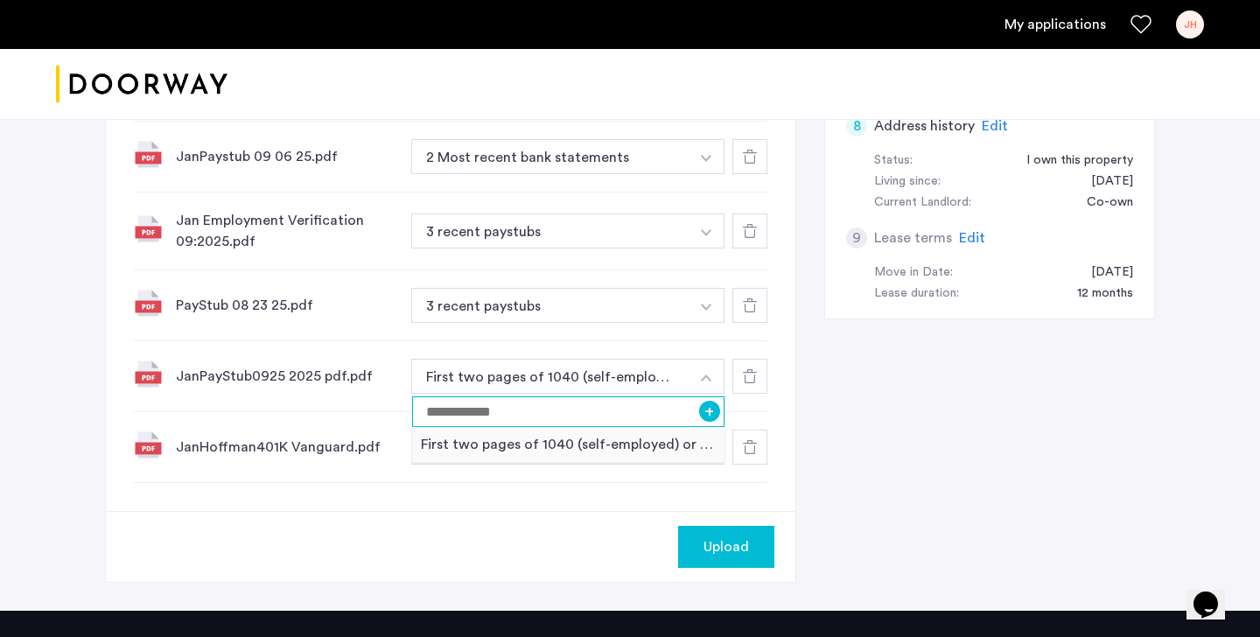
click at [460, 414] on input at bounding box center [568, 411] width 312 height 31
type input "*******"
click at [711, 415] on button "+" at bounding box center [709, 411] width 21 height 21
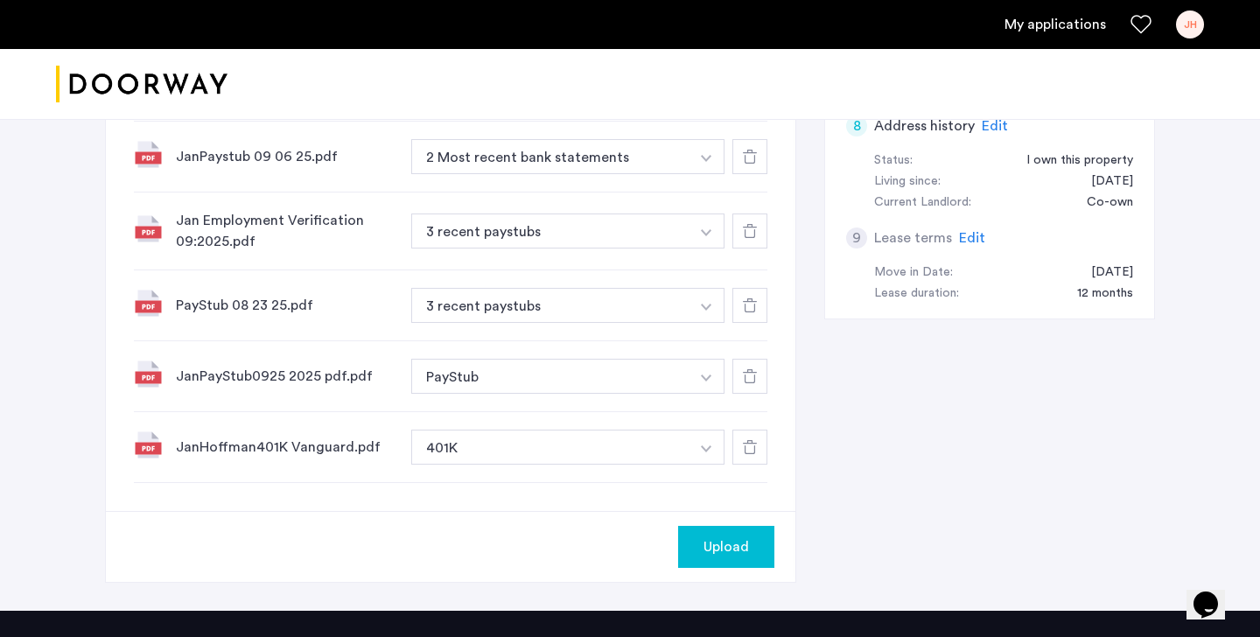
click at [710, 308] on img "button" at bounding box center [706, 307] width 10 height 7
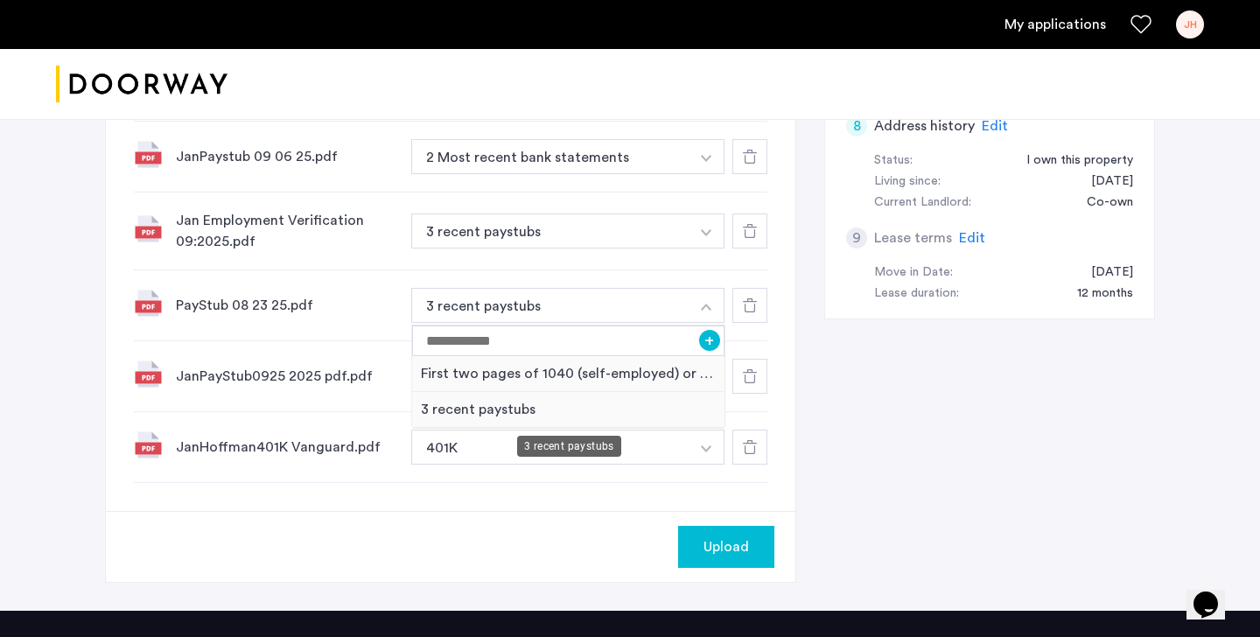
click at [497, 416] on div "3 recent paystubs" at bounding box center [568, 410] width 312 height 36
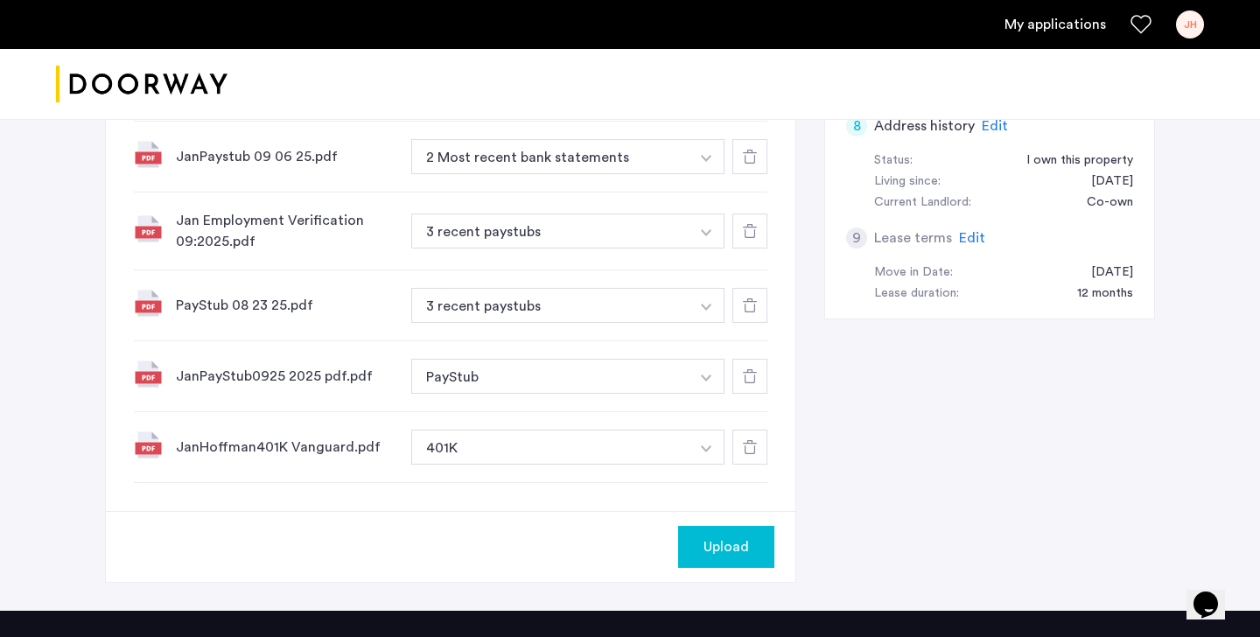
click at [708, 236] on button "button" at bounding box center [707, 230] width 36 height 35
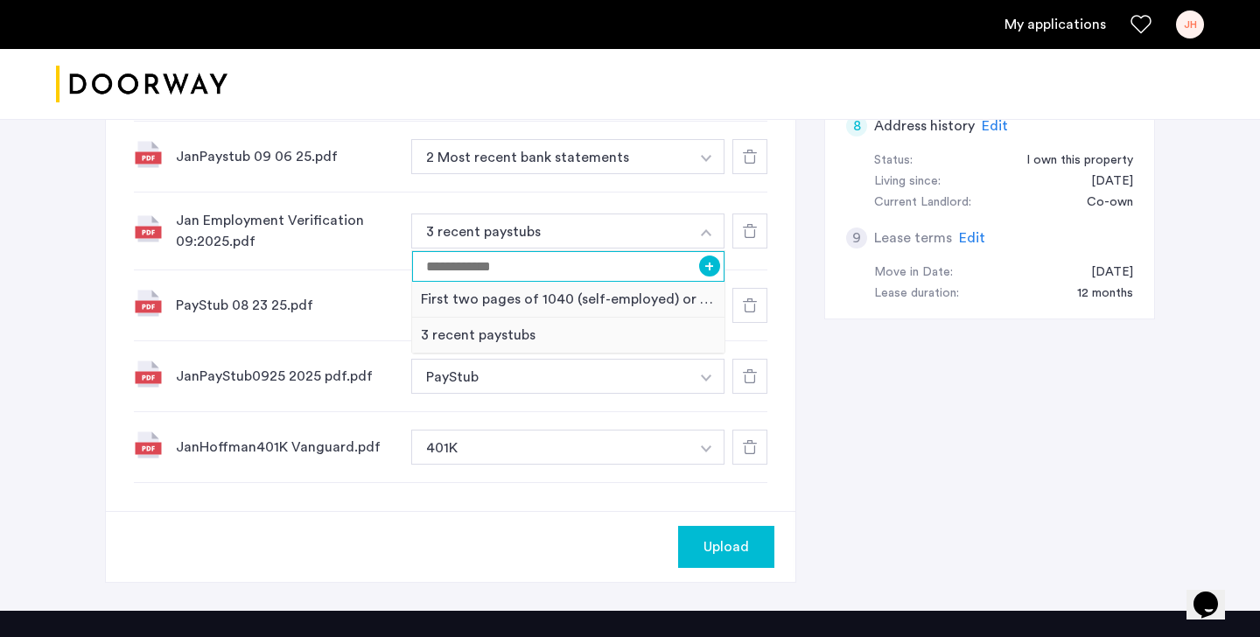
click at [607, 272] on input at bounding box center [568, 266] width 312 height 31
type input "**********"
click at [705, 268] on button "+" at bounding box center [709, 265] width 21 height 21
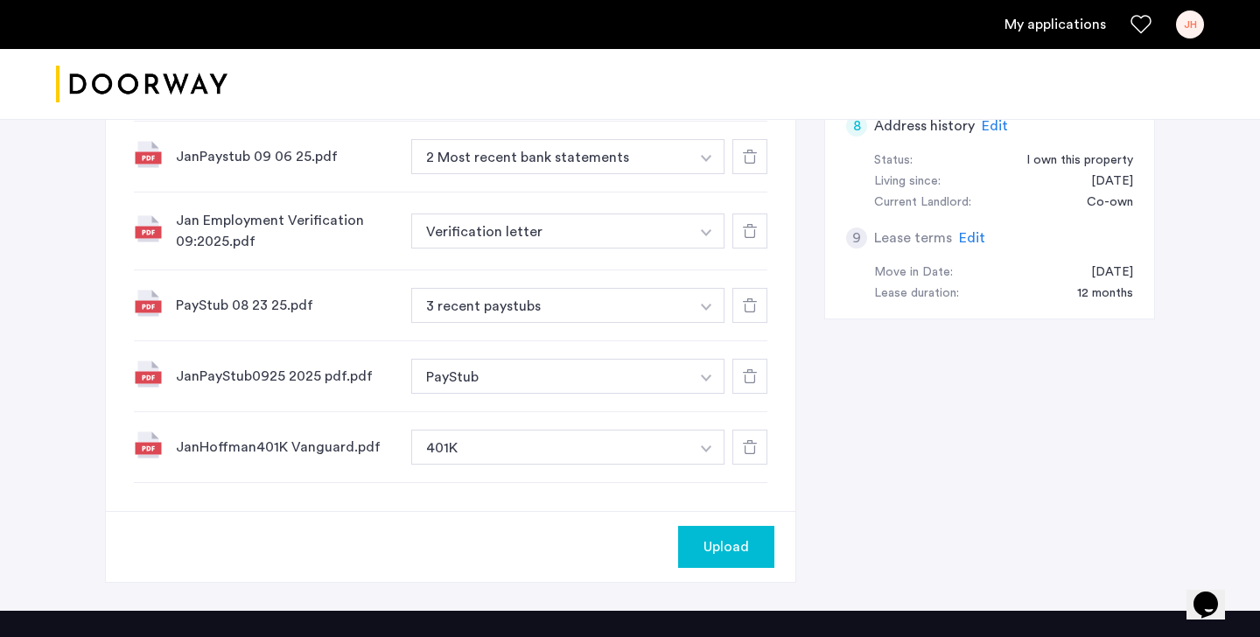
click at [704, 156] on img "button" at bounding box center [706, 158] width 10 height 7
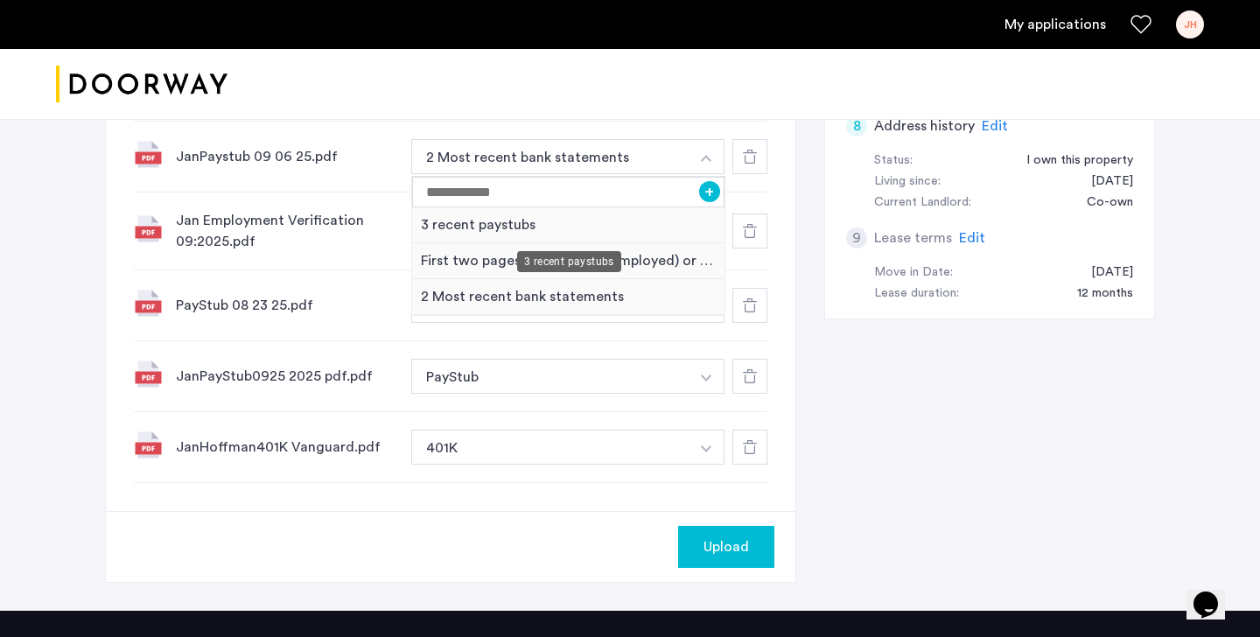
click at [514, 226] on div "3 recent paystubs" at bounding box center [568, 225] width 312 height 36
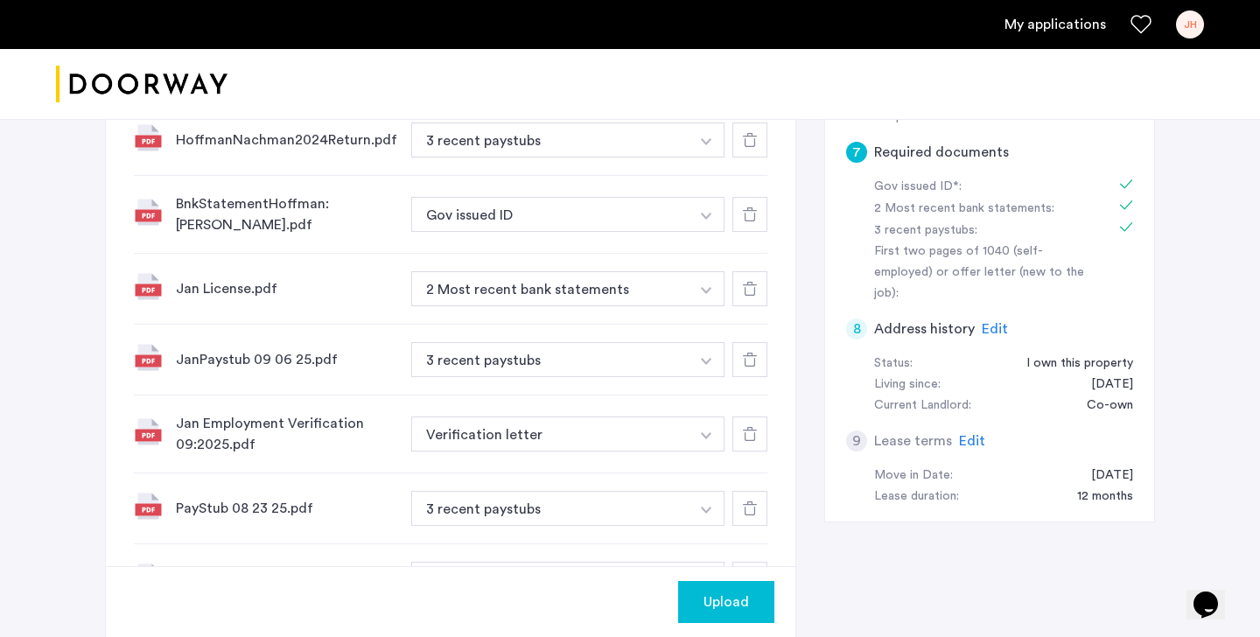
scroll to position [587, 0]
click at [709, 289] on img "button" at bounding box center [706, 292] width 10 height 7
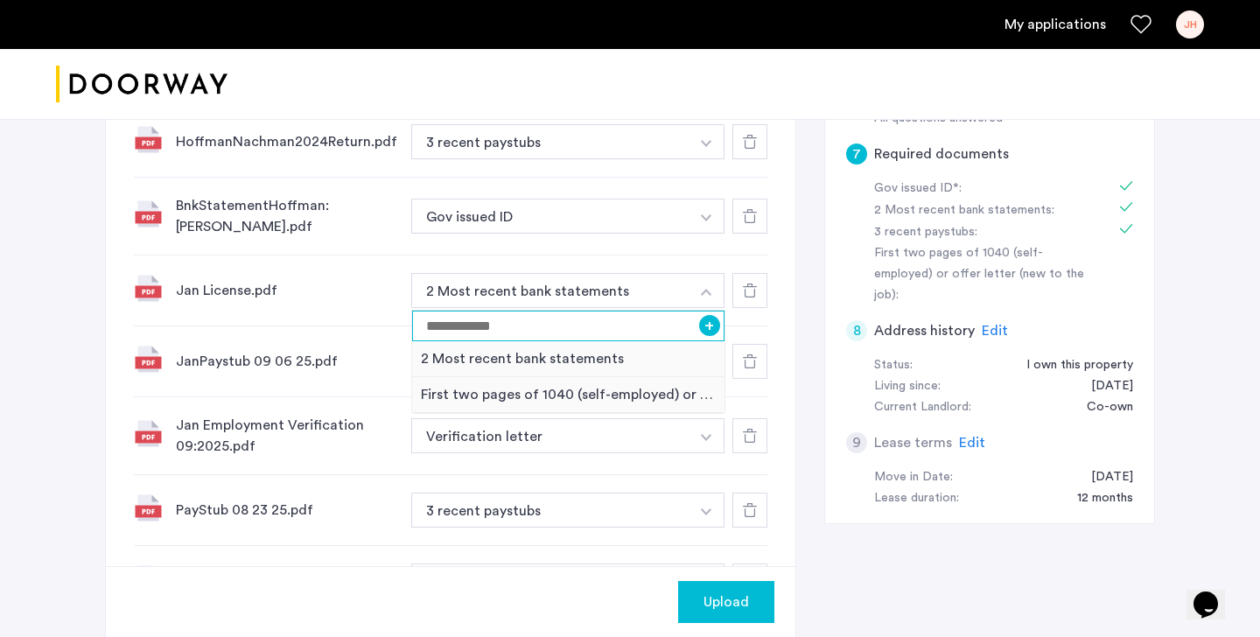
click at [630, 328] on input at bounding box center [568, 326] width 312 height 31
type input "**********"
click at [709, 328] on button "+" at bounding box center [709, 325] width 21 height 21
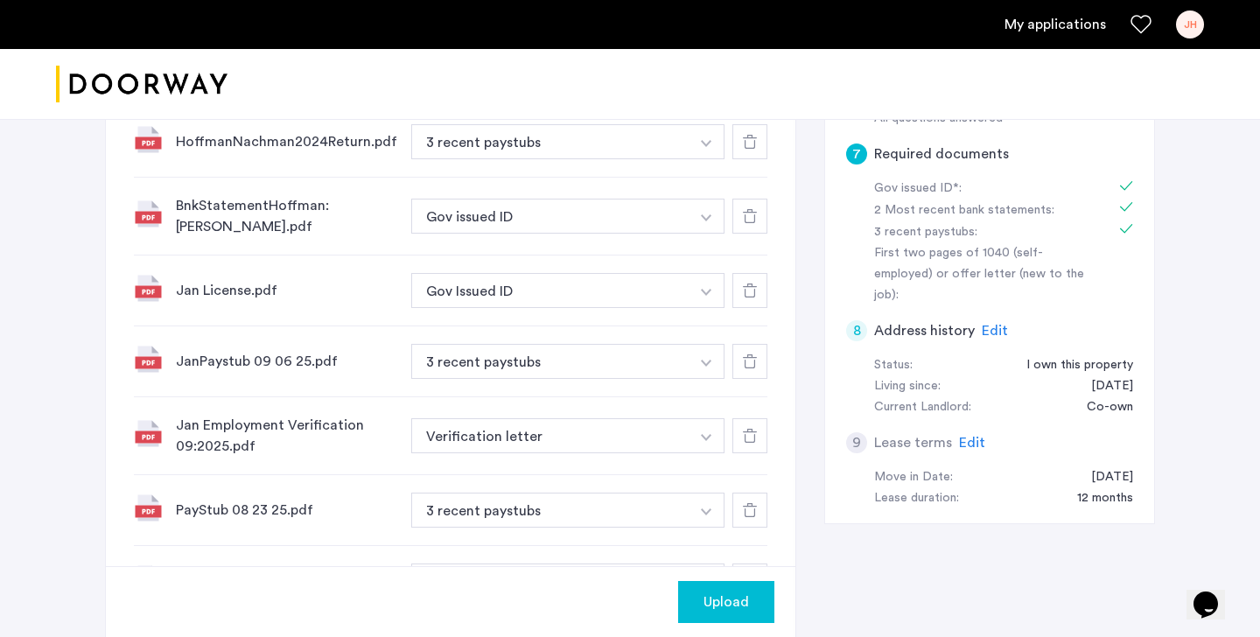
click at [708, 214] on img "button" at bounding box center [706, 217] width 10 height 7
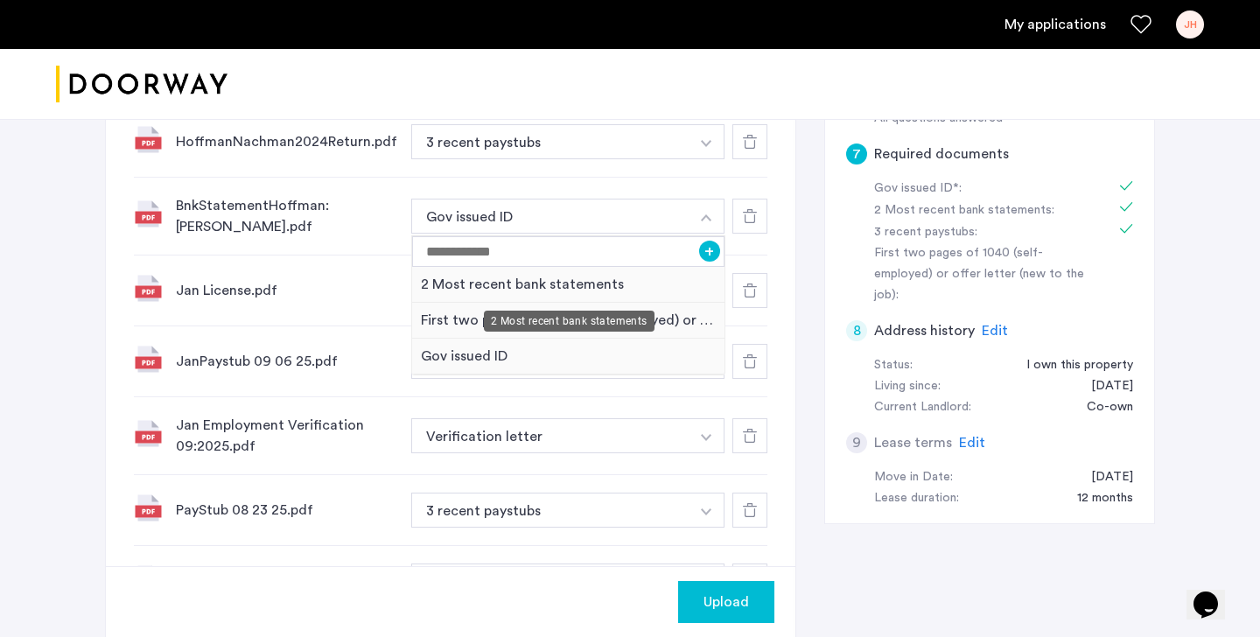
click at [612, 286] on div "2 Most recent bank statements" at bounding box center [568, 285] width 312 height 36
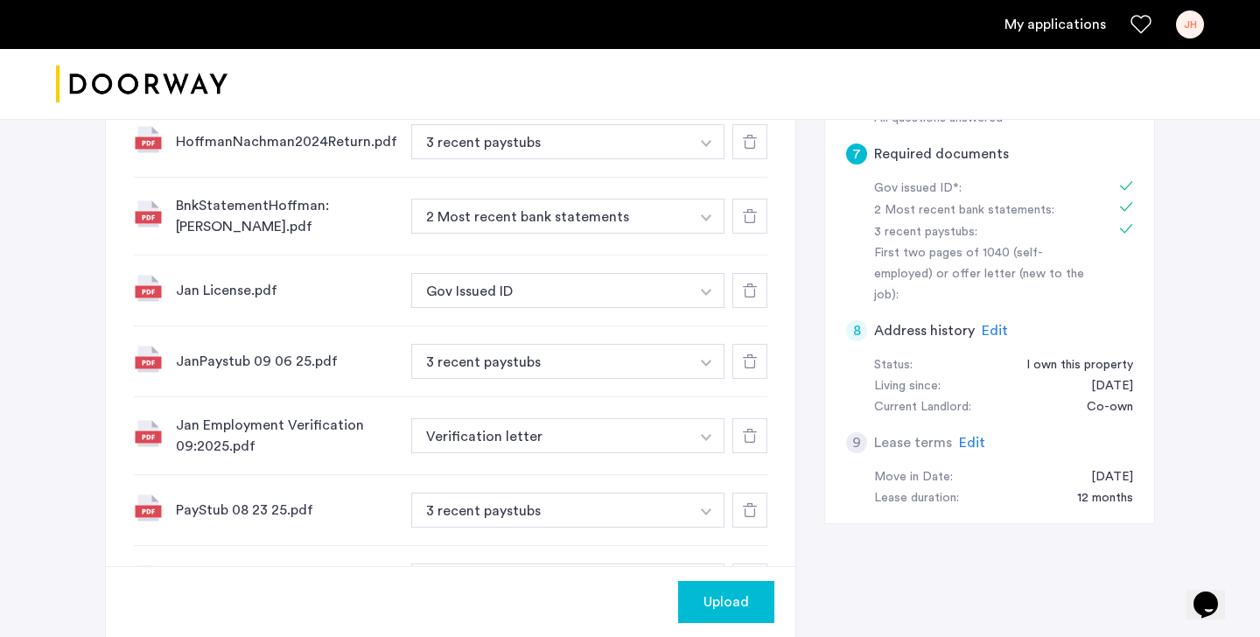
click at [705, 143] on img "button" at bounding box center [706, 143] width 10 height 7
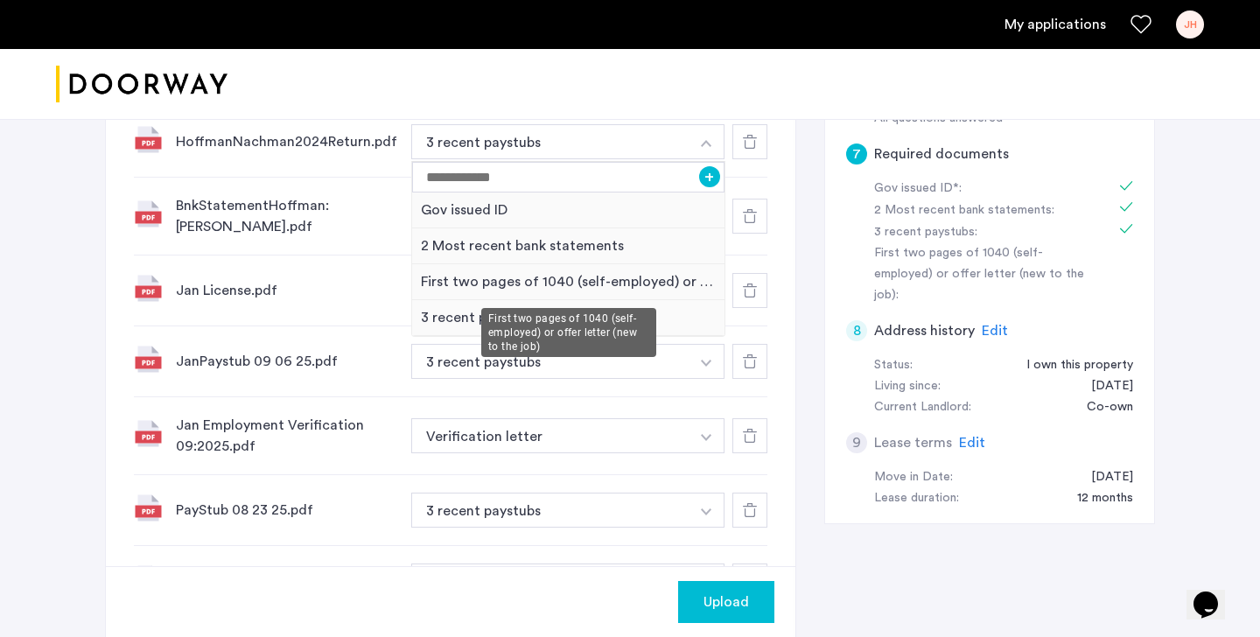
click at [657, 277] on div "First two pages of 1040 (self-employed) or offer letter (new to the job)" at bounding box center [568, 282] width 312 height 36
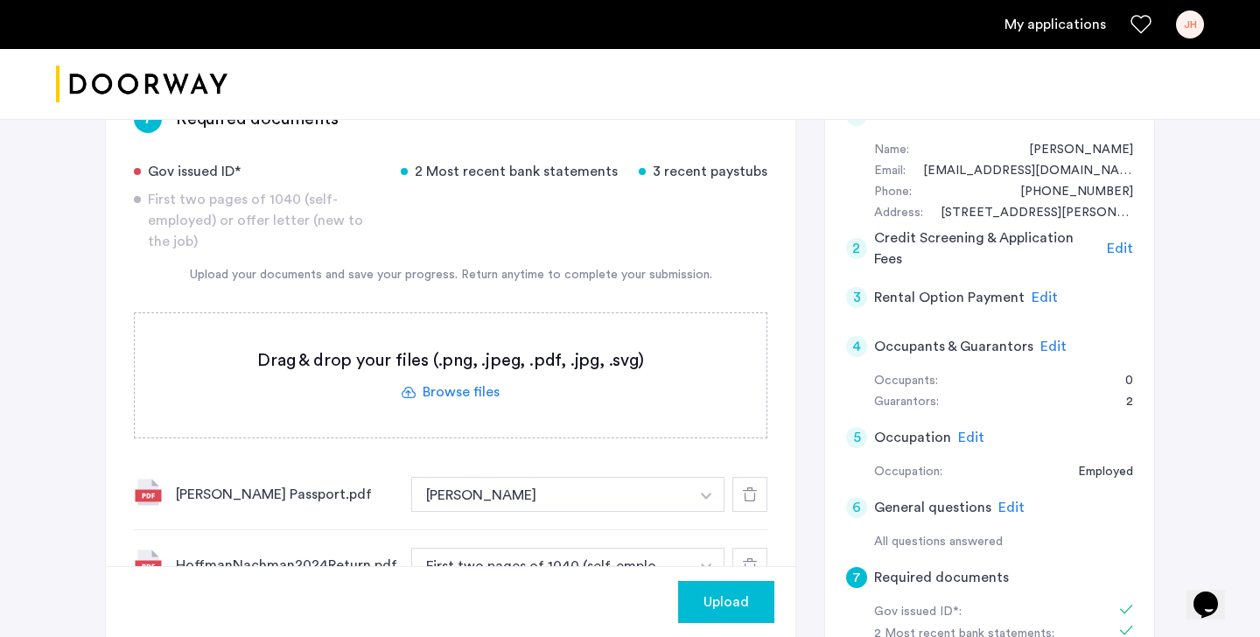
scroll to position [159, 0]
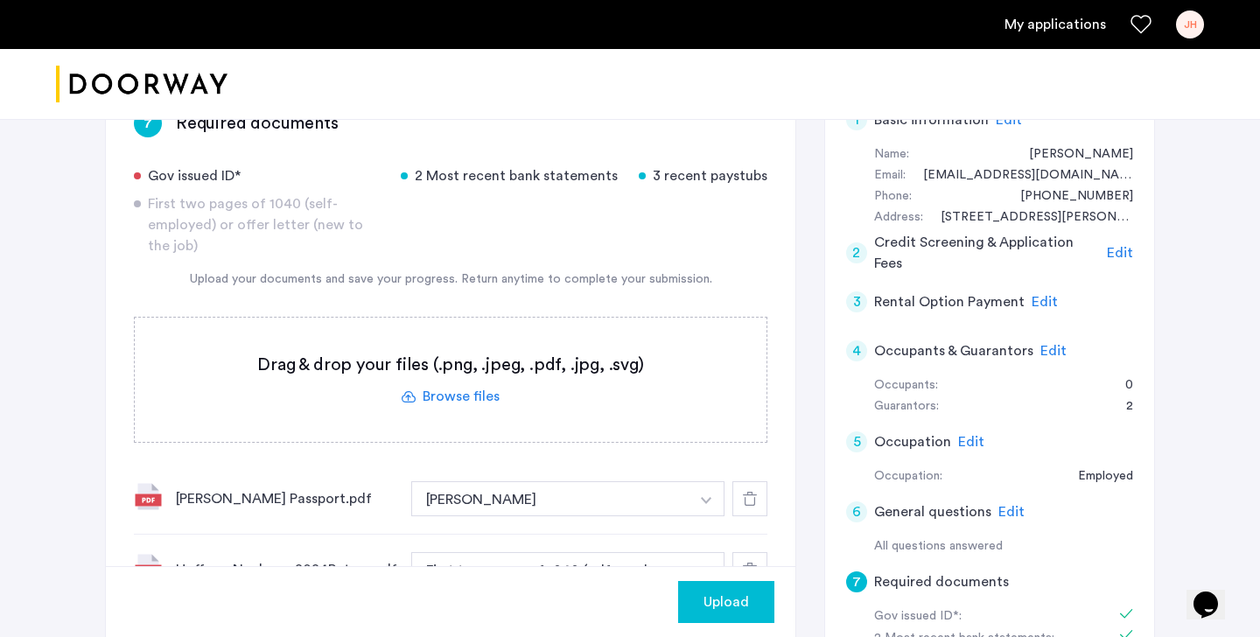
click at [1046, 353] on span "Edit" at bounding box center [1053, 351] width 26 height 14
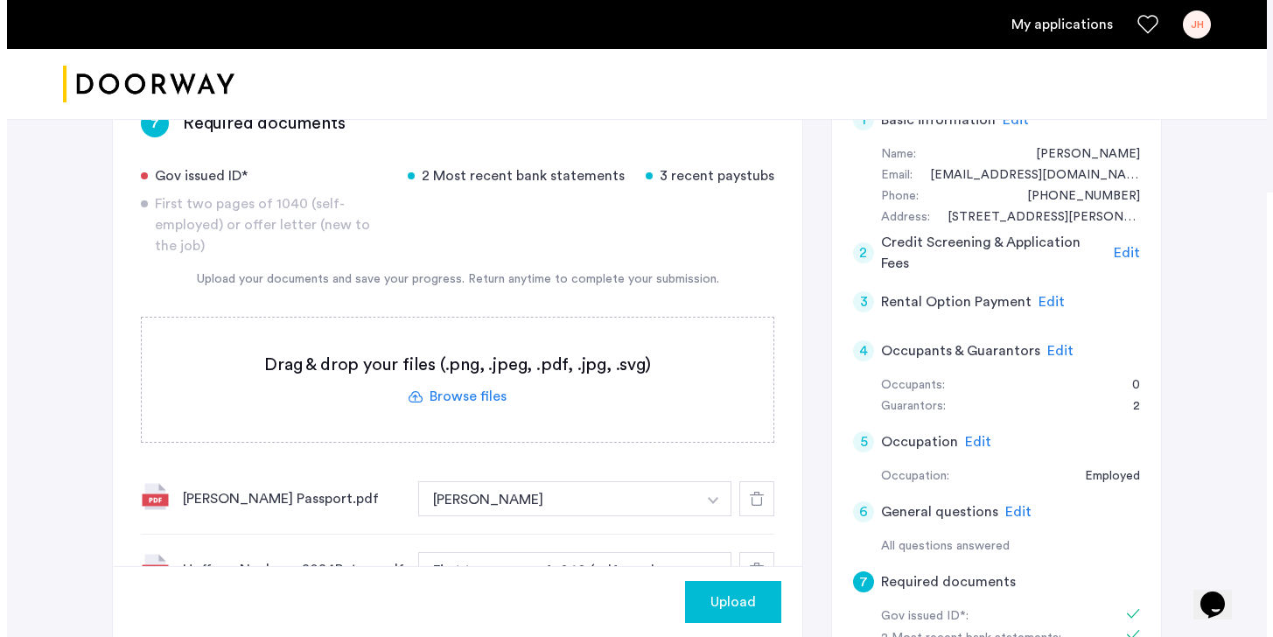
scroll to position [0, 0]
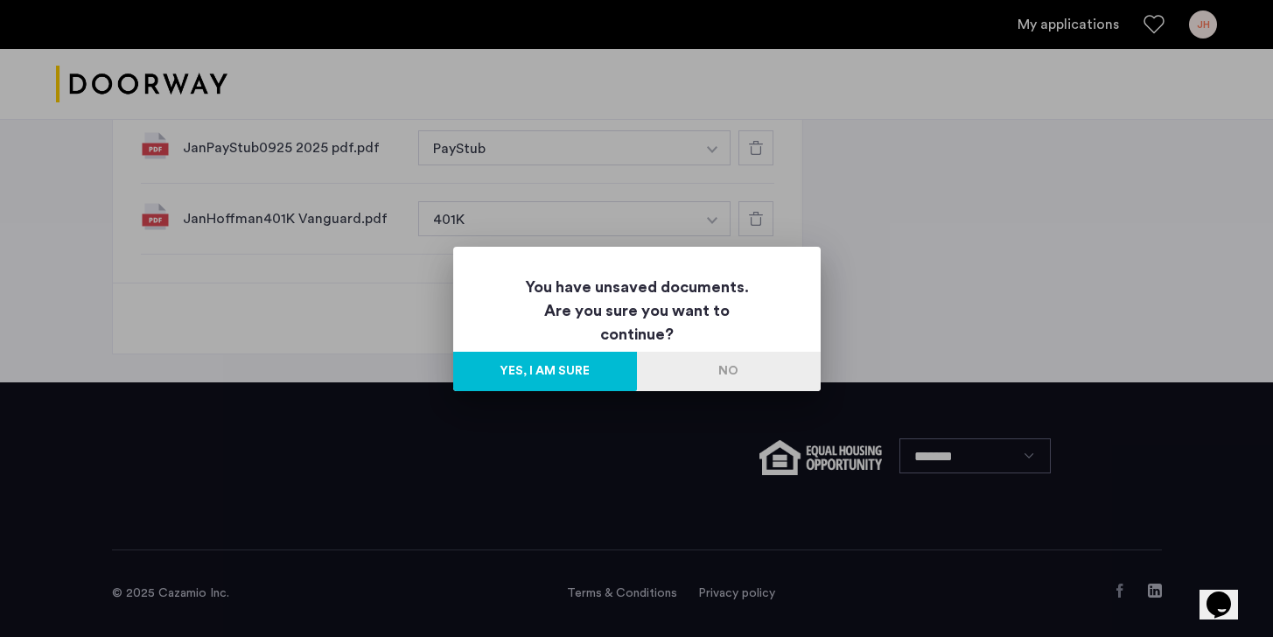
click at [726, 374] on button "No" at bounding box center [729, 371] width 184 height 39
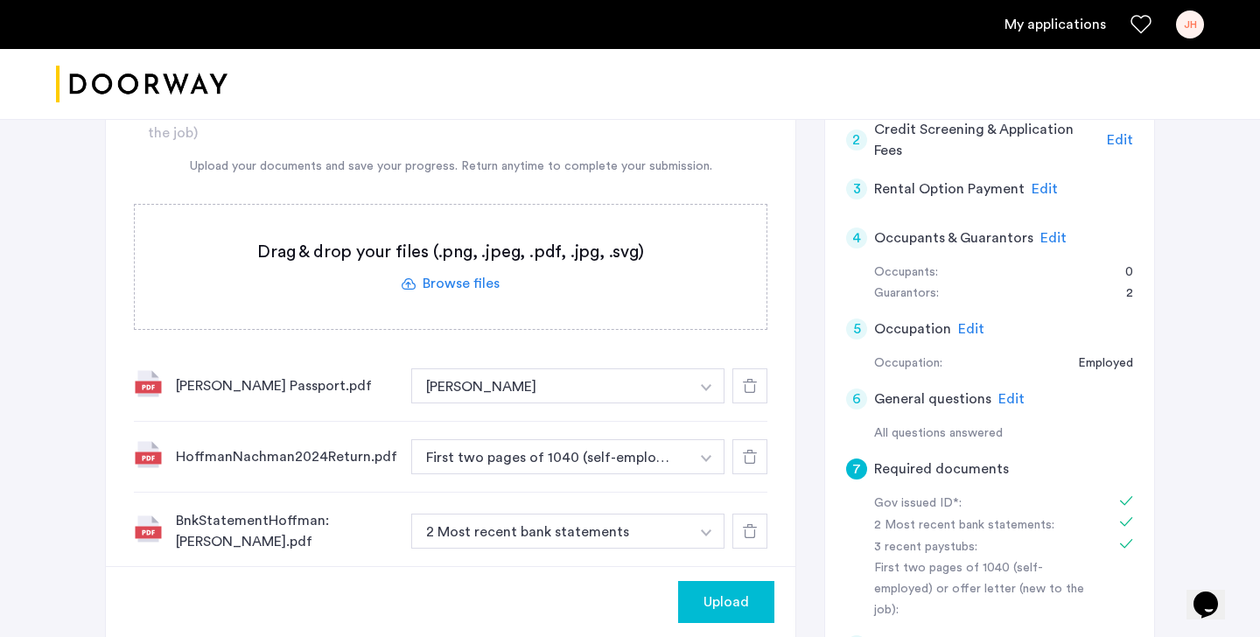
scroll to position [271, 0]
click at [1049, 232] on span "Edit" at bounding box center [1053, 239] width 26 height 14
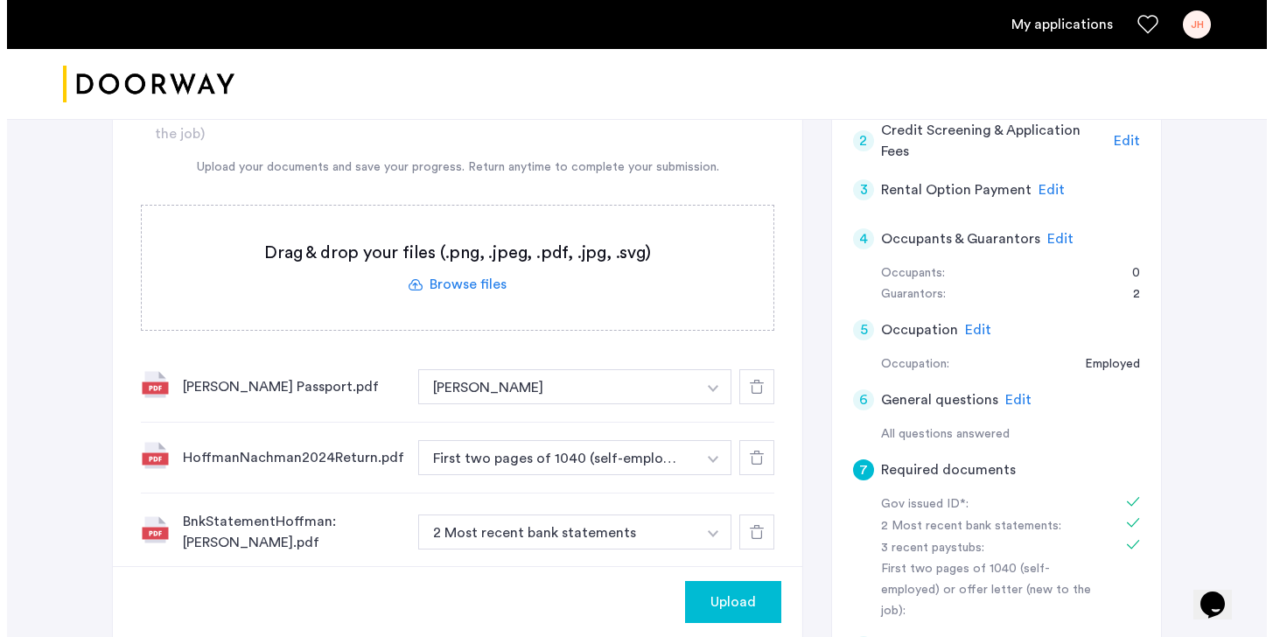
scroll to position [0, 0]
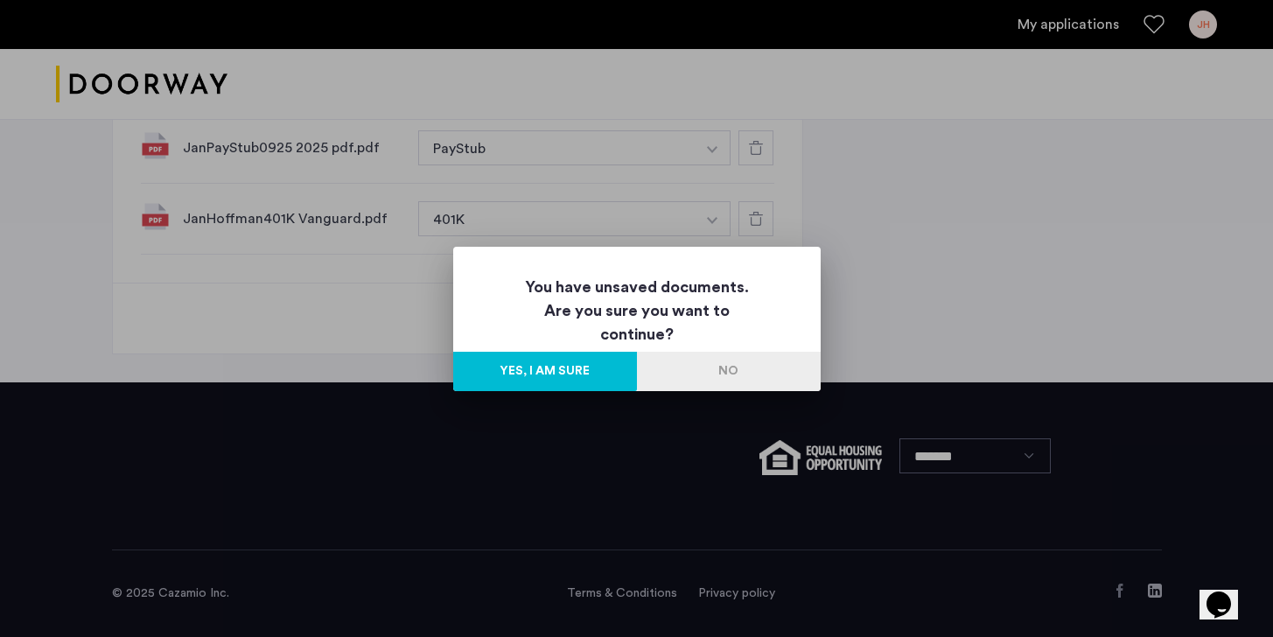
click at [590, 372] on button "Yes, I am sure" at bounding box center [545, 371] width 184 height 39
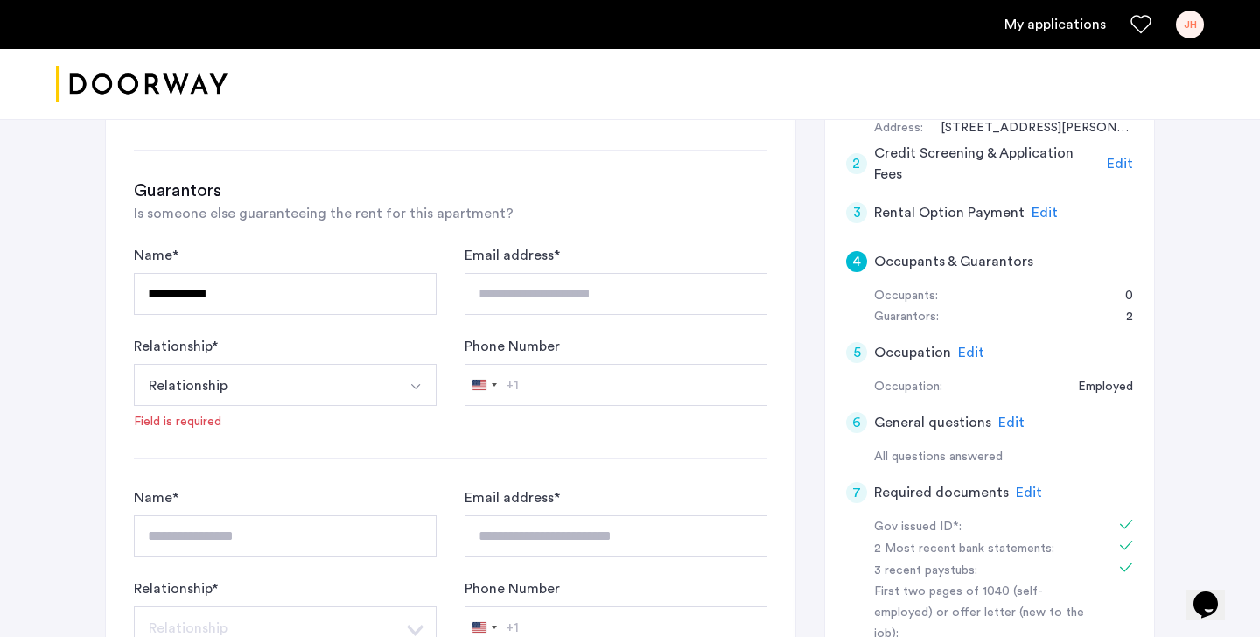
scroll to position [259, 0]
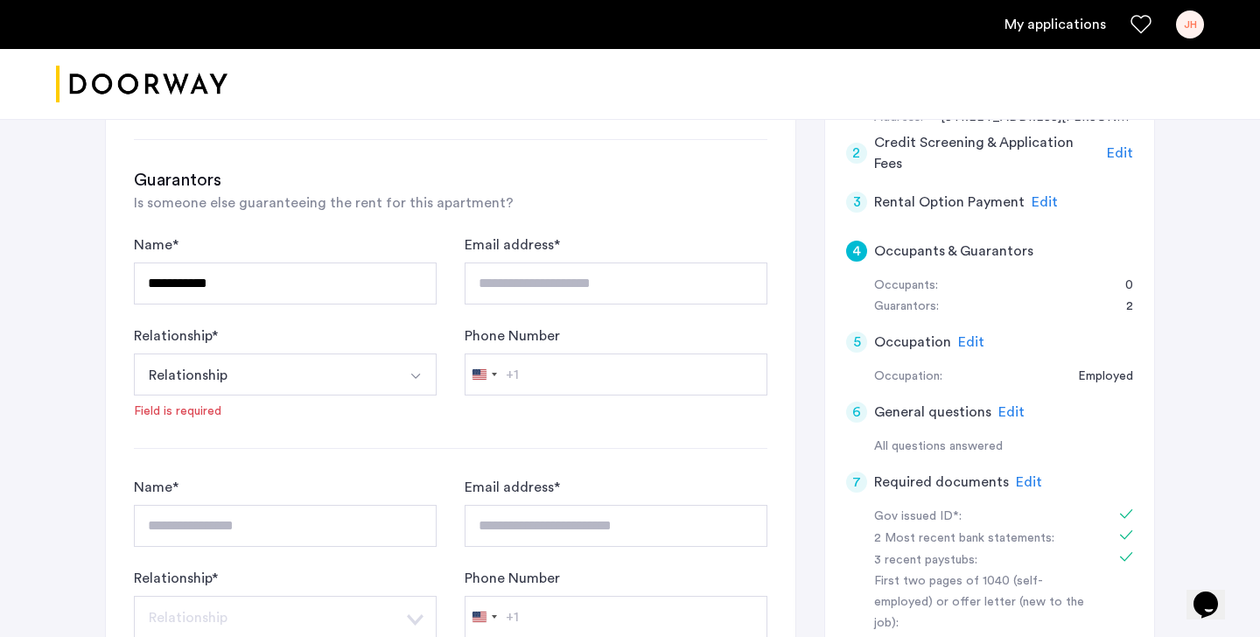
click at [134, 262] on div at bounding box center [134, 262] width 0 height 0
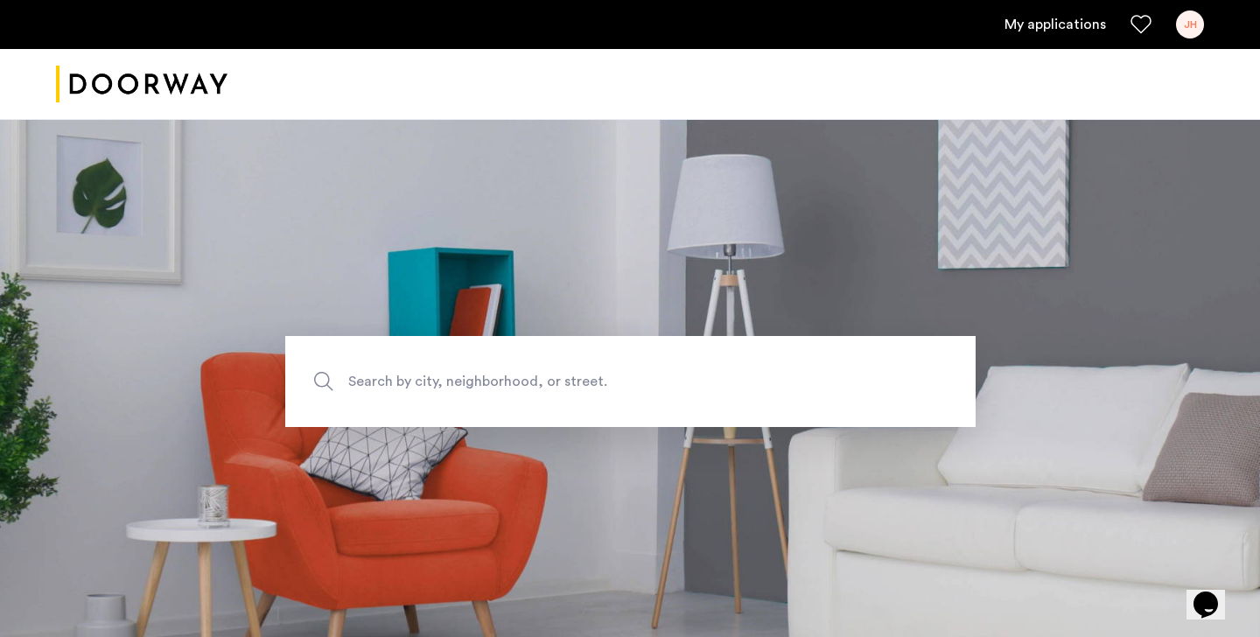
click at [1185, 25] on div "JH" at bounding box center [1190, 24] width 28 height 28
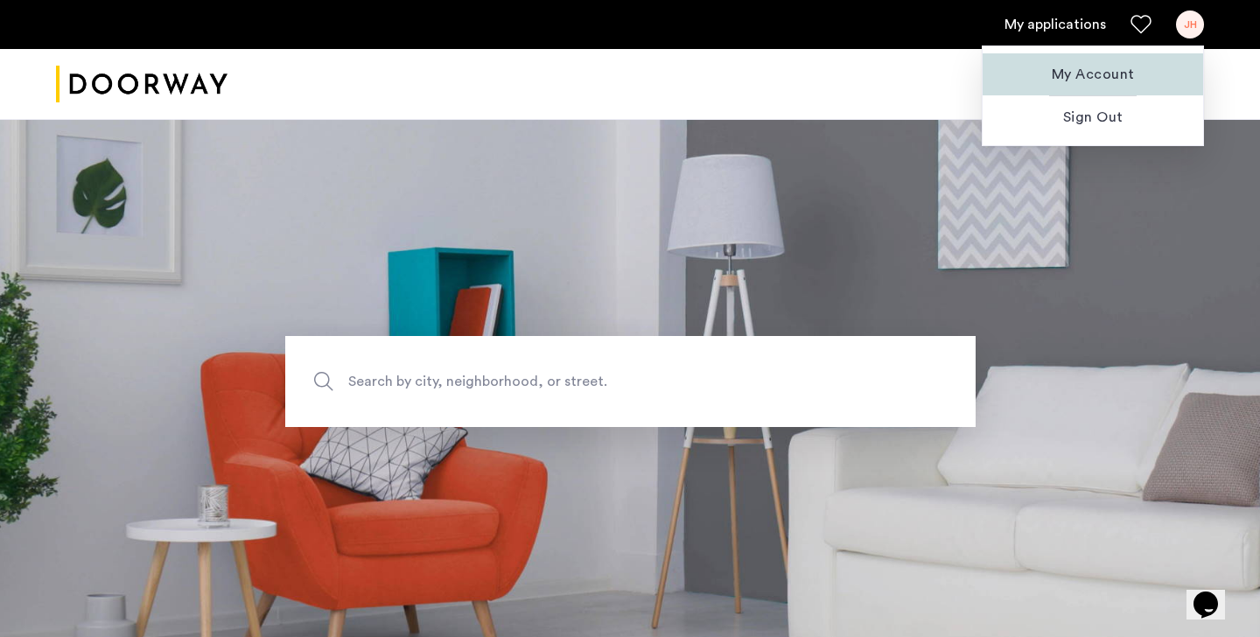
click at [1114, 80] on span "My Account" at bounding box center [1092, 74] width 192 height 21
